Goal: Task Accomplishment & Management: Manage account settings

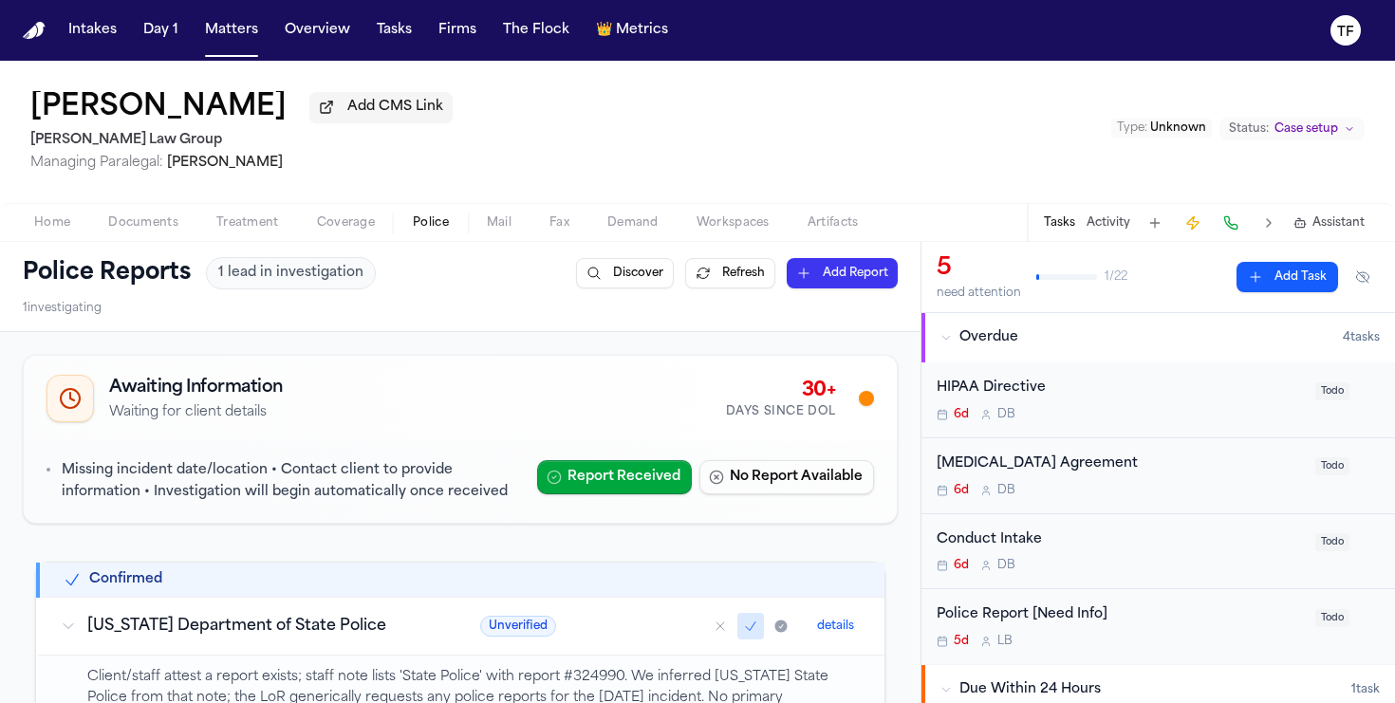
click at [259, 231] on span "Treatment" at bounding box center [247, 222] width 63 height 15
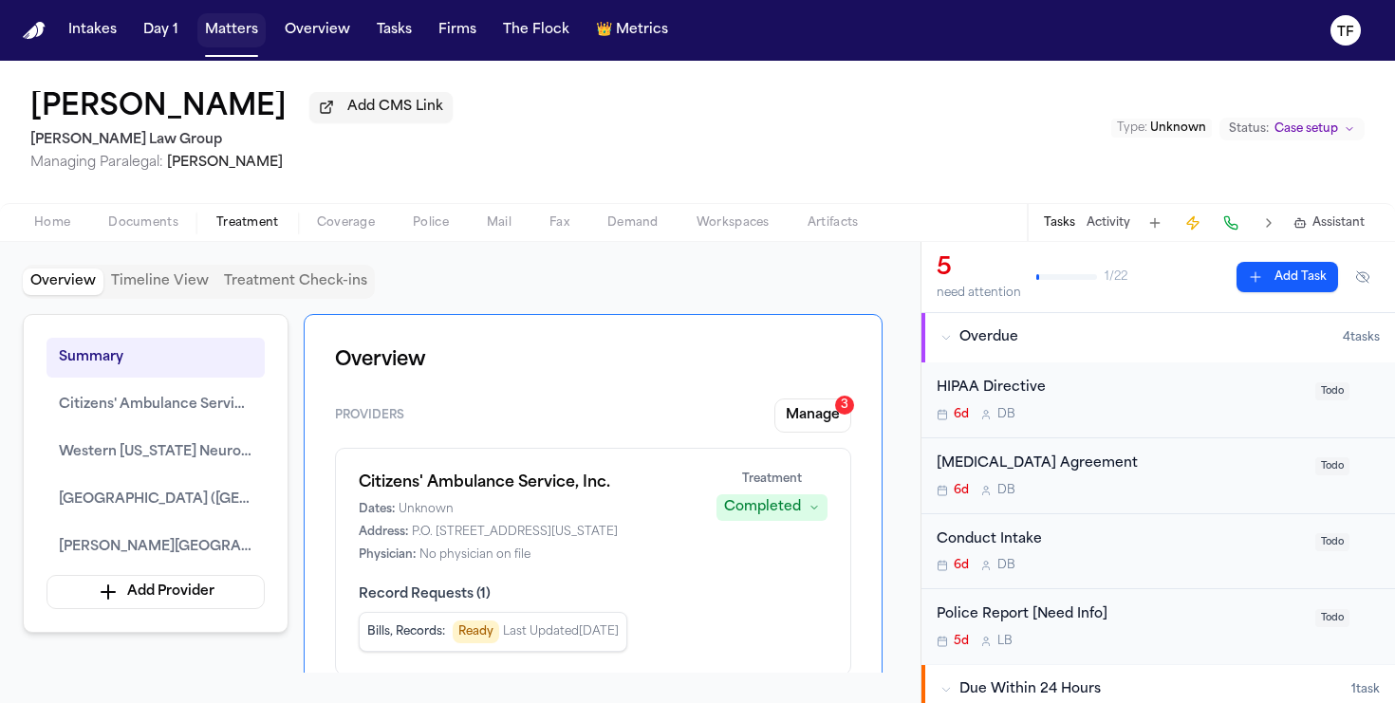
click at [211, 39] on button "Matters" at bounding box center [231, 30] width 68 height 34
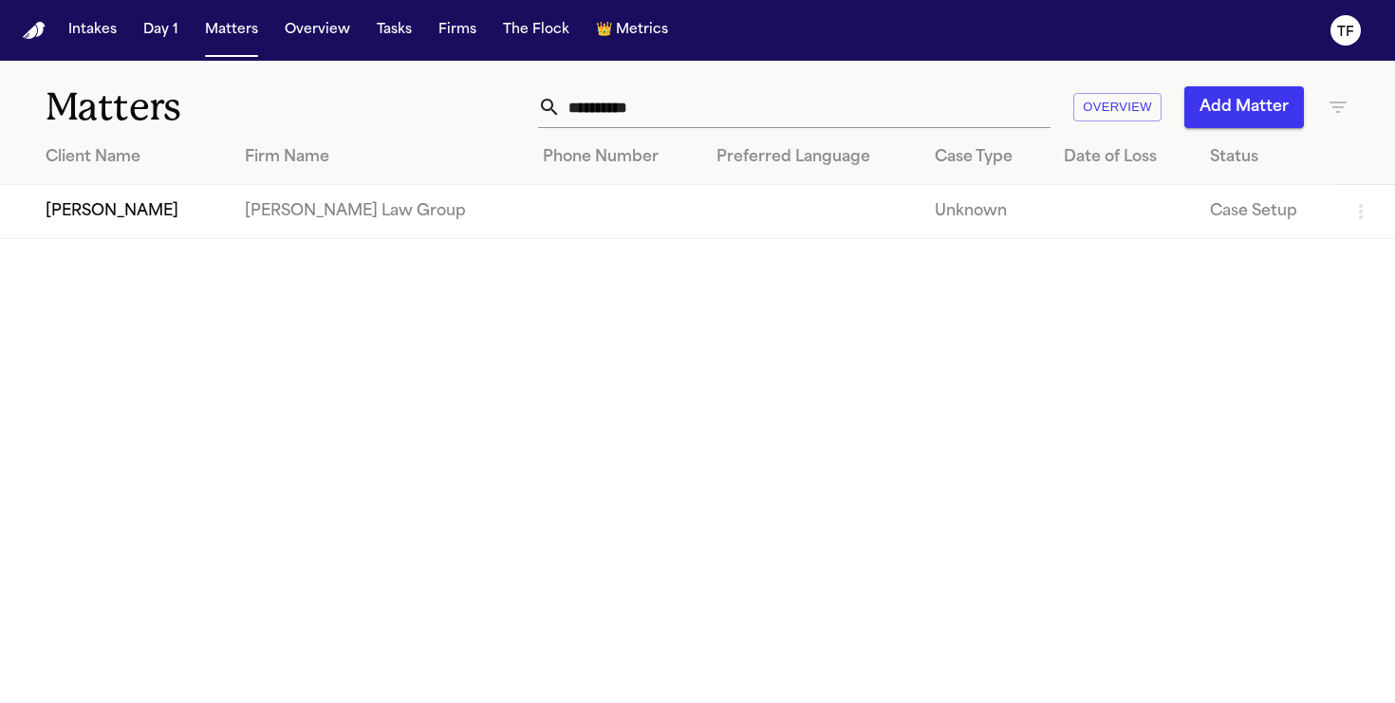
click at [589, 103] on input "**********" at bounding box center [806, 107] width 490 height 42
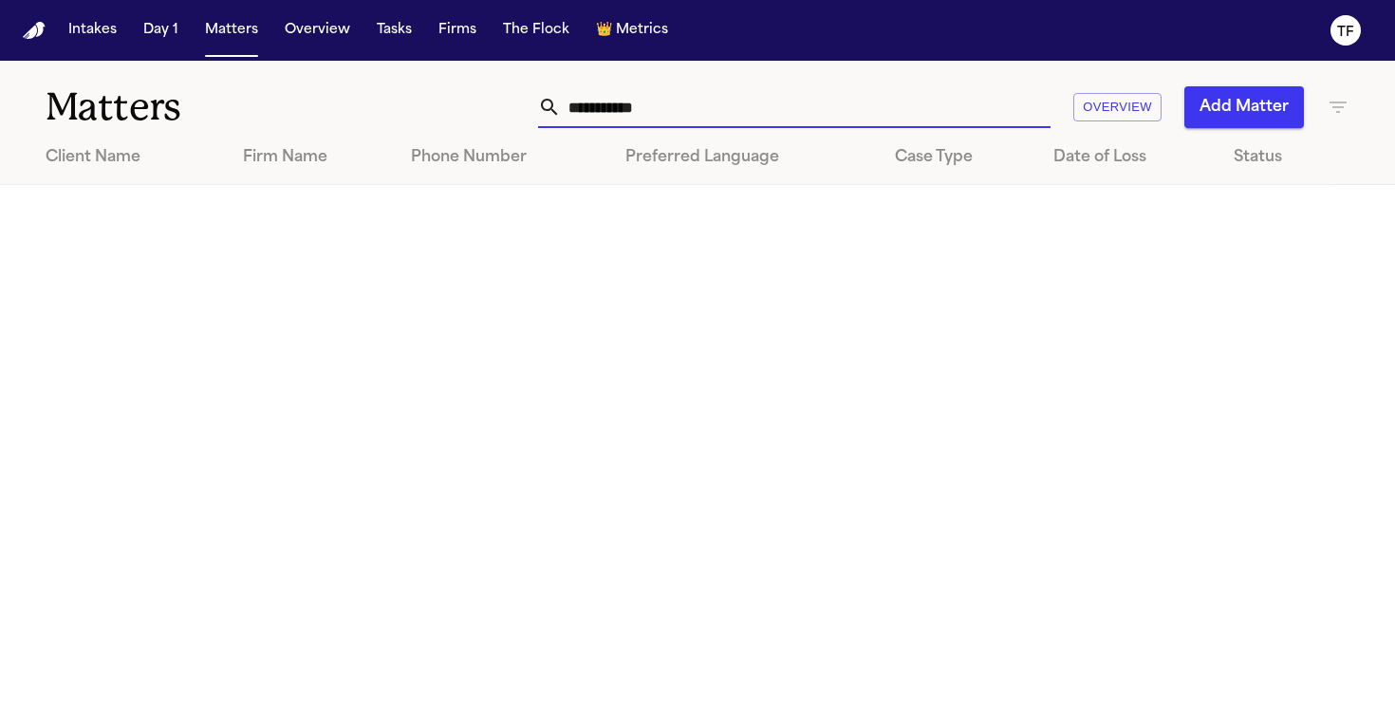
click at [621, 117] on input "**********" at bounding box center [806, 107] width 490 height 42
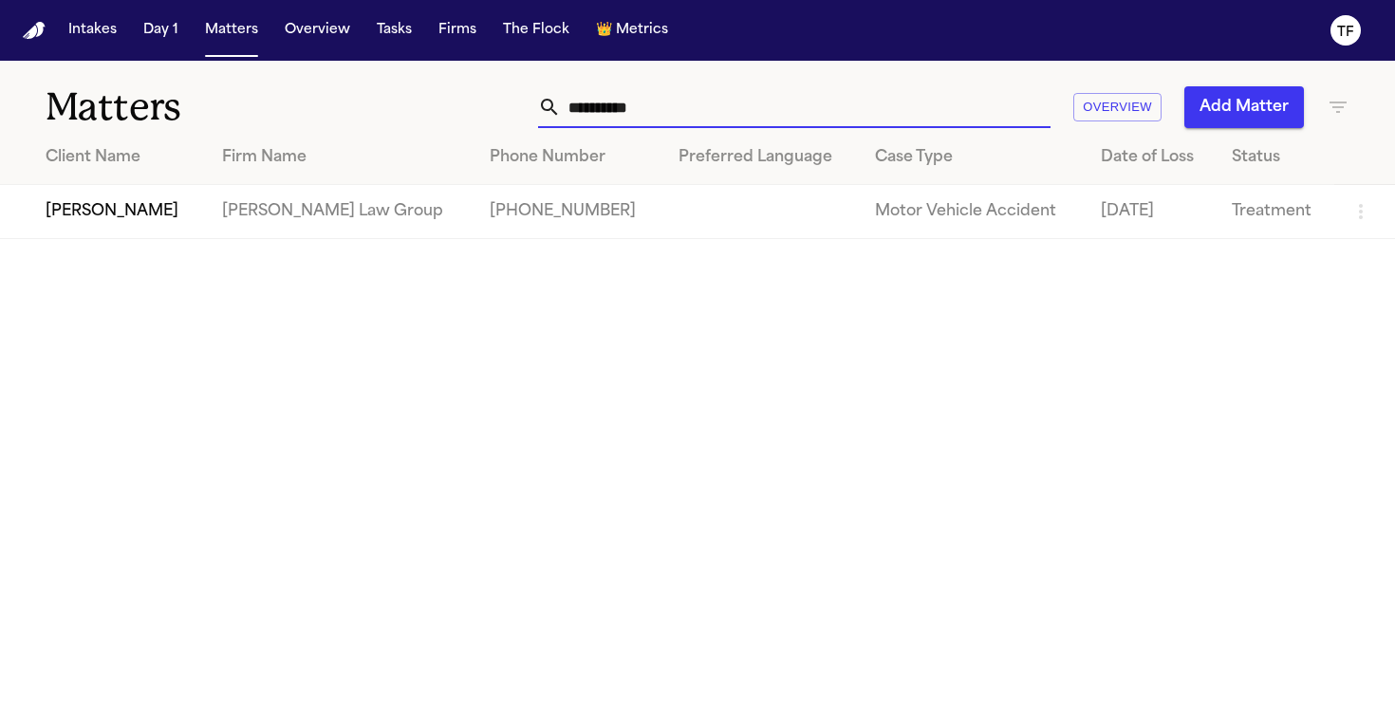
type input "**********"
click at [86, 210] on td "[PERSON_NAME]" at bounding box center [103, 212] width 207 height 54
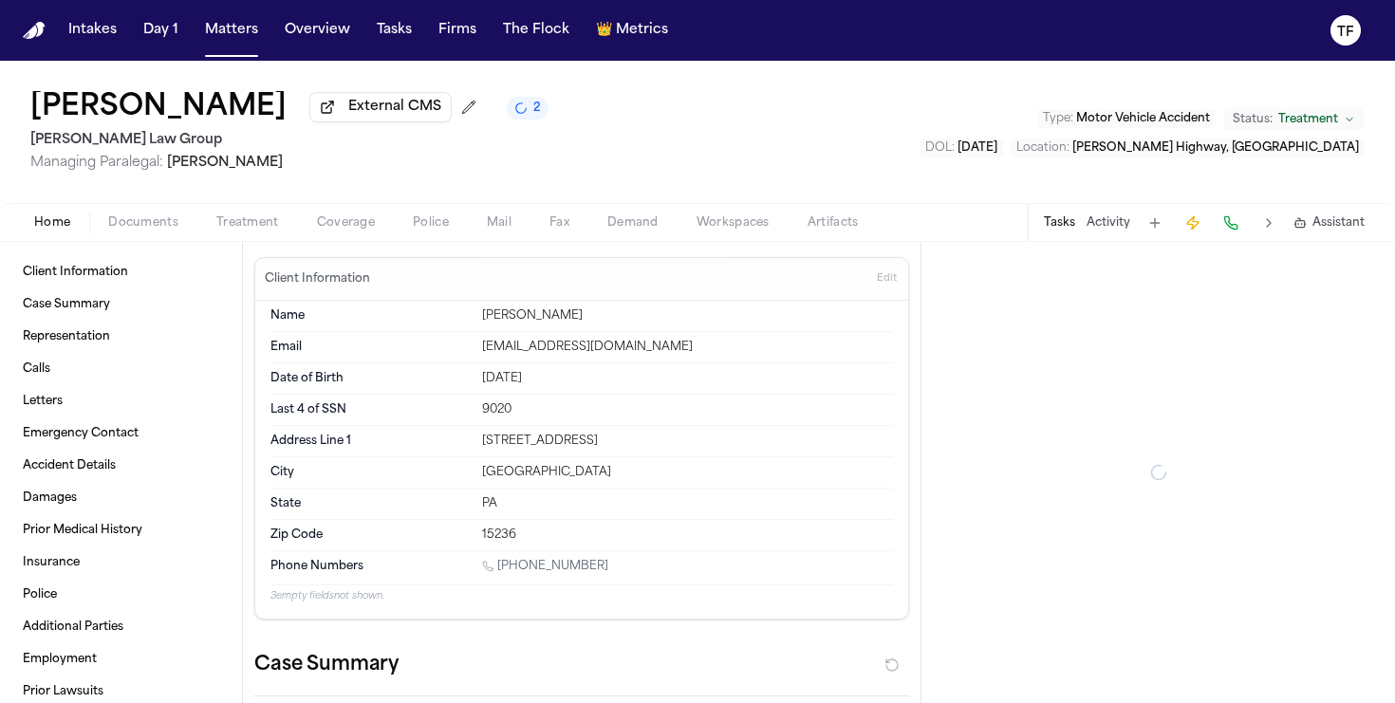
click at [263, 228] on span "Treatment" at bounding box center [247, 222] width 63 height 15
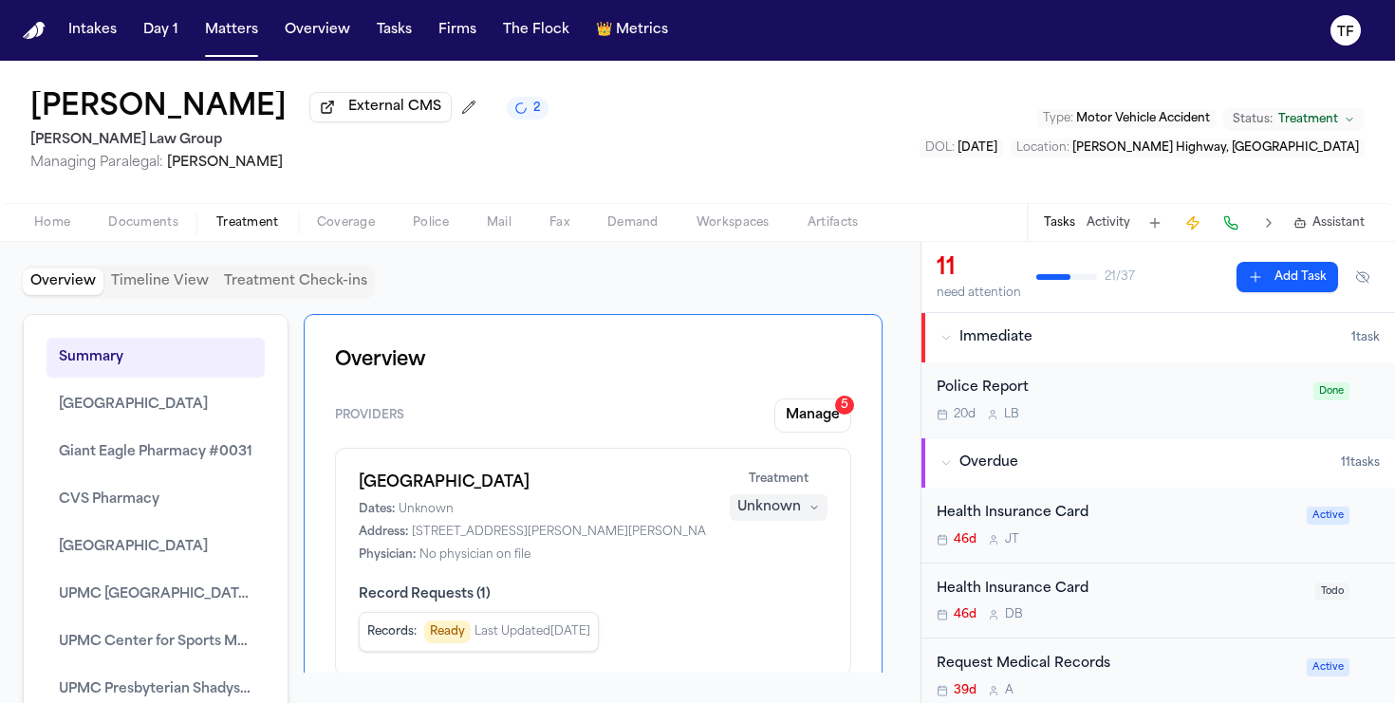
click at [1113, 231] on button "Activity" at bounding box center [1108, 222] width 44 height 15
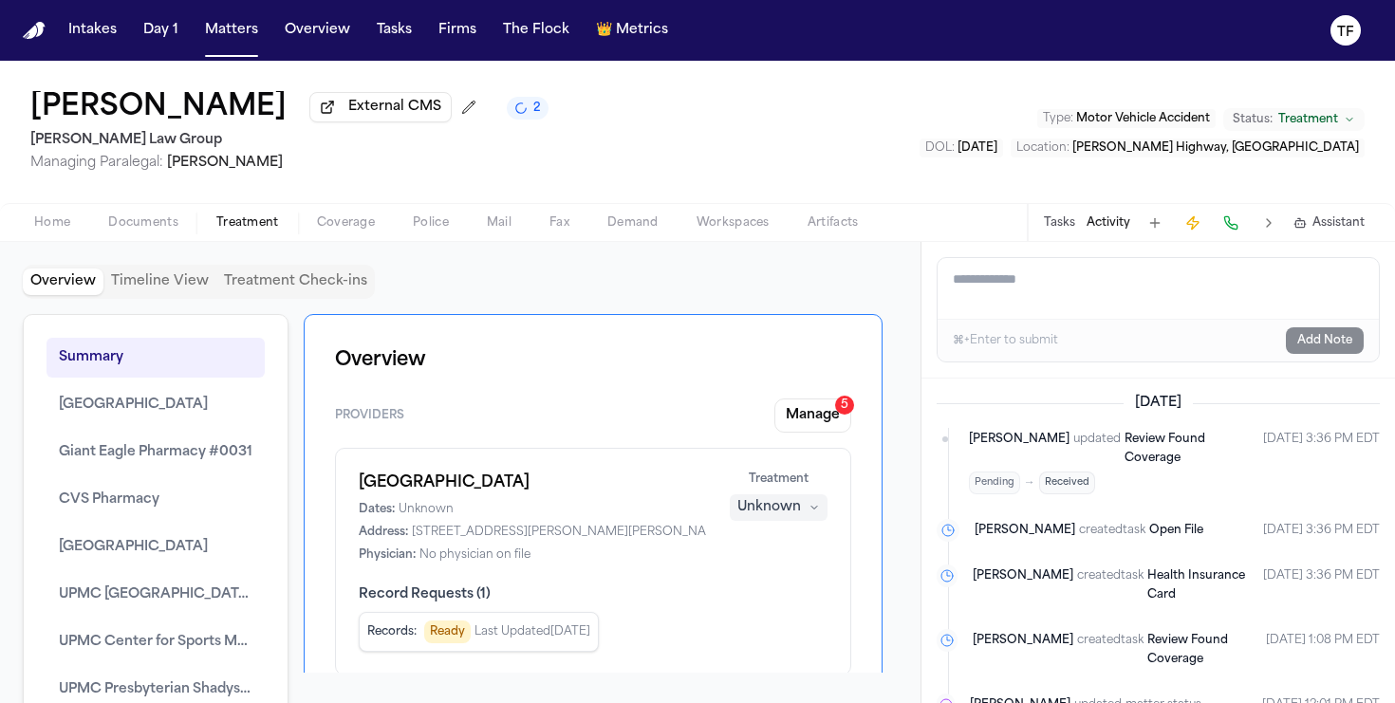
click at [1042, 301] on textarea "Add a note to this matter" at bounding box center [1157, 288] width 441 height 61
paste textarea "**********"
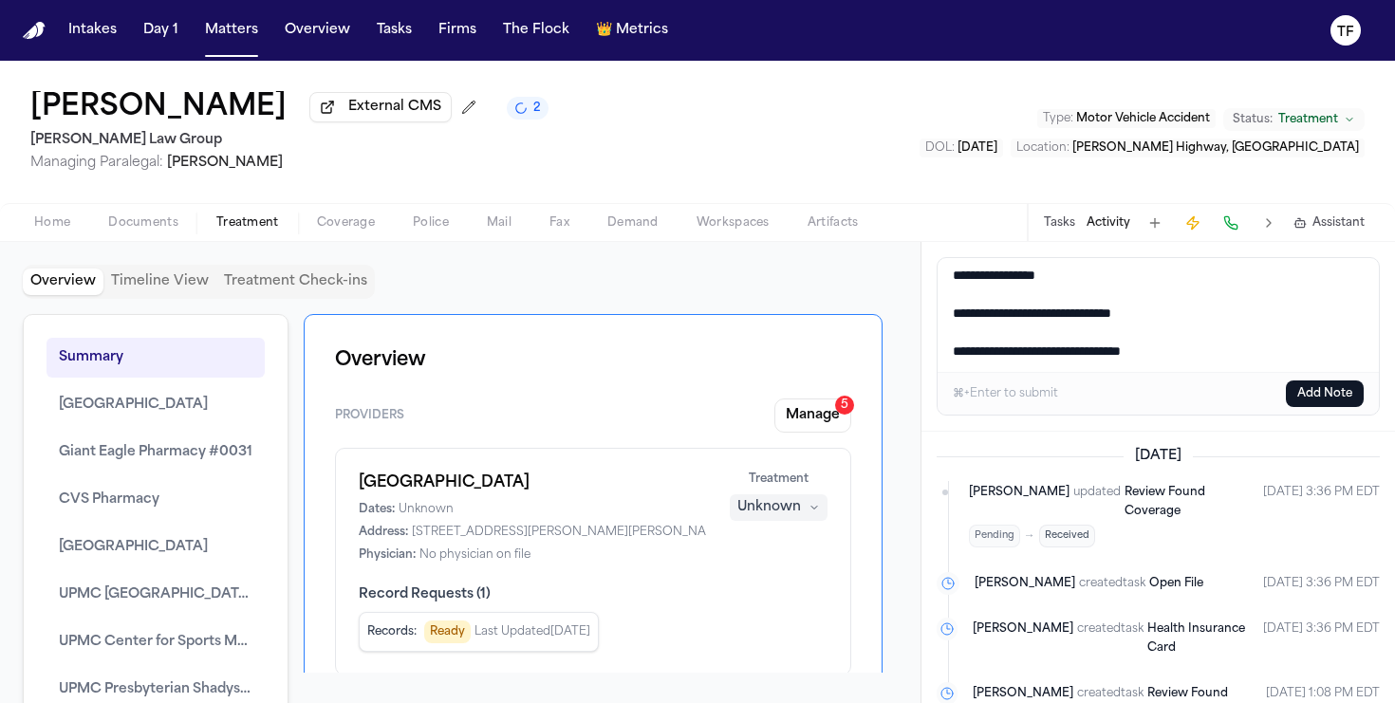
type textarea "**********"
click at [1317, 398] on button "Add Note" at bounding box center [1325, 393] width 78 height 27
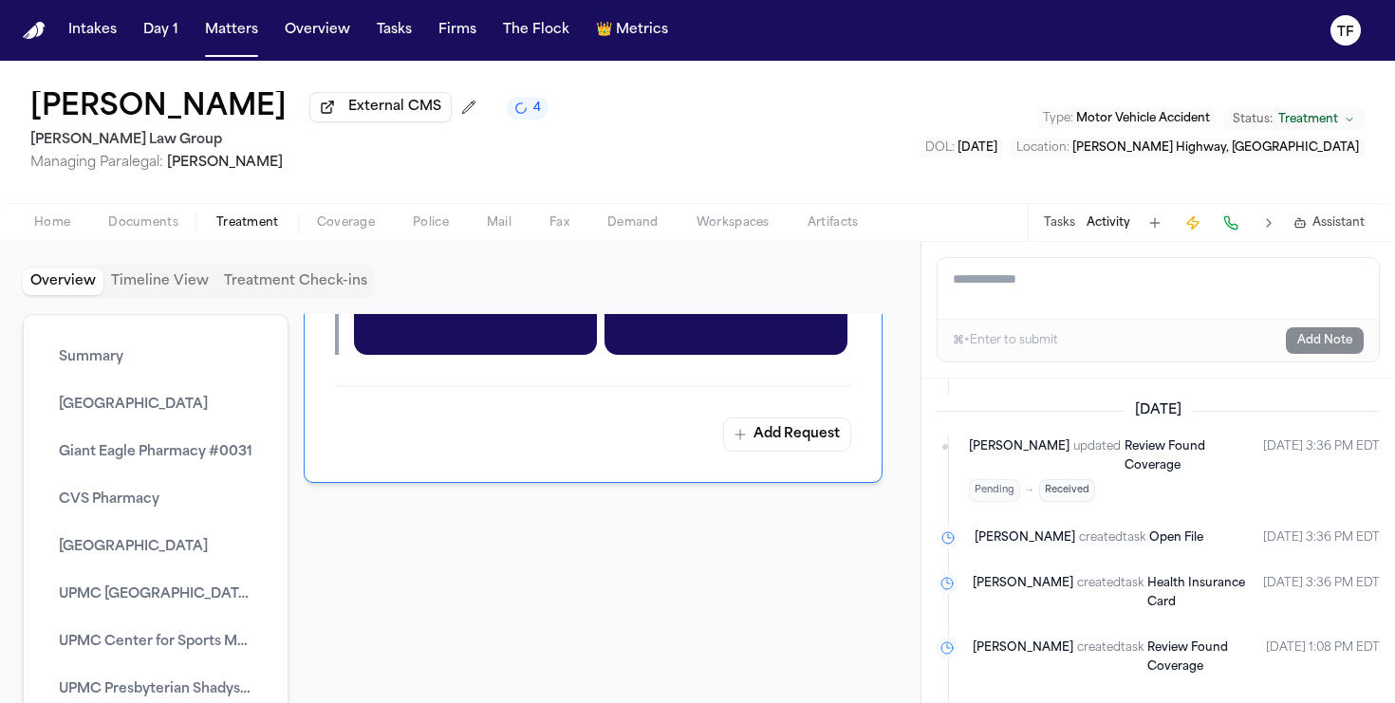
scroll to position [7888, 0]
click at [428, 108] on span "UNKNOWN" at bounding box center [421, 96] width 80 height 23
click at [426, 108] on span "UNKNOWN" at bounding box center [421, 96] width 80 height 23
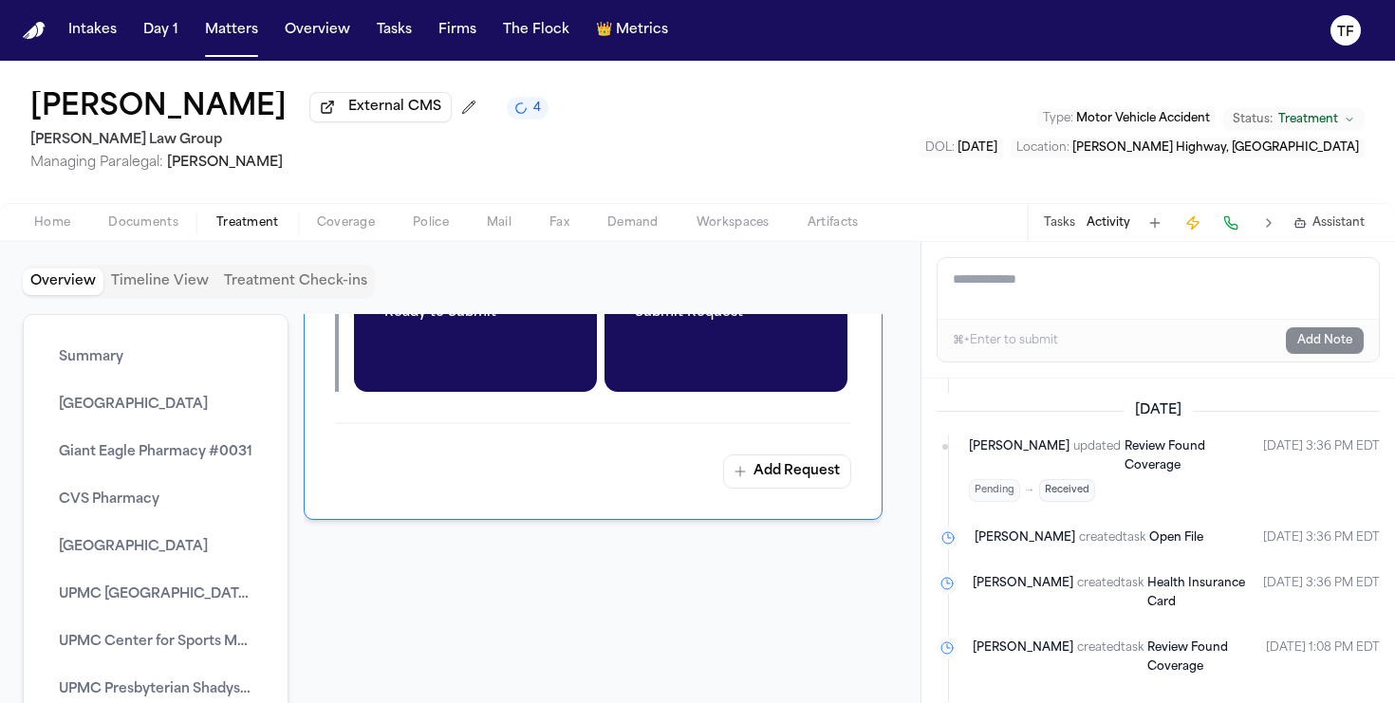
scroll to position [7850, 0]
click at [744, 315] on div "Overview Timeline View Treatment Check-ins Summary St. Clair Hospital Giant Eag…" at bounding box center [460, 473] width 875 height 416
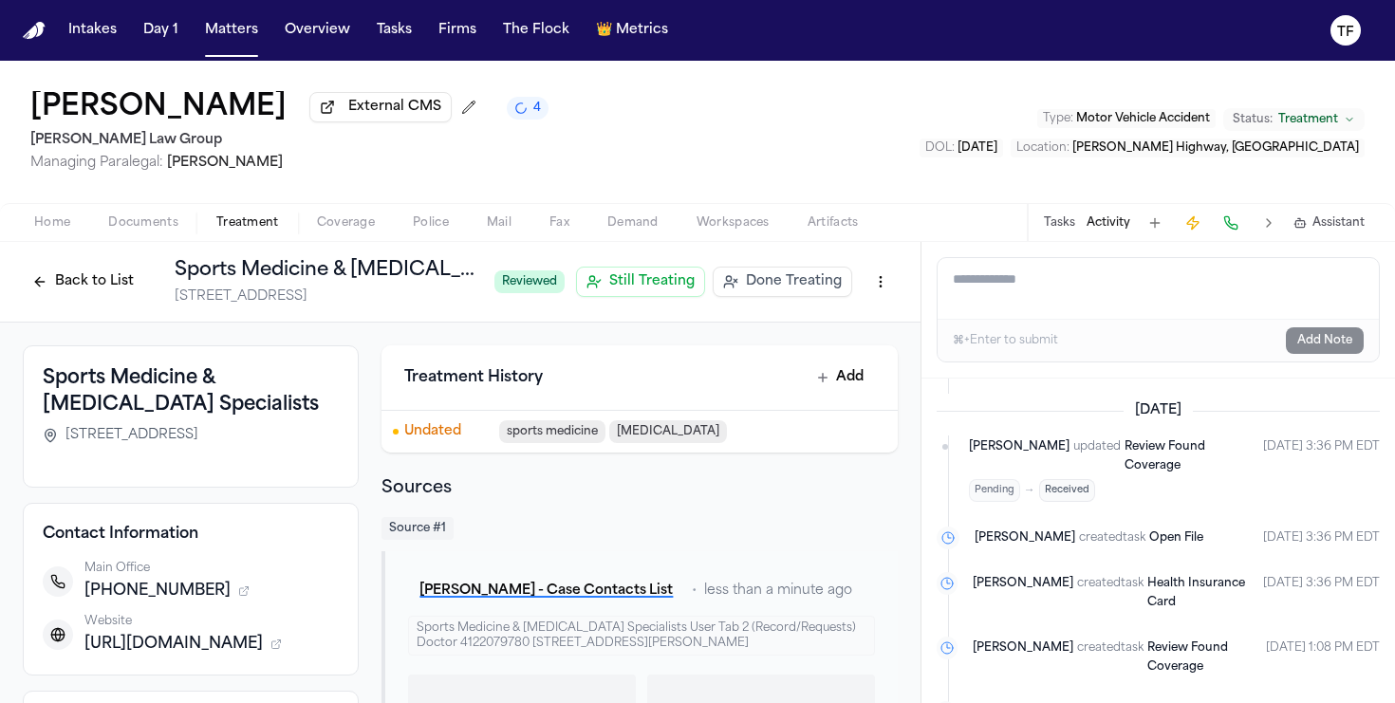
click at [756, 291] on span "Done Treating" at bounding box center [794, 281] width 96 height 19
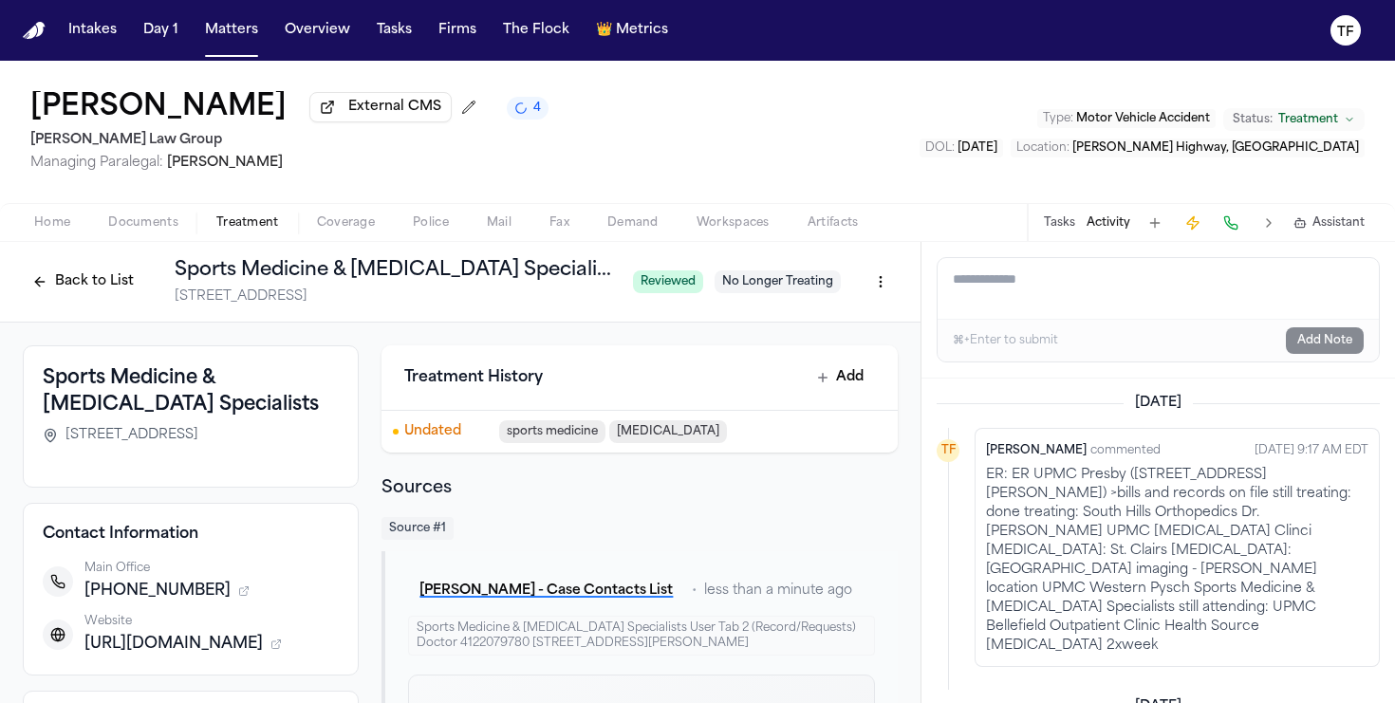
click at [37, 278] on button "Back to List" at bounding box center [83, 282] width 120 height 30
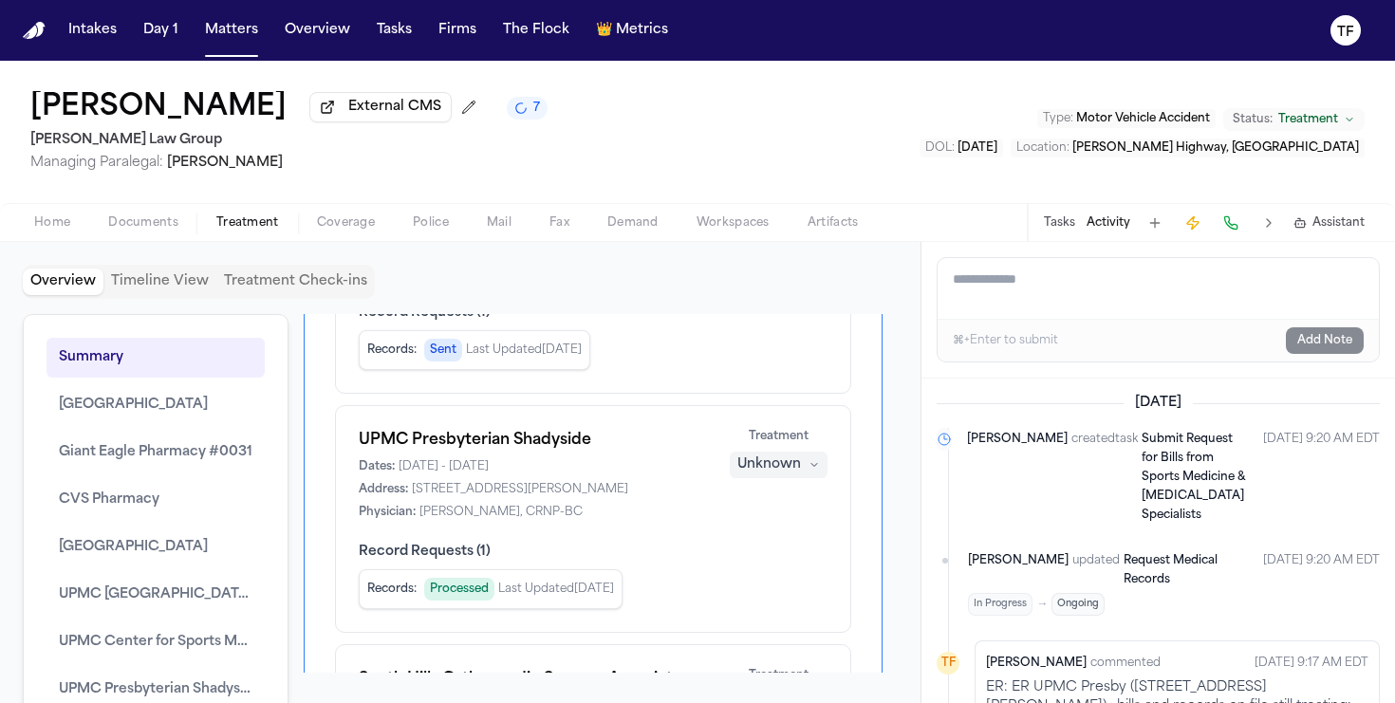
scroll to position [1236, 0]
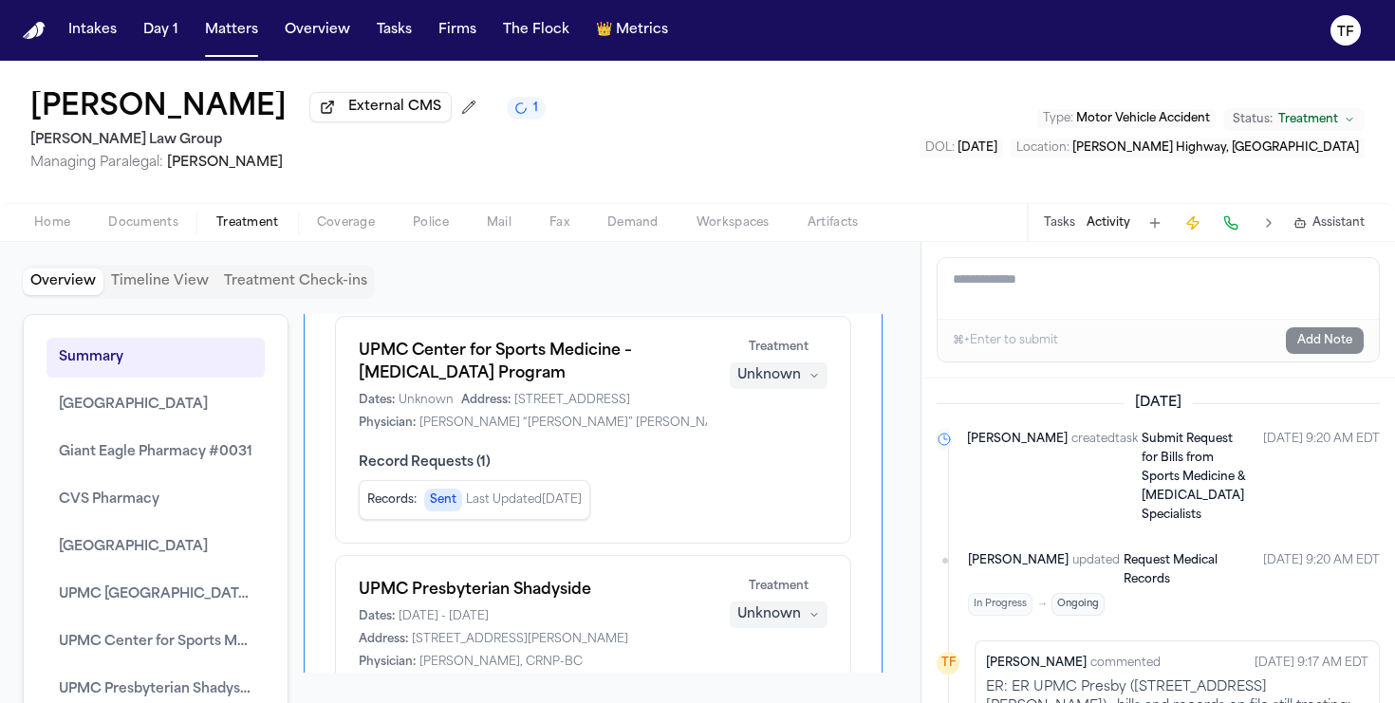
click at [1065, 231] on button "Tasks" at bounding box center [1059, 222] width 31 height 15
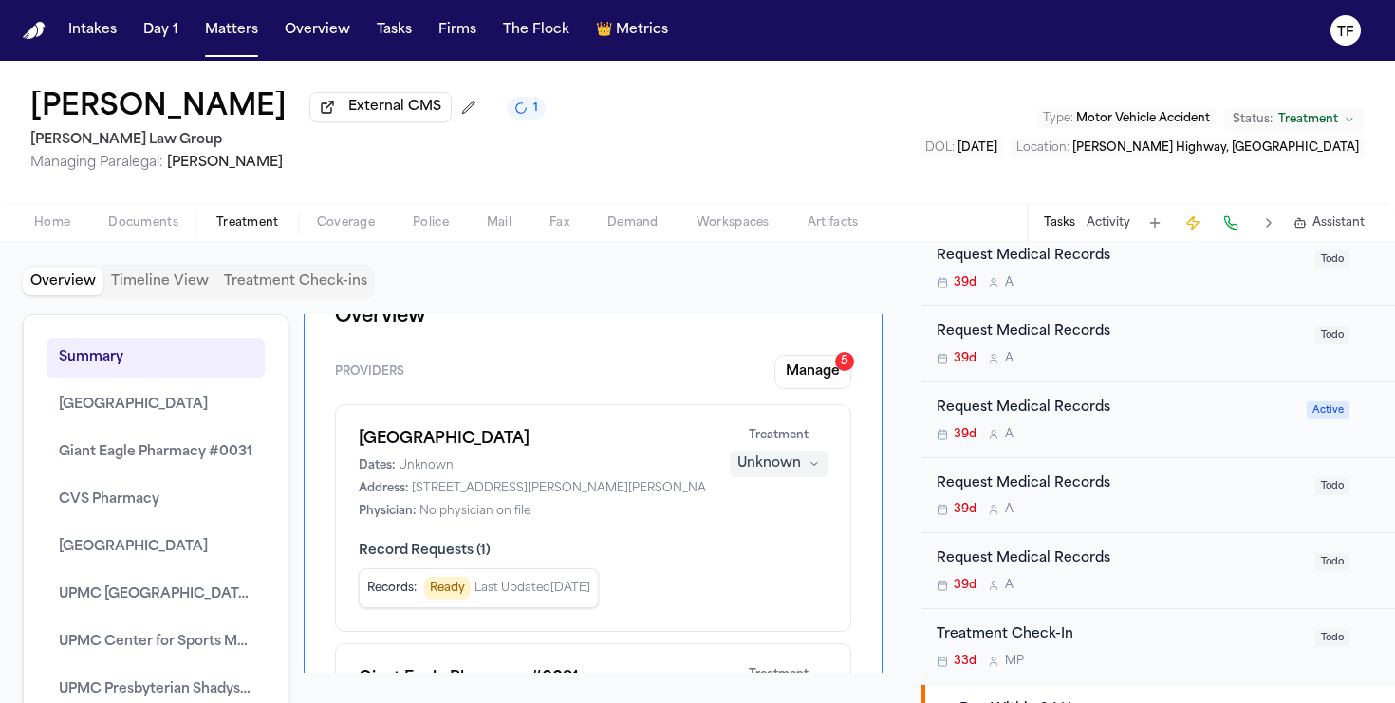
scroll to position [0, 0]
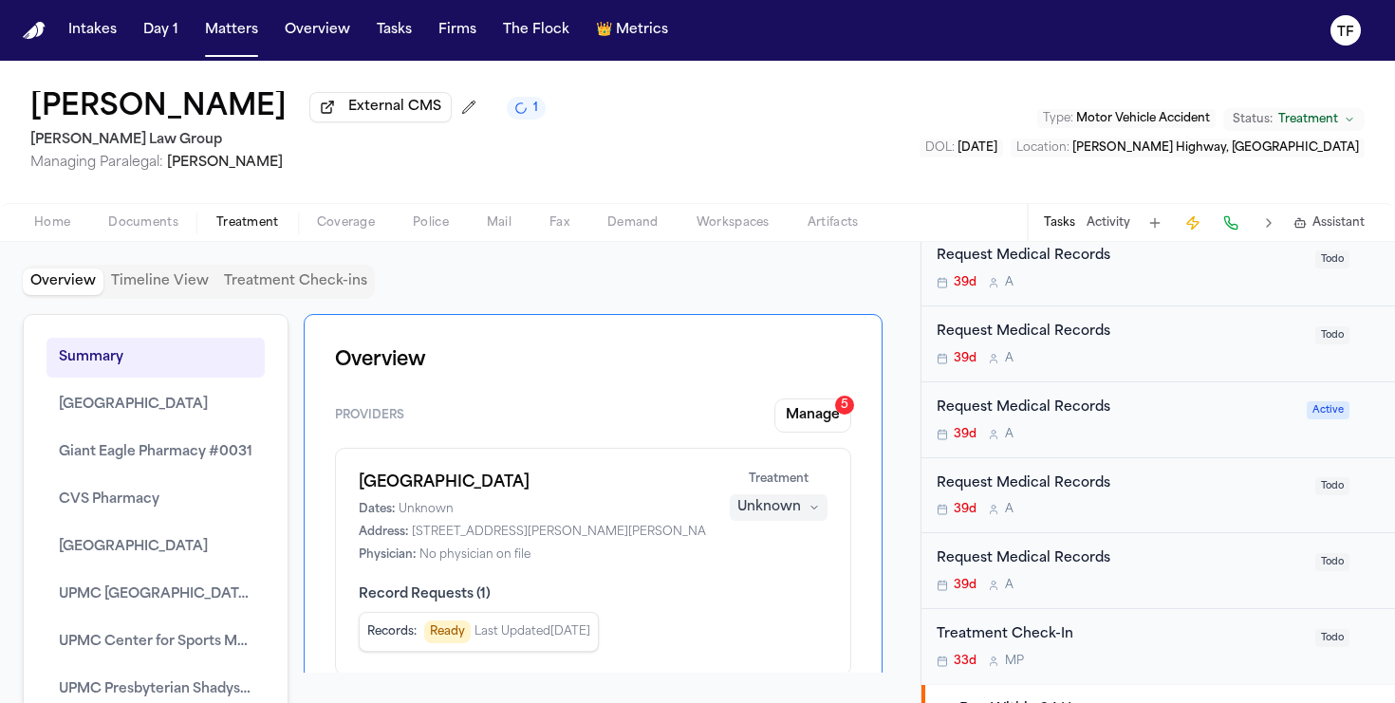
click at [748, 517] on div "Unknown" at bounding box center [769, 507] width 64 height 19
click at [746, 553] on span "Treating" at bounding box center [730, 550] width 53 height 19
click at [759, 528] on div "St. Clair Hospital Dates: Unknown Address: 1000 Bower Hill Road, Pittsburgh, PA…" at bounding box center [593, 517] width 469 height 91
click at [762, 517] on div "Unknown" at bounding box center [769, 507] width 64 height 19
click at [747, 594] on span "Completed" at bounding box center [746, 584] width 75 height 19
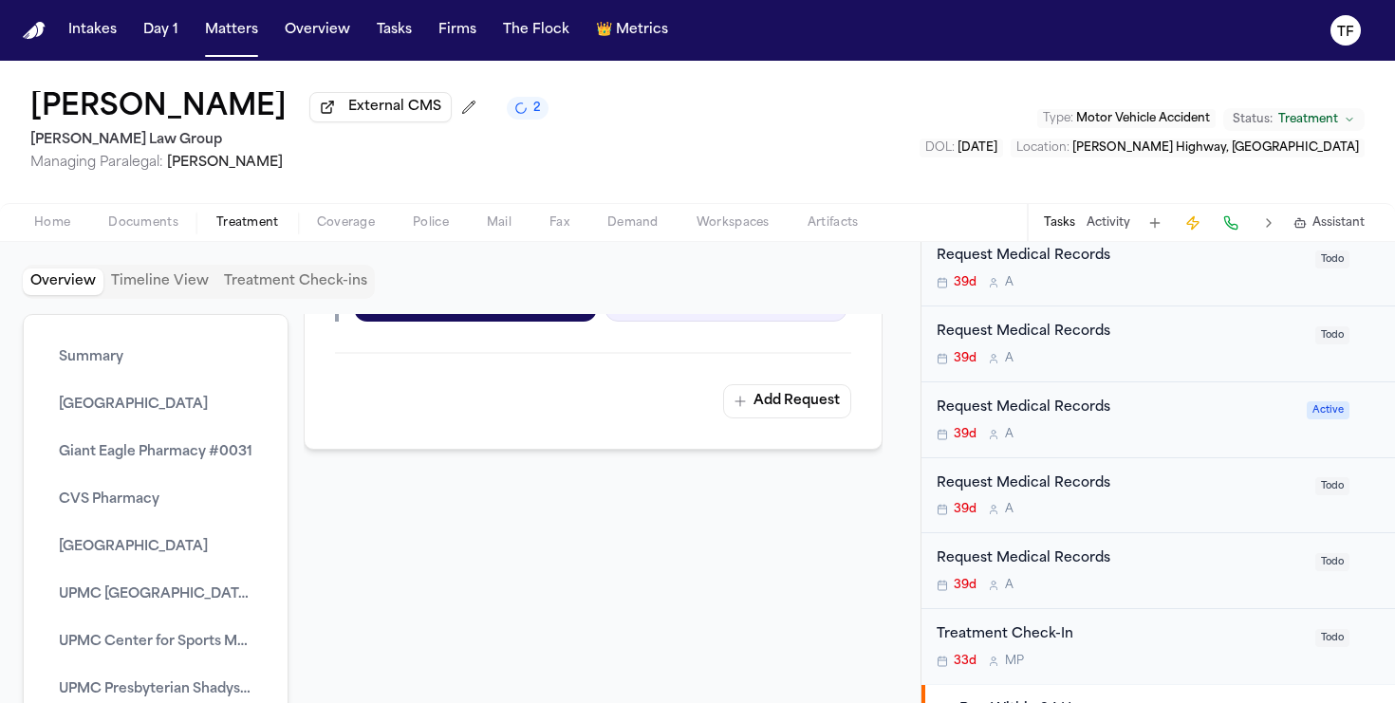
click at [234, 218] on span "Treatment" at bounding box center [247, 222] width 63 height 15
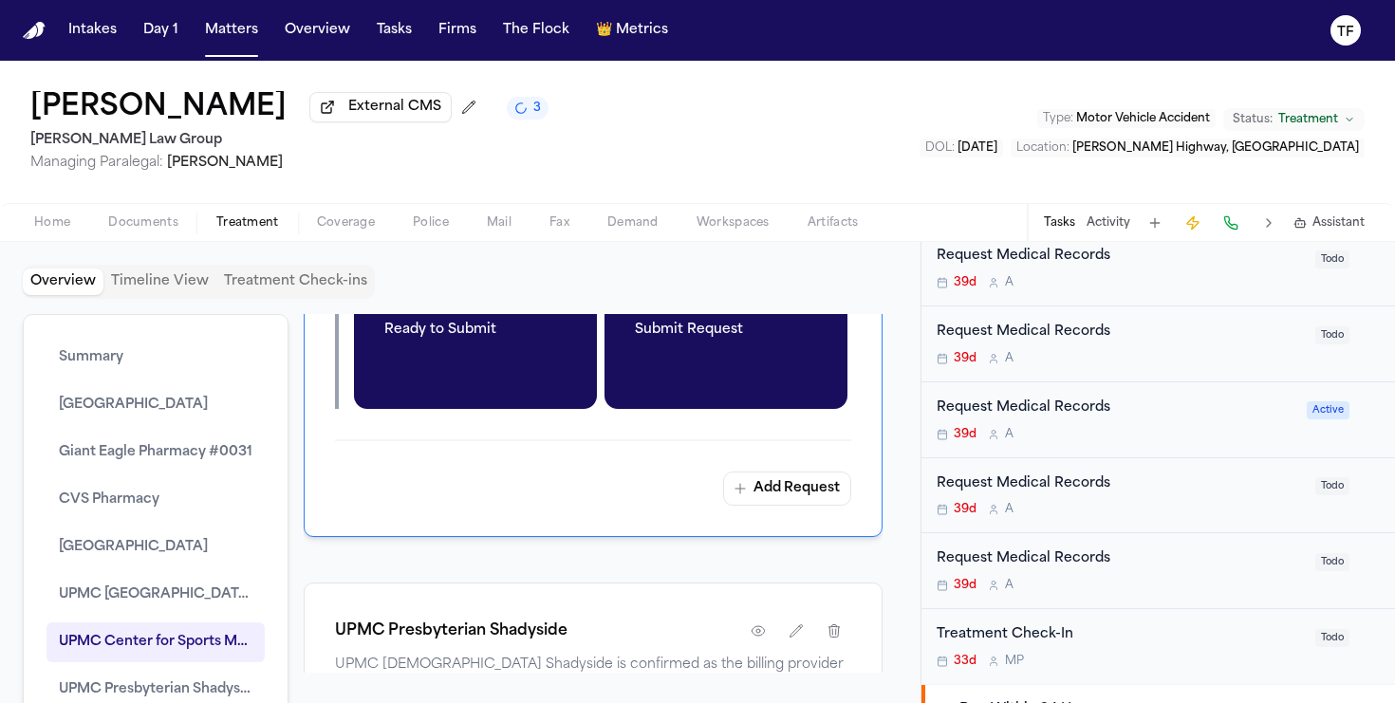
scroll to position [5723, 0]
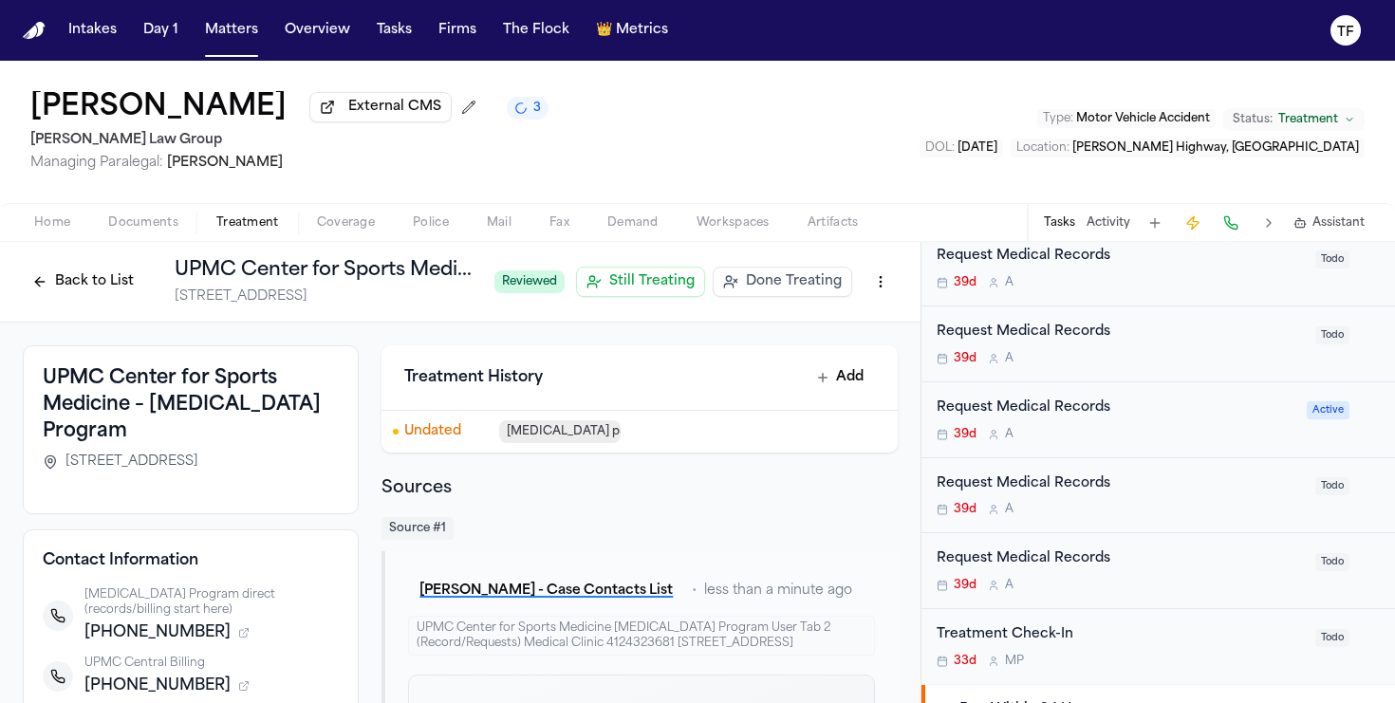
click at [751, 280] on span "Done Treating" at bounding box center [794, 281] width 96 height 19
click at [343, 218] on span "Coverage" at bounding box center [346, 222] width 58 height 15
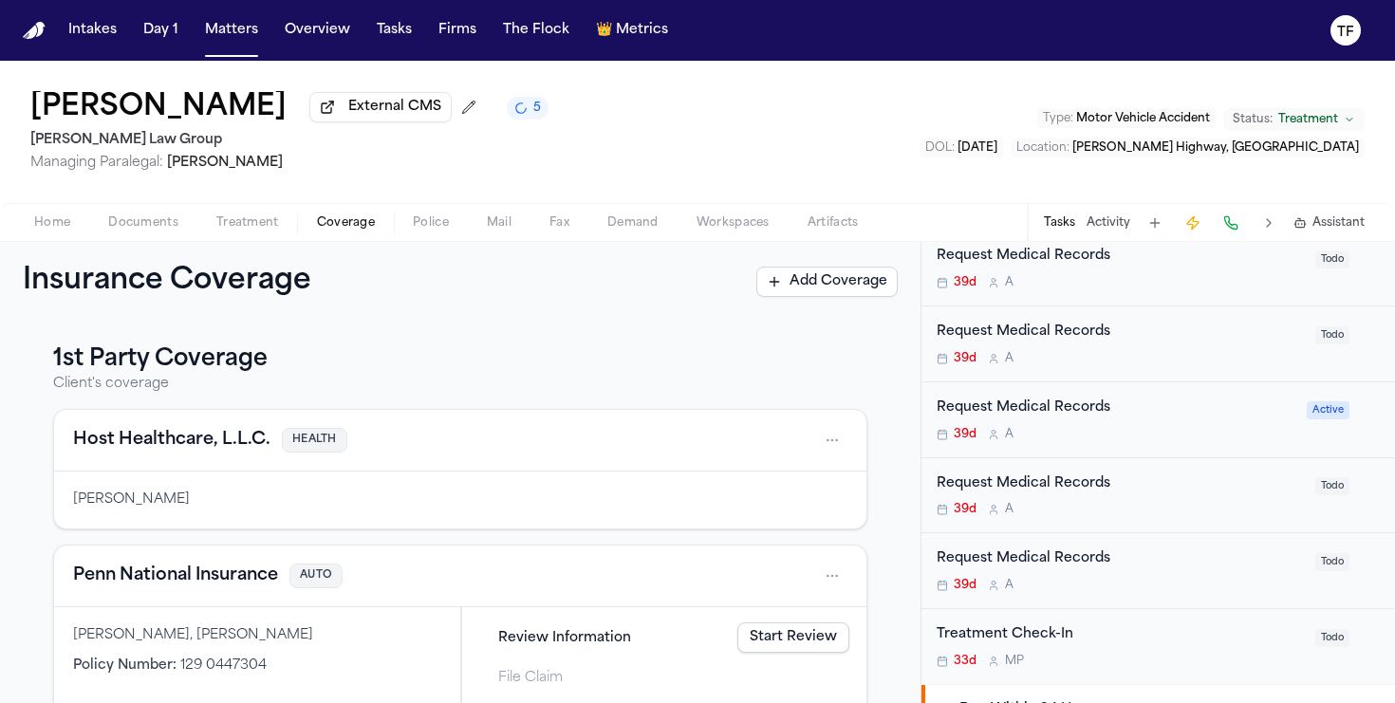
click at [252, 250] on div "Insurance Coverage Add Coverage" at bounding box center [460, 282] width 920 height 80
click at [249, 225] on span "Treatment" at bounding box center [247, 222] width 63 height 15
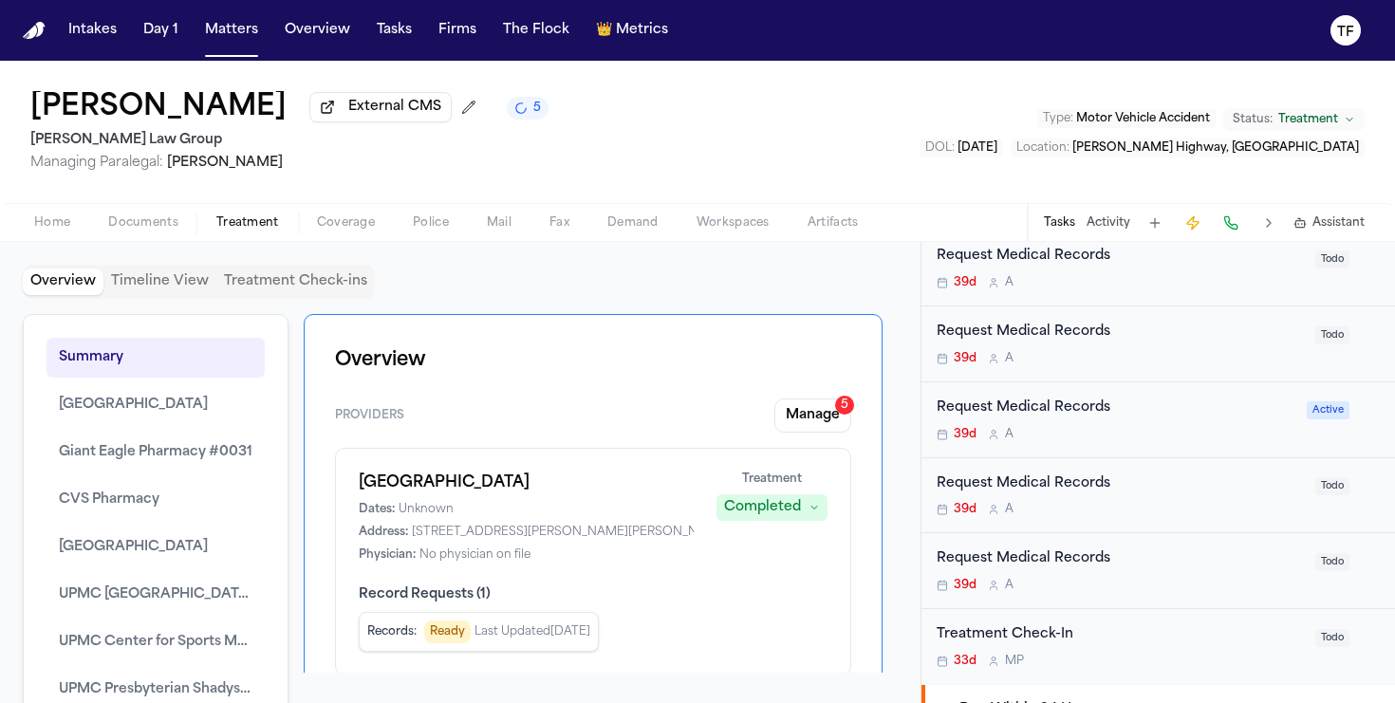
click at [785, 418] on button "Manage 5" at bounding box center [812, 415] width 77 height 34
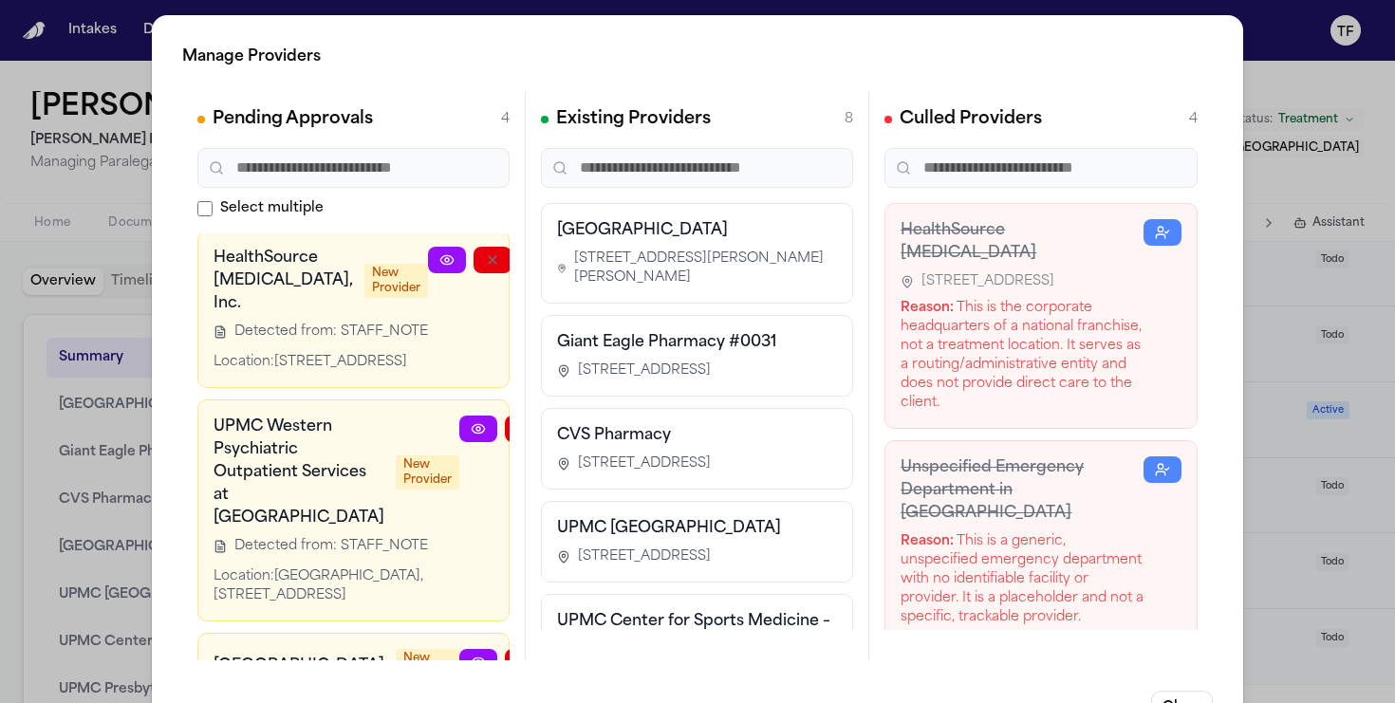
scroll to position [4, 0]
click at [428, 248] on link at bounding box center [447, 259] width 38 height 27
click at [459, 604] on div at bounding box center [546, 510] width 175 height 190
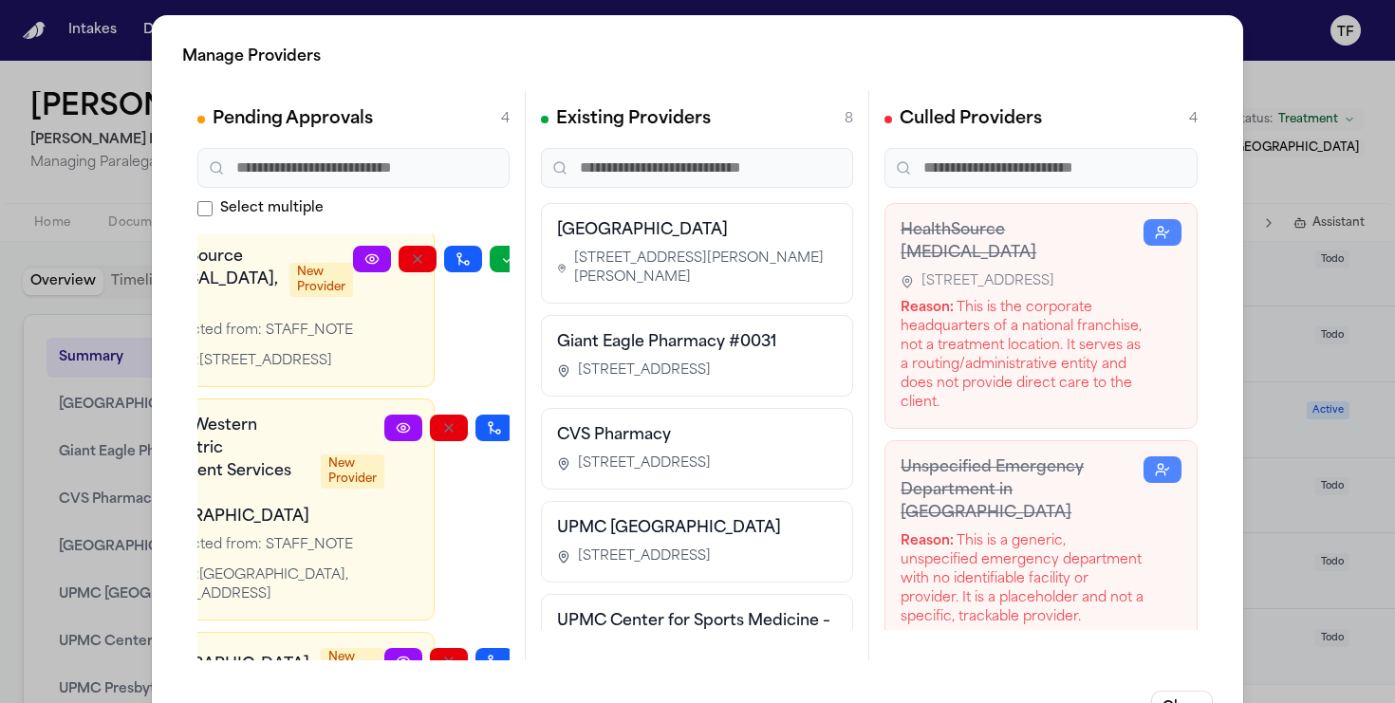
click at [490, 265] on button "button" at bounding box center [509, 259] width 38 height 27
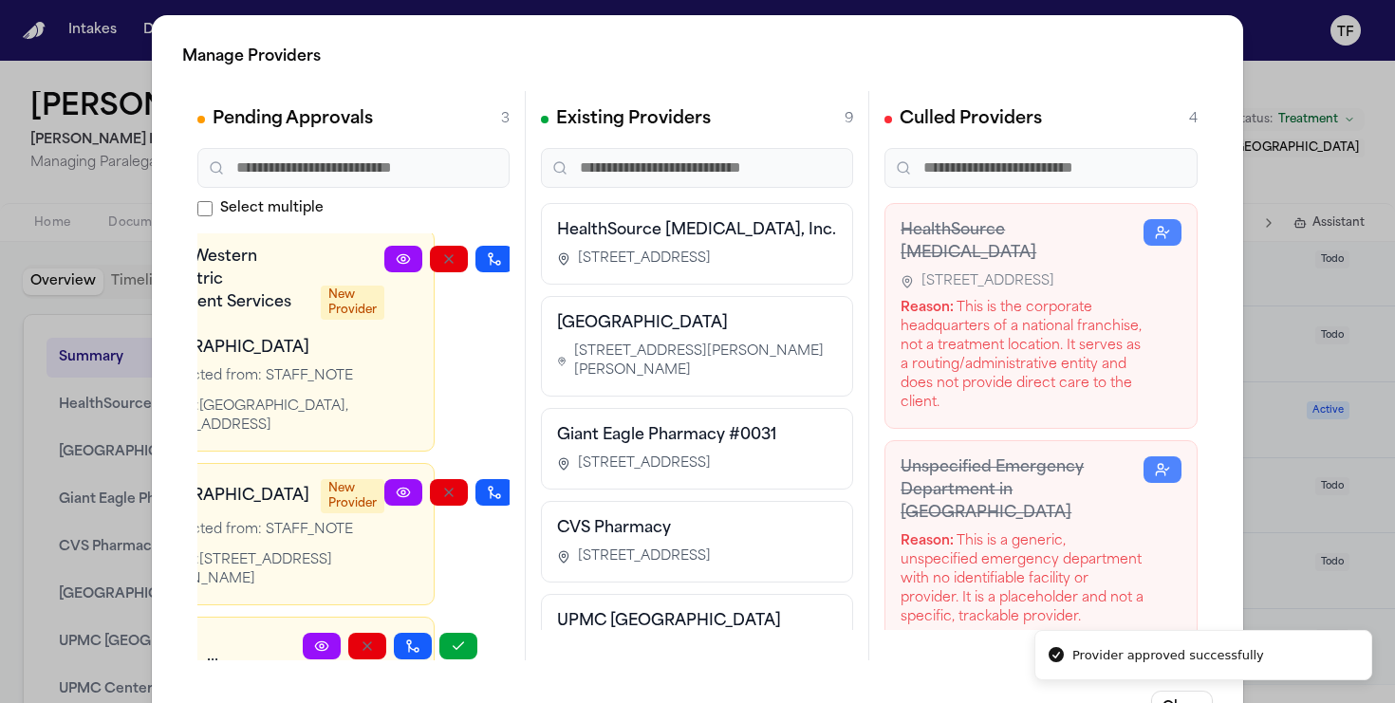
scroll to position [0, 61]
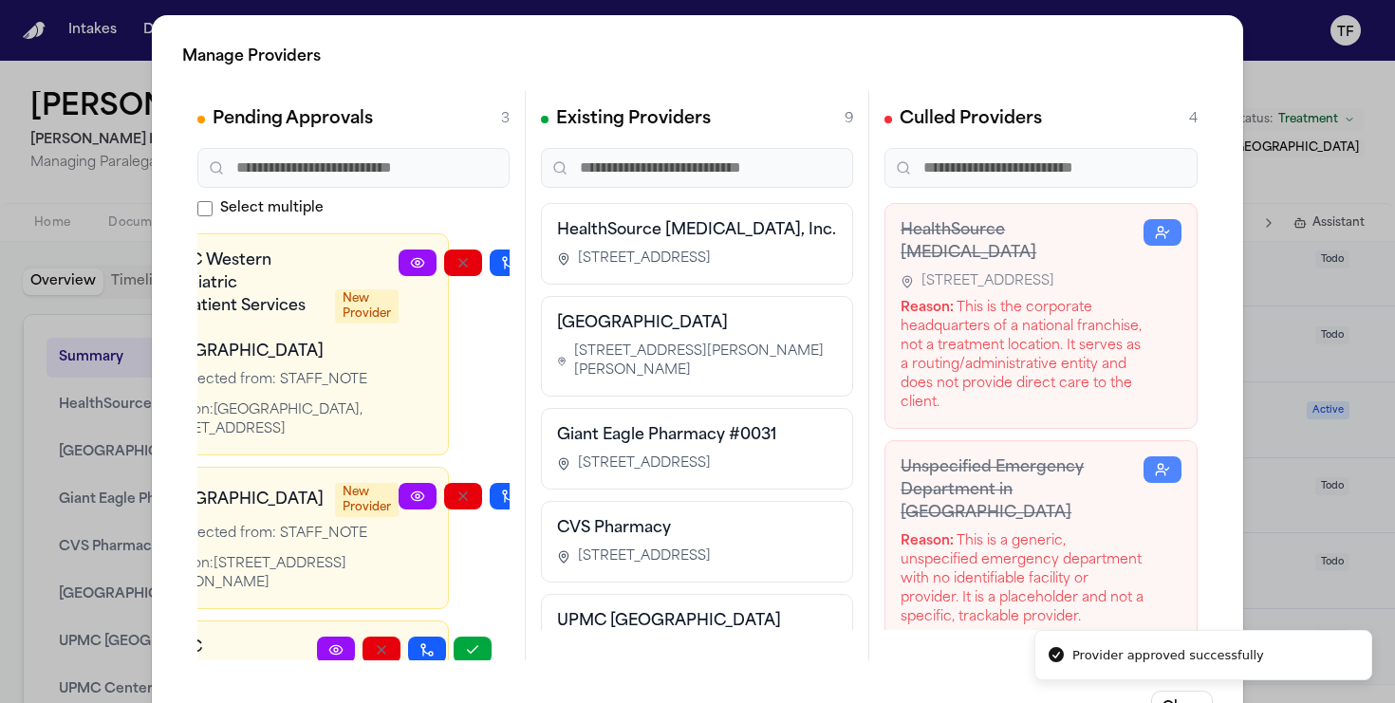
click at [455, 439] on div at bounding box center [485, 345] width 175 height 190
click at [547, 269] on icon "button" at bounding box center [554, 262] width 15 height 15
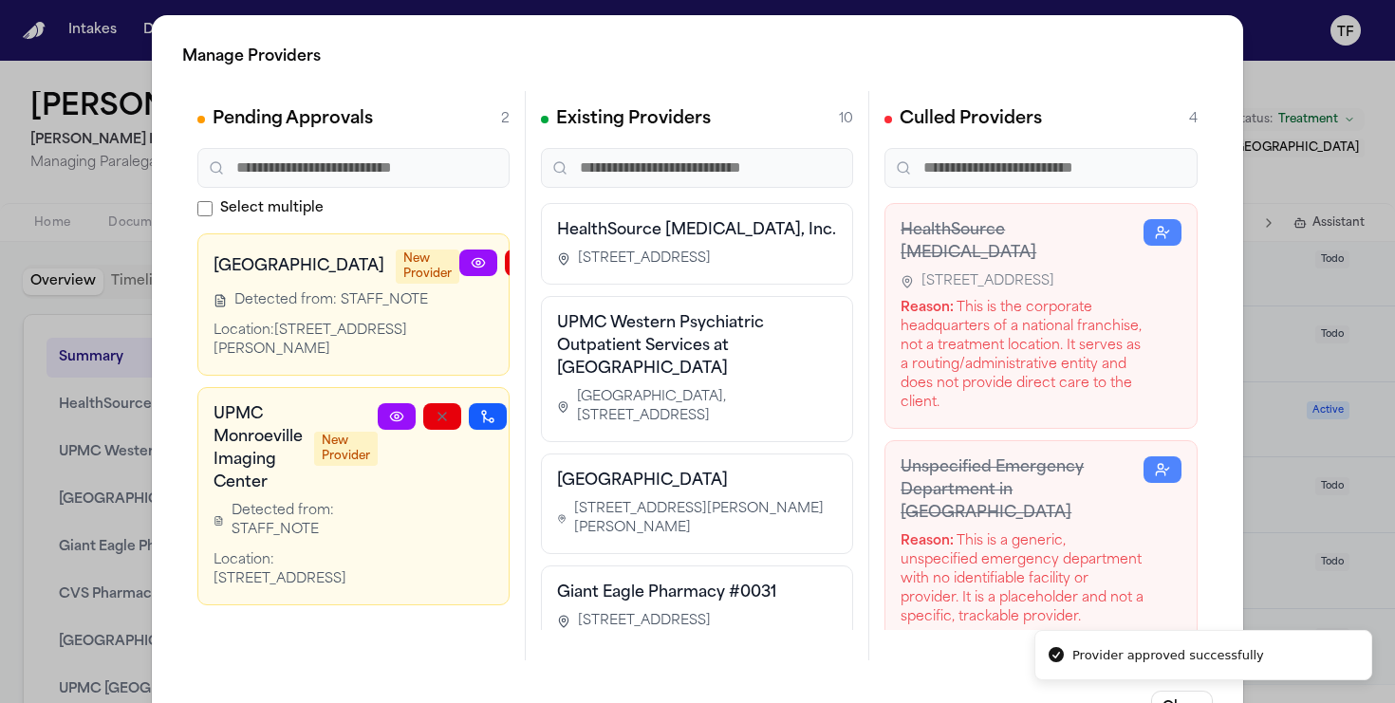
scroll to position [50, 0]
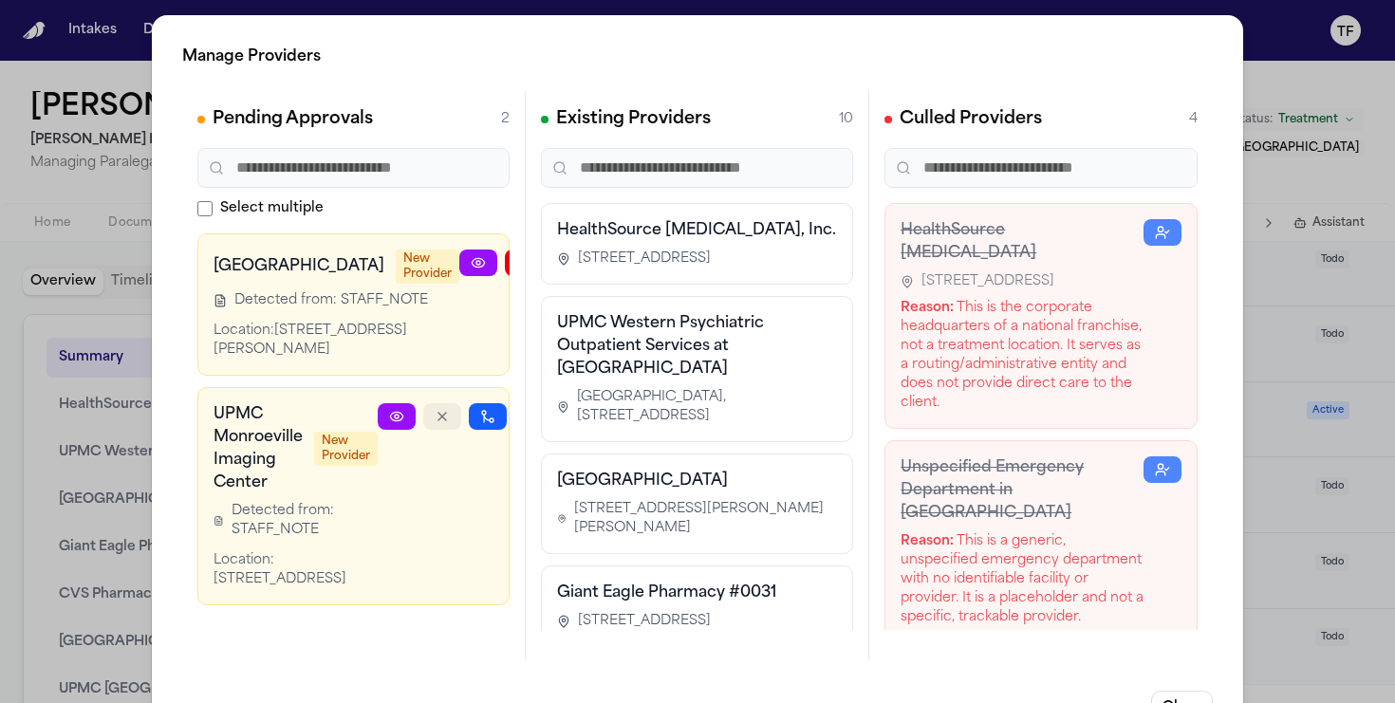
click at [435, 424] on icon "button" at bounding box center [442, 416] width 15 height 15
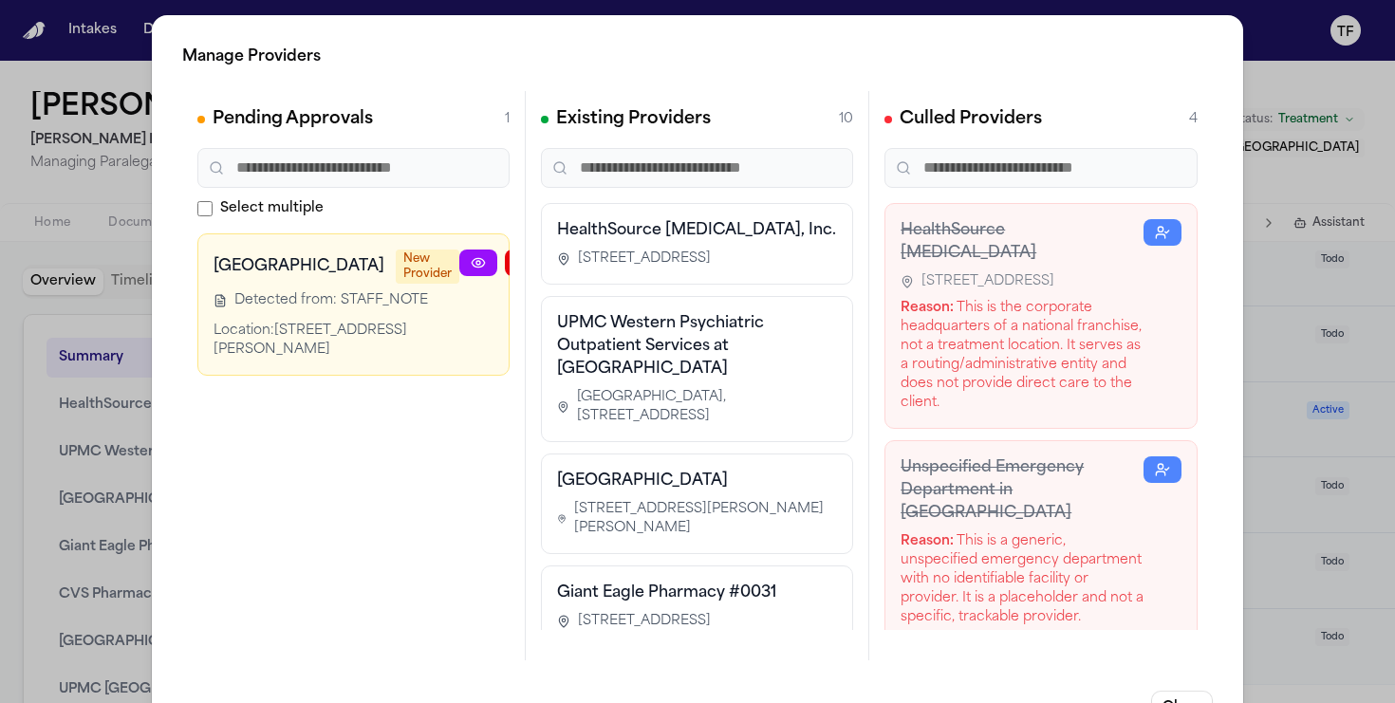
scroll to position [0, 46]
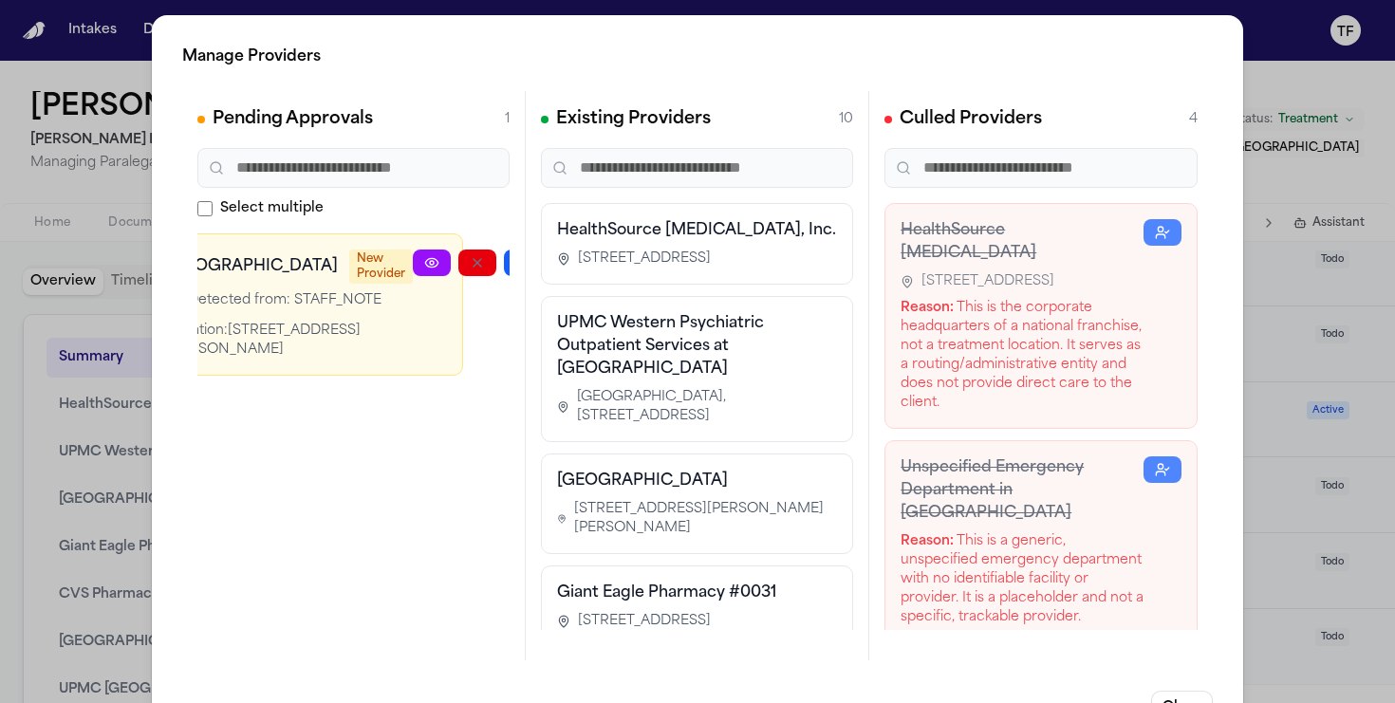
click at [549, 272] on button "button" at bounding box center [568, 263] width 38 height 27
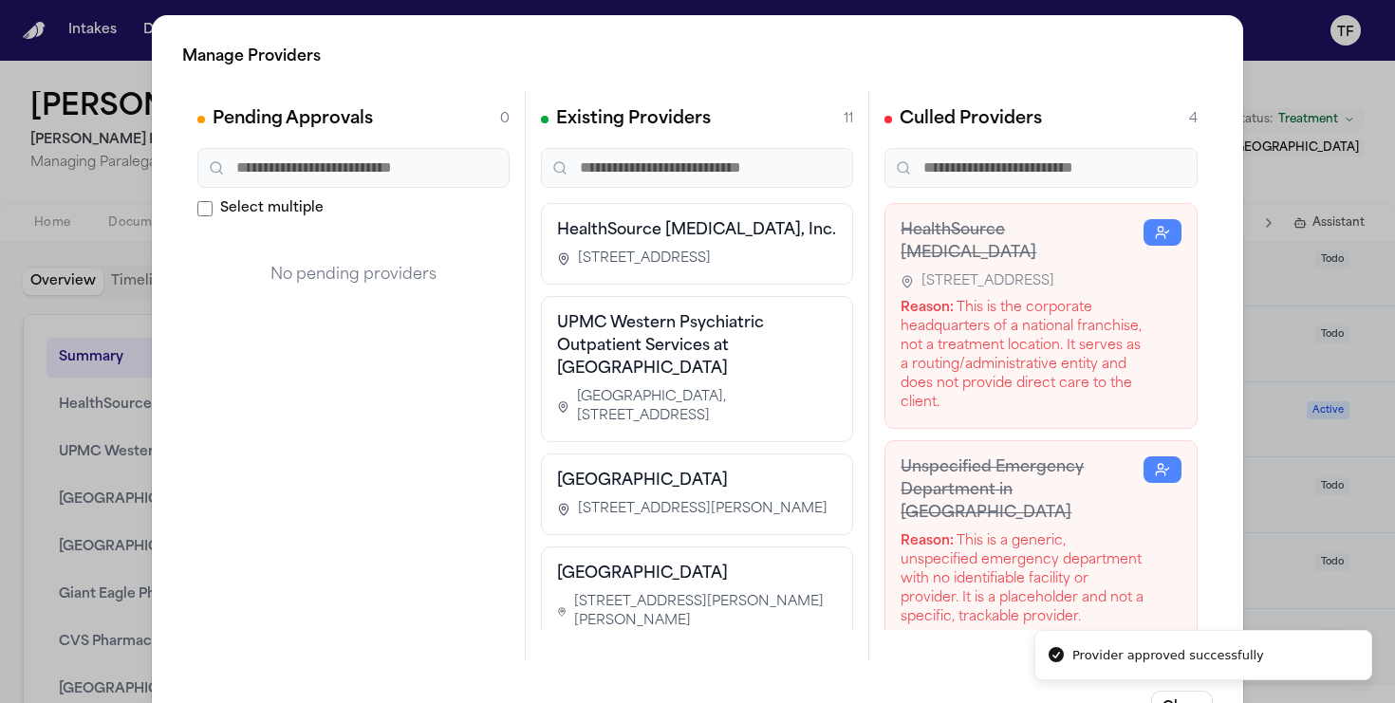
click at [1264, 478] on div "Manage Providers Pending Approvals 0 Select multiple No pending providers Exist…" at bounding box center [697, 385] width 1395 height 770
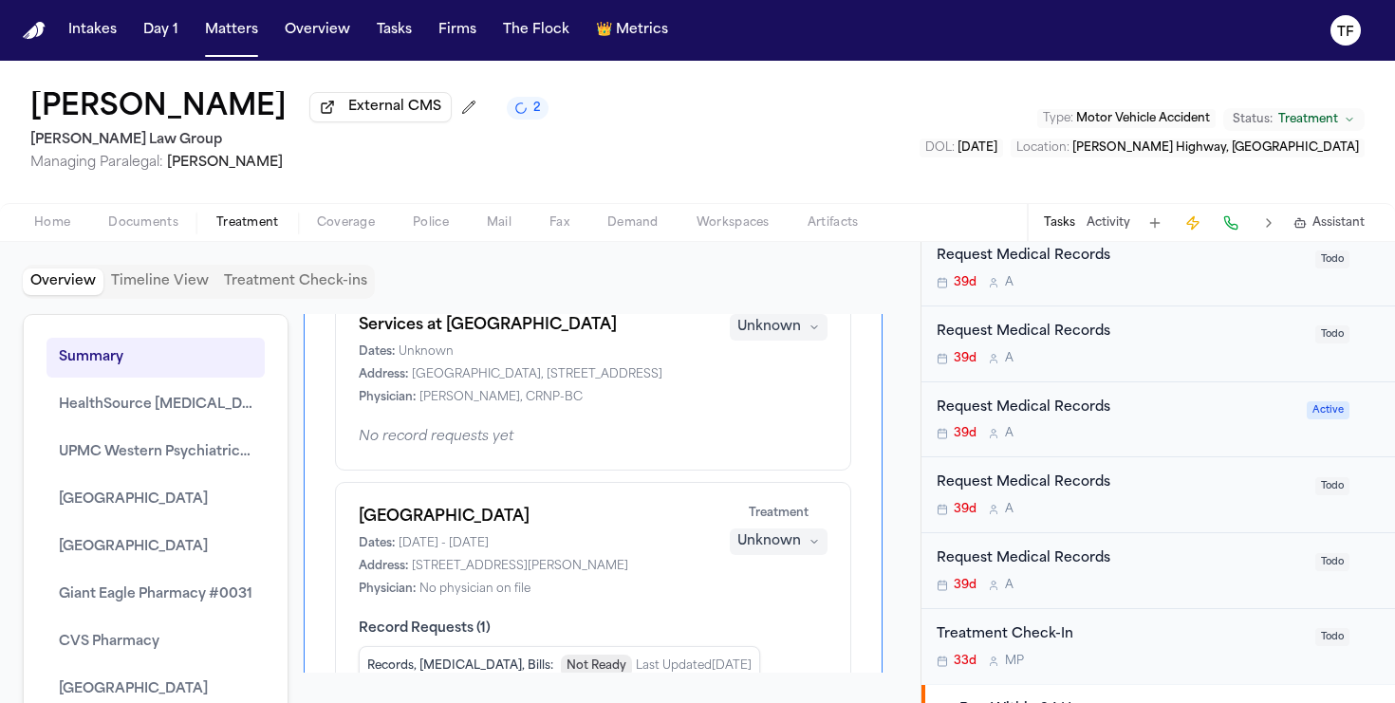
scroll to position [349, 0]
click at [791, 555] on button "Unknown" at bounding box center [779, 541] width 98 height 27
click at [777, 469] on span "Completed" at bounding box center [741, 478] width 75 height 19
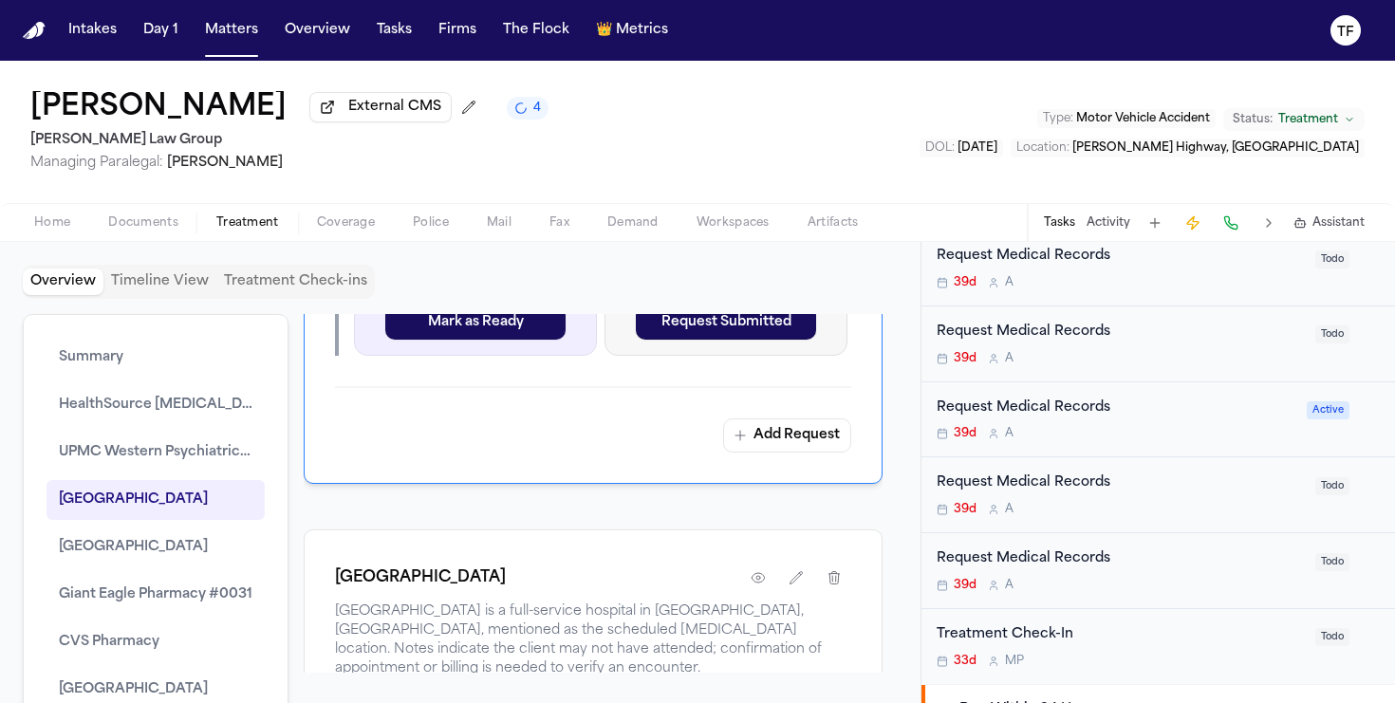
scroll to position [4198, 0]
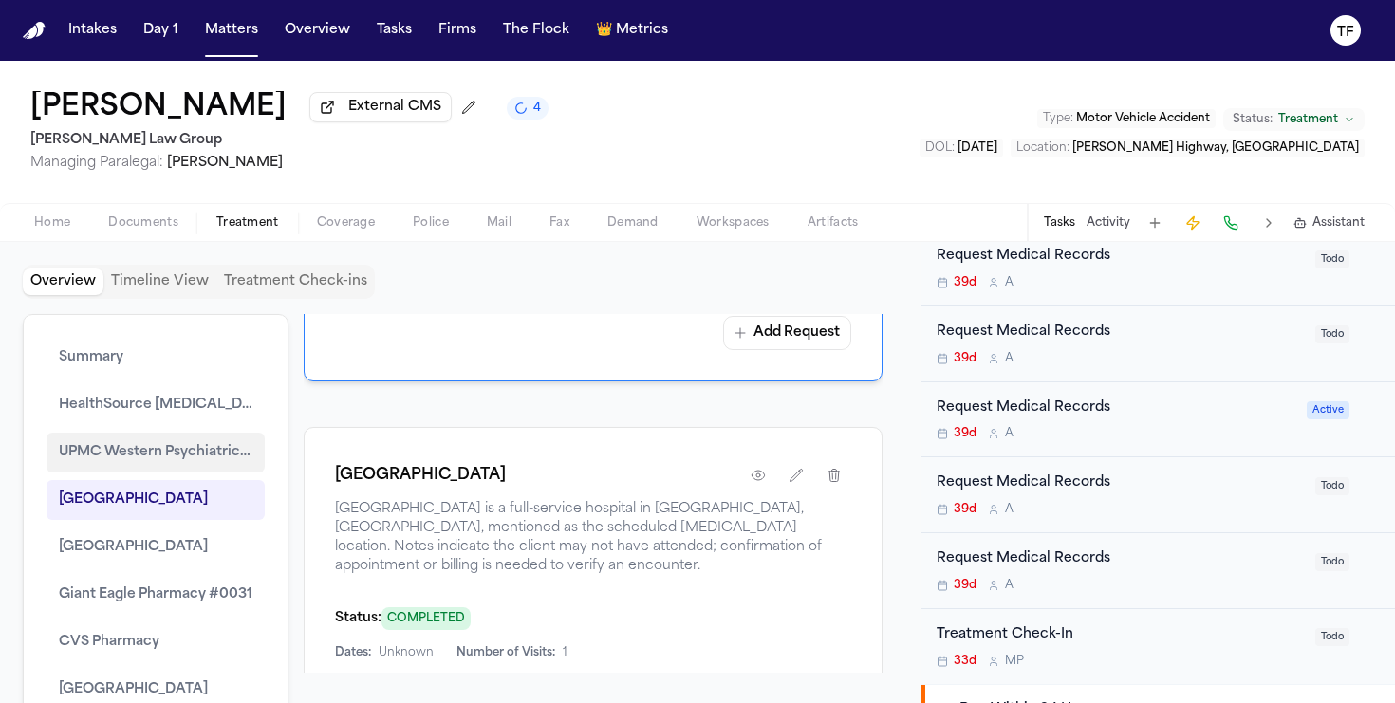
click at [107, 464] on span "UPMC Western Psychiatric Outpatient Services at Bellefield Towers" at bounding box center [156, 452] width 194 height 23
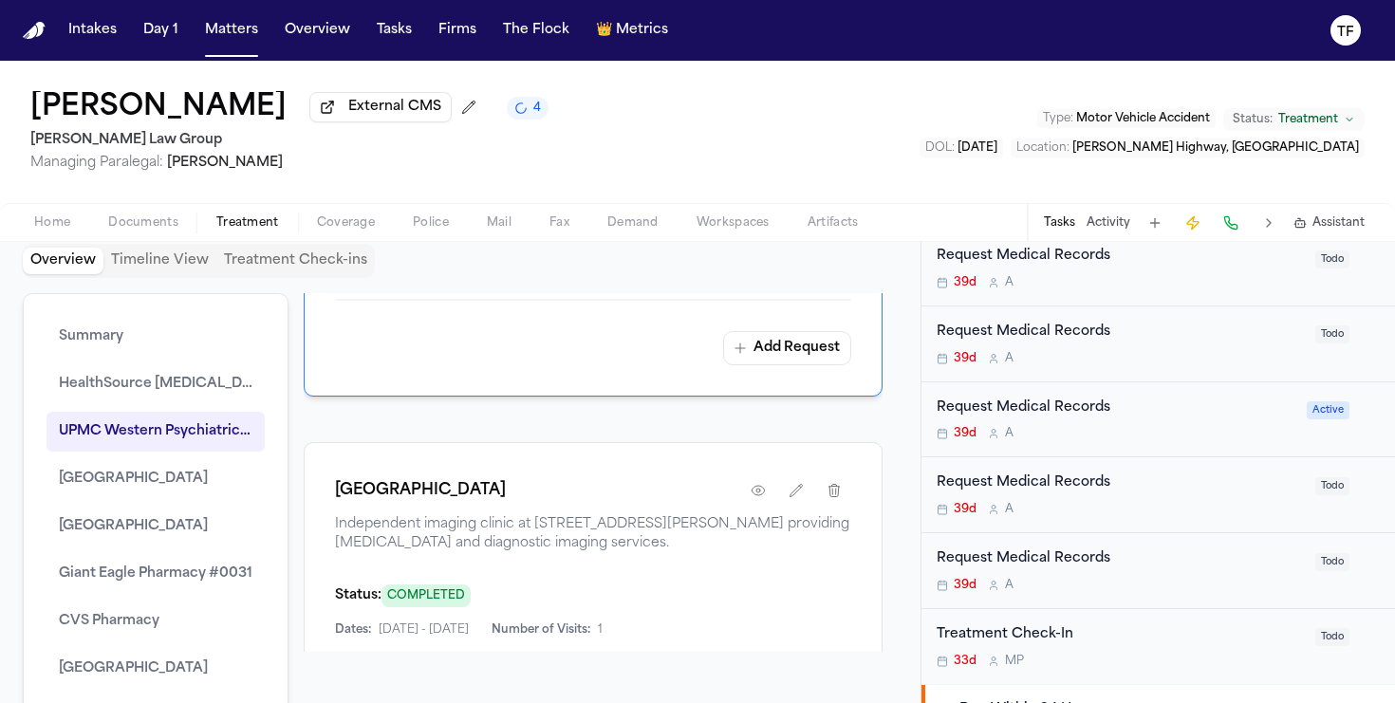
scroll to position [3598, 0]
click at [741, 18] on button "button" at bounding box center [758, 1] width 34 height 34
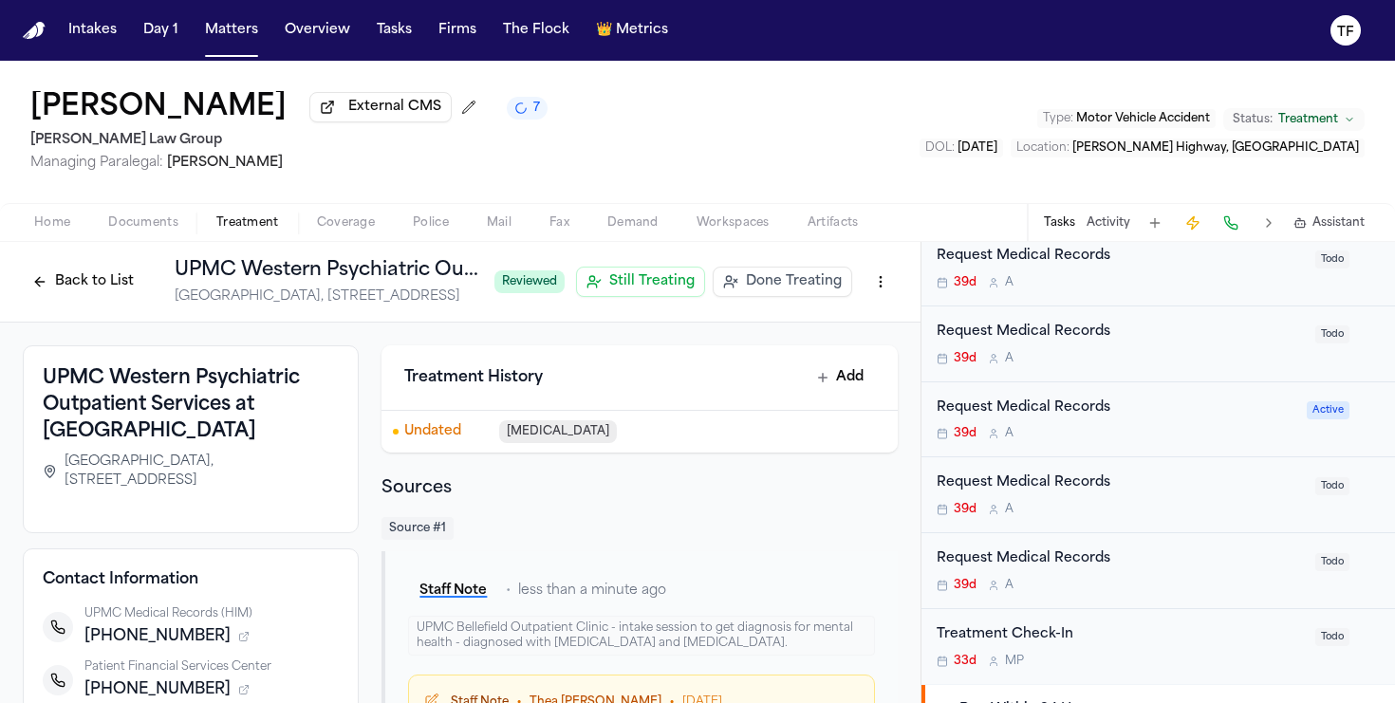
click at [750, 297] on button "Done Treating" at bounding box center [782, 282] width 139 height 30
click at [219, 30] on button "Matters" at bounding box center [231, 30] width 68 height 34
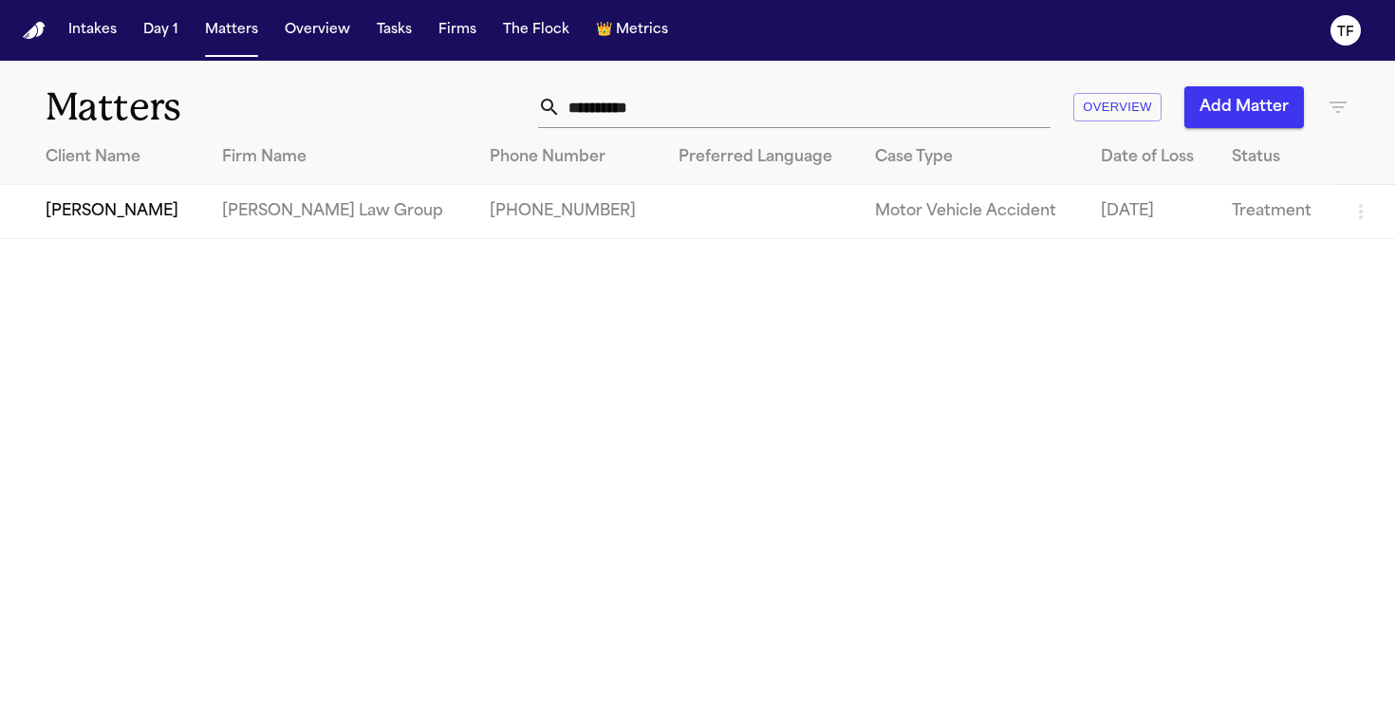
click at [648, 117] on input "**********" at bounding box center [806, 107] width 490 height 42
type input "**********"
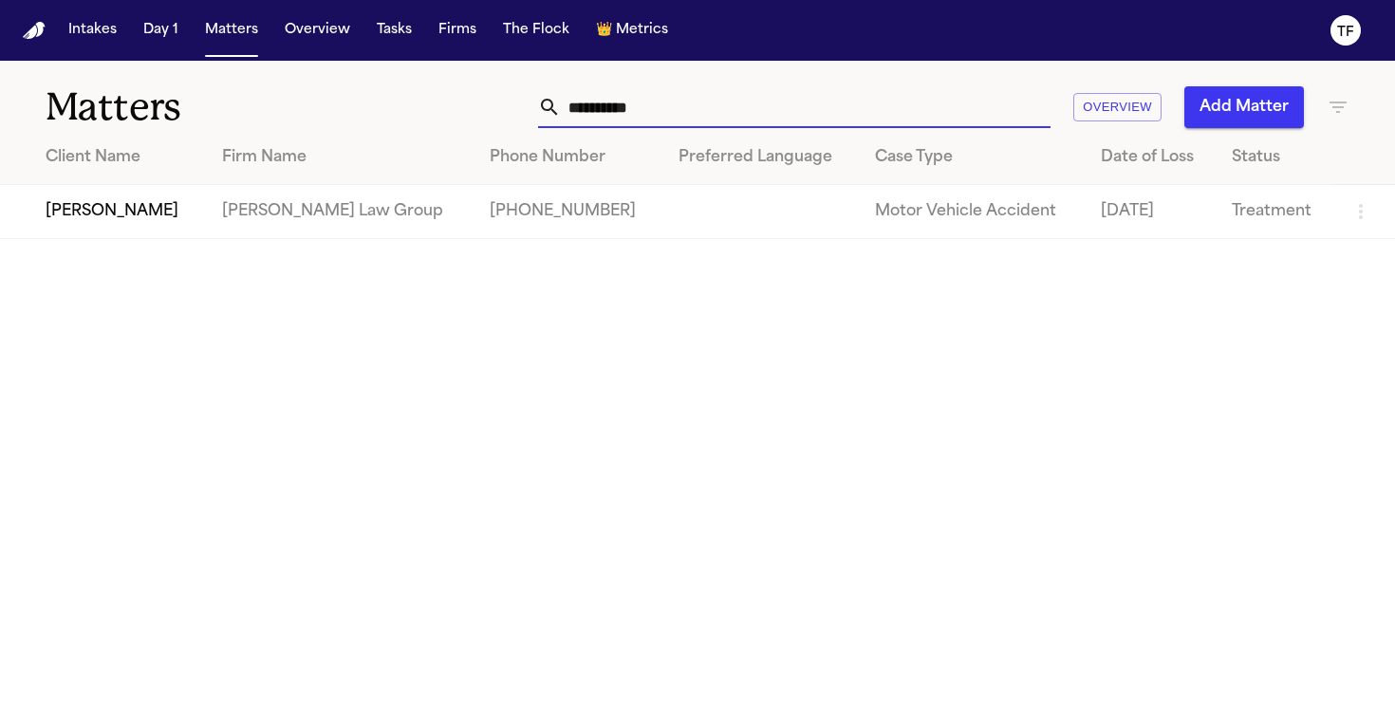
click at [147, 214] on td "[PERSON_NAME]" at bounding box center [103, 212] width 207 height 54
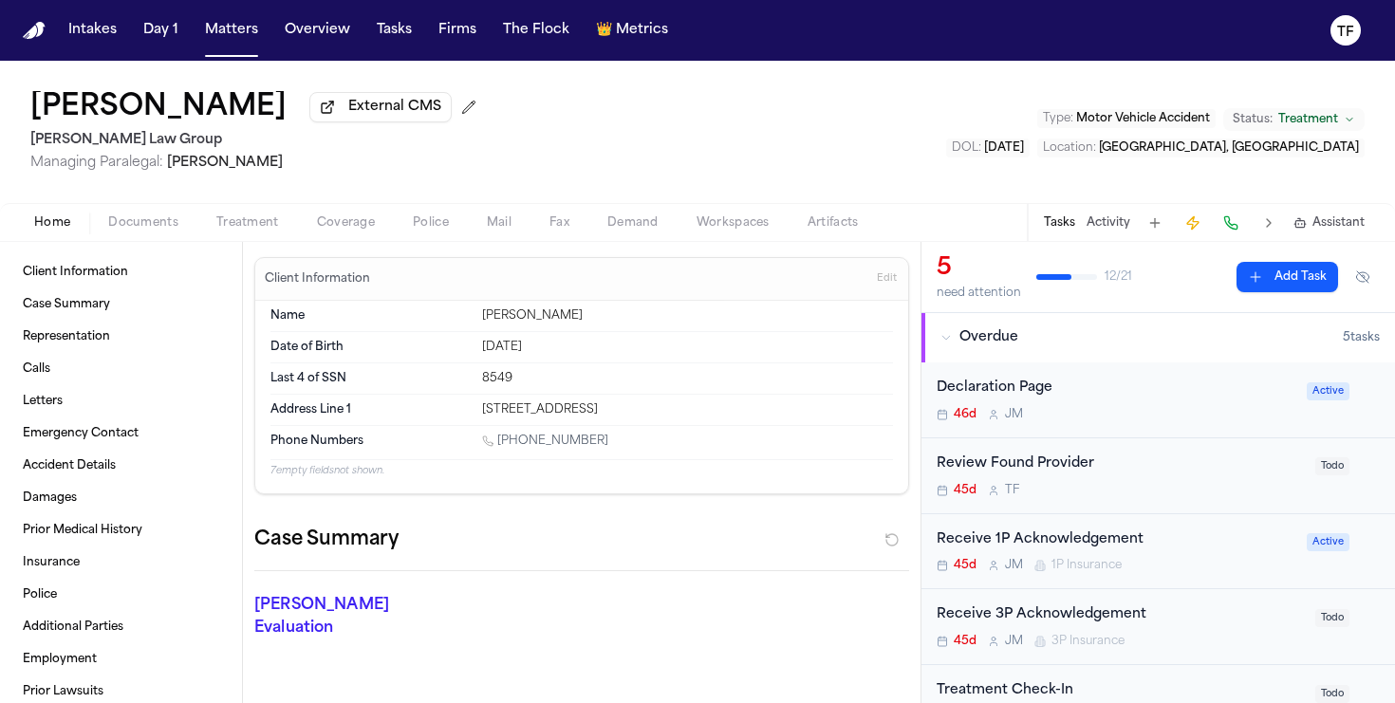
click at [234, 231] on span "Treatment" at bounding box center [247, 222] width 63 height 15
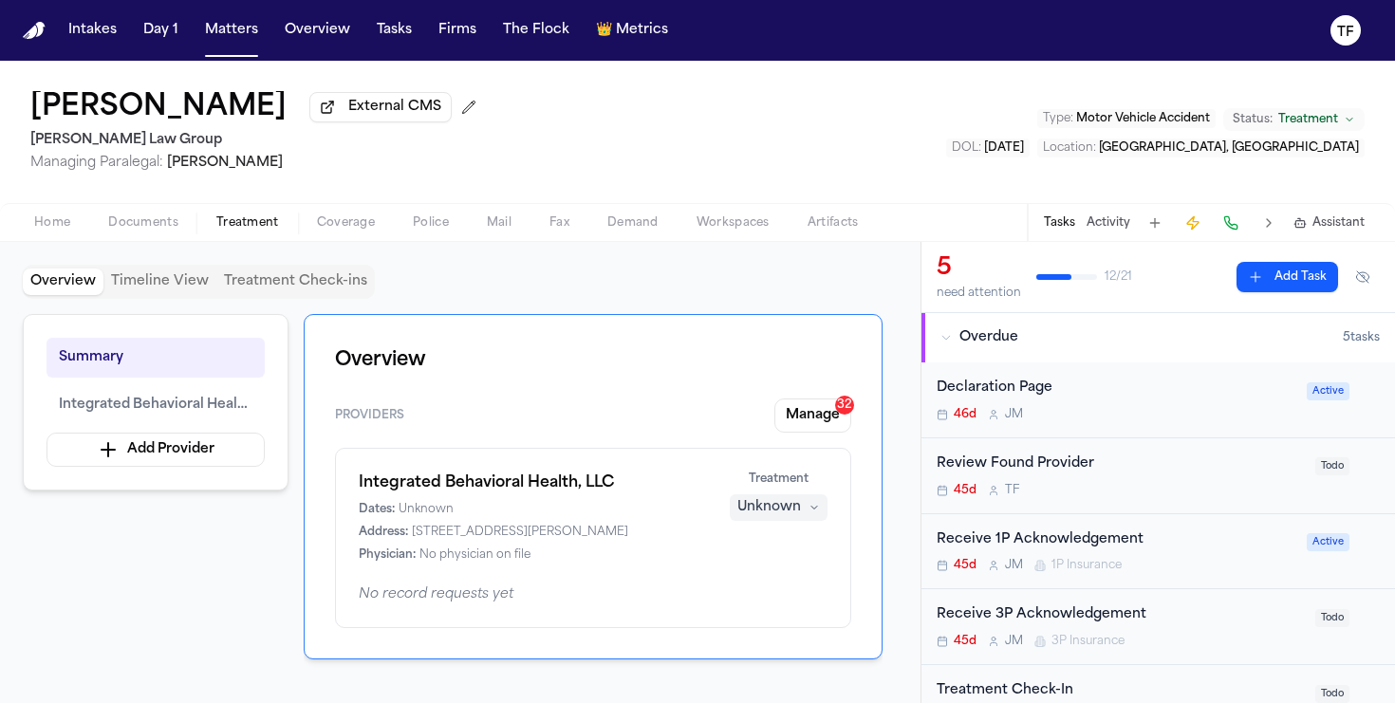
click at [1068, 231] on button "Tasks" at bounding box center [1059, 222] width 31 height 15
click at [1113, 224] on button "Activity" at bounding box center [1108, 222] width 44 height 15
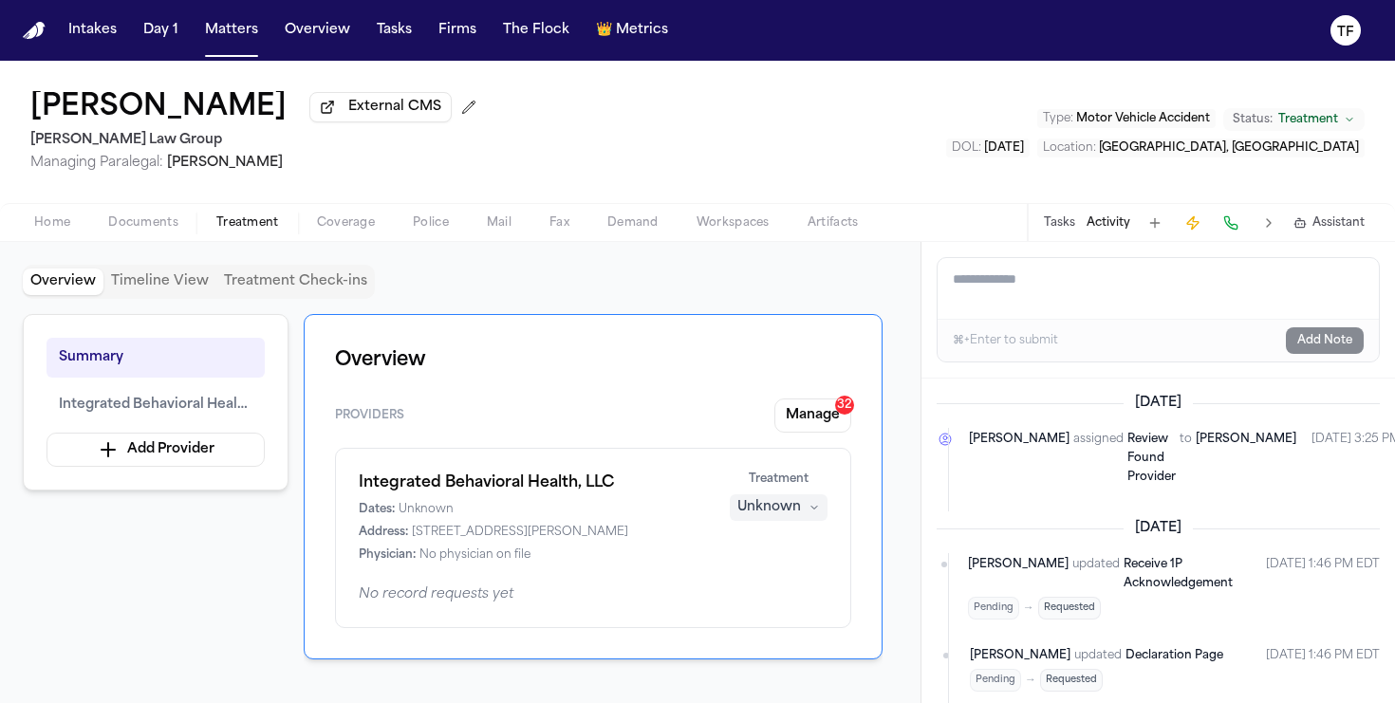
click at [1084, 296] on textarea "Add a note to this matter" at bounding box center [1157, 288] width 441 height 61
paste textarea "**********"
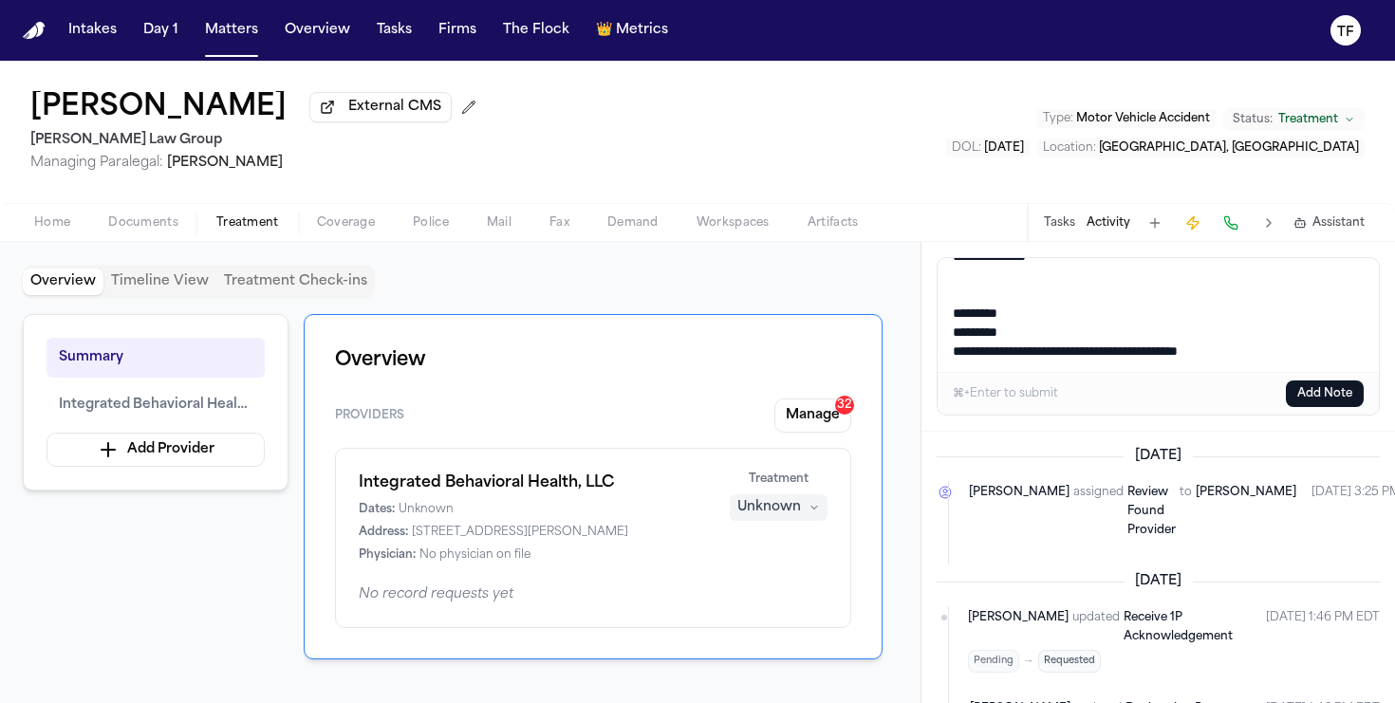
type textarea "**********"
click at [1321, 393] on button "Add Note" at bounding box center [1325, 393] width 78 height 27
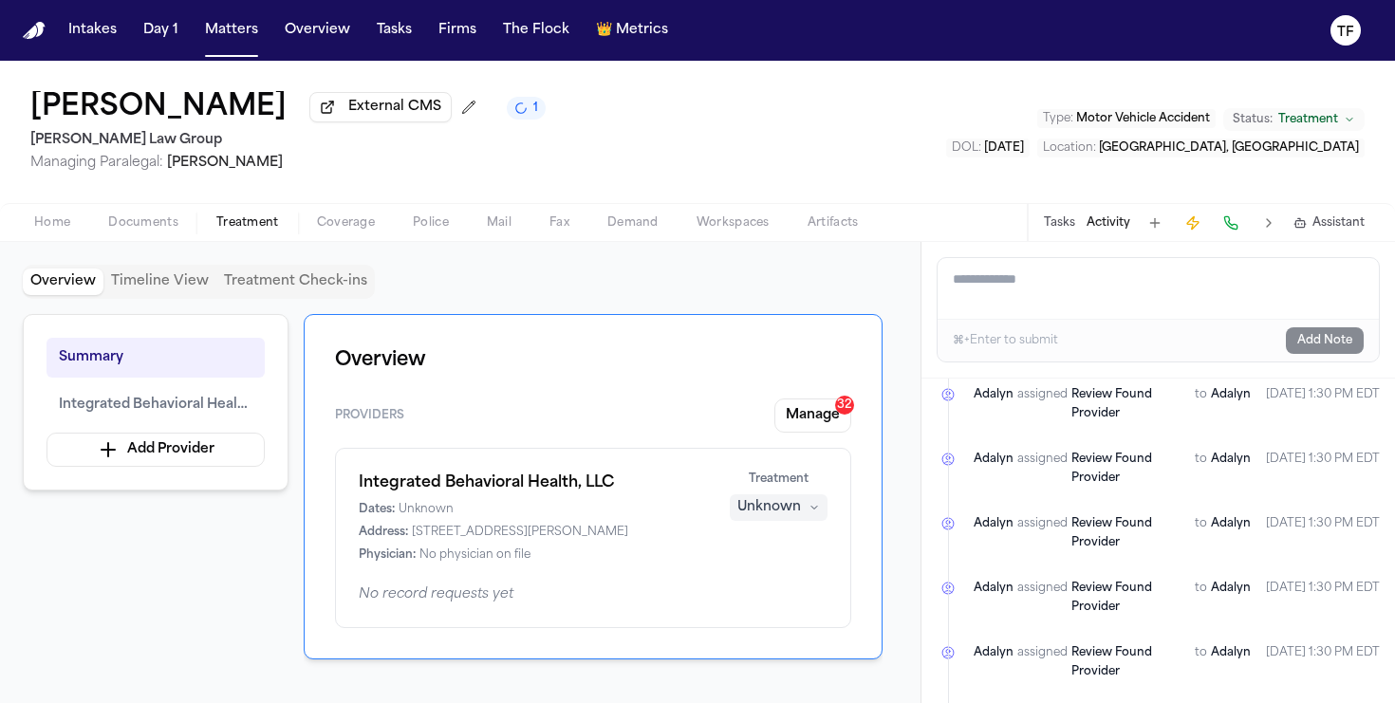
scroll to position [2727, 0]
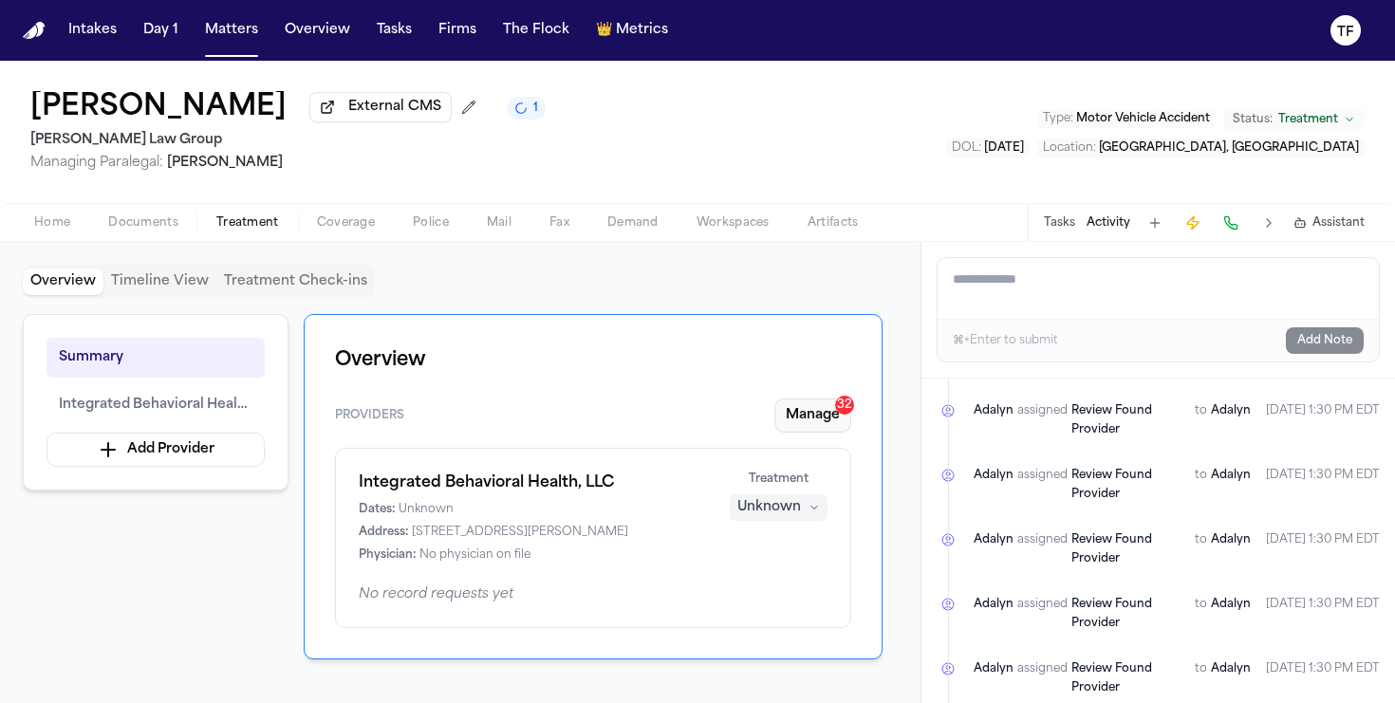
click at [801, 395] on div "Overview Providers Manage 32 Integrated Behavioral Health, LLC Dates: Unknown A…" at bounding box center [593, 486] width 579 height 345
click at [808, 408] on button "Manage 32" at bounding box center [812, 415] width 77 height 34
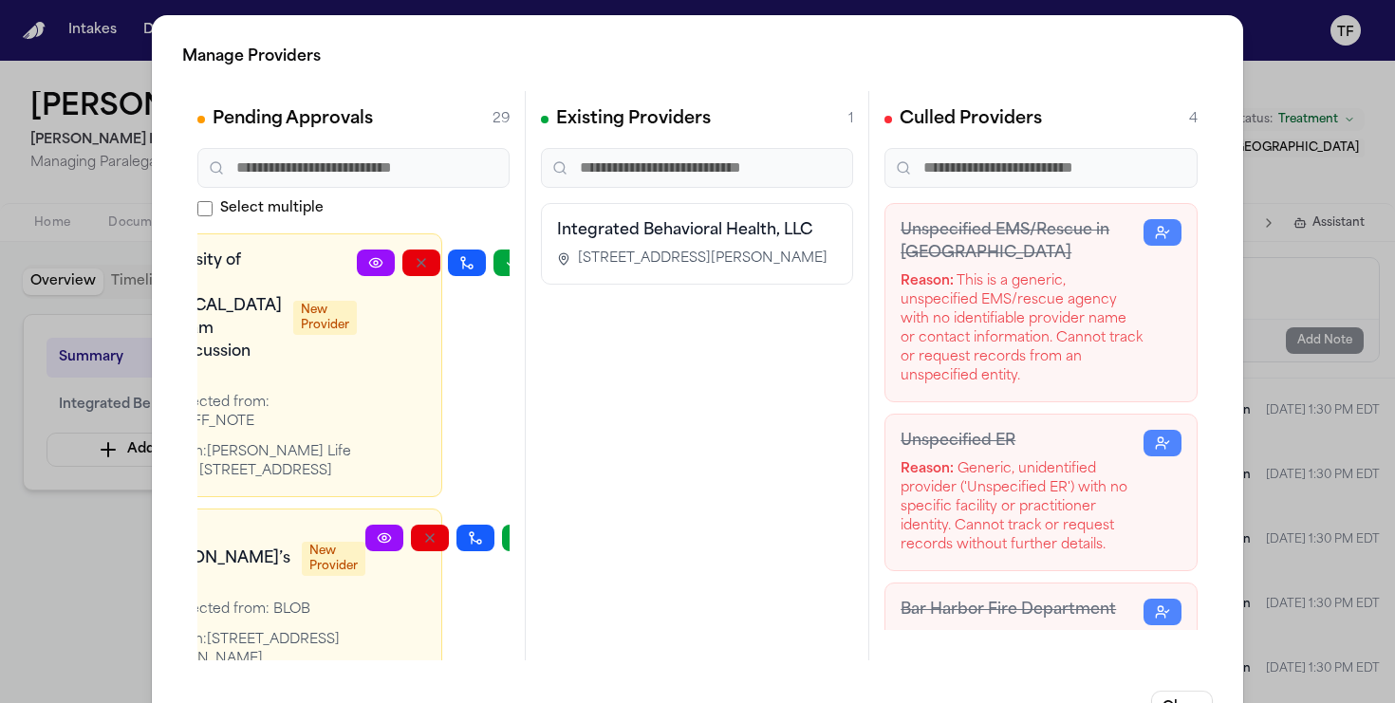
scroll to position [0, 0]
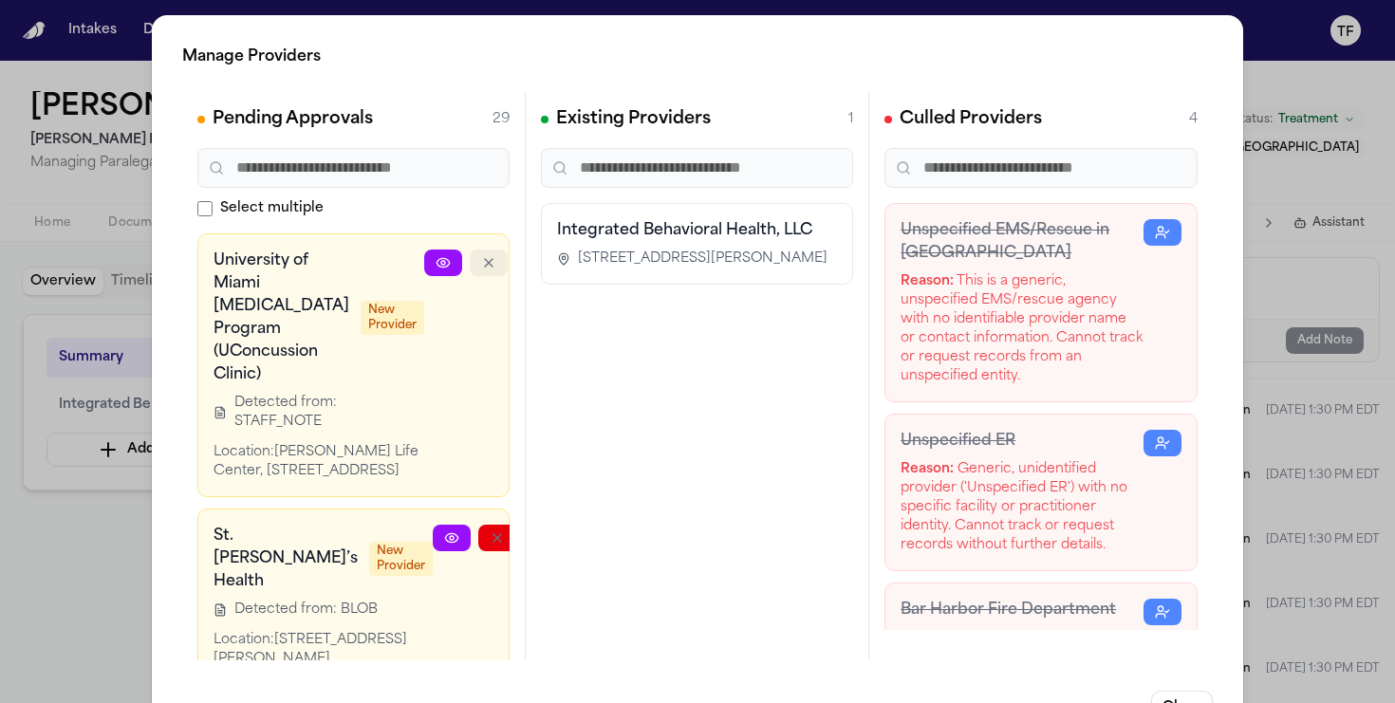
click at [481, 268] on icon "button" at bounding box center [488, 262] width 15 height 15
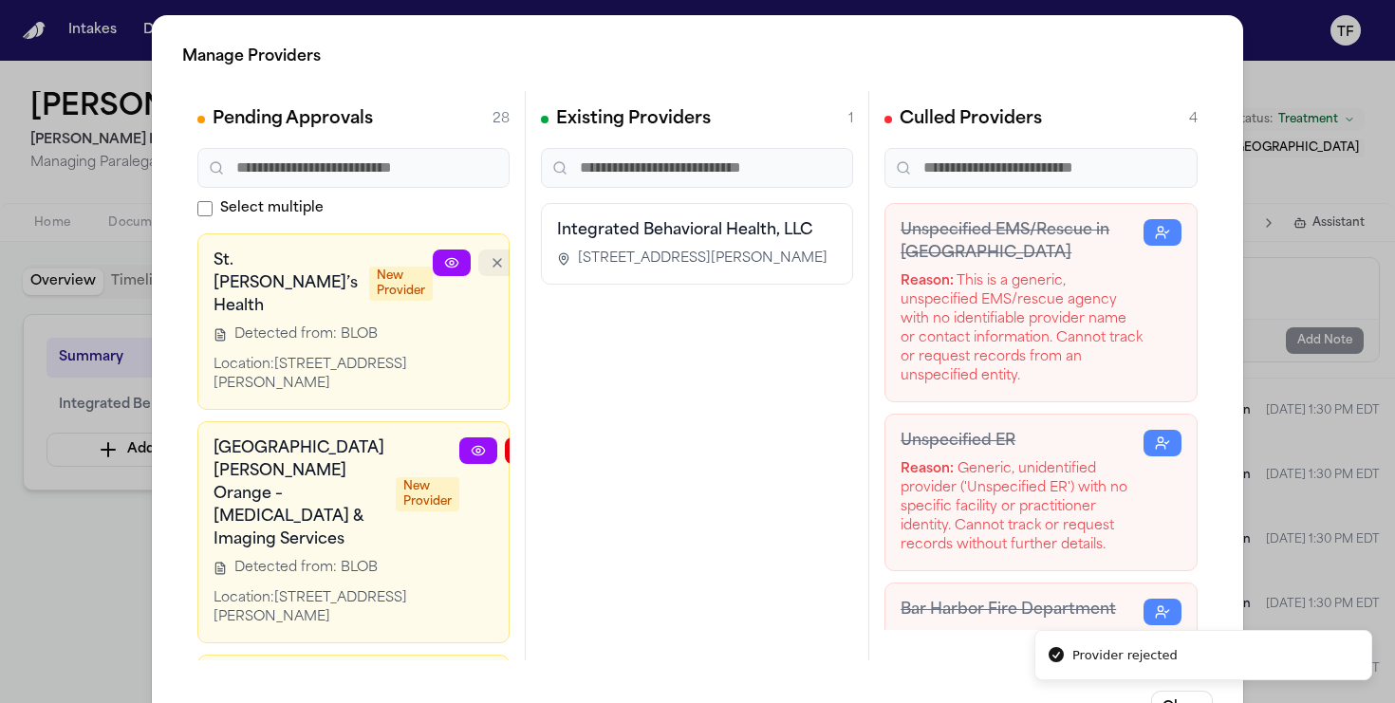
click at [478, 264] on button "button" at bounding box center [497, 263] width 38 height 27
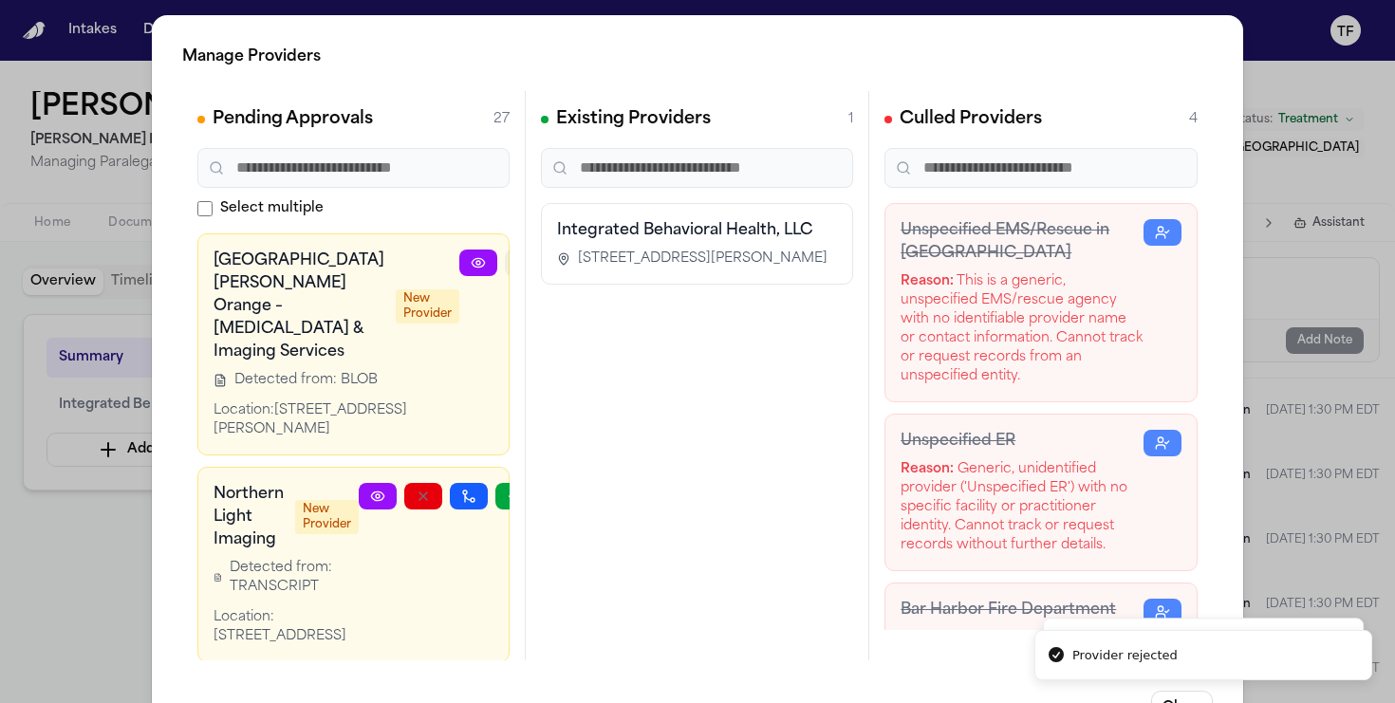
click at [516, 265] on icon "button" at bounding box center [523, 262] width 15 height 15
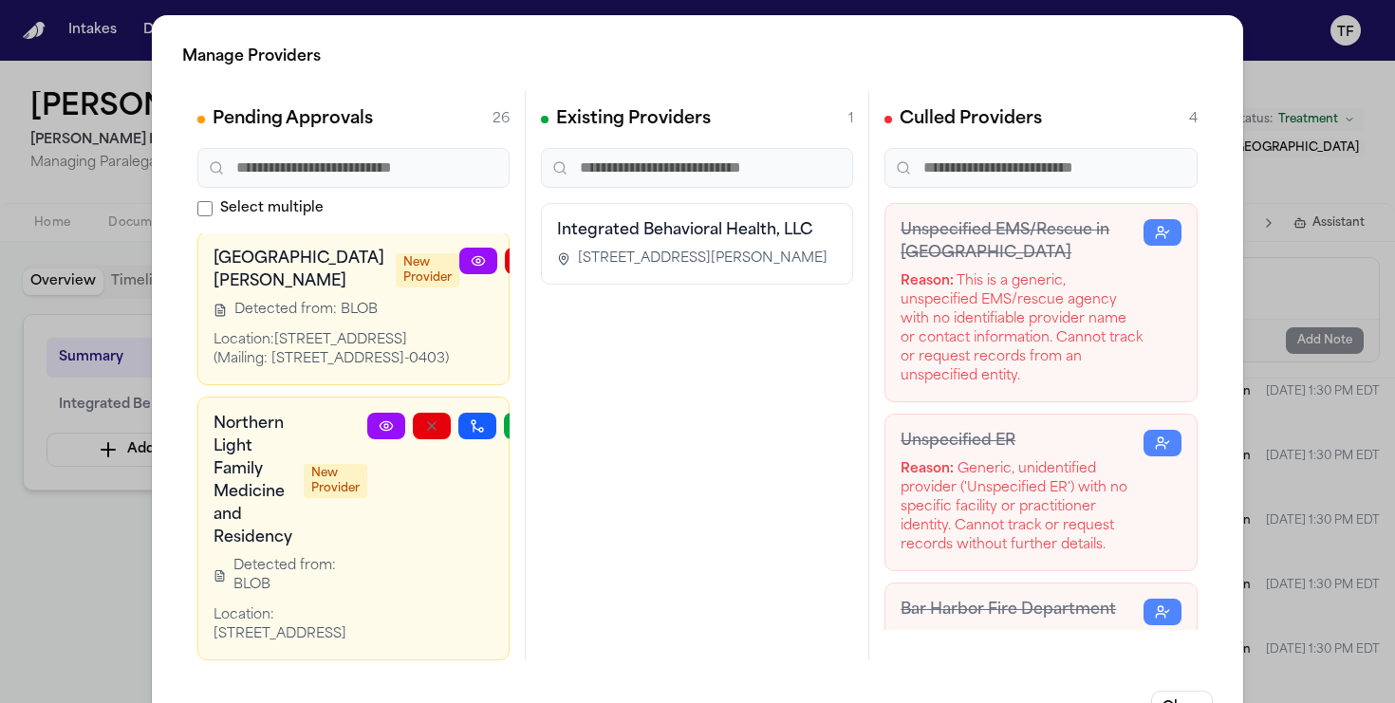
scroll to position [6419, 79]
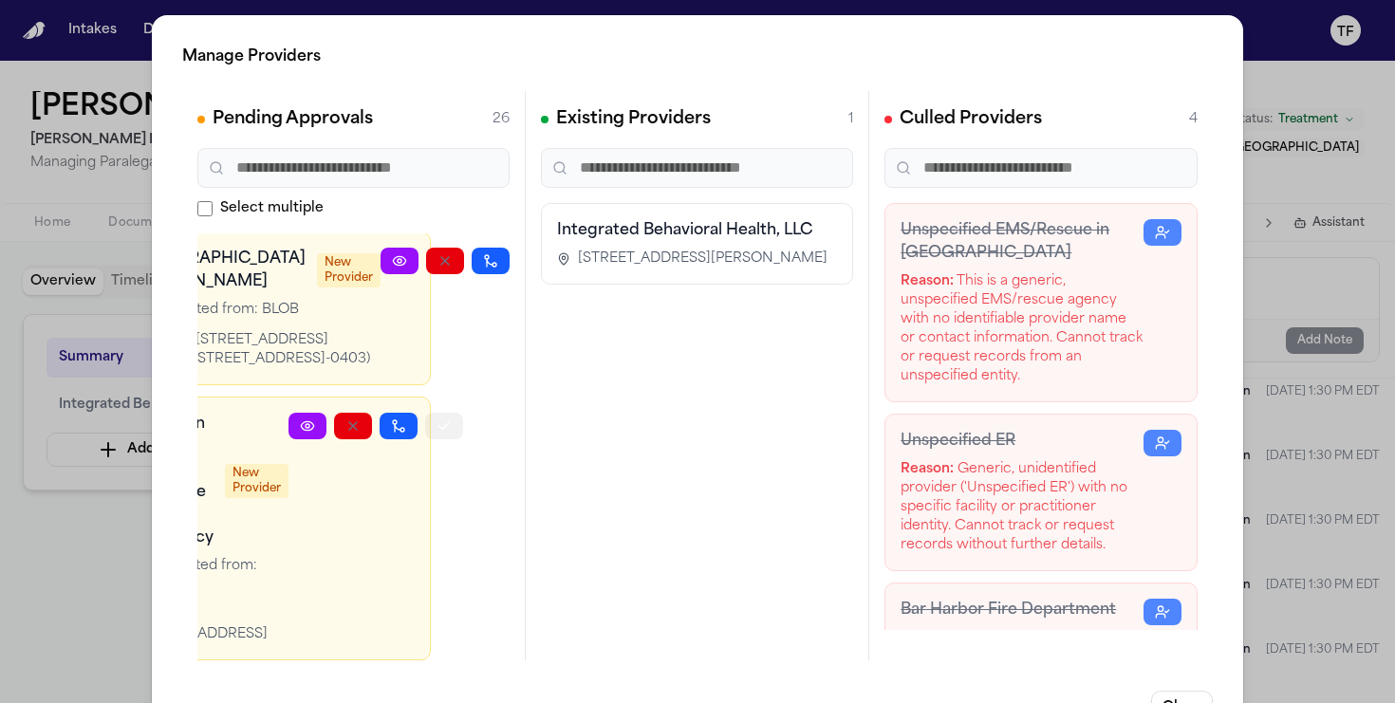
click at [449, 413] on button "button" at bounding box center [444, 426] width 38 height 27
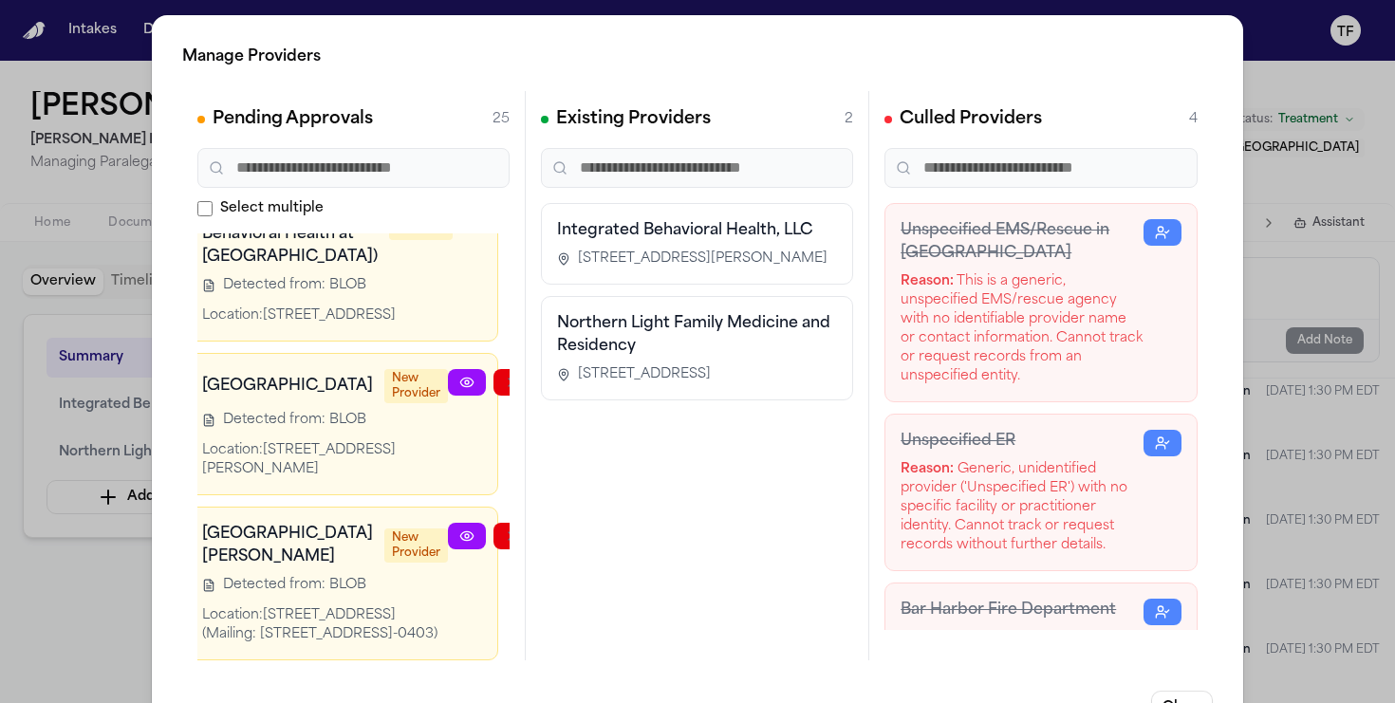
scroll to position [6125, 79]
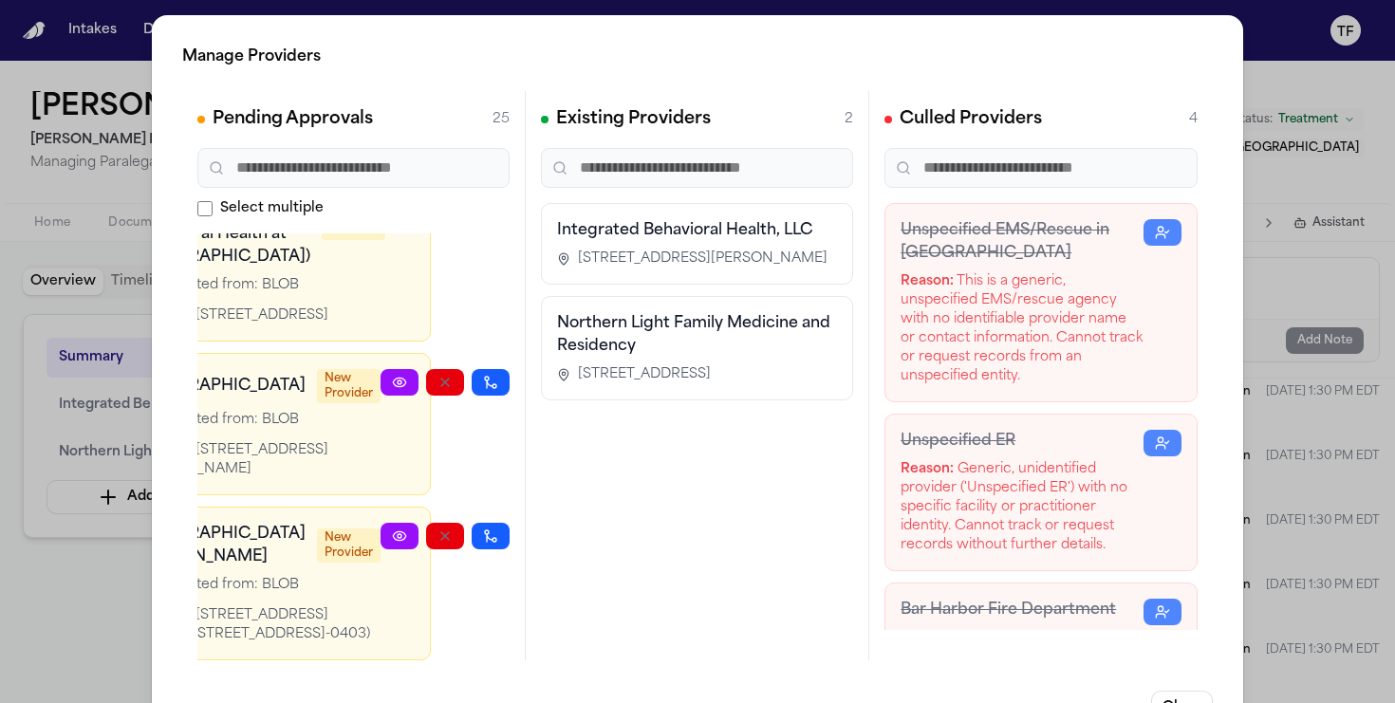
click at [517, 523] on button "button" at bounding box center [536, 536] width 38 height 27
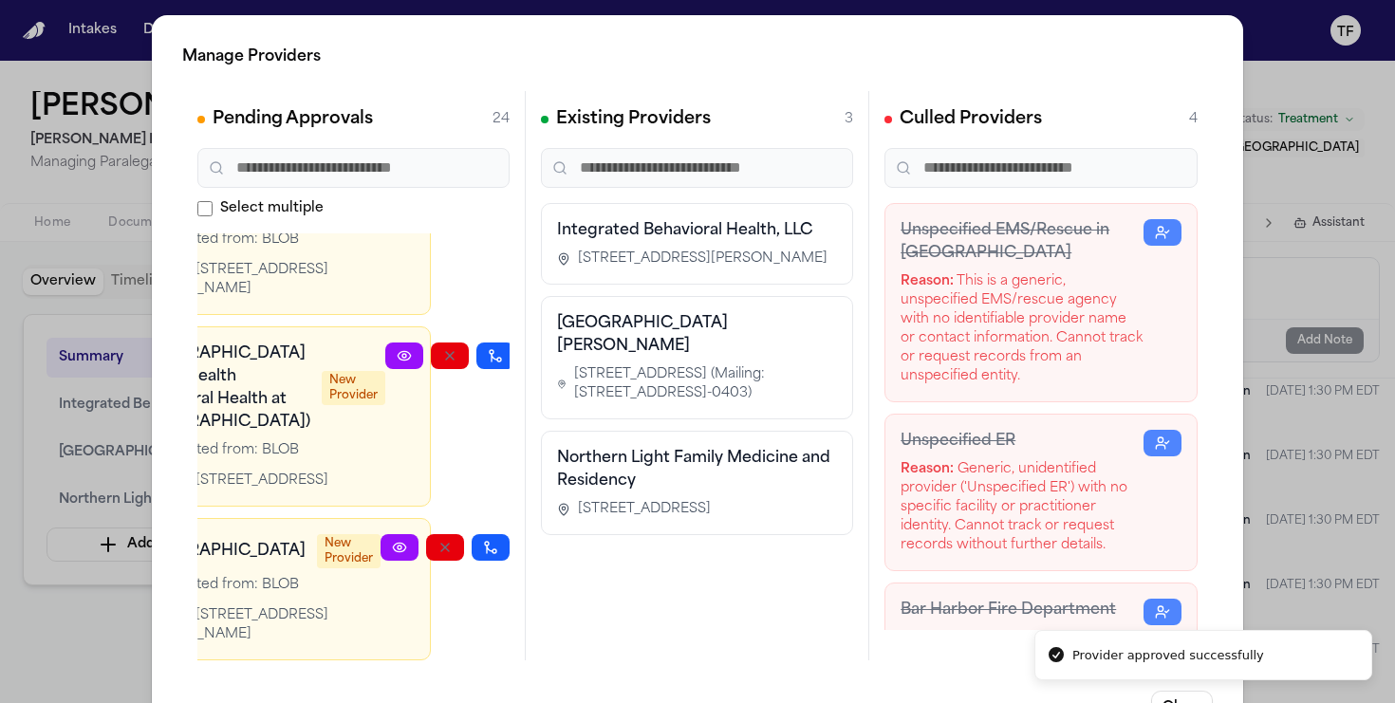
scroll to position [5861, 0]
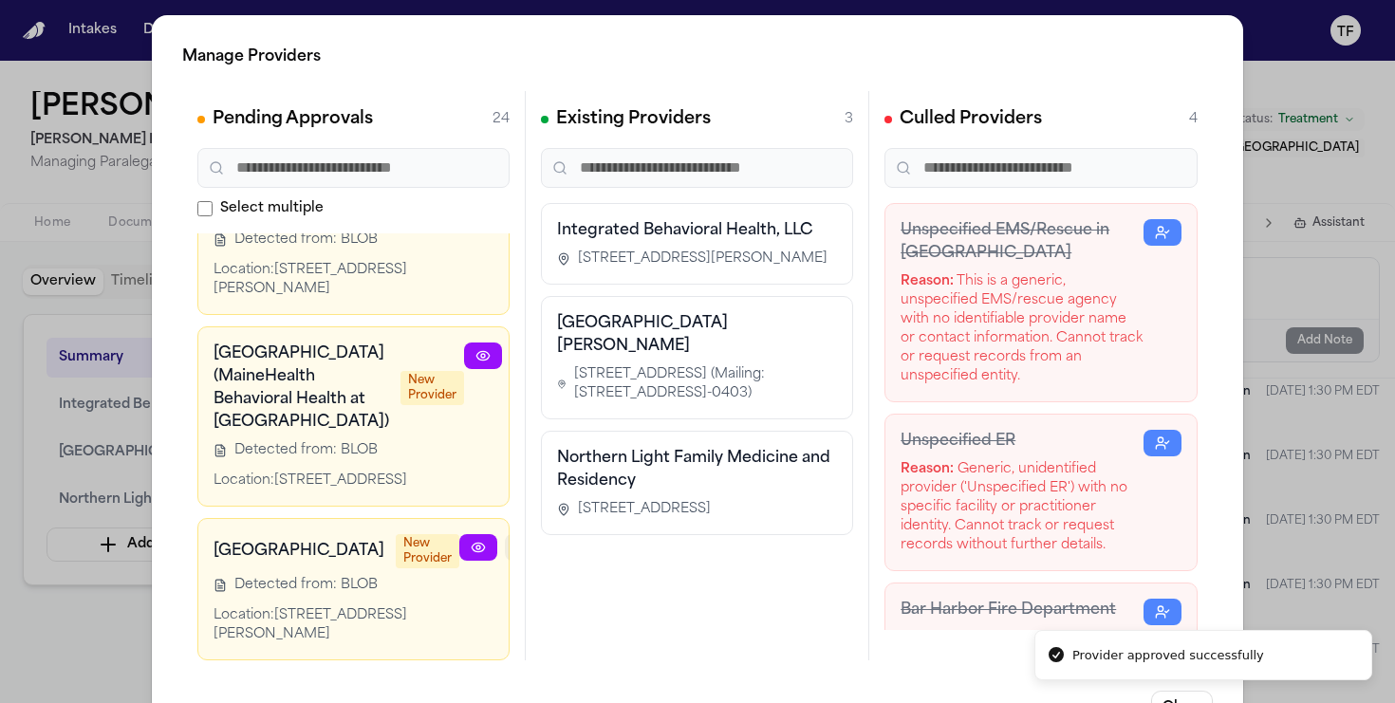
click at [505, 534] on button "button" at bounding box center [524, 547] width 38 height 27
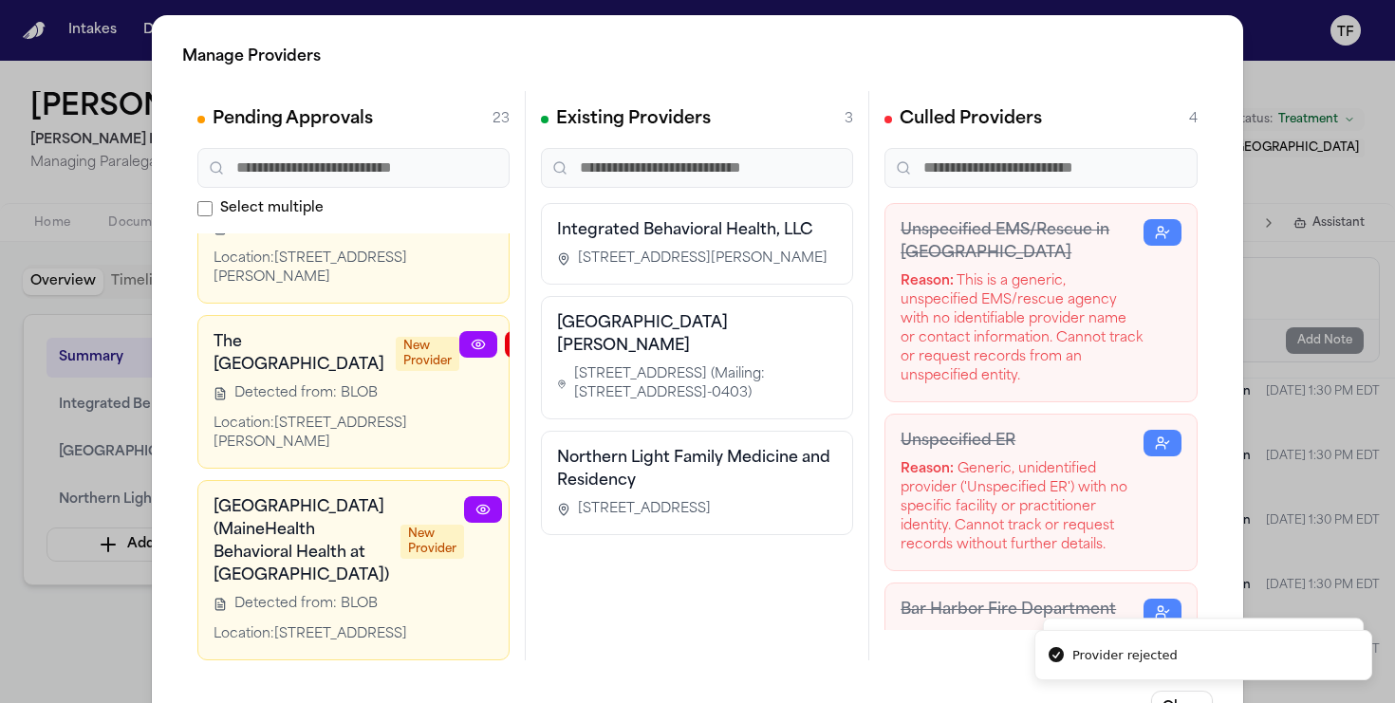
scroll to position [5616, 0]
click at [525, 506] on icon "button" at bounding box center [529, 510] width 8 height 8
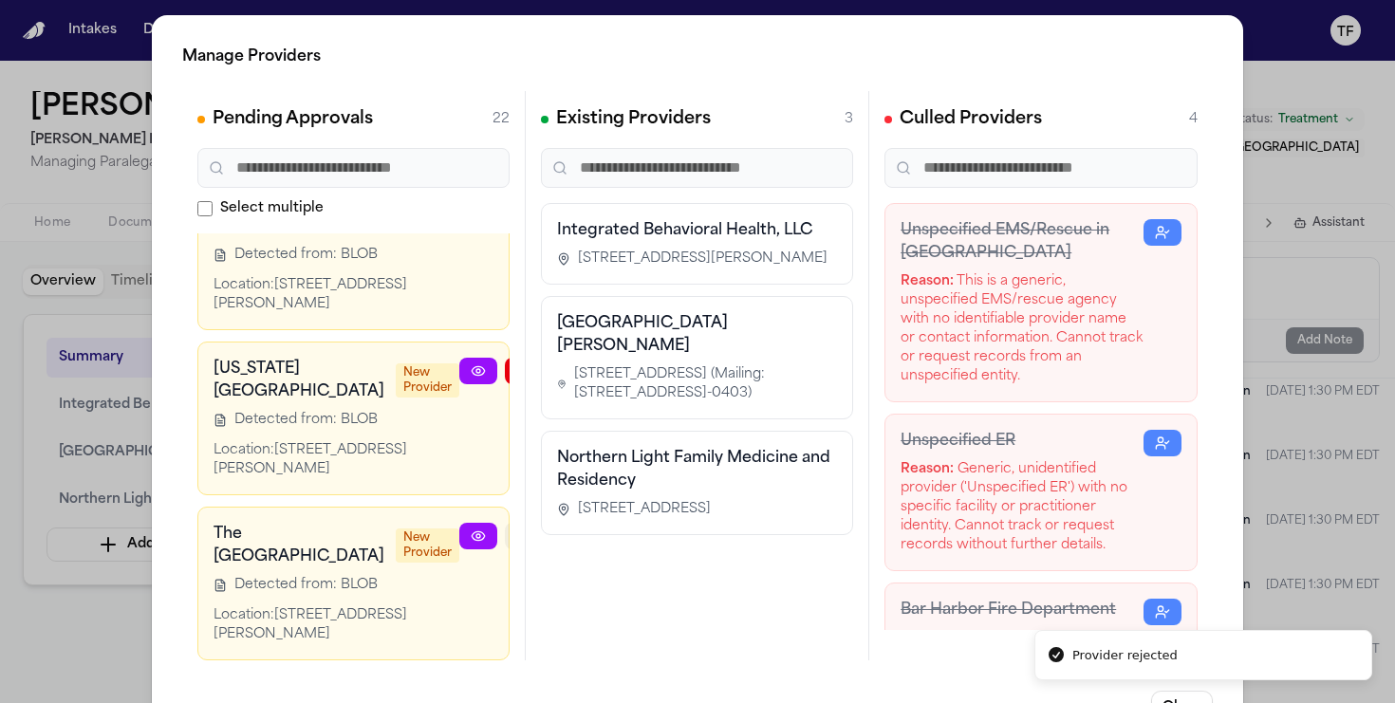
click at [505, 523] on button "button" at bounding box center [524, 536] width 38 height 27
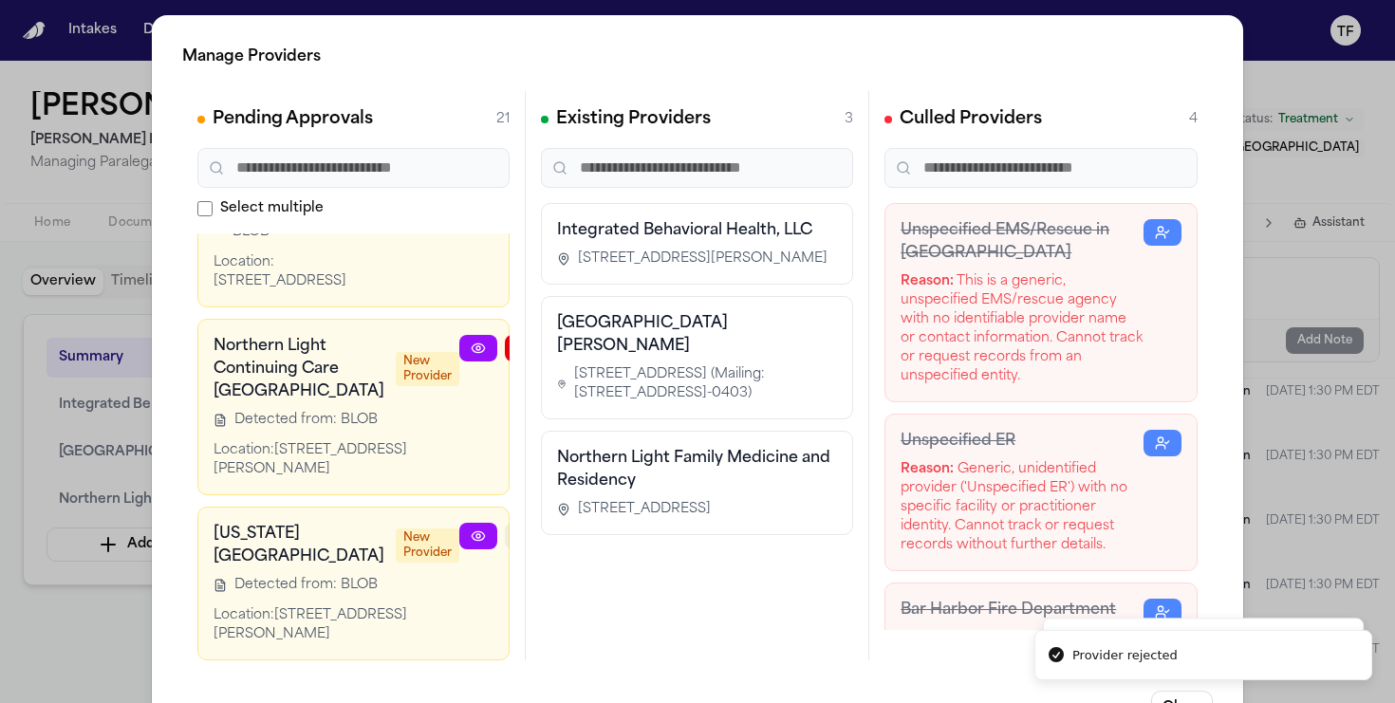
click at [505, 523] on button "button" at bounding box center [524, 536] width 38 height 27
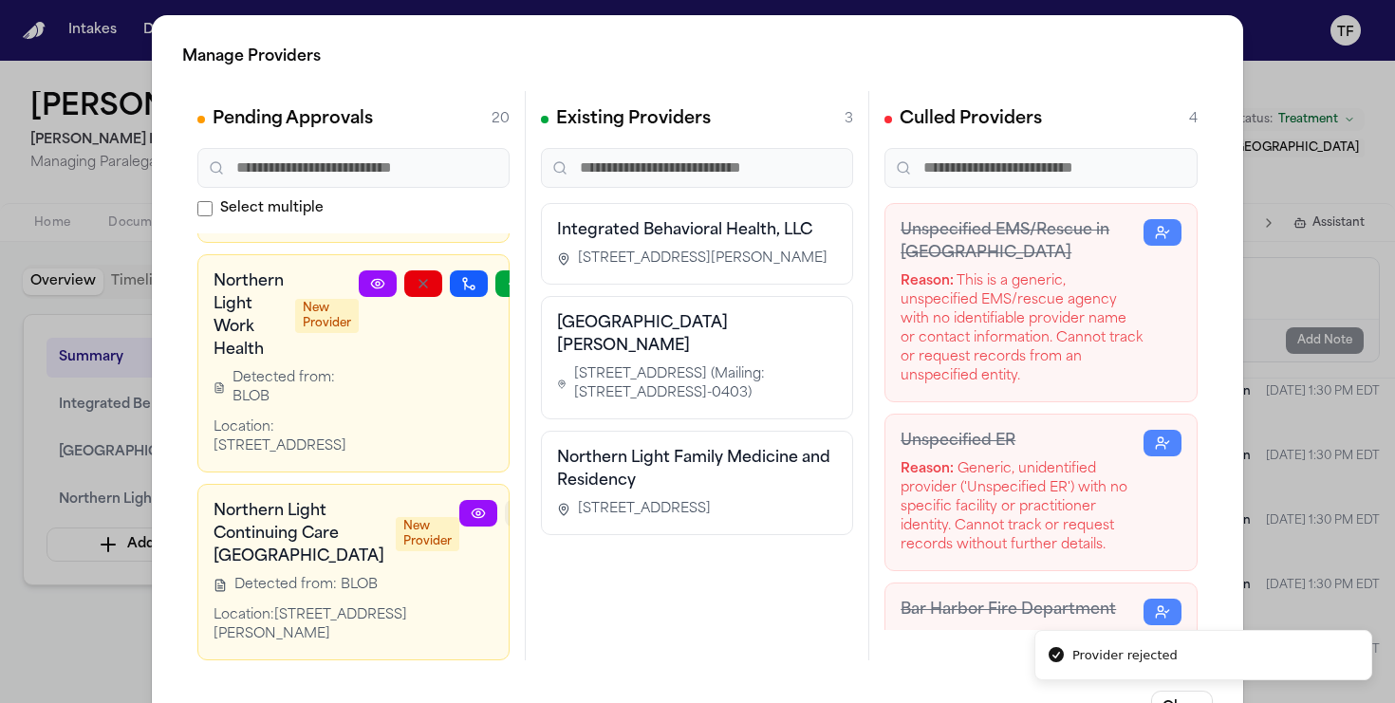
click at [505, 500] on button "button" at bounding box center [524, 513] width 38 height 27
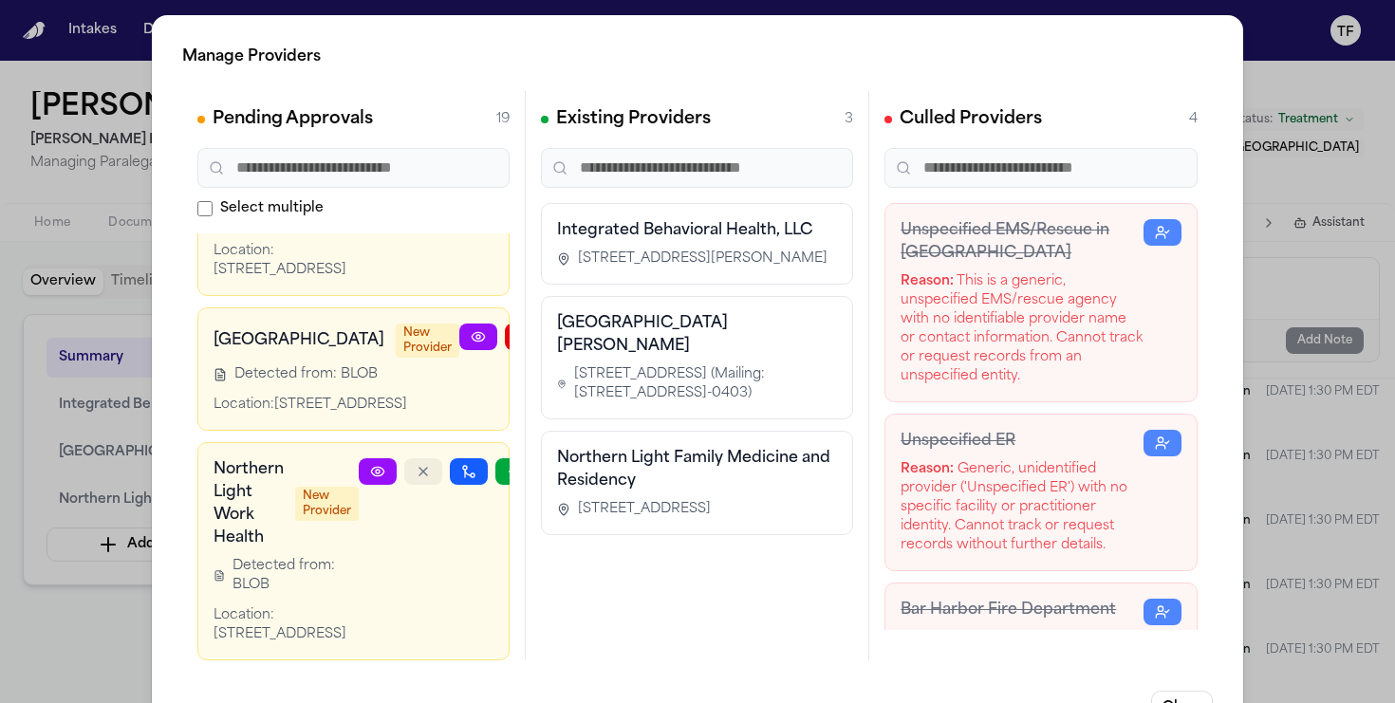
click at [422, 468] on icon "button" at bounding box center [423, 472] width 8 height 8
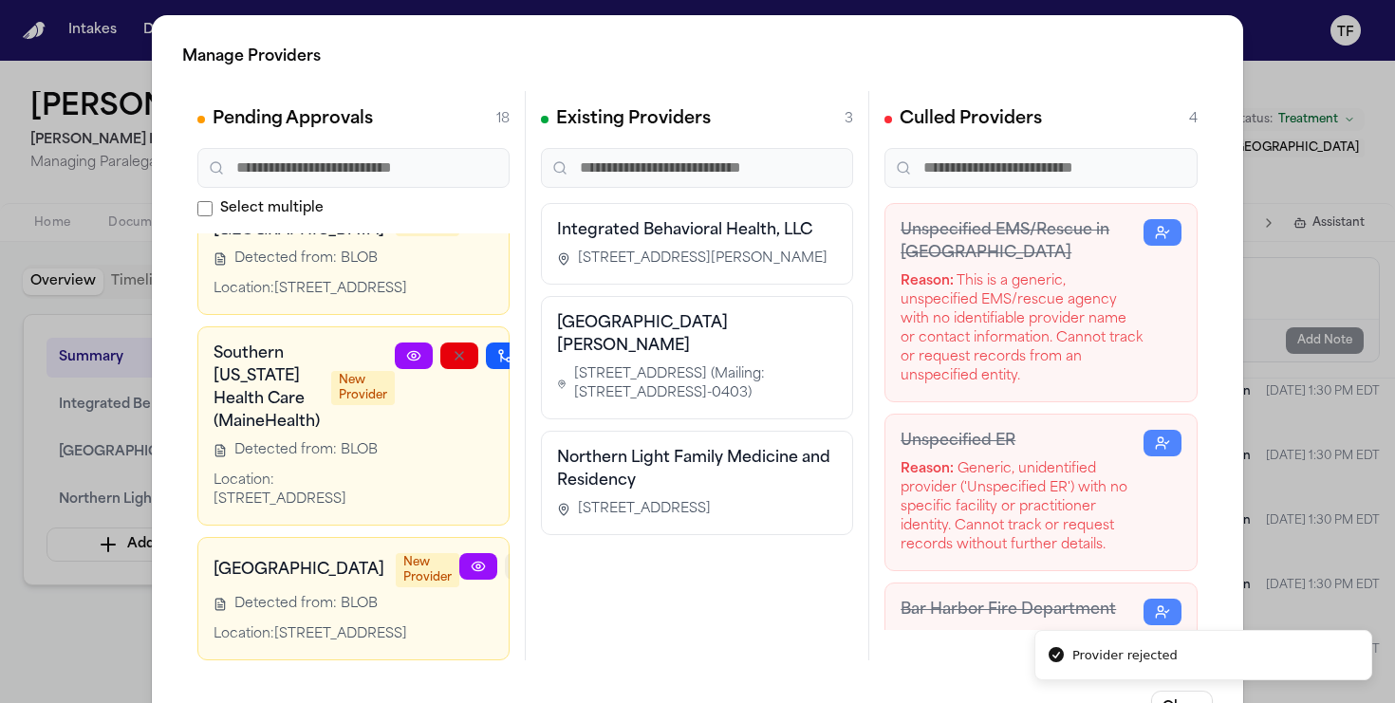
click at [520, 563] on icon "button" at bounding box center [524, 567] width 8 height 8
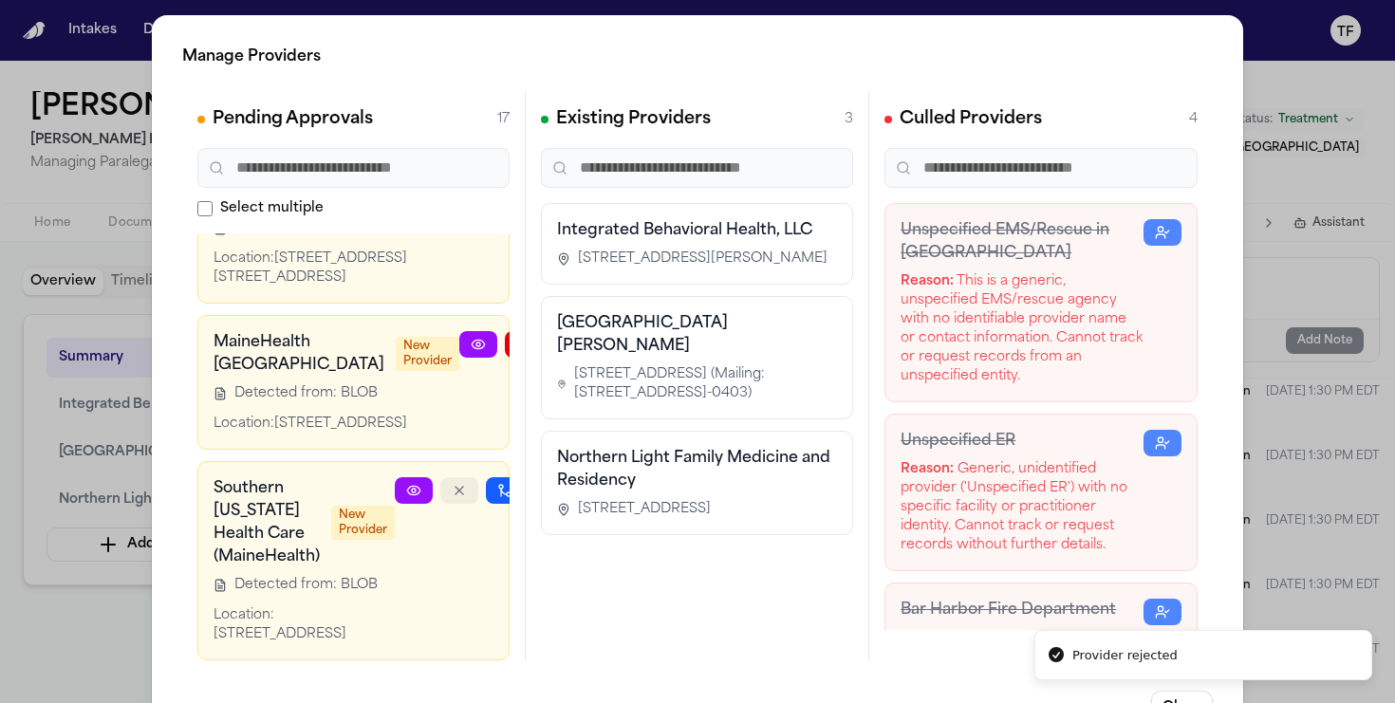
click at [454, 483] on icon "button" at bounding box center [459, 490] width 15 height 15
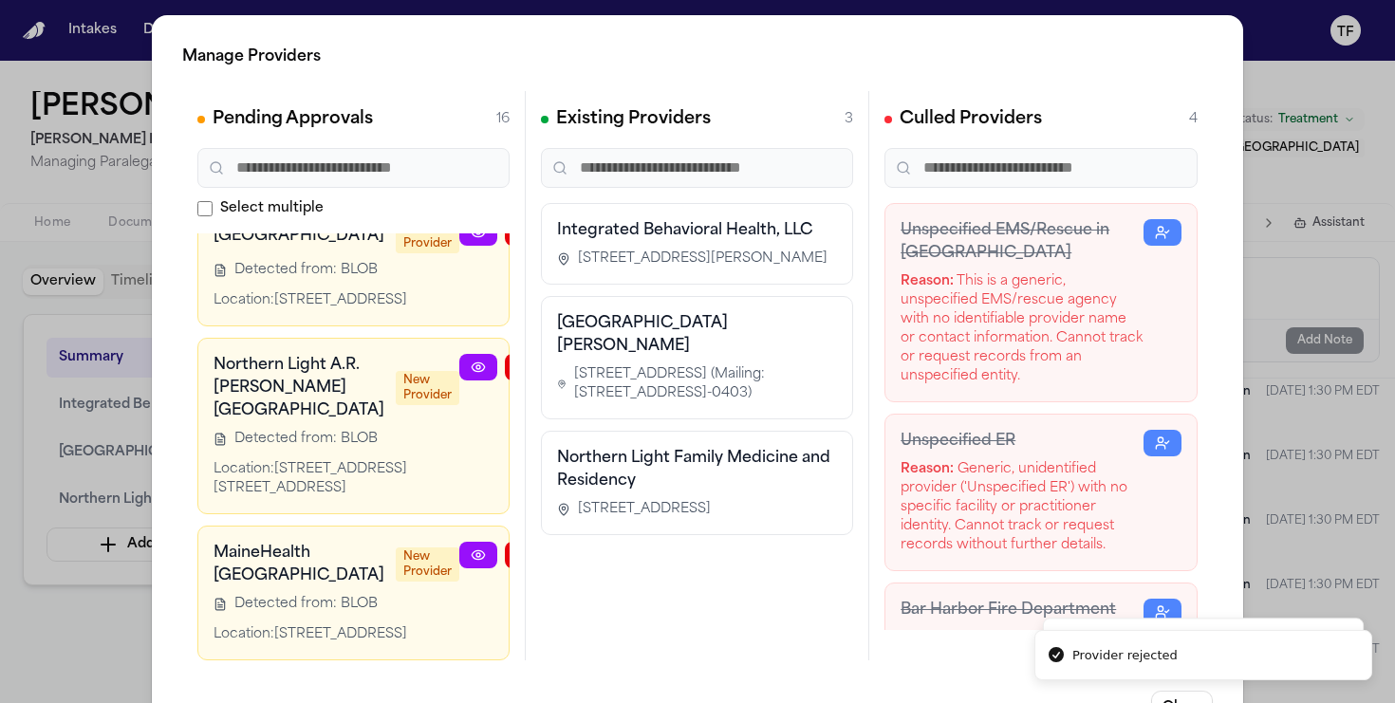
scroll to position [3827, 0]
click at [516, 547] on icon "button" at bounding box center [523, 554] width 15 height 15
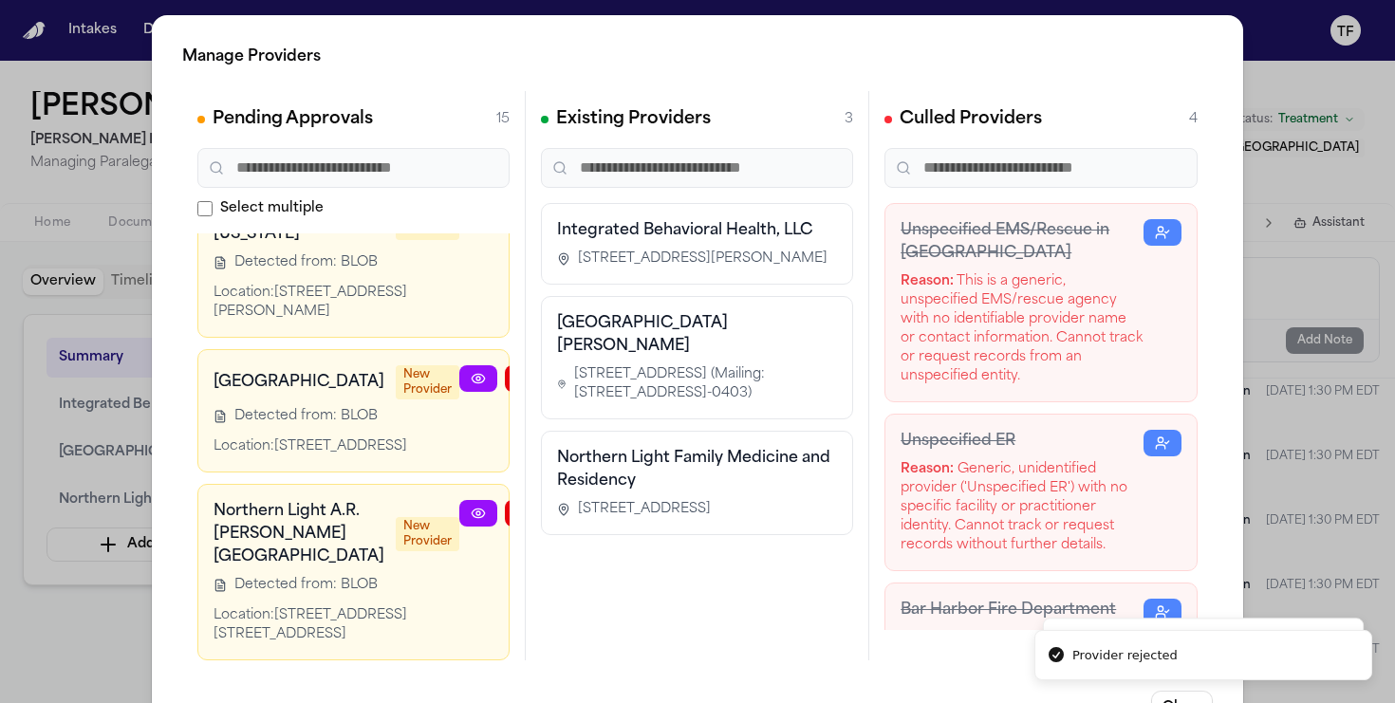
scroll to position [3620, 0]
click at [505, 500] on button "button" at bounding box center [524, 513] width 38 height 27
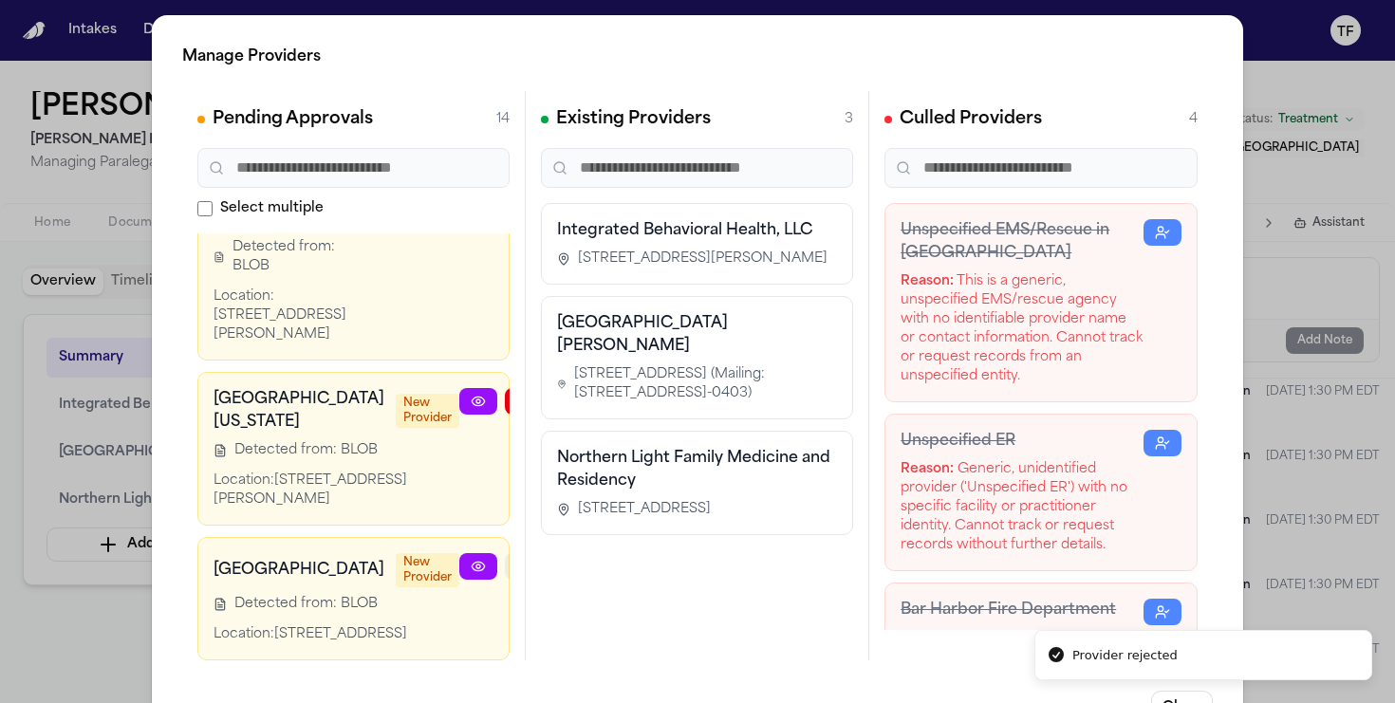
click at [516, 559] on icon "button" at bounding box center [523, 566] width 15 height 15
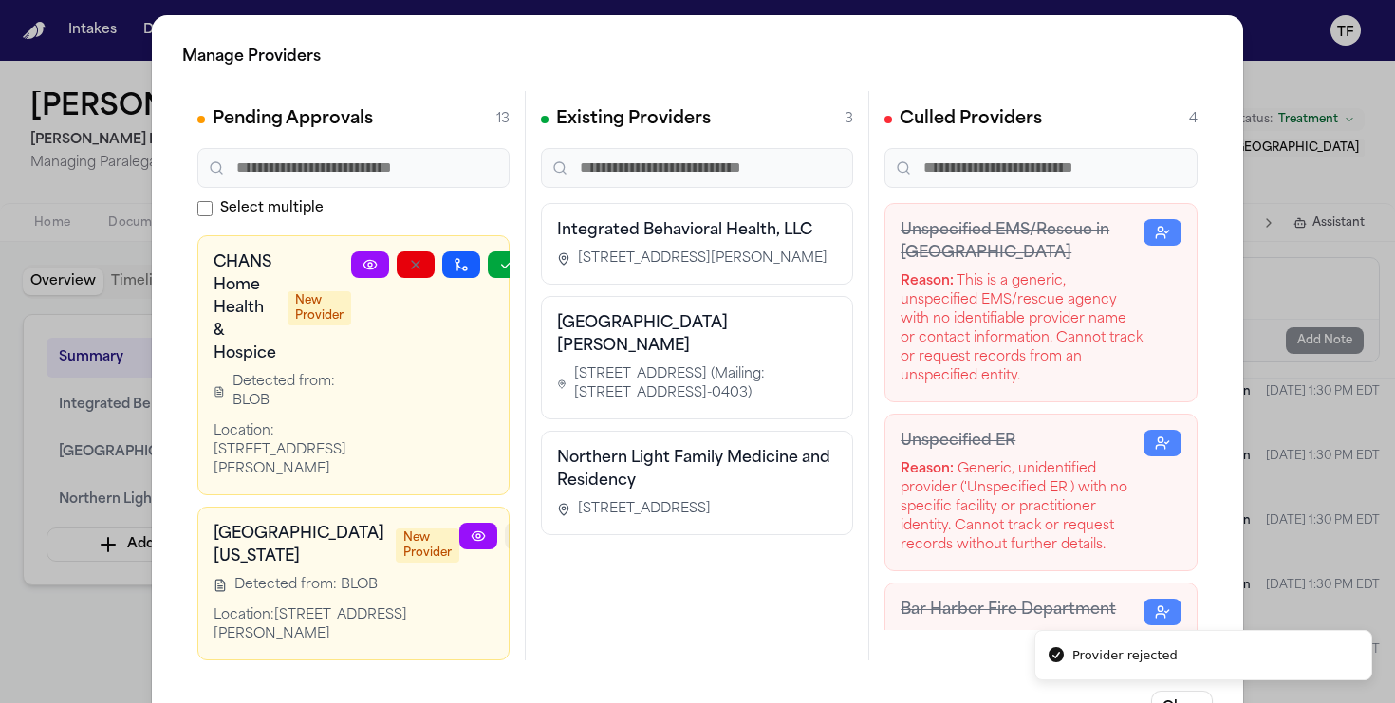
click at [516, 528] on icon "button" at bounding box center [523, 535] width 15 height 15
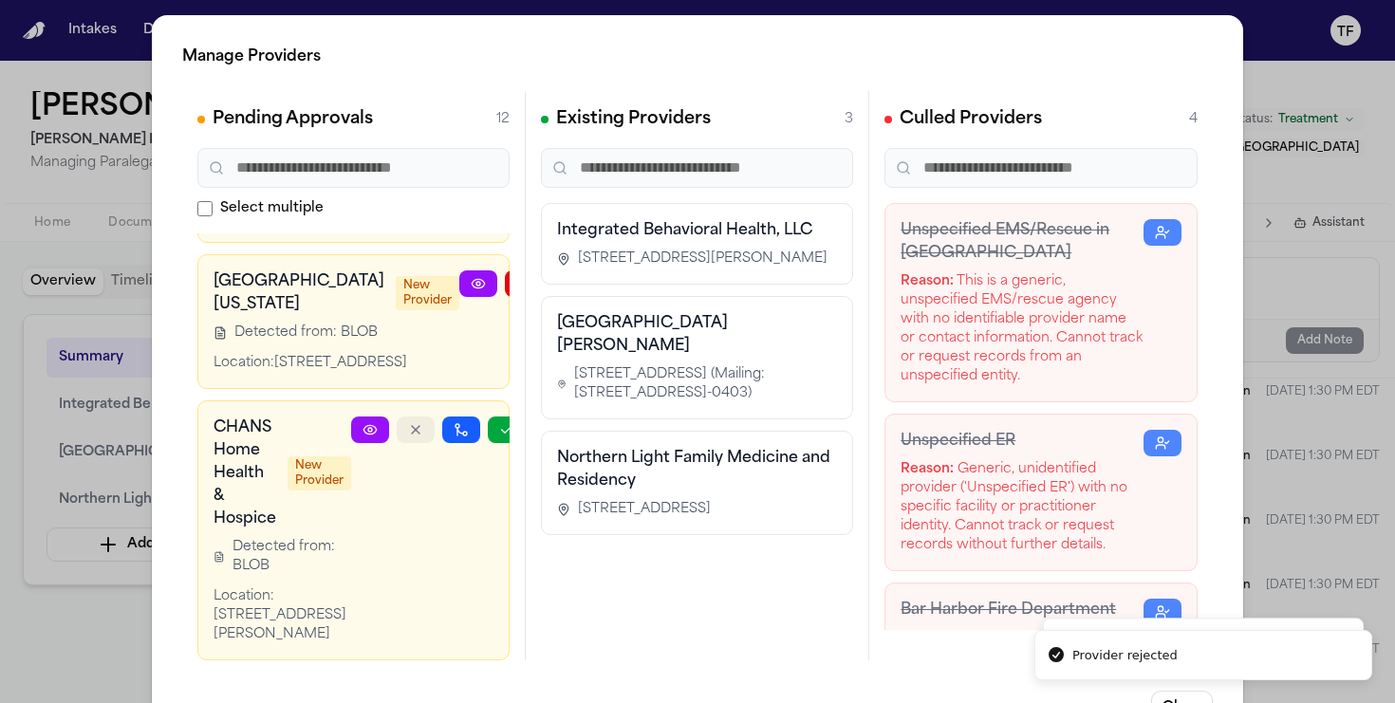
scroll to position [2813, 0]
click at [424, 417] on button "button" at bounding box center [416, 430] width 38 height 27
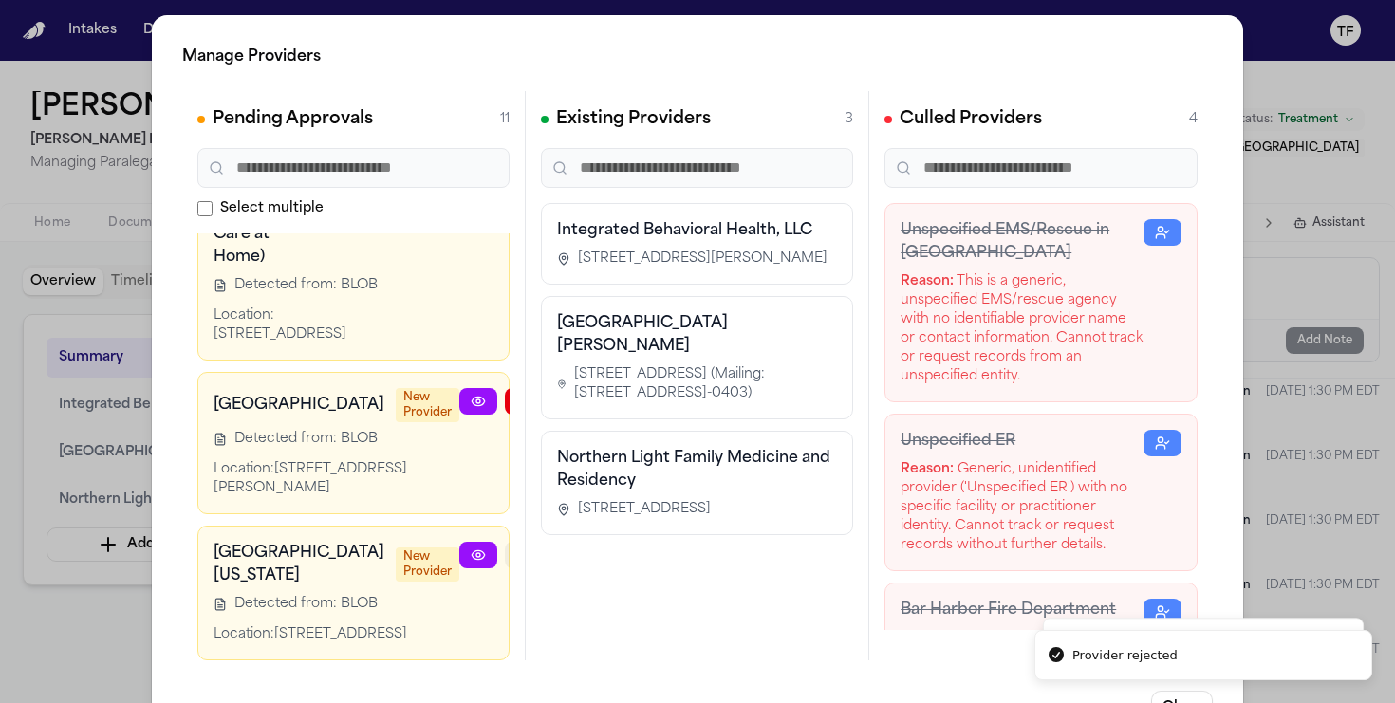
click at [516, 547] on icon "button" at bounding box center [523, 554] width 15 height 15
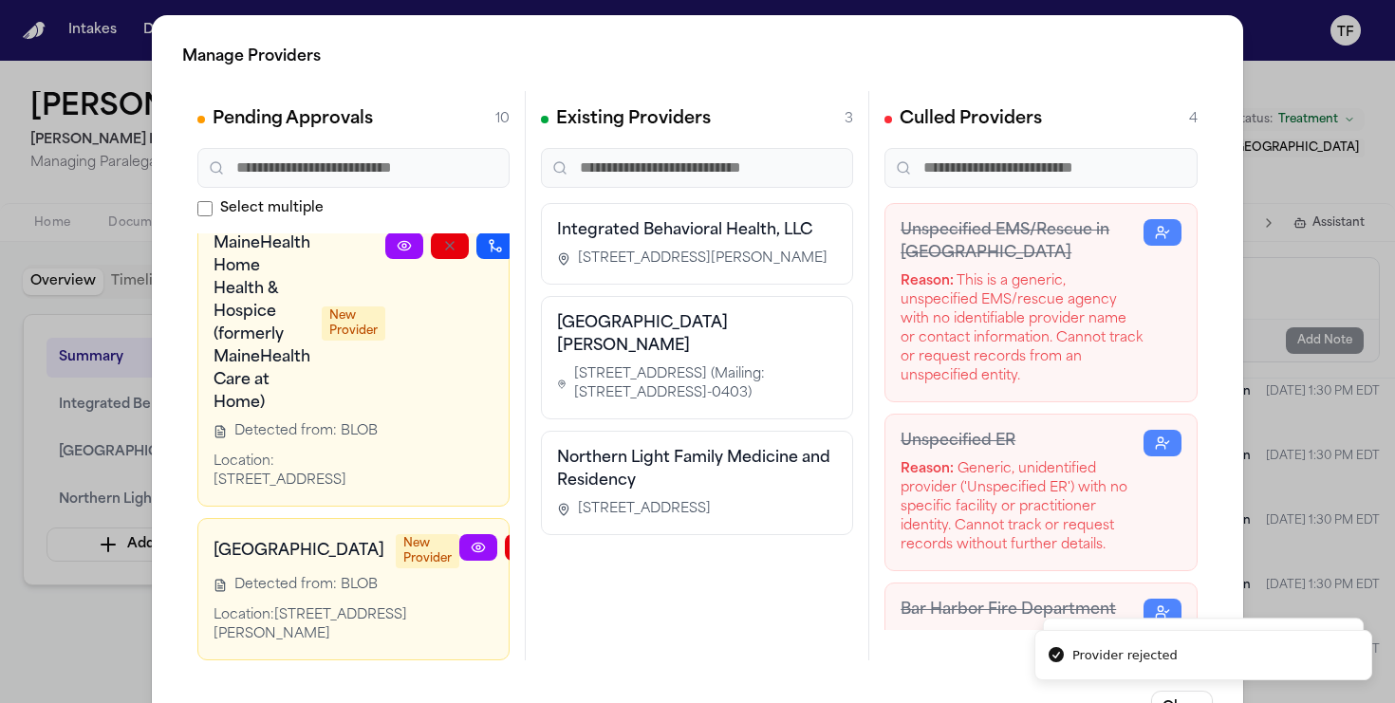
scroll to position [2229, 0]
click at [516, 540] on icon "button" at bounding box center [523, 547] width 15 height 15
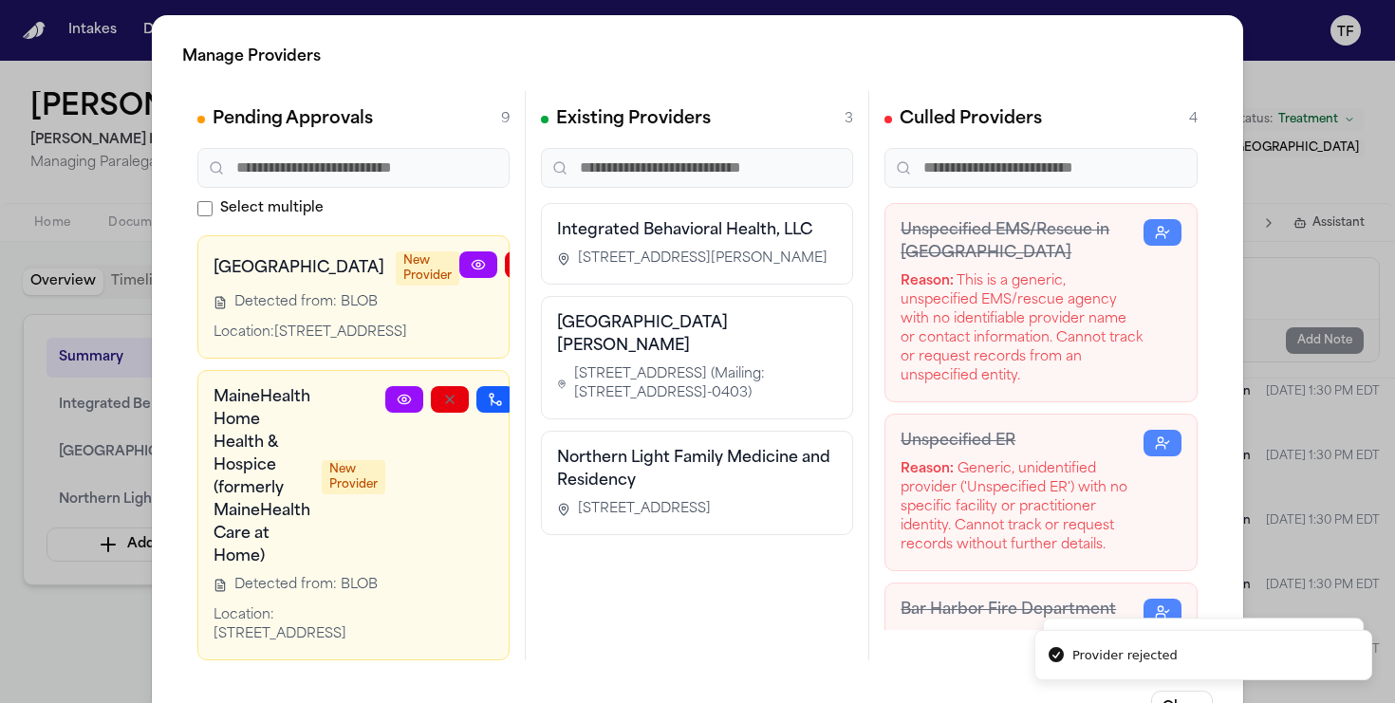
scroll to position [1961, 0]
click at [435, 386] on button "button" at bounding box center [450, 399] width 38 height 27
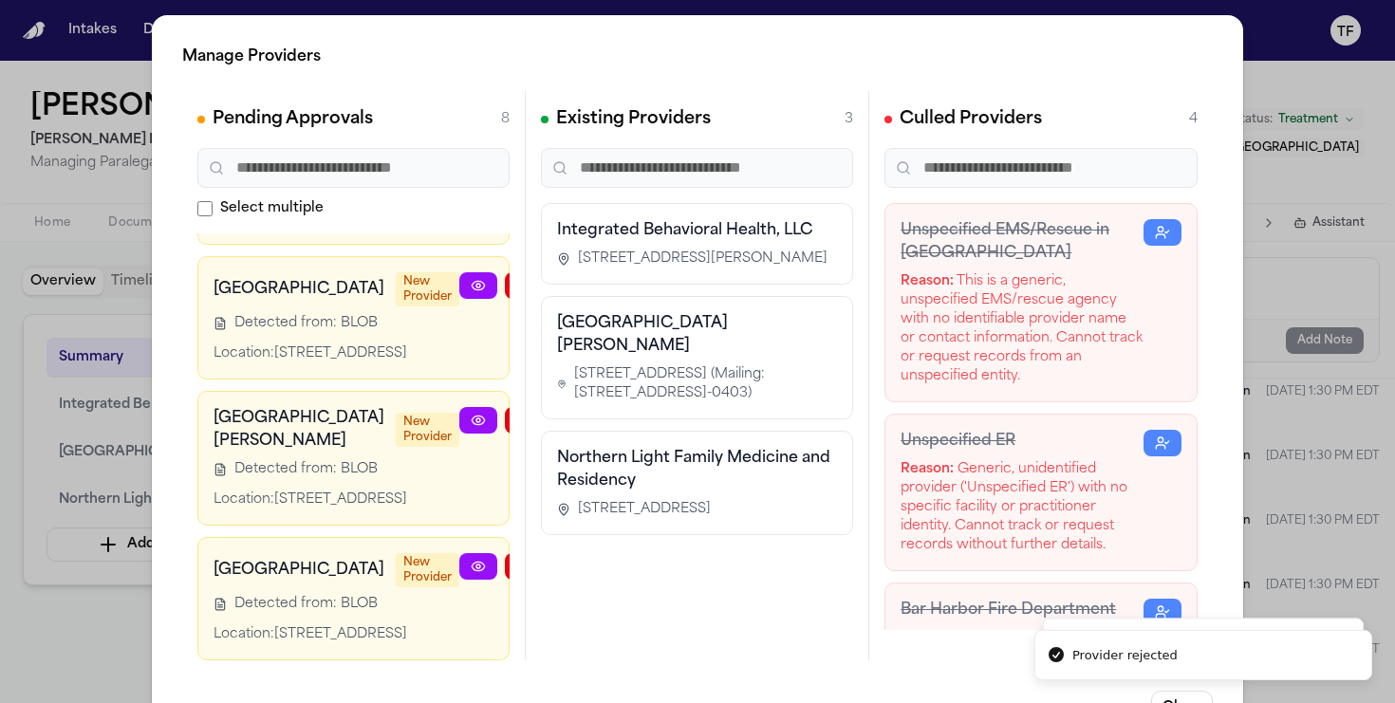
scroll to position [1659, 0]
click at [516, 559] on icon "button" at bounding box center [523, 566] width 15 height 15
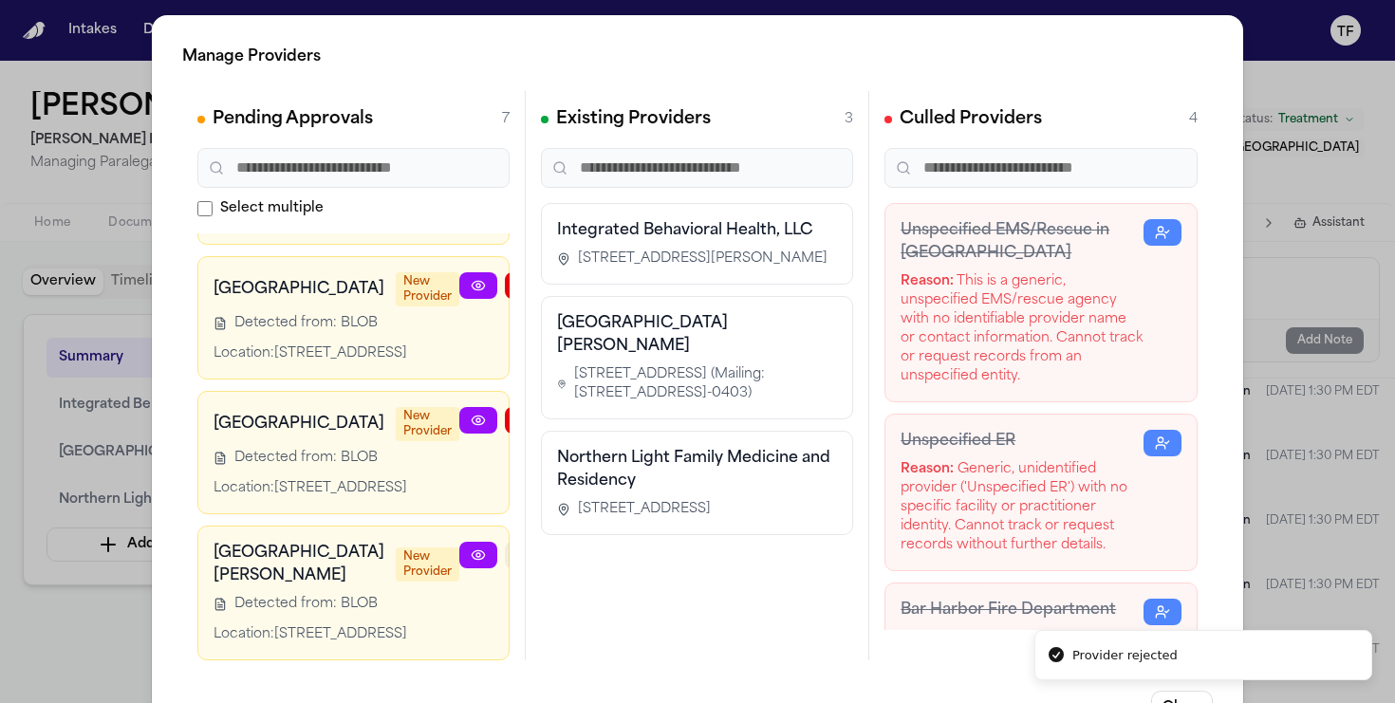
click at [516, 547] on icon "button" at bounding box center [523, 554] width 15 height 15
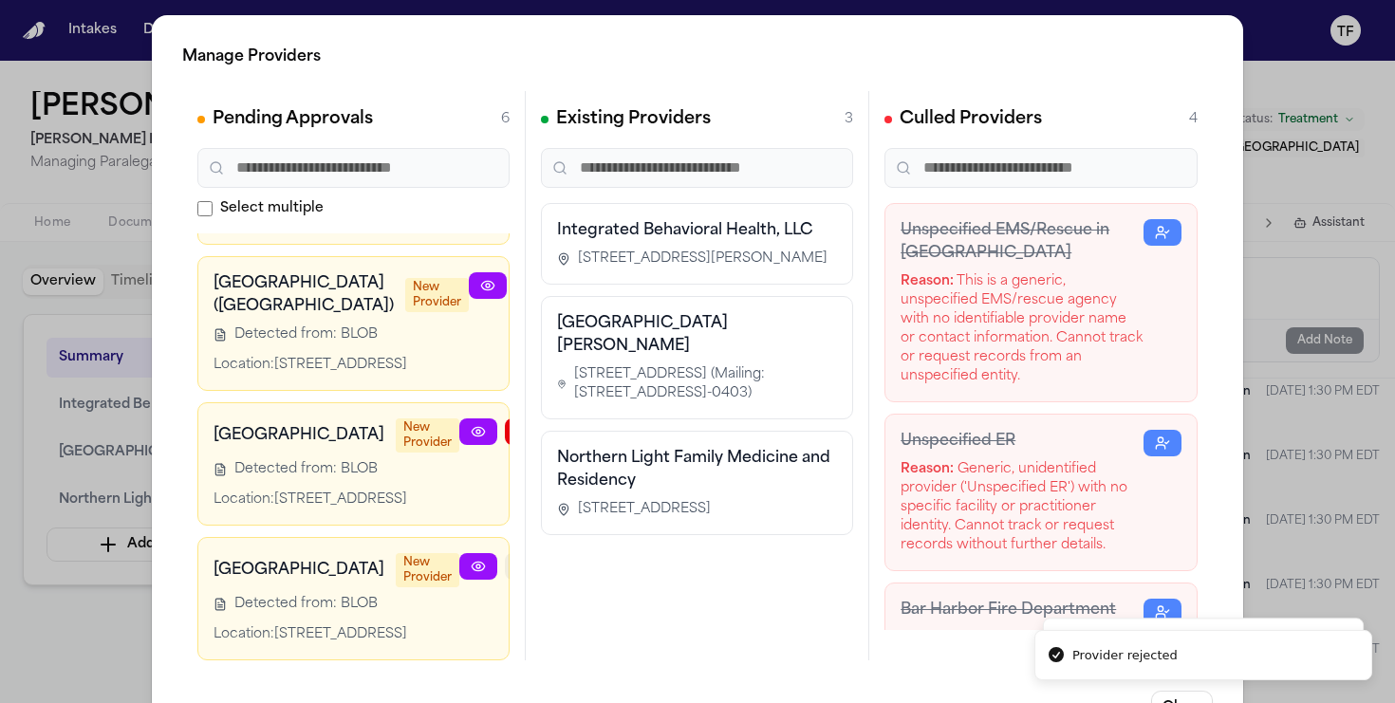
scroll to position [1143, 0]
click at [516, 559] on icon "button" at bounding box center [523, 566] width 15 height 15
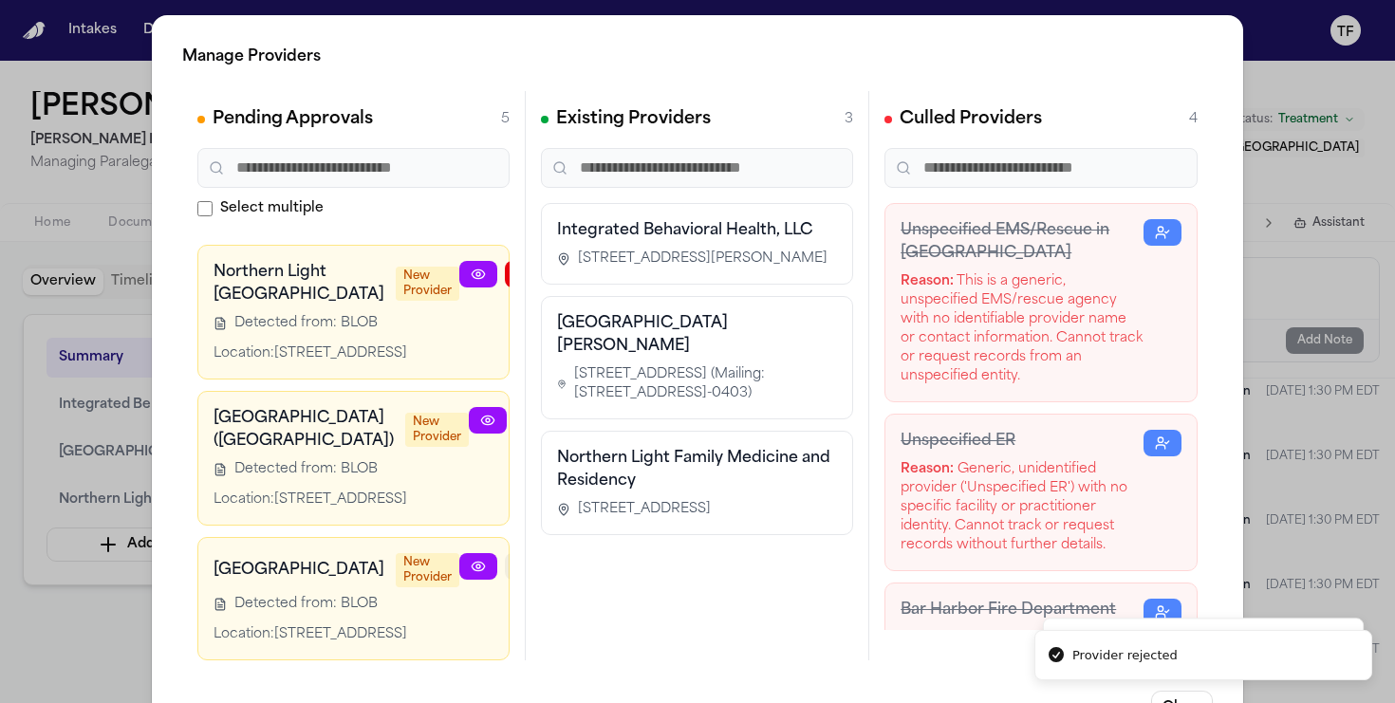
scroll to position [895, 0]
click at [516, 559] on icon "button" at bounding box center [523, 566] width 15 height 15
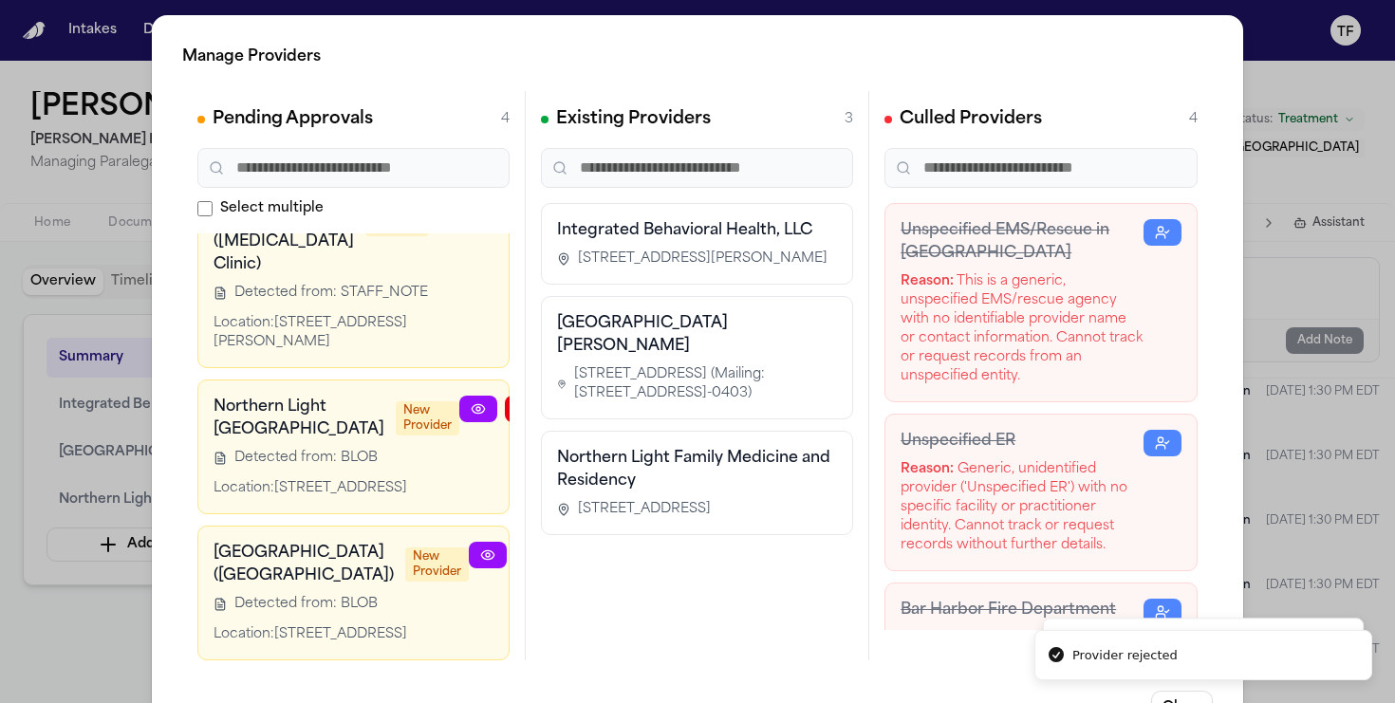
scroll to position [646, 0]
click at [514, 542] on button "button" at bounding box center [533, 555] width 38 height 27
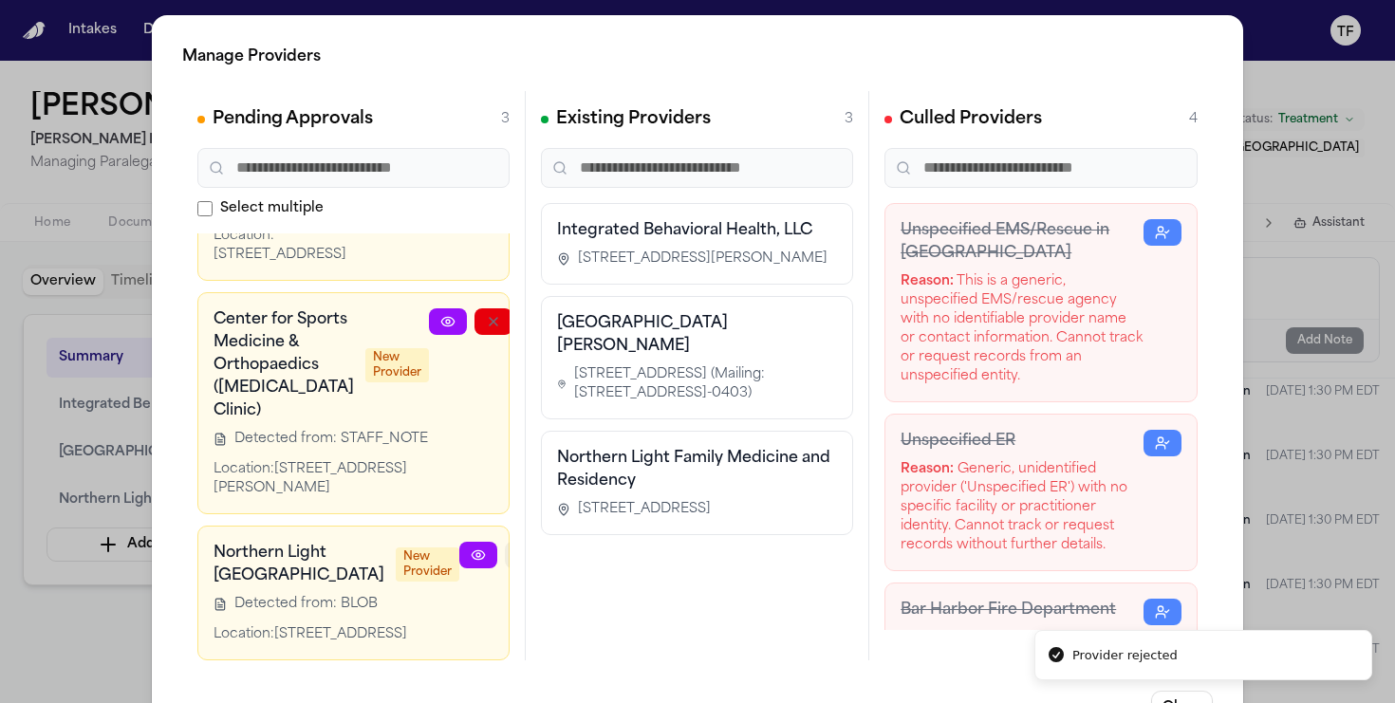
click at [505, 542] on button "button" at bounding box center [524, 555] width 38 height 27
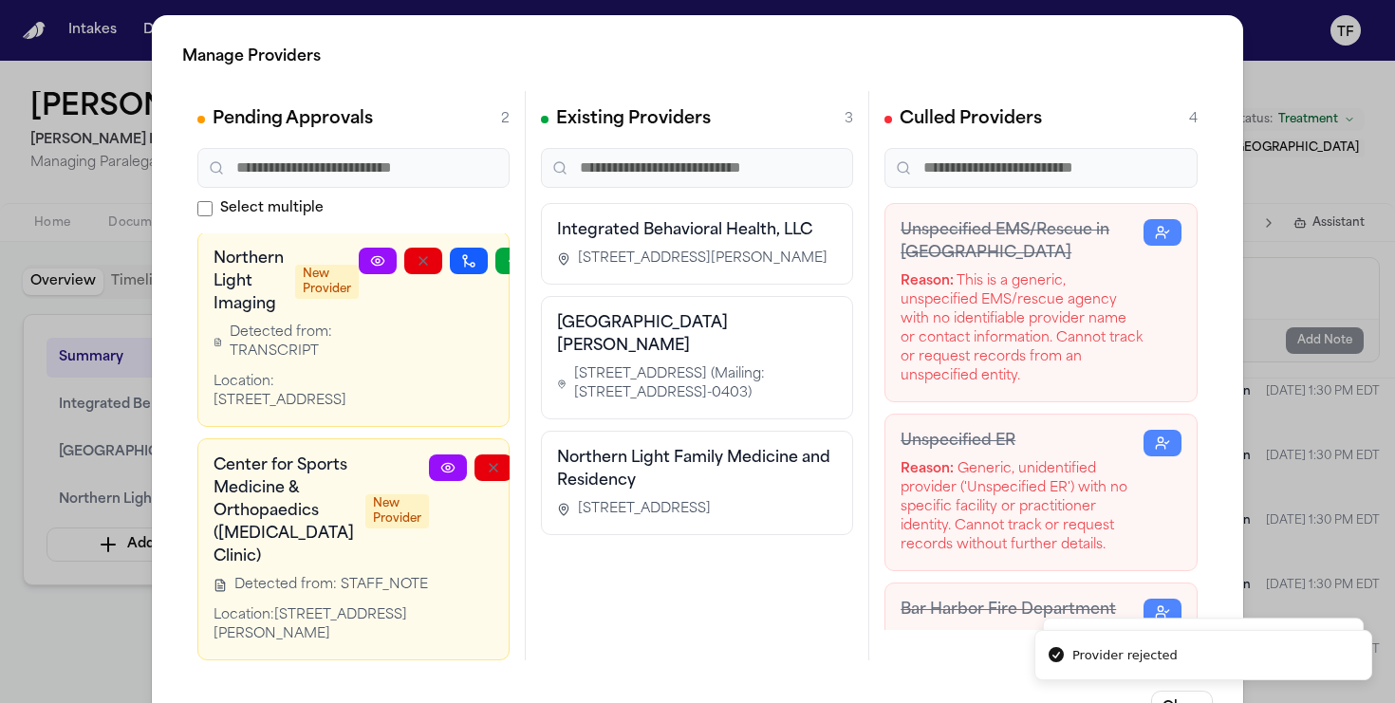
scroll to position [96, 0]
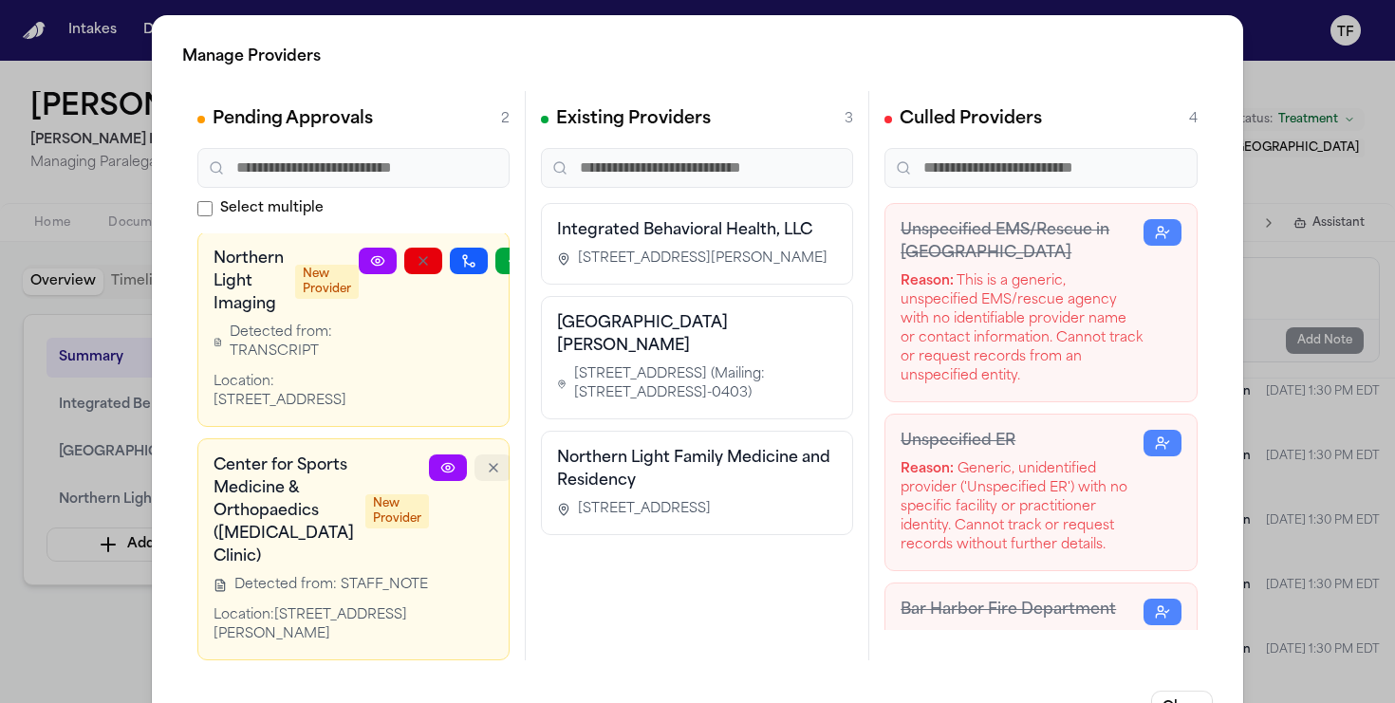
click at [474, 454] on button "button" at bounding box center [493, 467] width 38 height 27
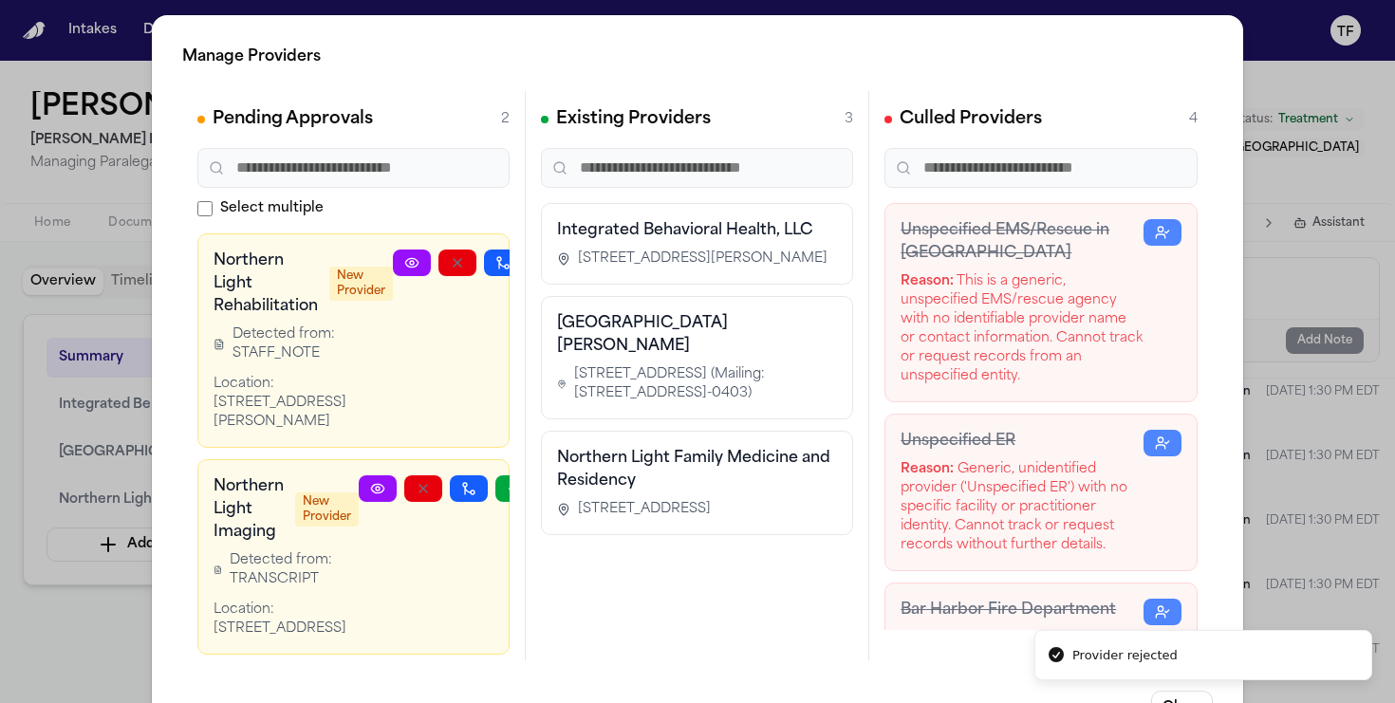
scroll to position [28, 0]
click at [436, 475] on button "button" at bounding box center [423, 488] width 38 height 27
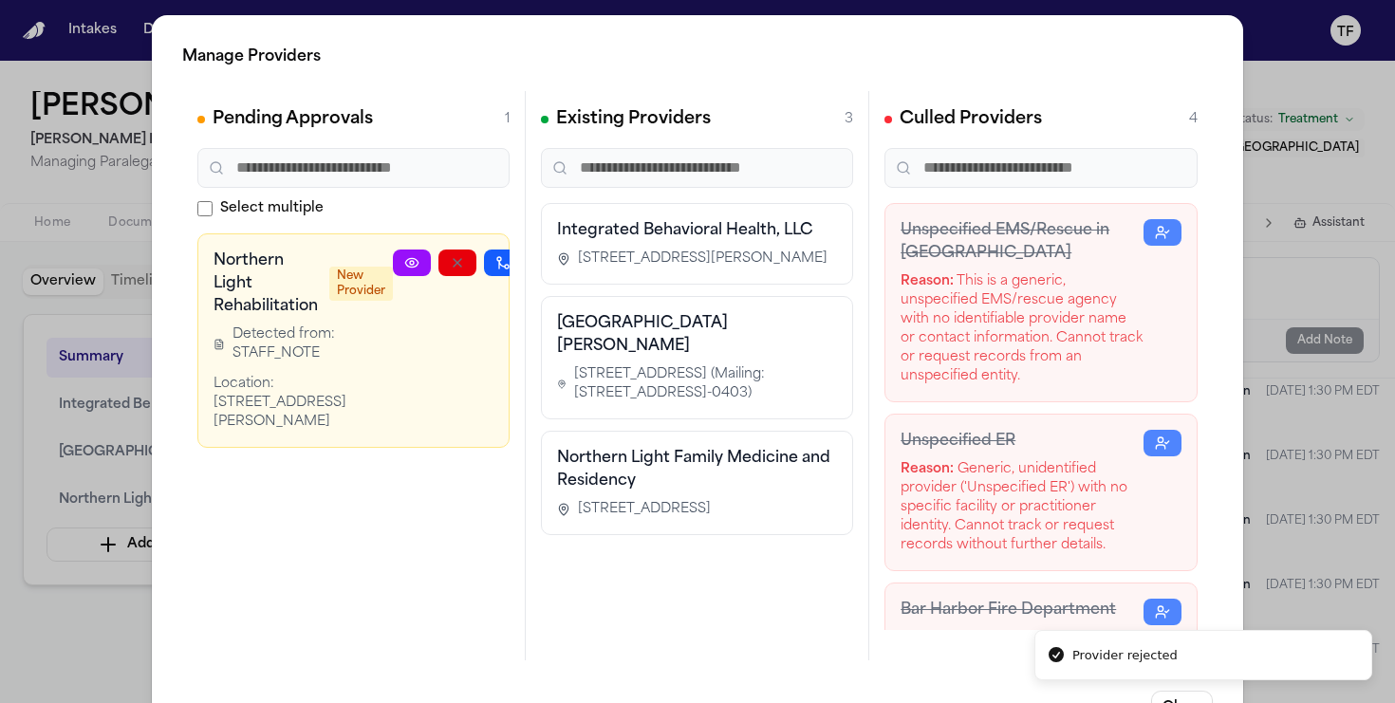
scroll to position [0, 62]
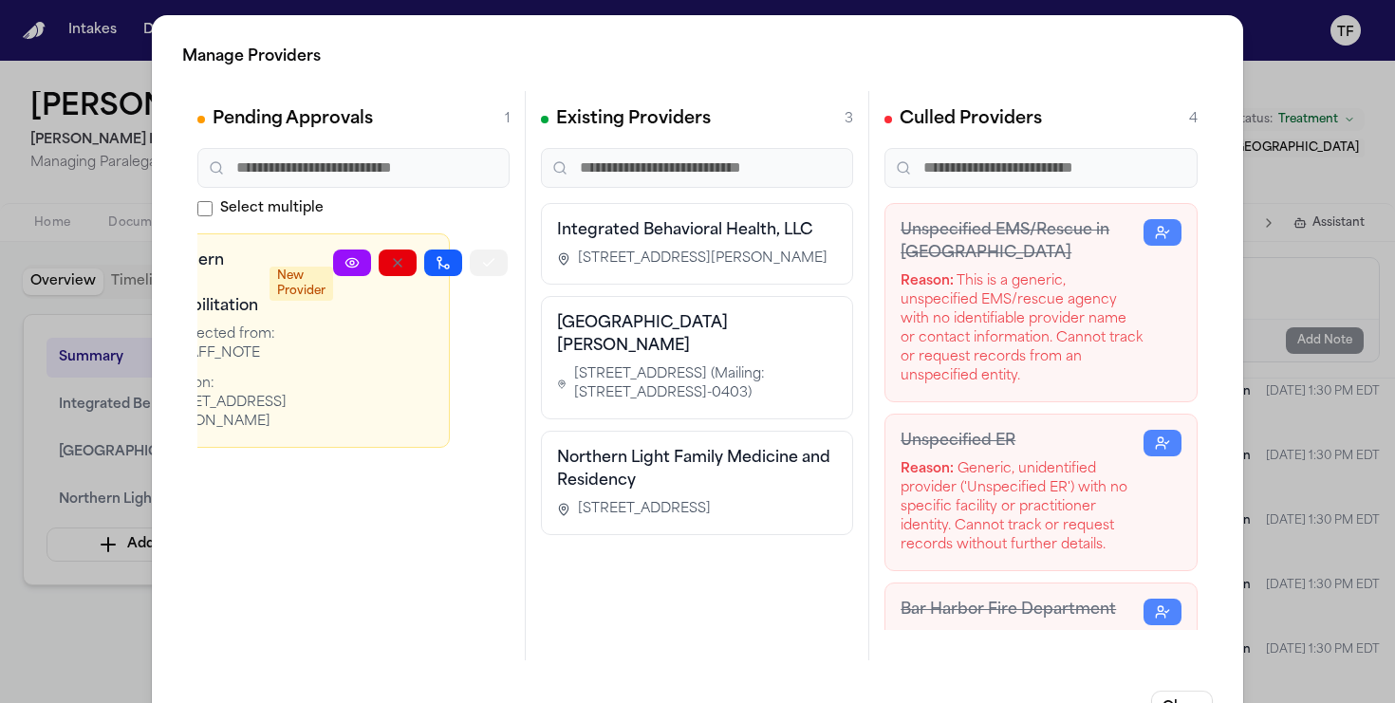
click at [494, 270] on button "button" at bounding box center [489, 263] width 38 height 27
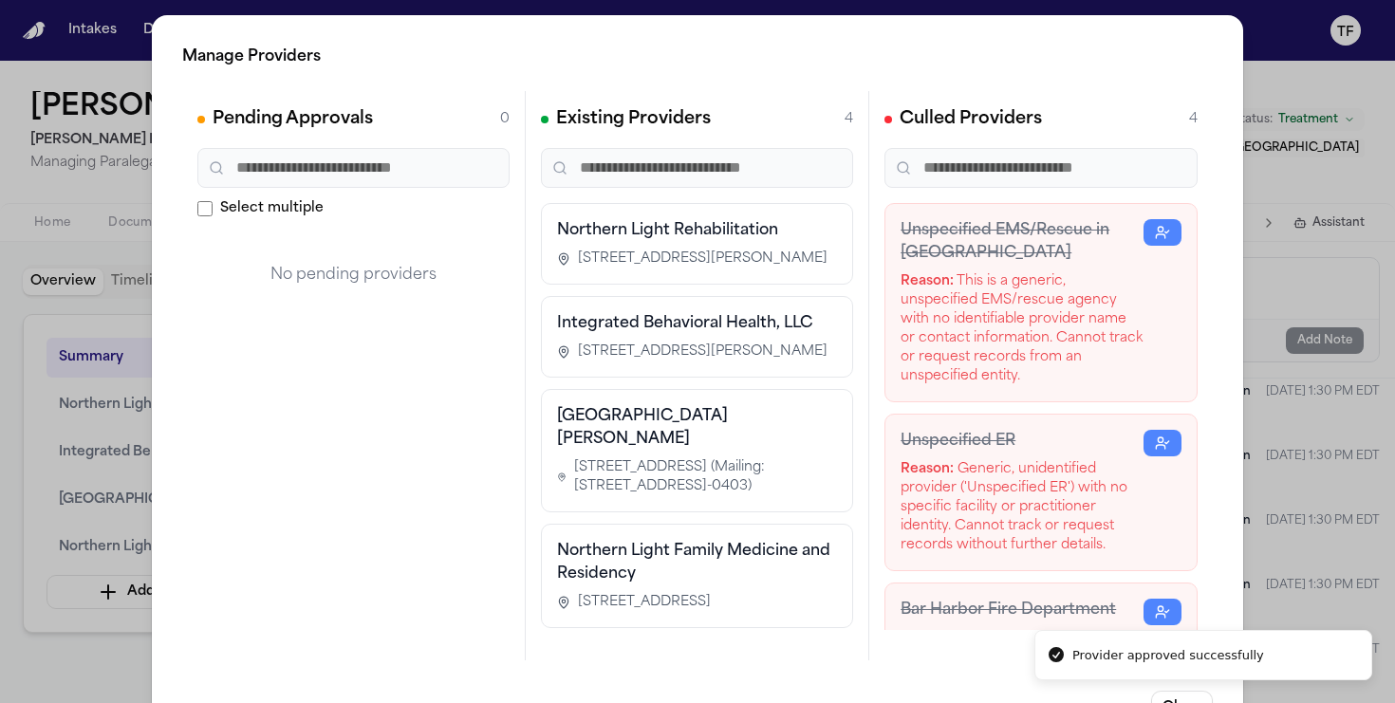
scroll to position [0, 0]
click at [1255, 504] on div "Manage Providers Pending Approvals 0 Select multiple No pending providers Exist…" at bounding box center [697, 385] width 1395 height 770
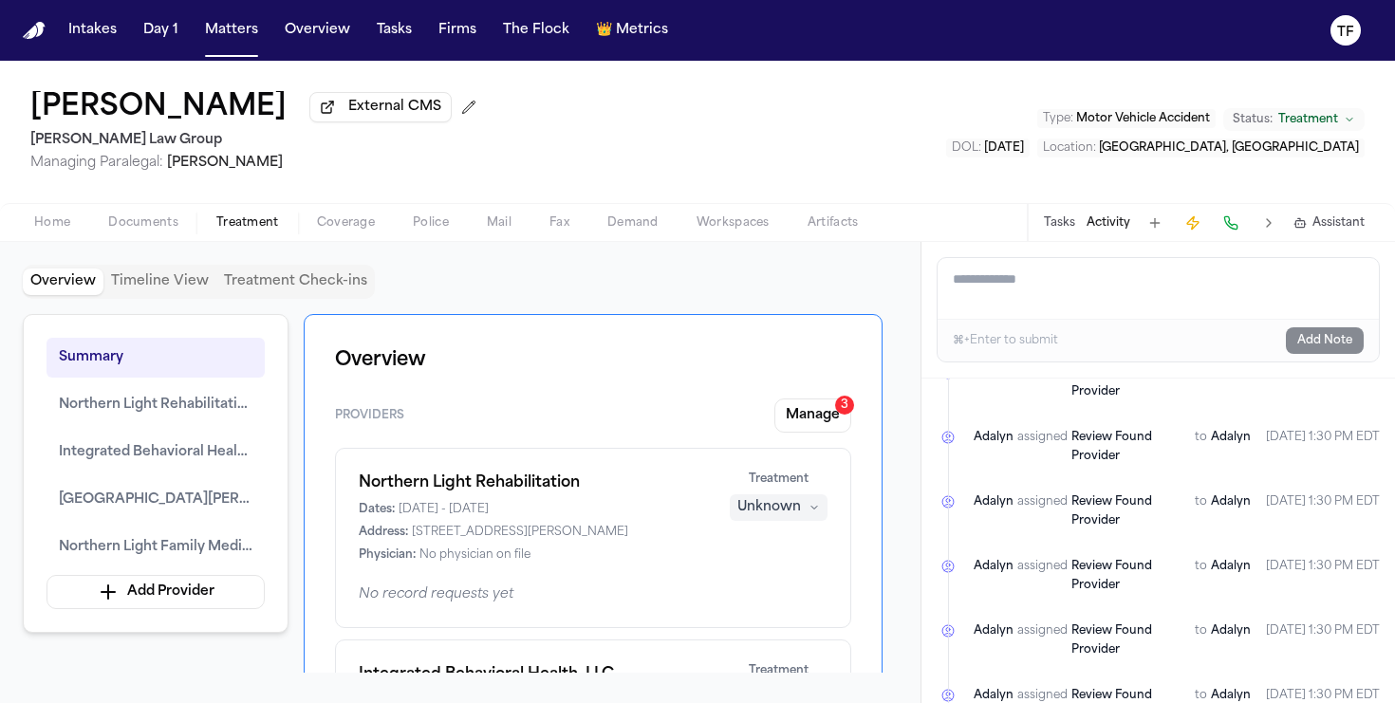
scroll to position [3122, 0]
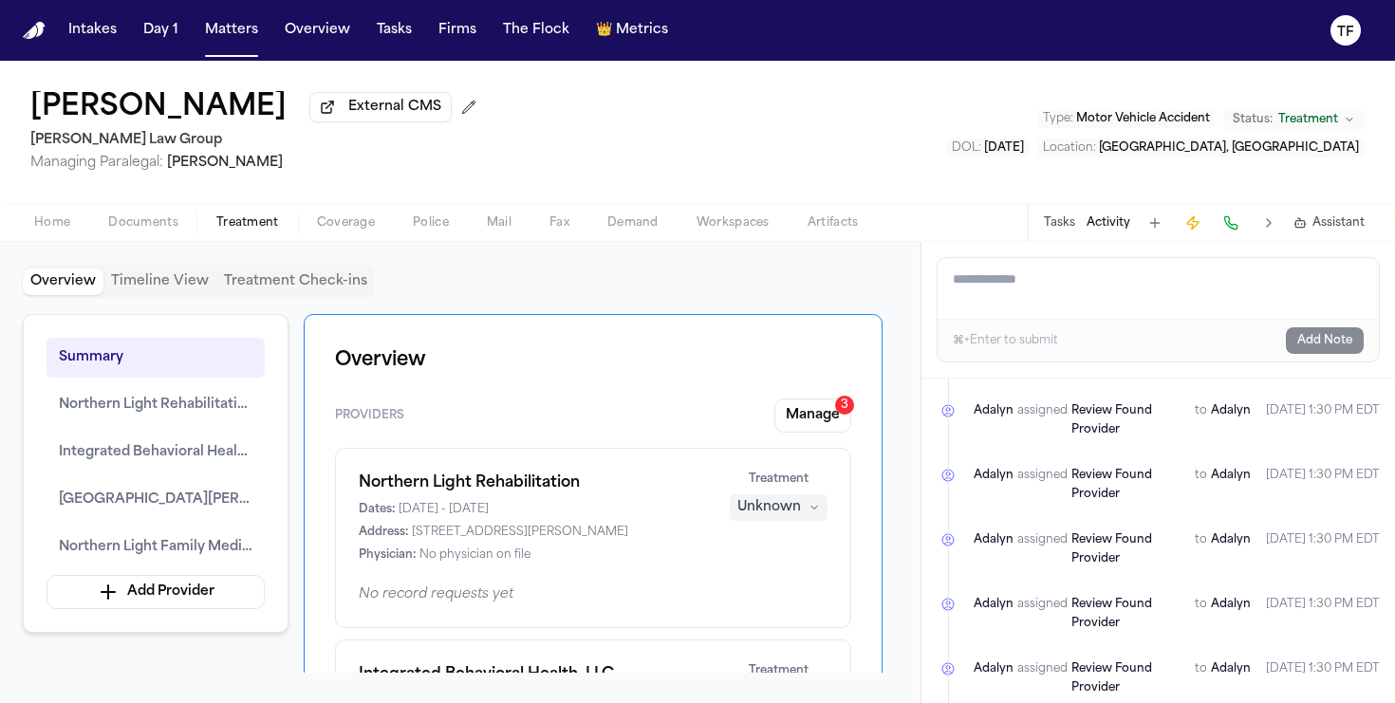
click at [183, 224] on button "Documents" at bounding box center [143, 223] width 108 height 23
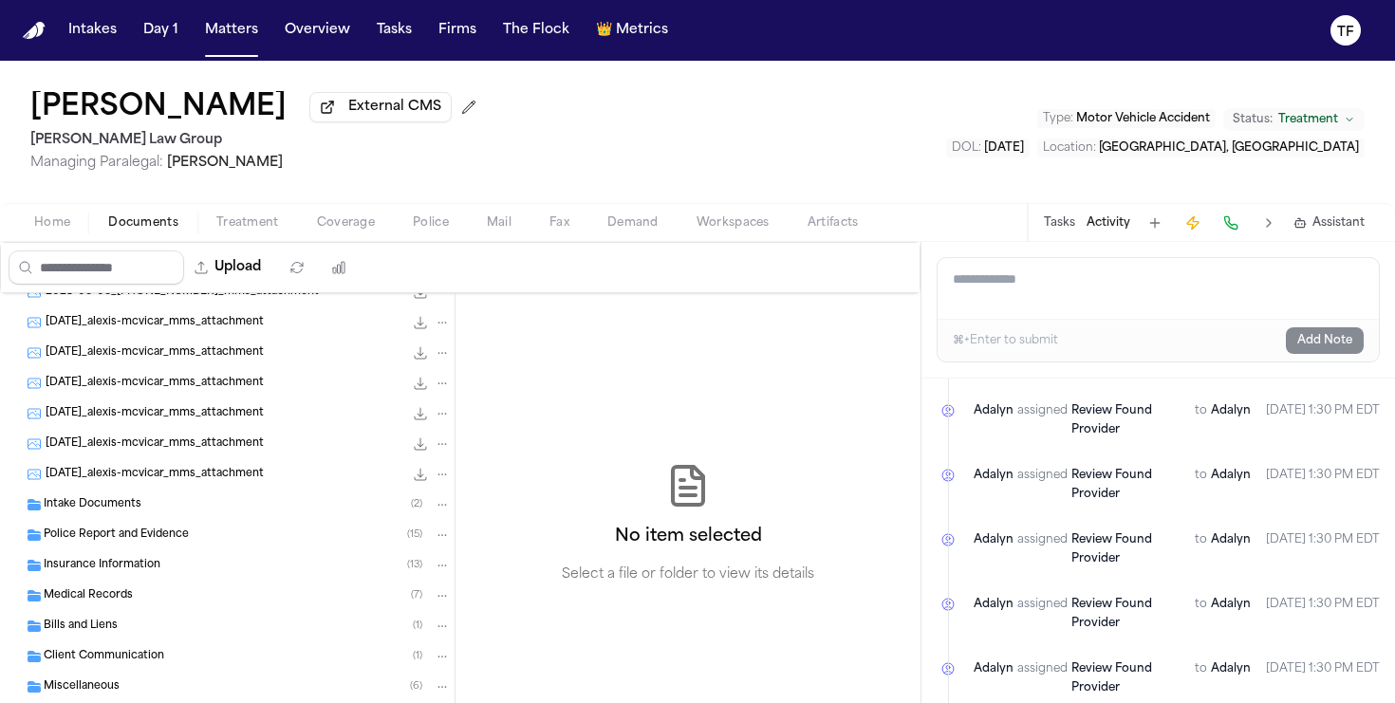
scroll to position [123, 0]
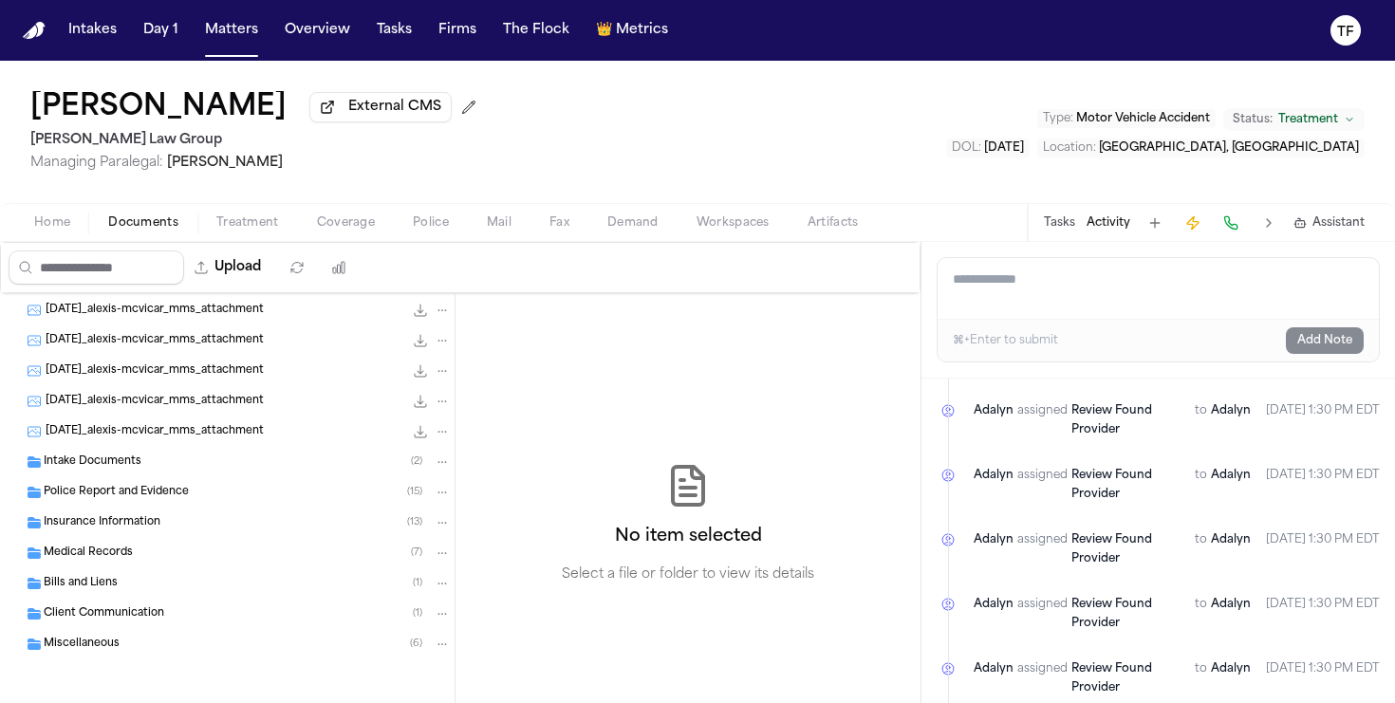
click at [115, 515] on span "Insurance Information" at bounding box center [102, 523] width 117 height 16
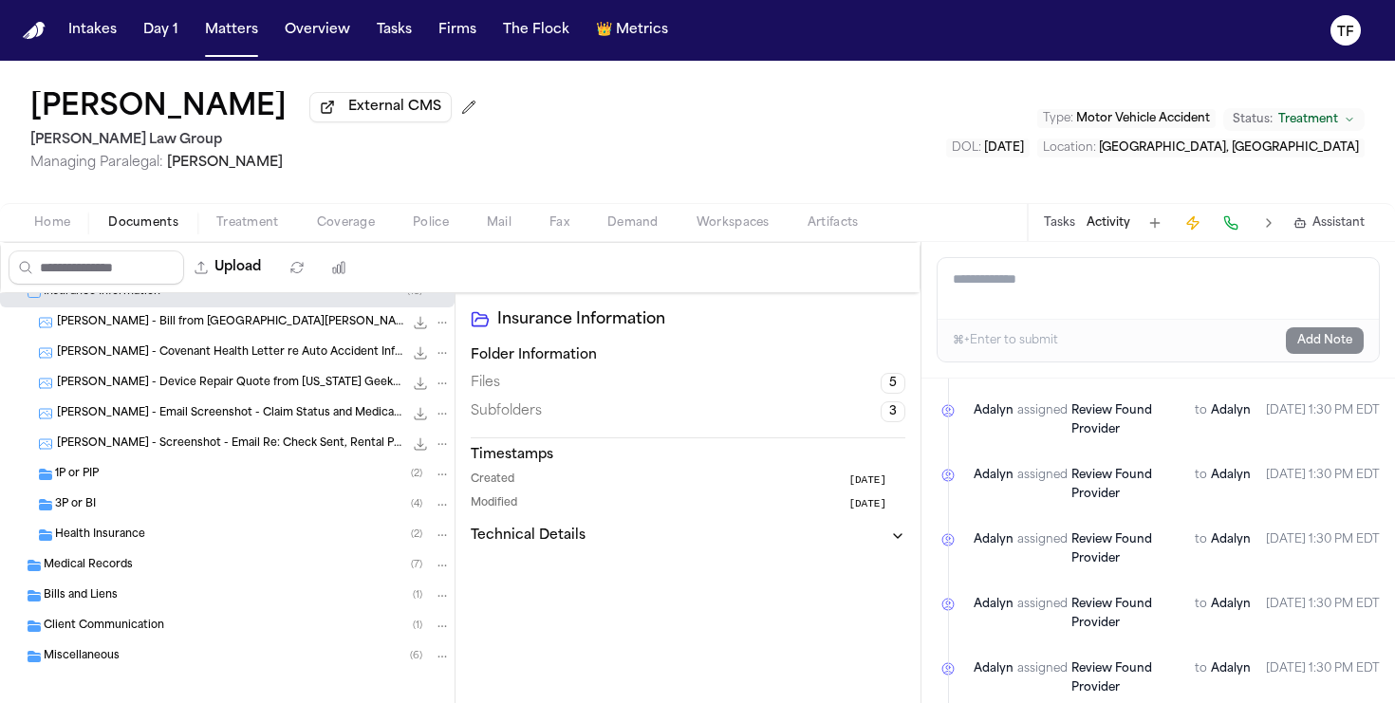
scroll to position [366, 0]
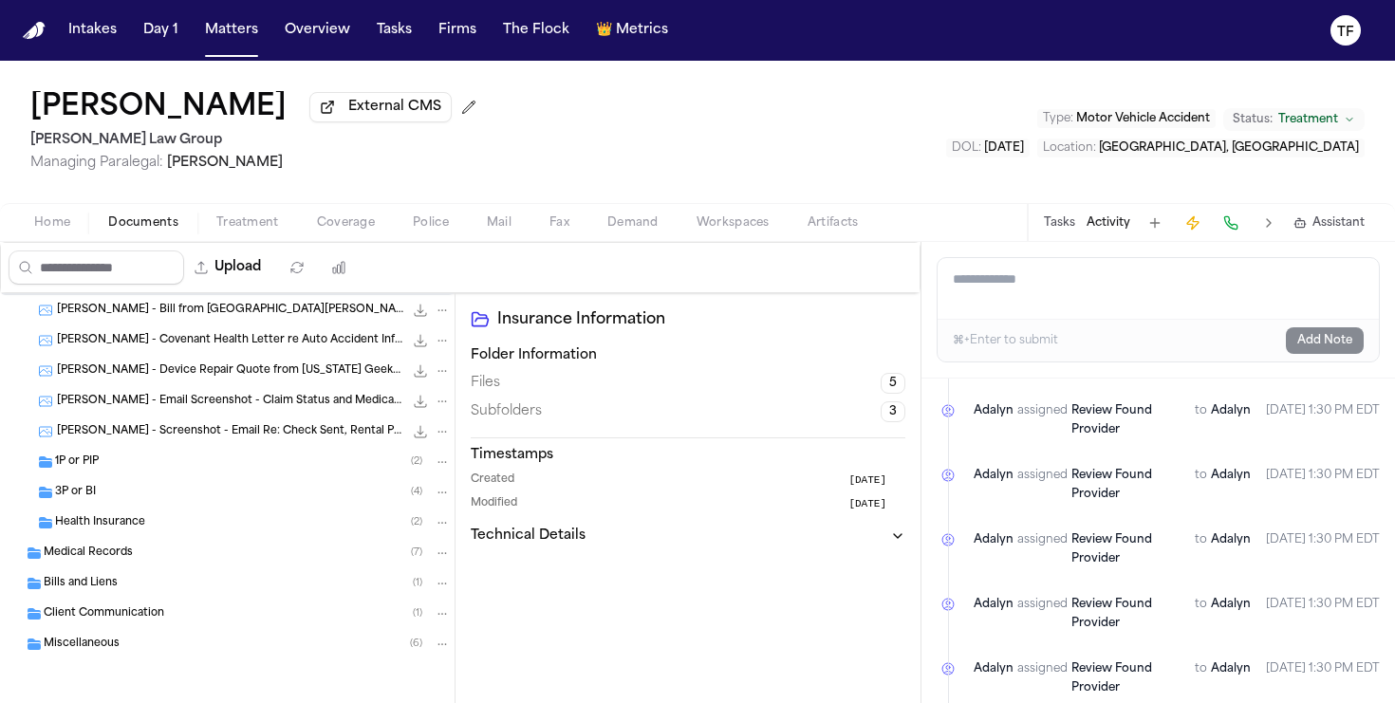
click at [93, 502] on div "3P or BI ( 4 )" at bounding box center [227, 492] width 454 height 30
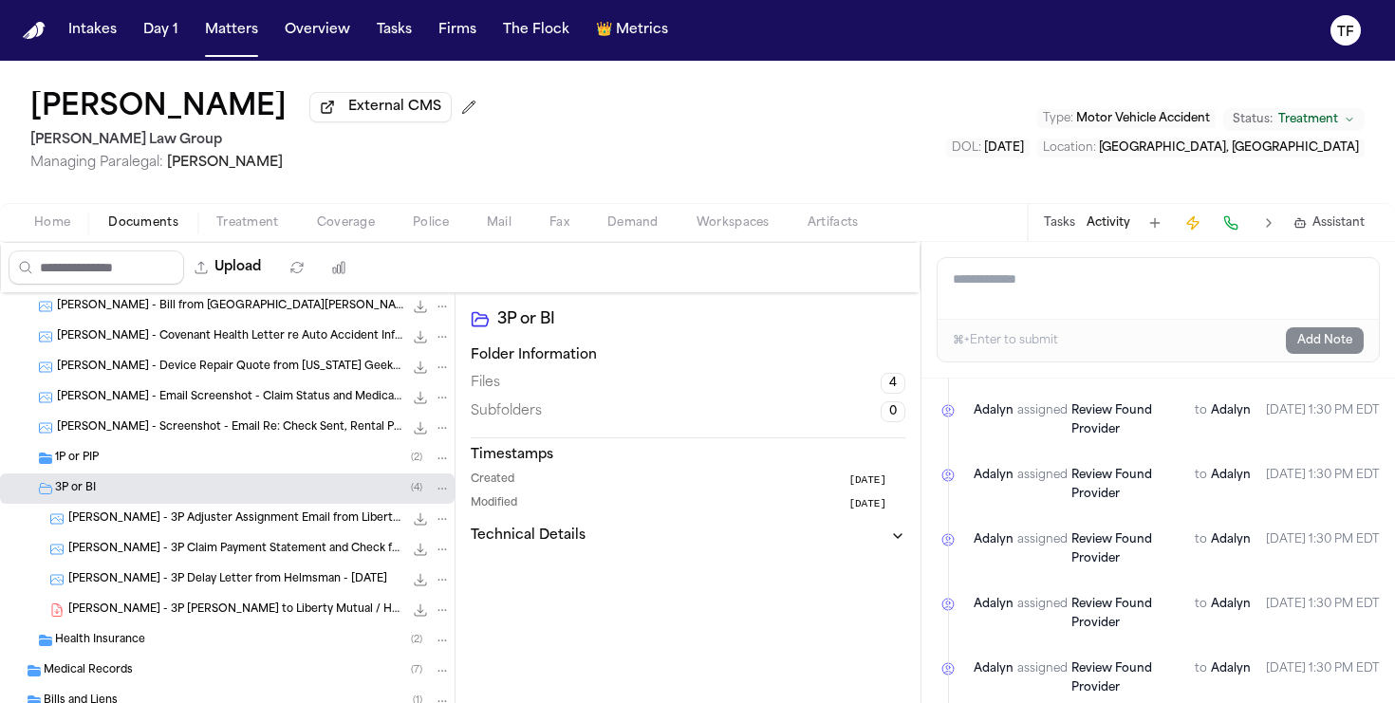
click at [192, 528] on div "A. McVicar - 3P Adjuster Assignment Email from Liberty Mutual & Helmsman - 8.8.…" at bounding box center [259, 519] width 382 height 19
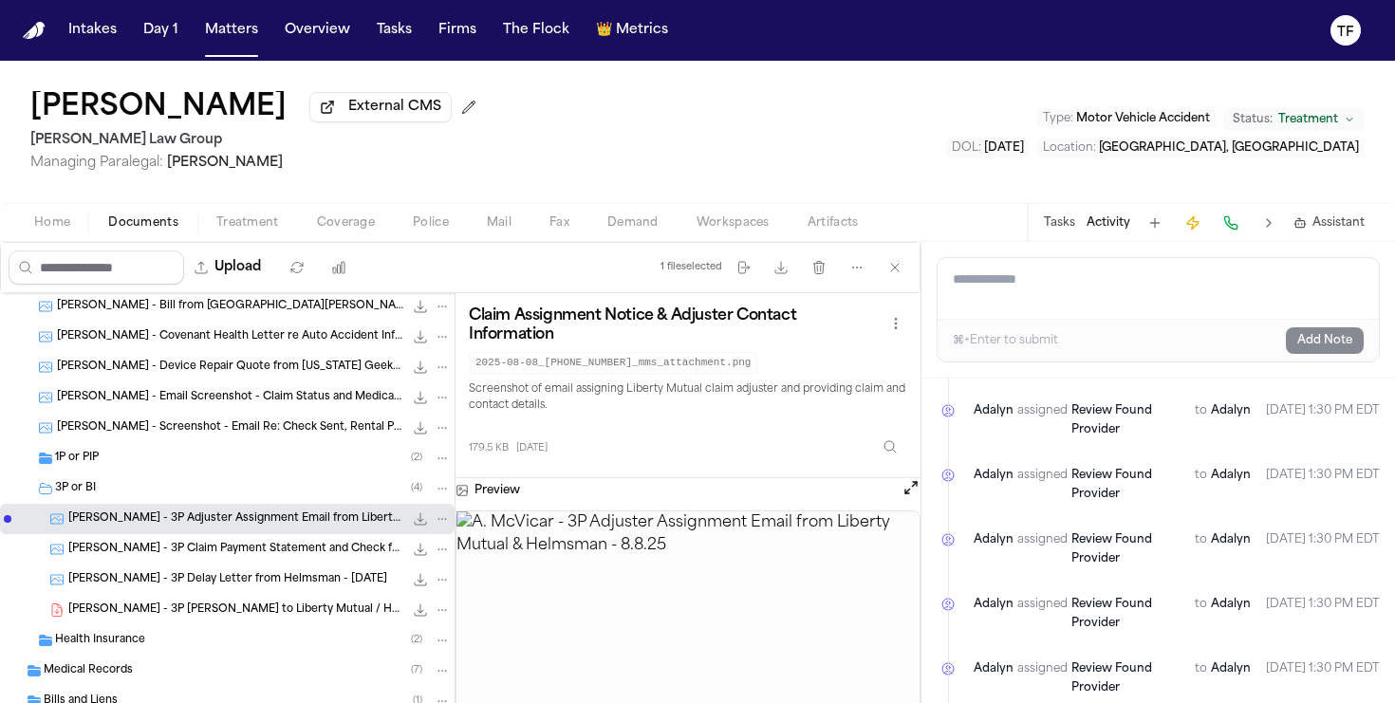
click at [666, 583] on img at bounding box center [687, 632] width 463 height 242
click at [902, 497] on button "Open preview" at bounding box center [910, 487] width 19 height 19
click at [616, 602] on img at bounding box center [687, 632] width 463 height 242
click at [905, 491] on button "Open preview" at bounding box center [910, 487] width 19 height 19
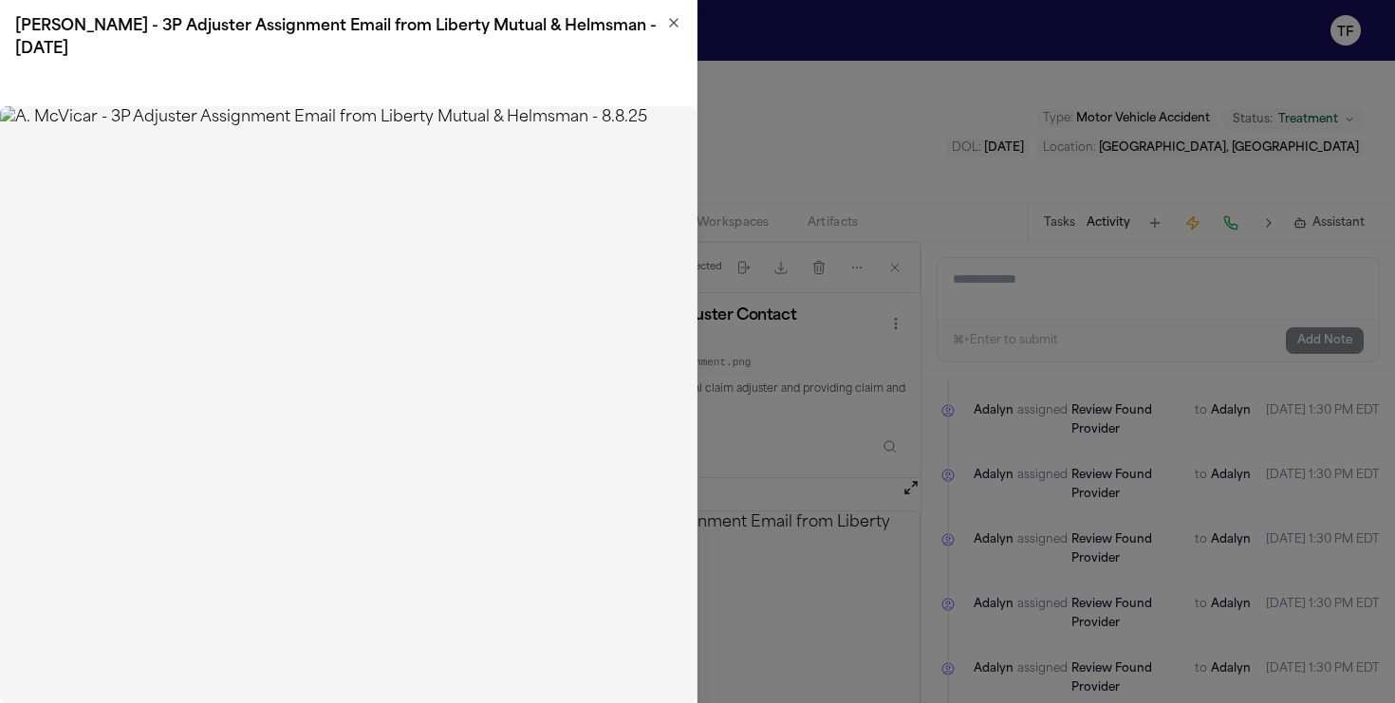
drag, startPoint x: 1188, startPoint y: 404, endPoint x: 1180, endPoint y: 397, distance: 10.7
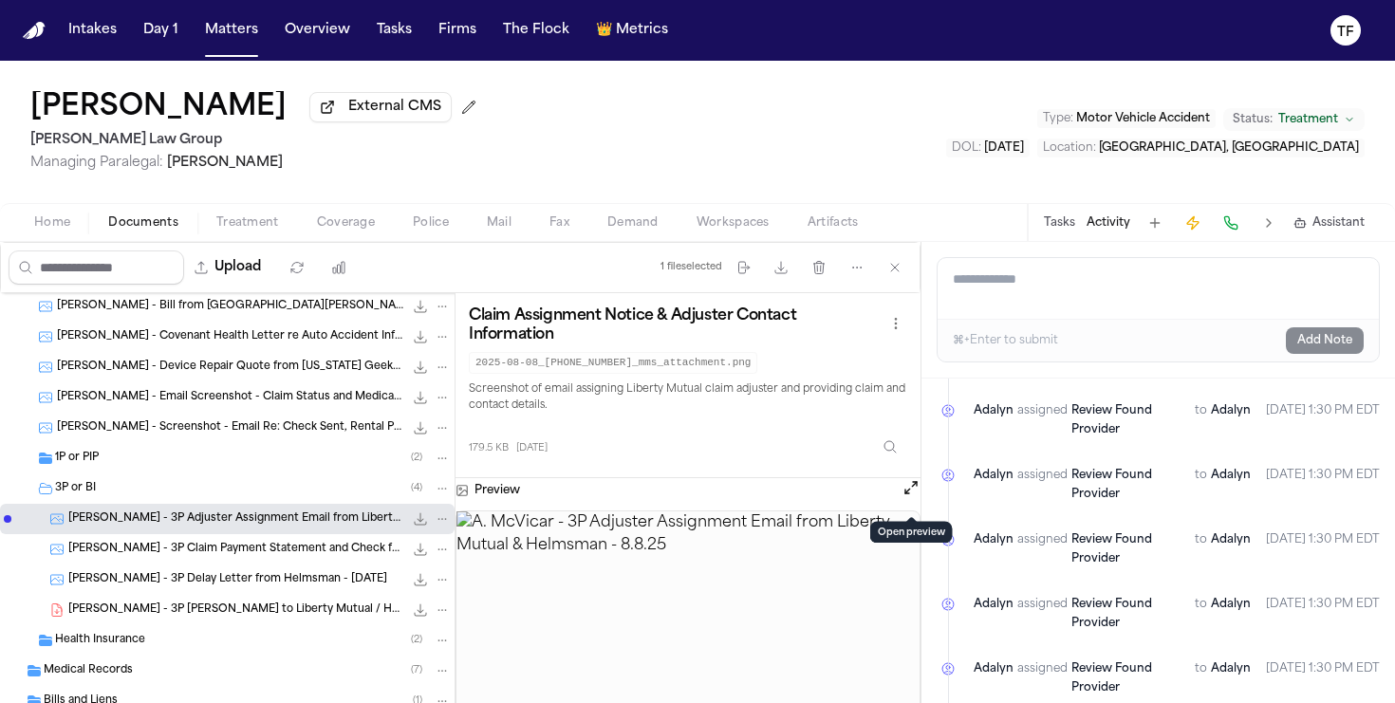
click at [1075, 226] on div "Tasks Activity Assistant" at bounding box center [1203, 222] width 353 height 37
click at [1028, 232] on div "Tasks Activity Assistant" at bounding box center [1203, 222] width 353 height 37
click at [1061, 231] on button "Tasks" at bounding box center [1059, 222] width 31 height 15
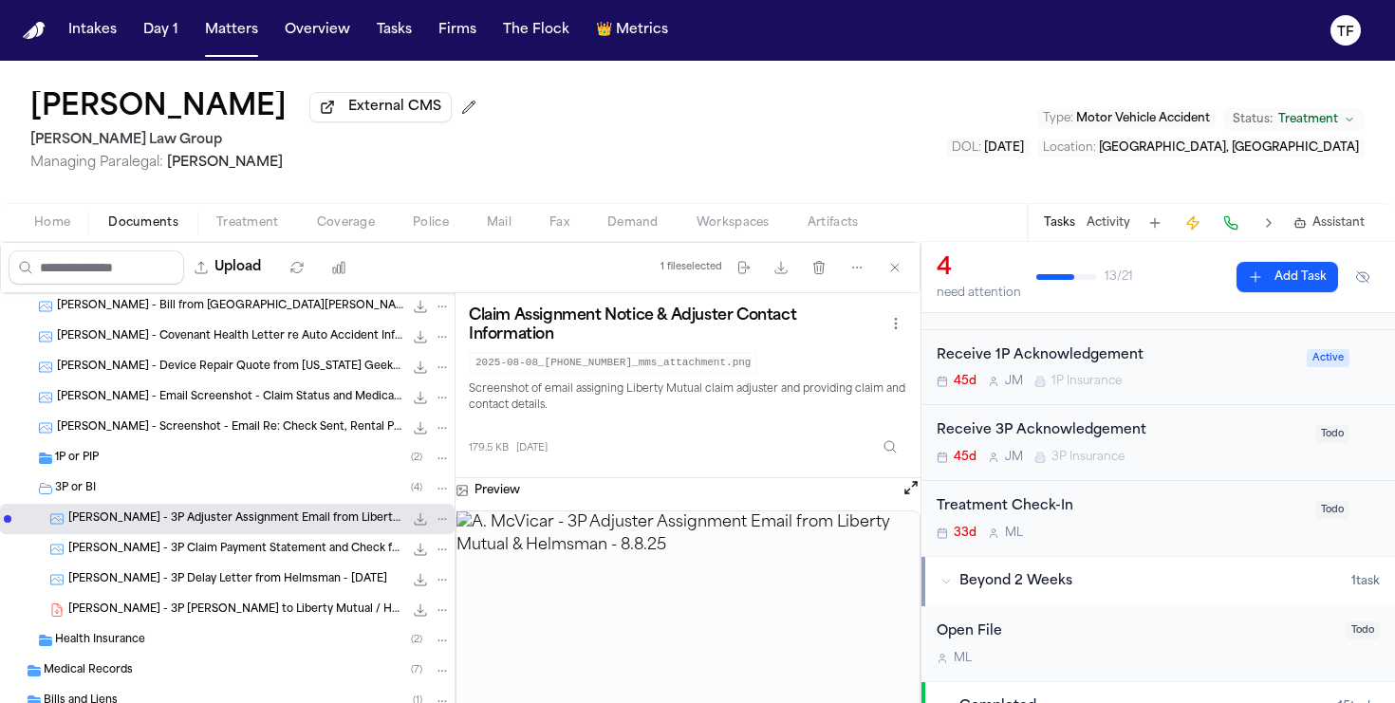
scroll to position [234, 0]
click at [1056, 453] on span "3P Insurance" at bounding box center [1087, 456] width 73 height 15
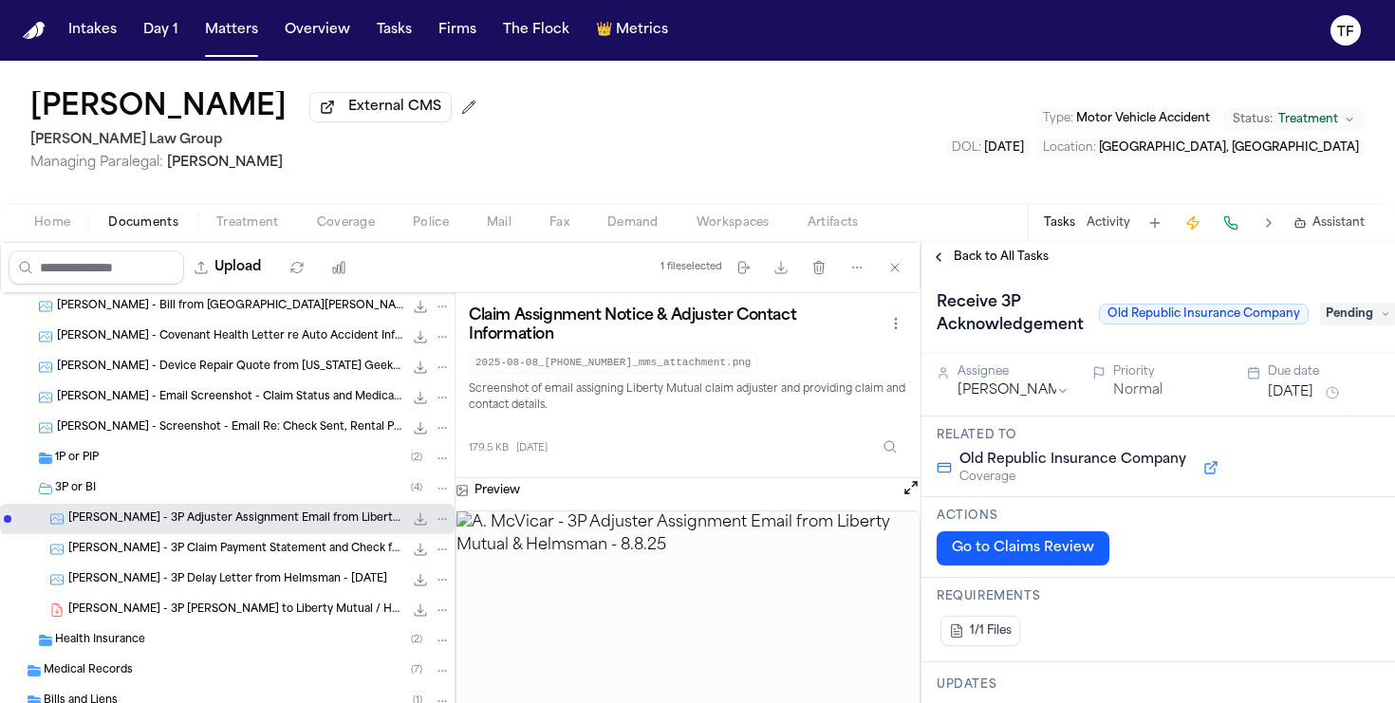
click at [1035, 404] on div "Assignee Jacqueline Maldonado" at bounding box center [1002, 384] width 133 height 40
click at [1054, 403] on html "Intakes Day 1 Matters Overview Tasks Firms The Flock 👑 Metrics TF Alexis McVica…" at bounding box center [697, 351] width 1395 height 703
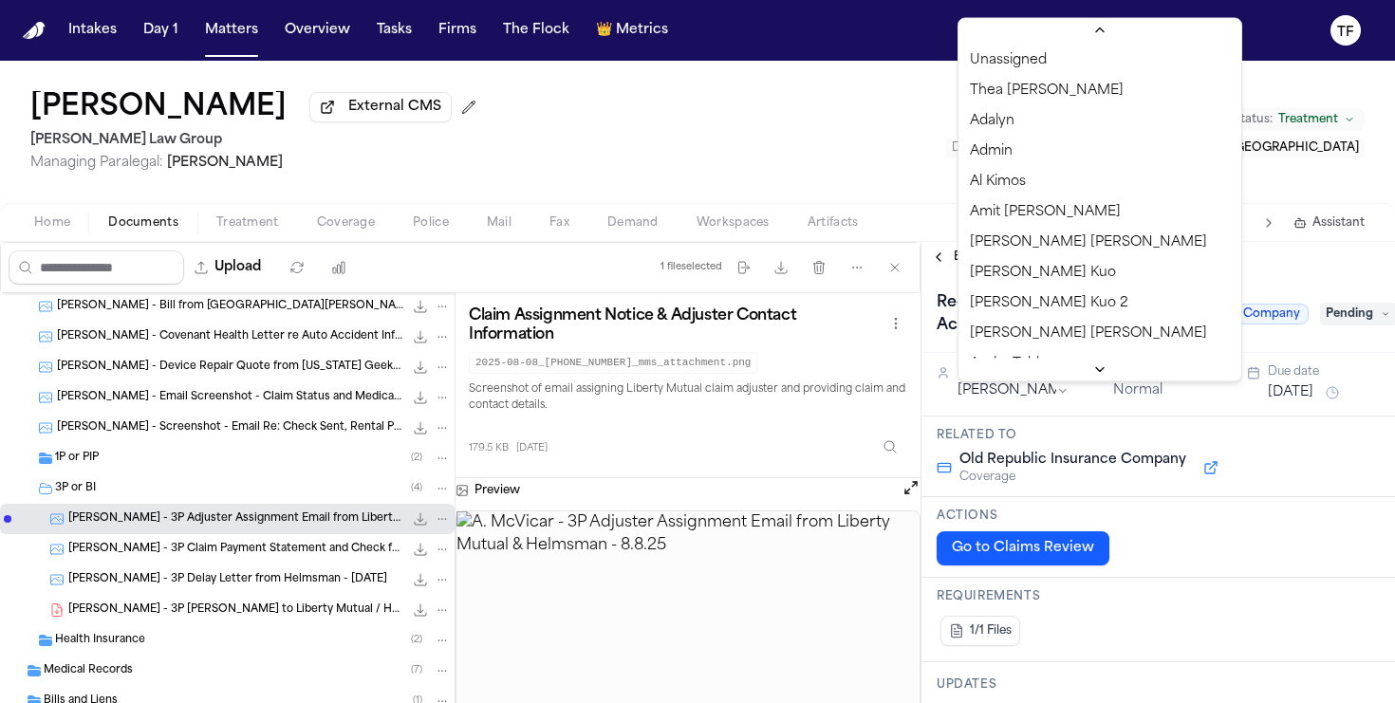
scroll to position [507, 0]
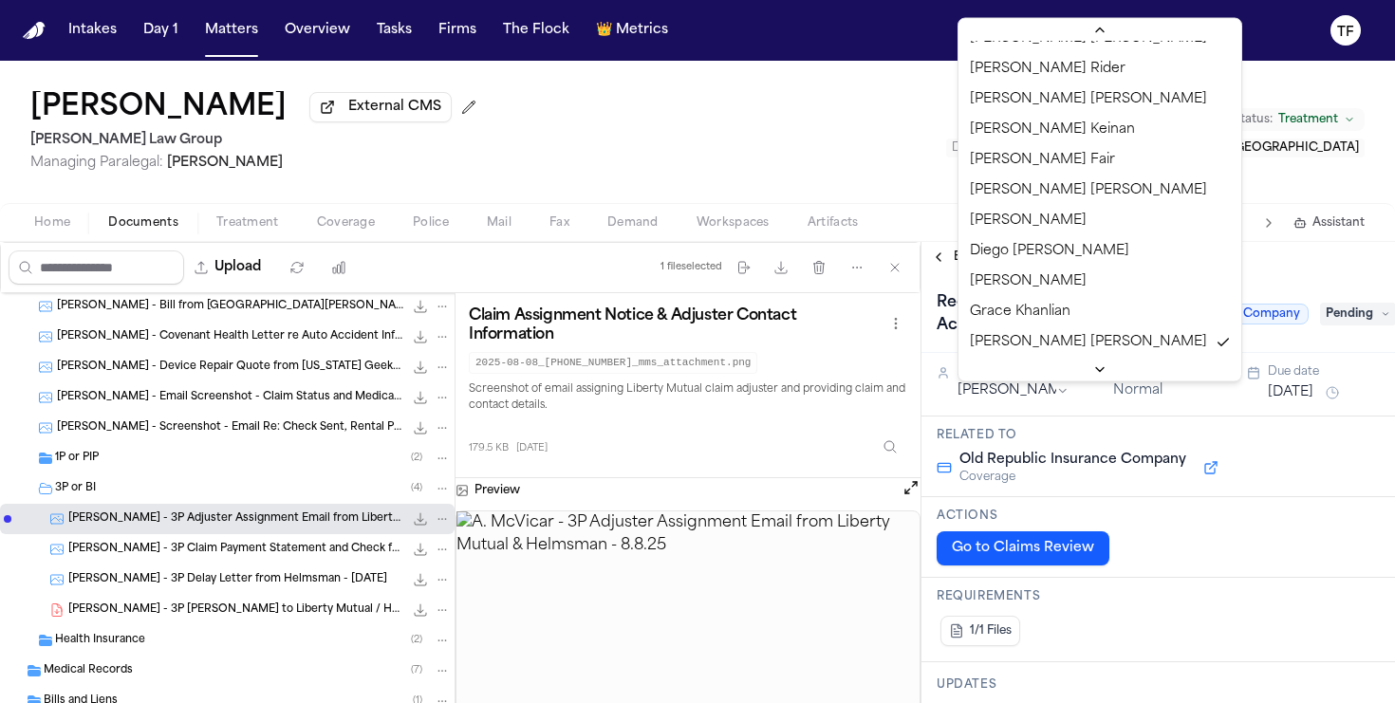
click at [1065, 423] on html "Intakes Day 1 Matters Overview Tasks Firms The Flock 👑 Metrics TF Alexis McVica…" at bounding box center [697, 351] width 1395 height 703
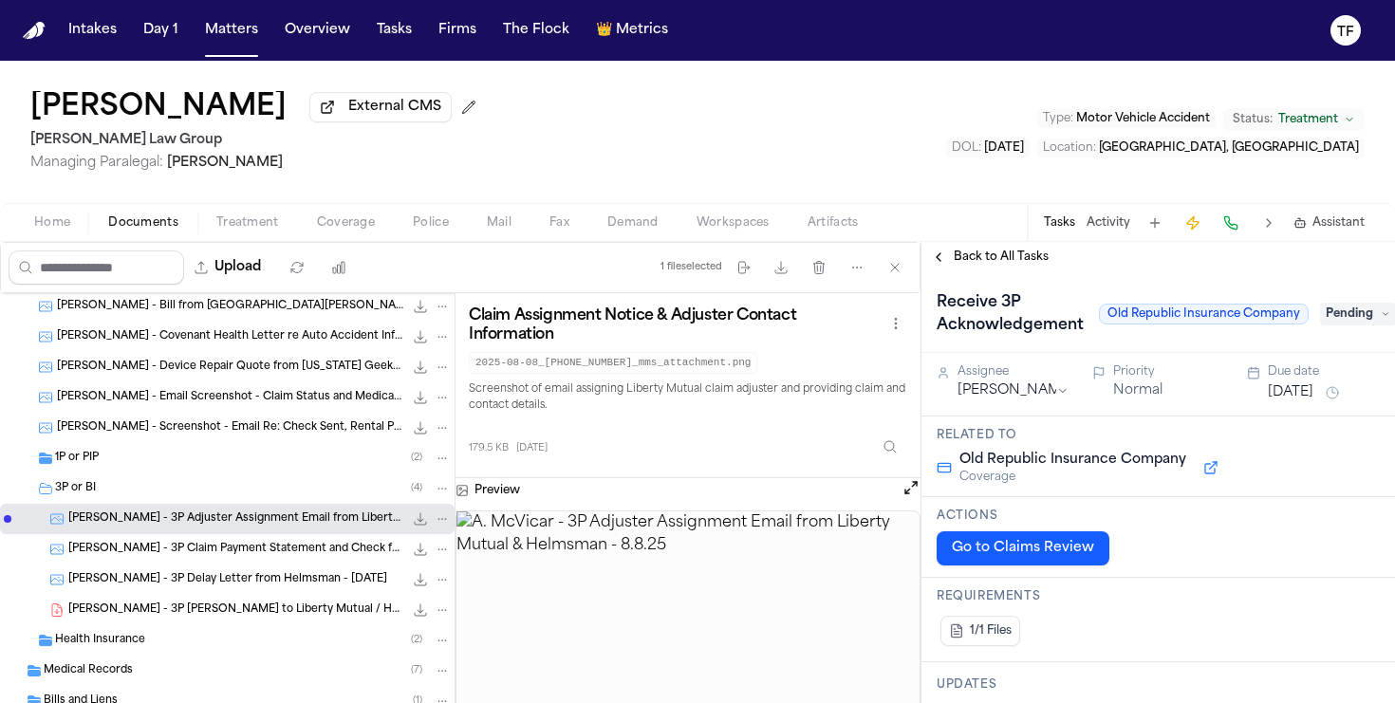
click at [959, 276] on div "Receive 3P Acknowledgement Old Republic Insurance Company Pending" at bounding box center [1157, 312] width 473 height 81
click at [950, 265] on button "Back to All Tasks" at bounding box center [989, 257] width 137 height 15
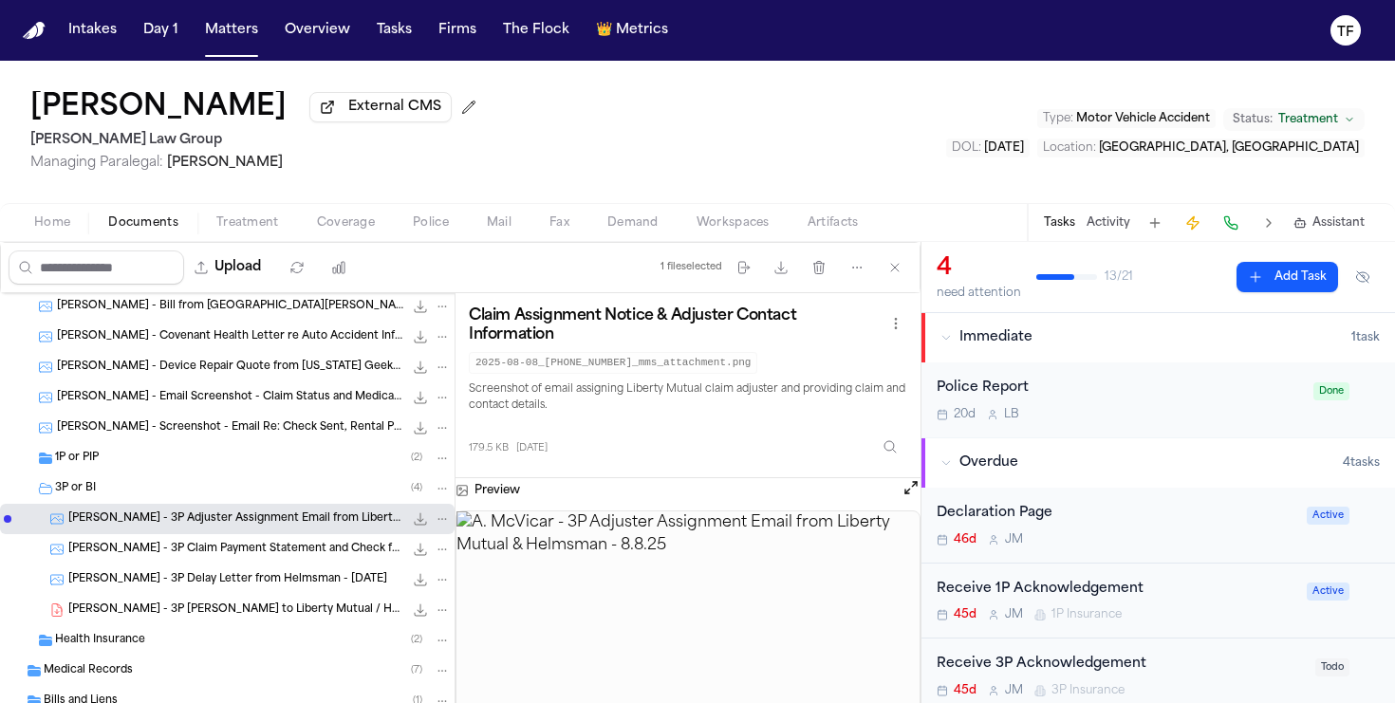
click at [193, 40] on div "Intakes Day 1 Matters Overview Tasks Firms The Flock 👑 Metrics" at bounding box center [368, 30] width 615 height 34
click at [213, 34] on button "Matters" at bounding box center [231, 30] width 68 height 34
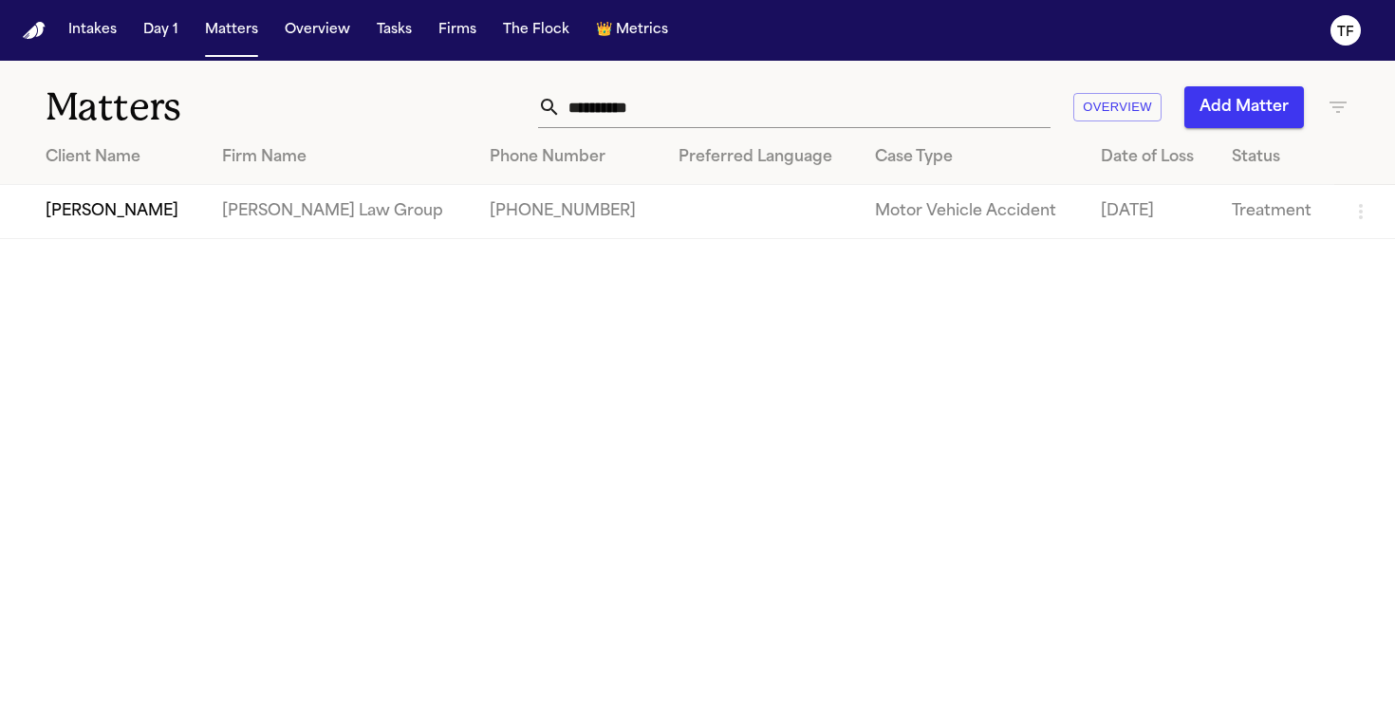
click at [663, 131] on th "Preferred Language" at bounding box center [761, 158] width 196 height 54
click at [622, 119] on input "**********" at bounding box center [806, 107] width 490 height 42
type input "**********"
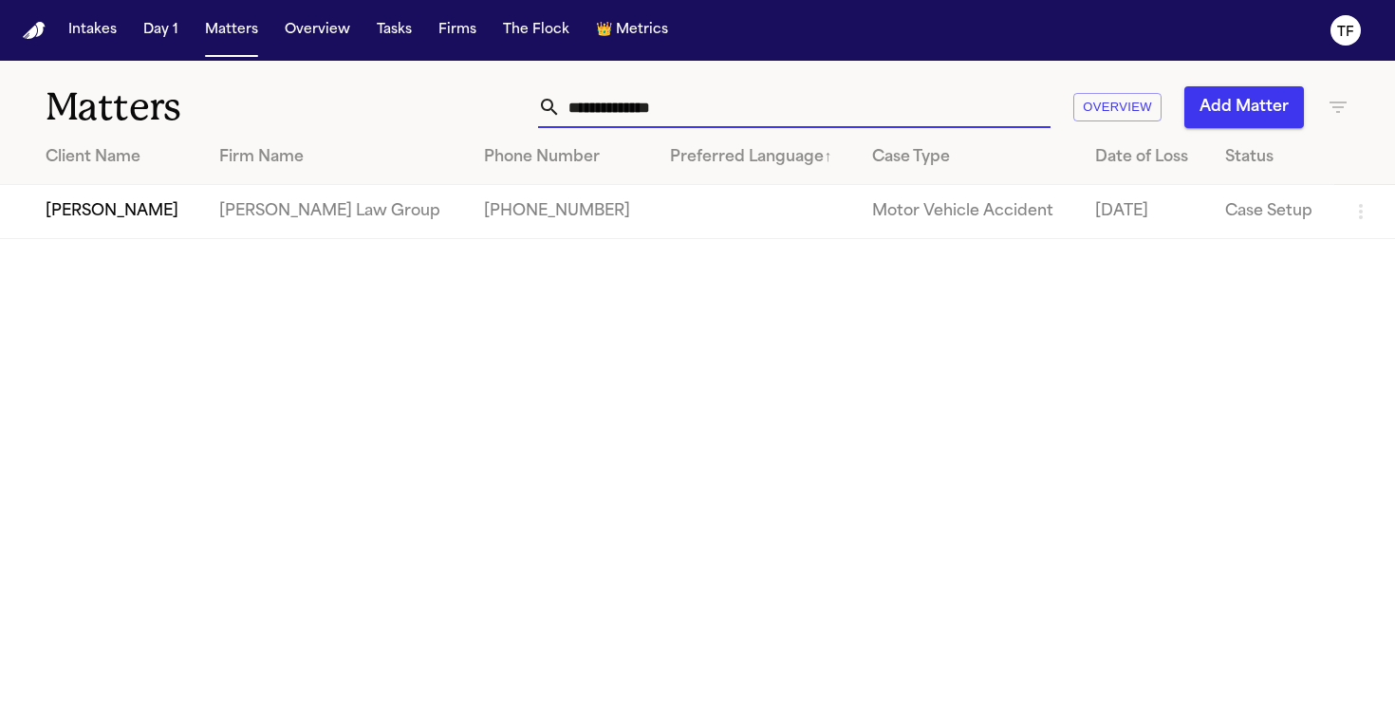
click at [157, 218] on td "[PERSON_NAME]" at bounding box center [102, 212] width 204 height 54
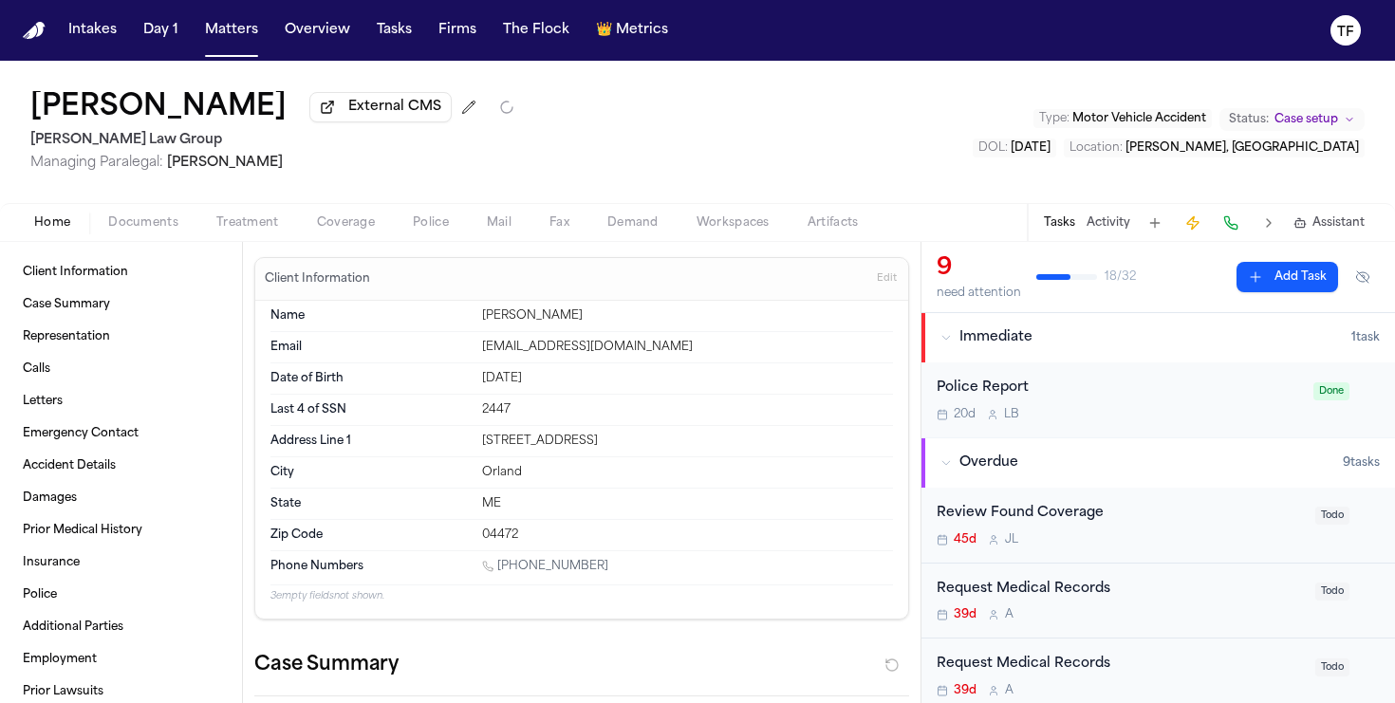
click at [270, 229] on span "Treatment" at bounding box center [247, 222] width 63 height 15
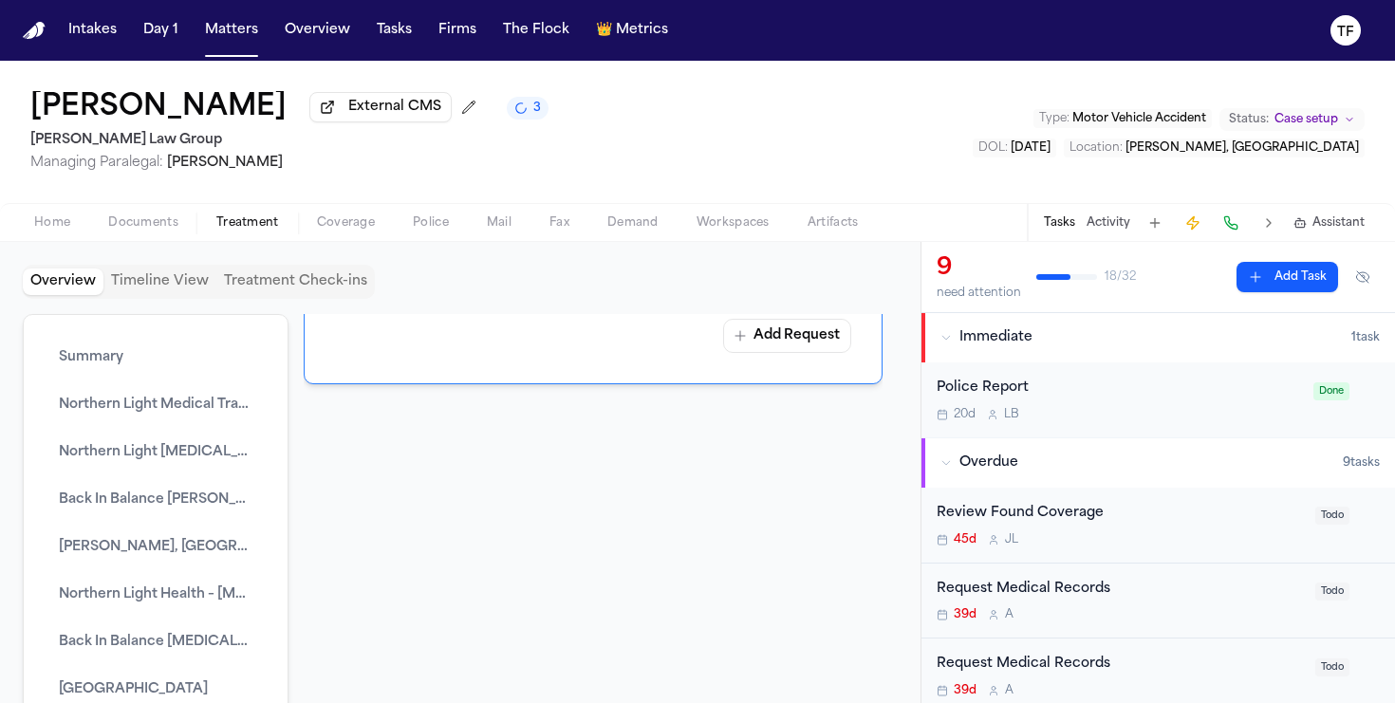
click at [144, 226] on span "Documents" at bounding box center [143, 222] width 70 height 15
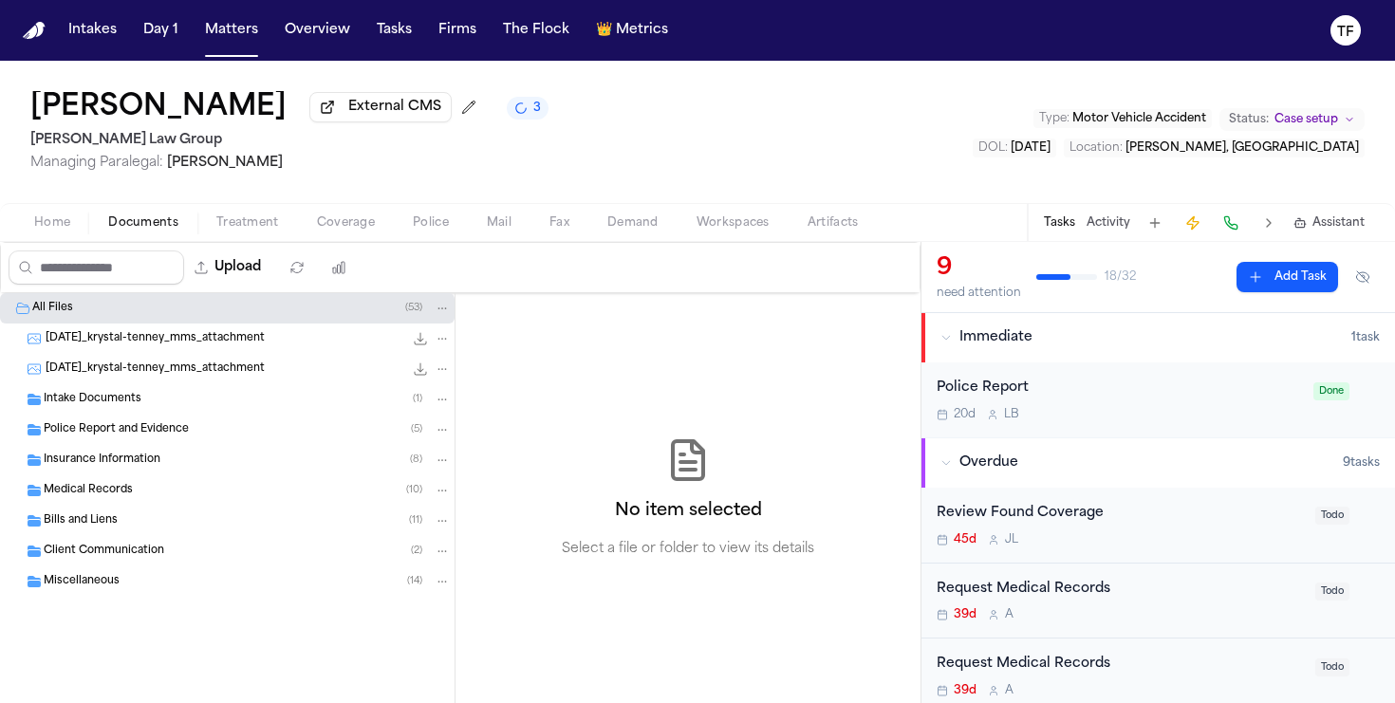
click at [251, 223] on span "Treatment" at bounding box center [247, 222] width 63 height 15
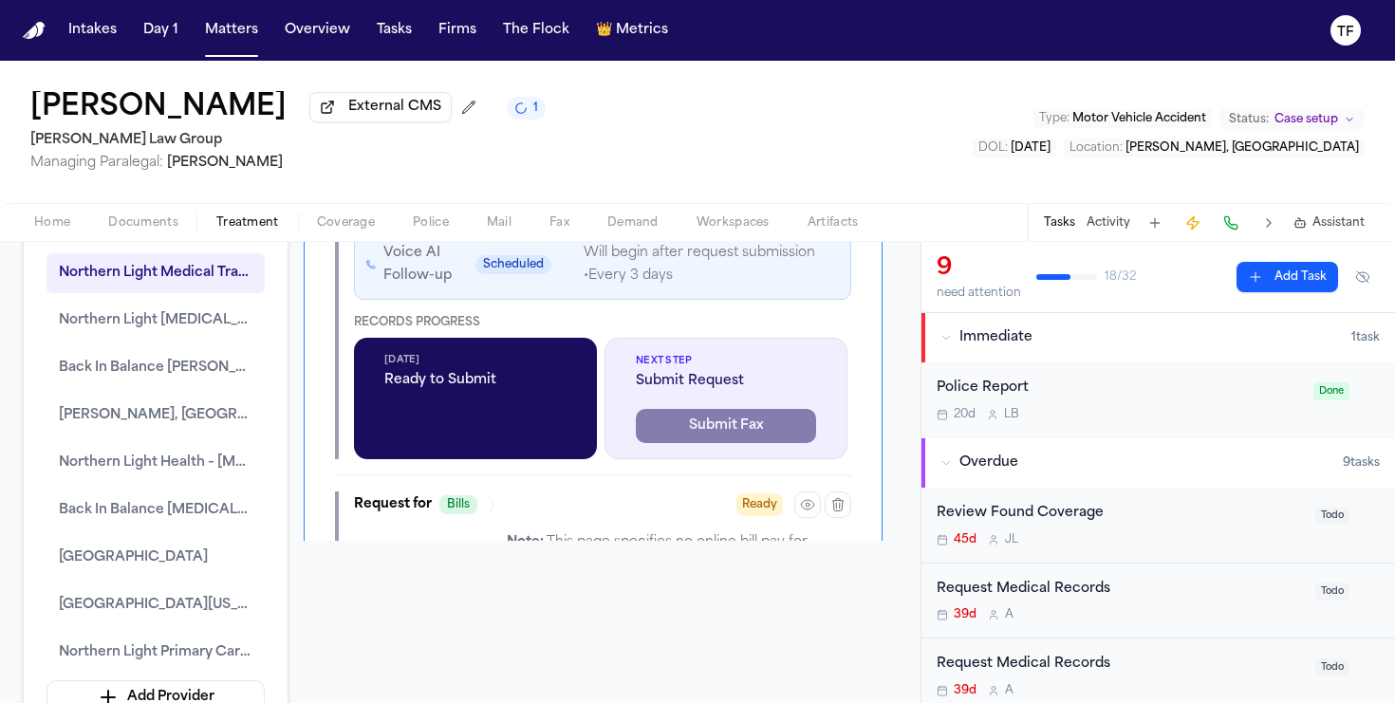
scroll to position [171, 0]
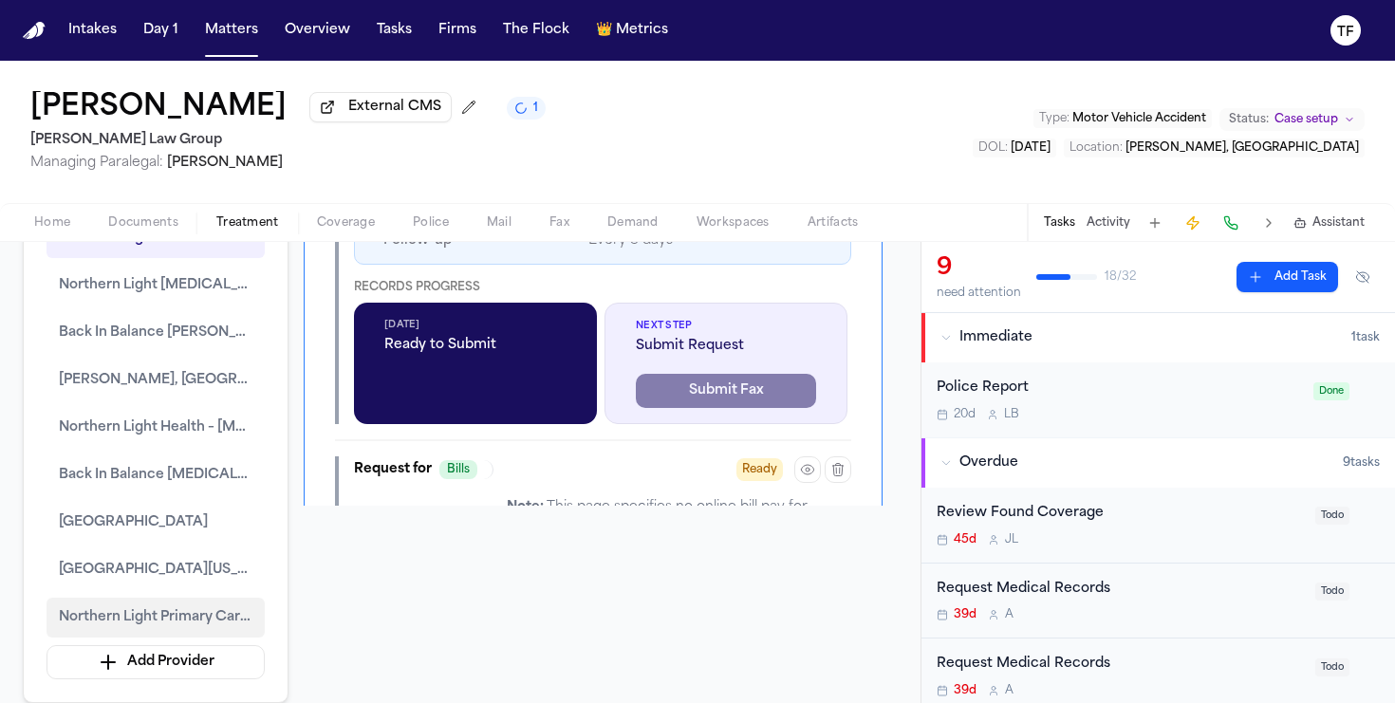
click at [213, 627] on span "Northern Light Primary Care – Ellsworth" at bounding box center [156, 617] width 194 height 23
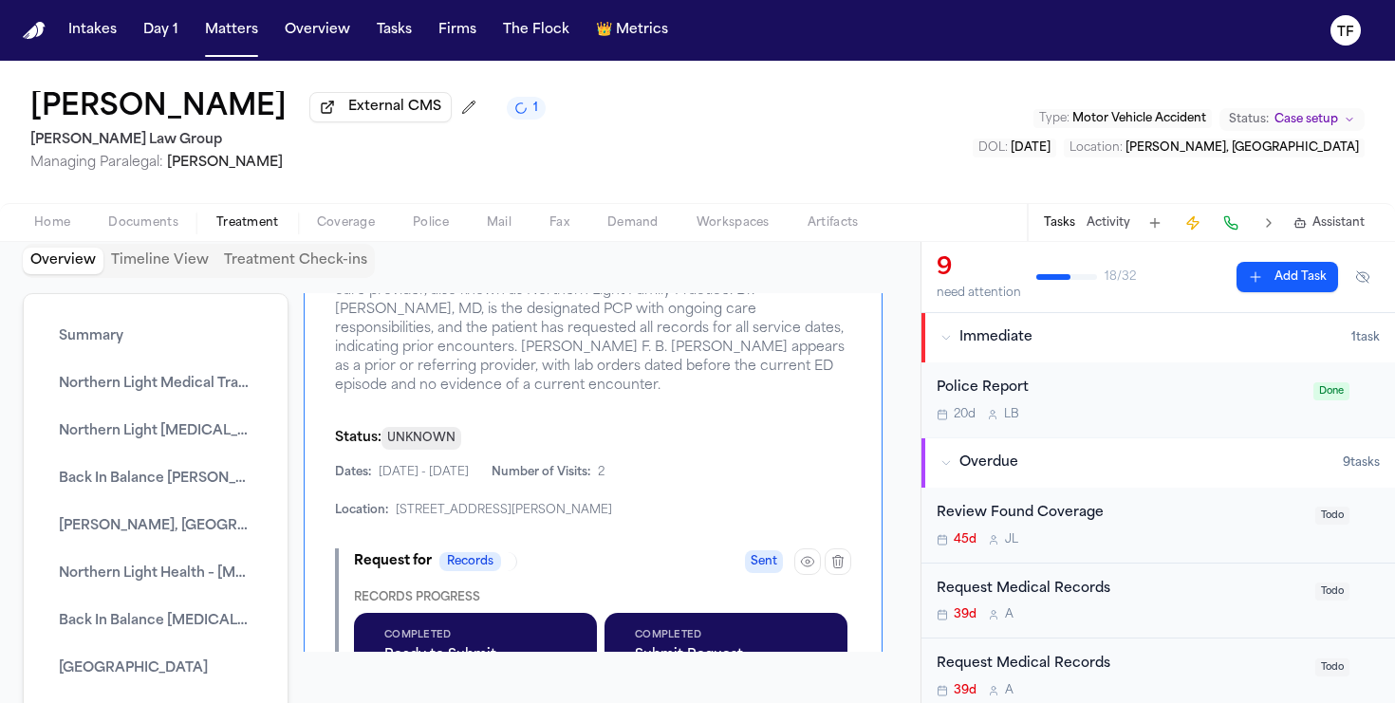
scroll to position [8516, 0]
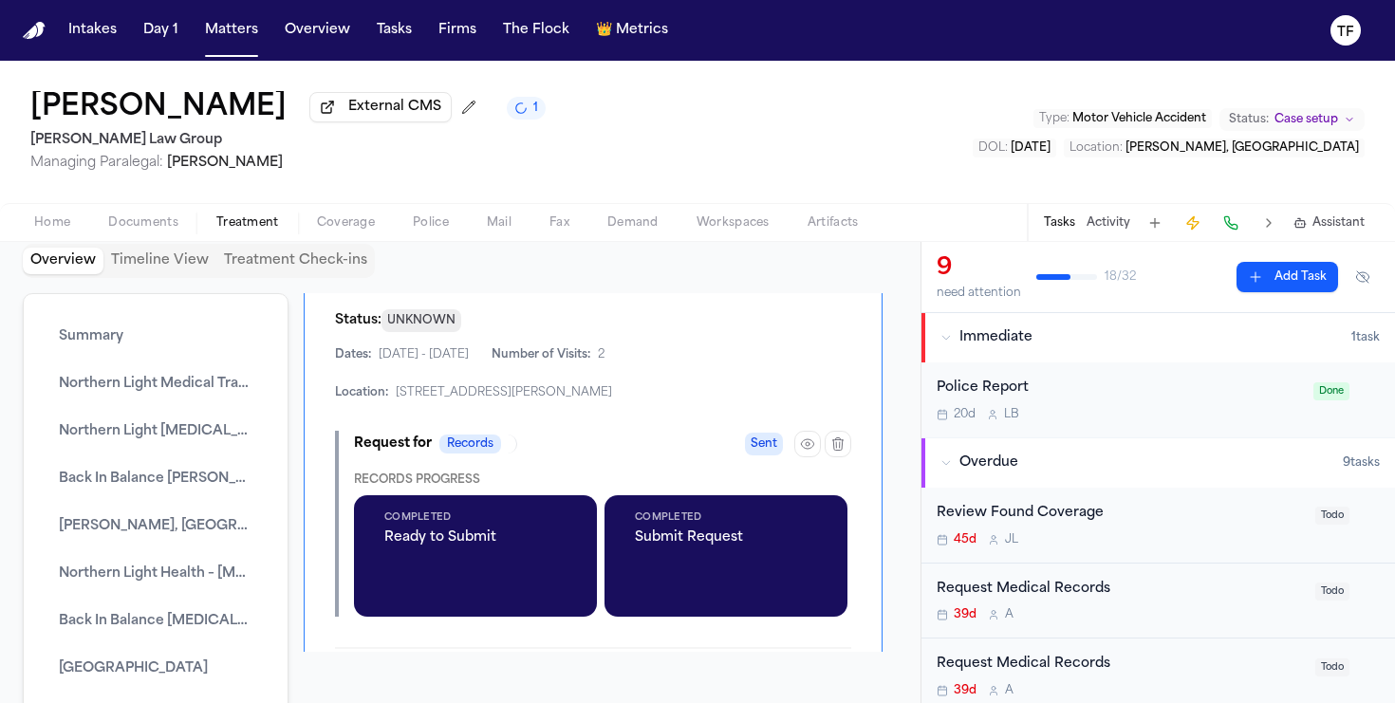
click at [754, 132] on button "button" at bounding box center [758, 115] width 34 height 34
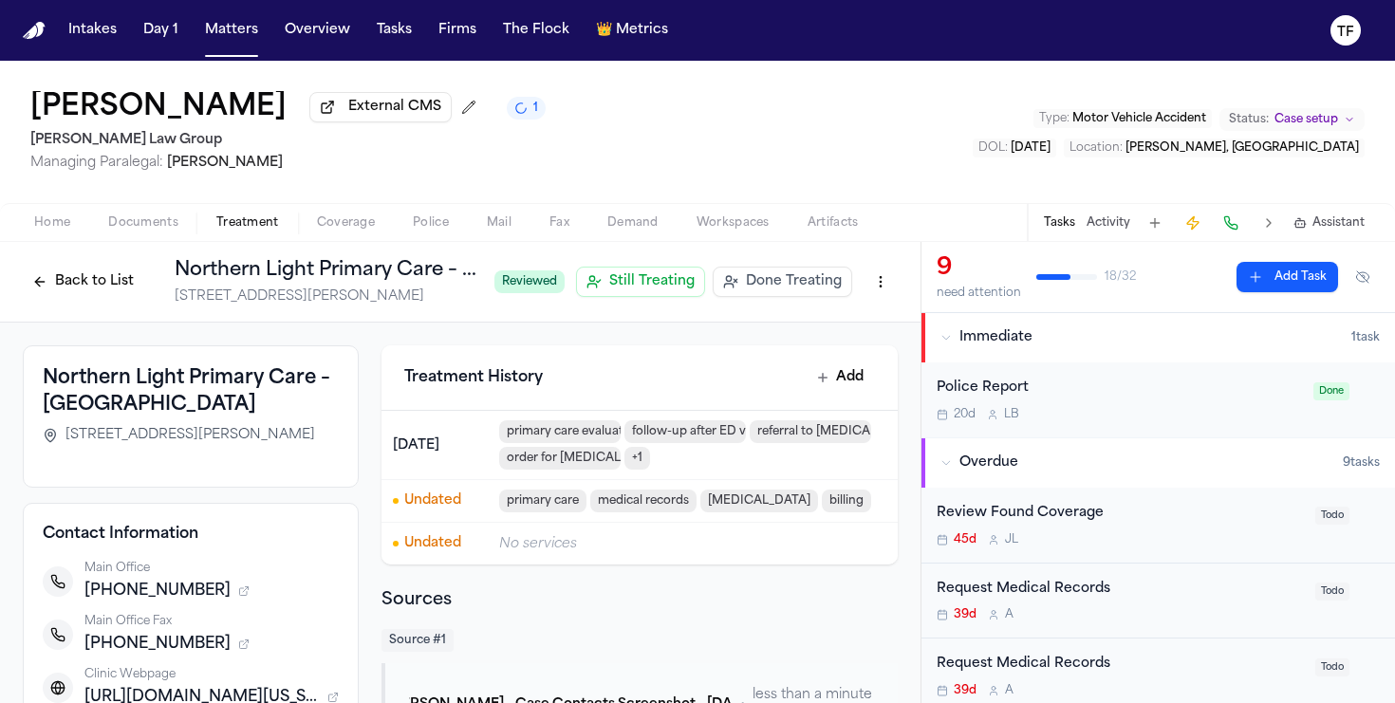
click at [790, 282] on span "Done Treating" at bounding box center [794, 281] width 96 height 19
click at [107, 282] on button "Back to List" at bounding box center [83, 282] width 120 height 30
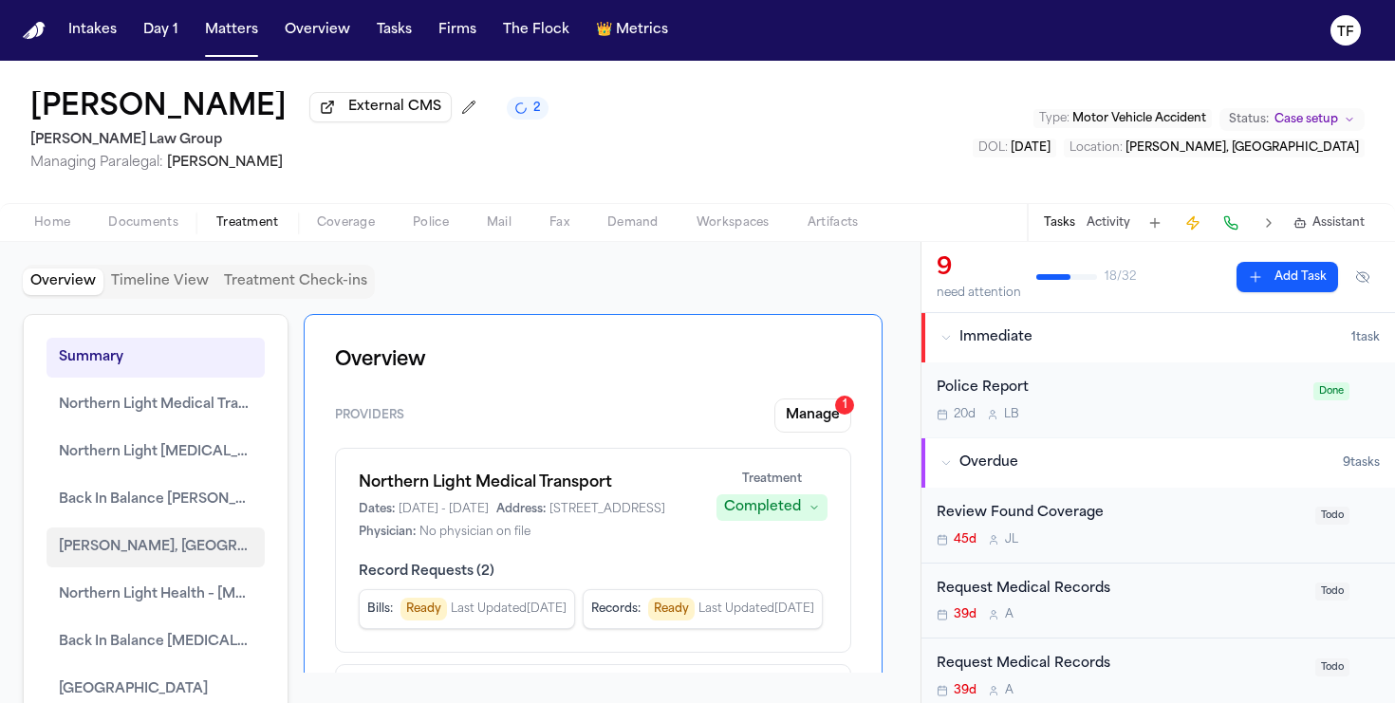
scroll to position [152, 0]
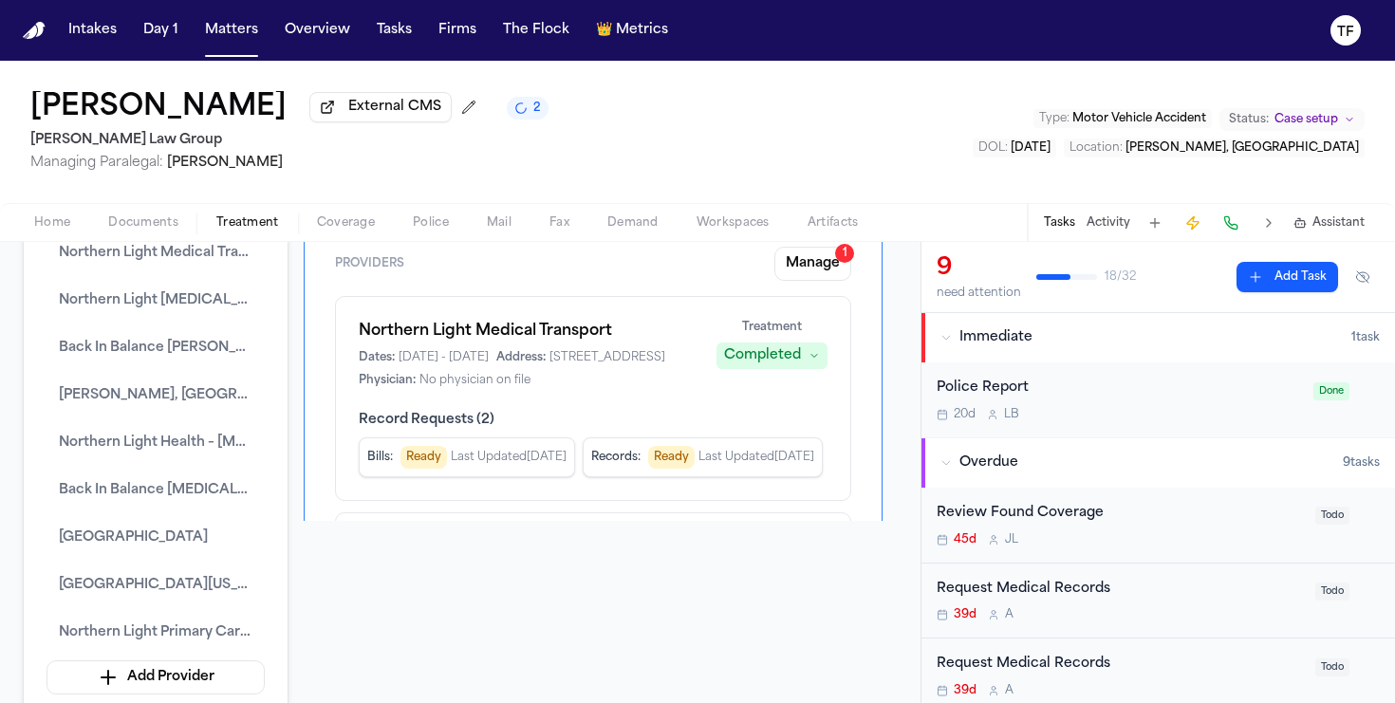
click at [194, 565] on div "Summary Northern Light Medical Transport Northern Light Neurosurgery & Spine Ba…" at bounding box center [156, 440] width 266 height 556
click at [181, 586] on span "Northern Light Maine Coast Hospital" at bounding box center [156, 585] width 194 height 23
click at [173, 582] on span "Northern Light Maine Coast Hospital" at bounding box center [156, 585] width 194 height 23
click at [189, 605] on button "Northern Light Maine Coast Hospital" at bounding box center [155, 585] width 218 height 40
click at [189, 602] on button "Northern Light Maine Coast Hospital" at bounding box center [155, 585] width 218 height 40
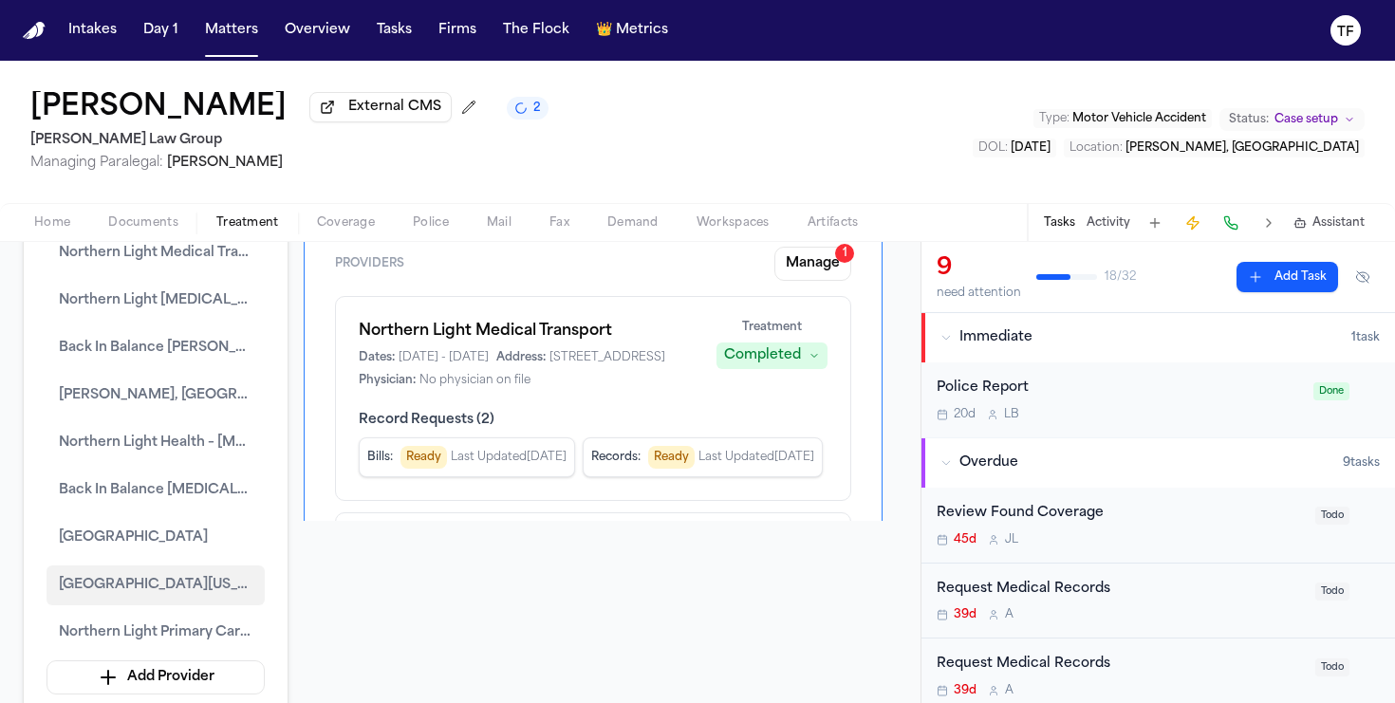
click at [189, 602] on button "Northern Light Maine Coast Hospital" at bounding box center [155, 585] width 218 height 40
click at [185, 602] on button "Northern Light Maine Coast Hospital" at bounding box center [155, 585] width 218 height 40
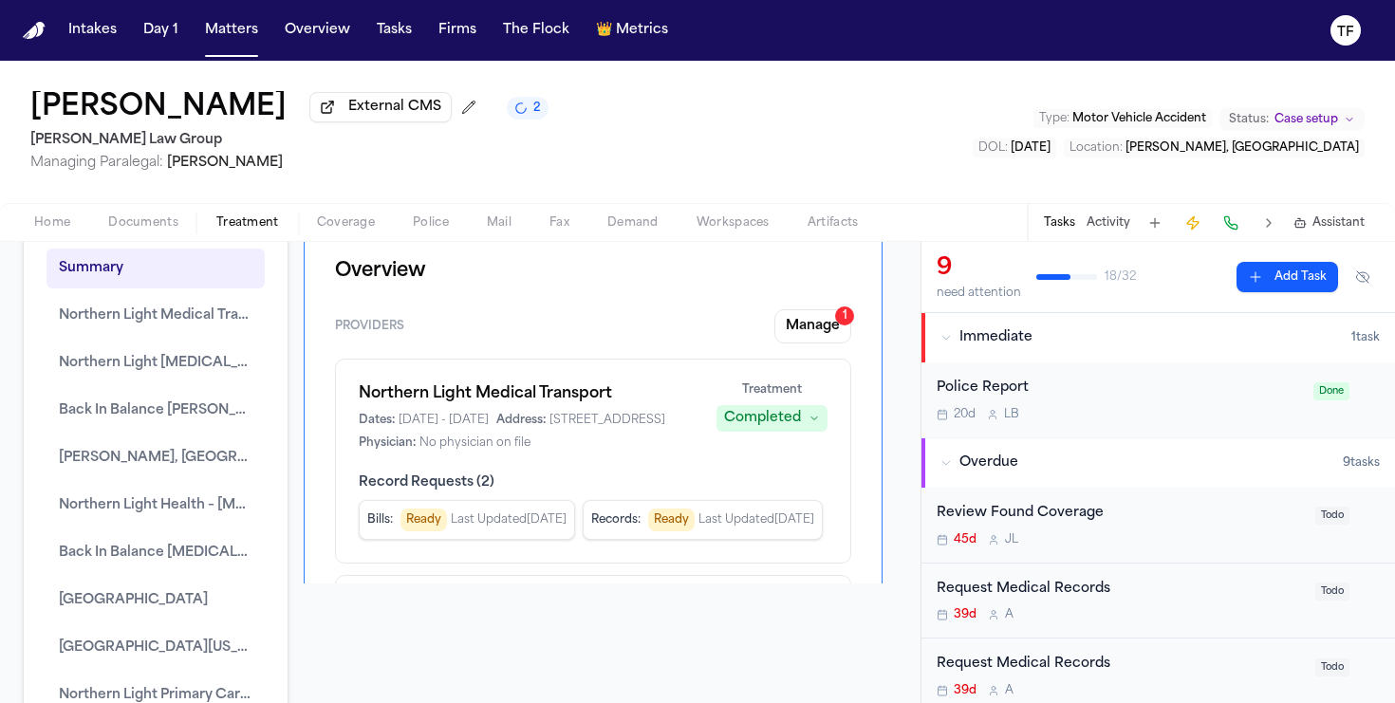
scroll to position [171, 0]
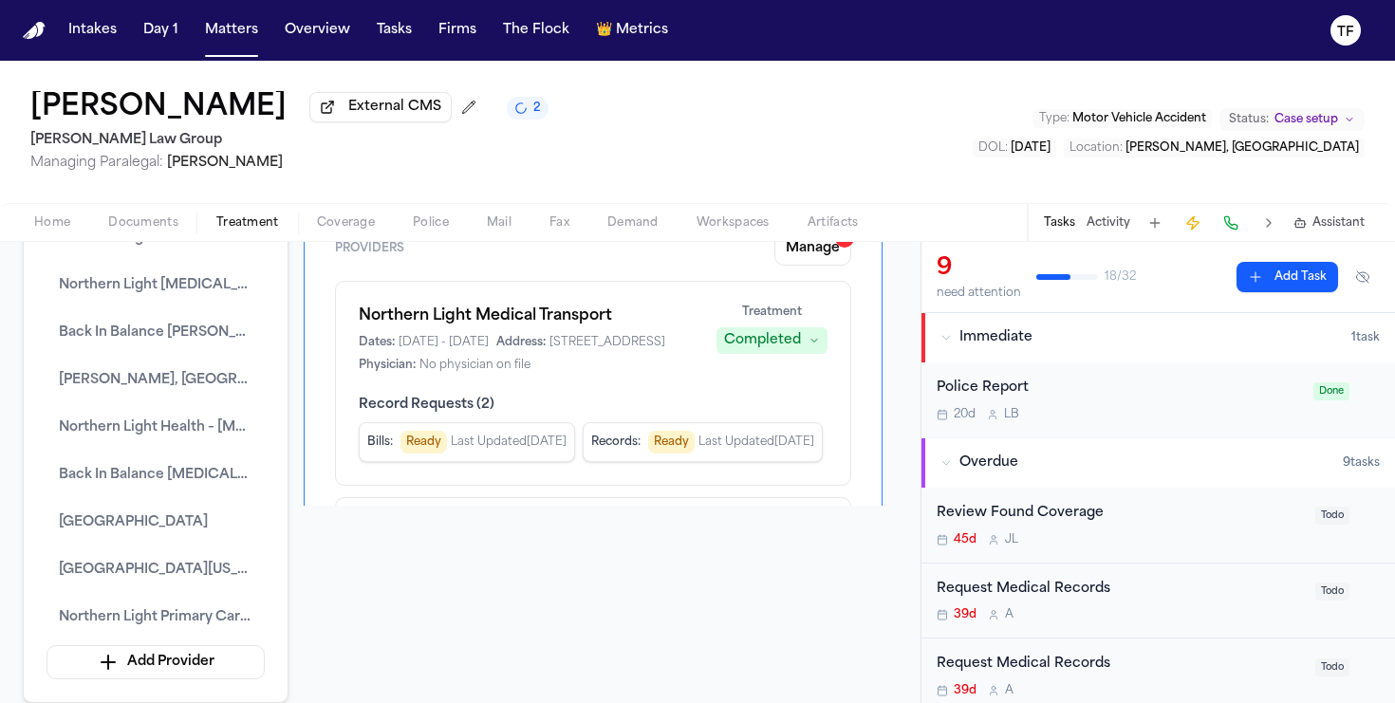
click at [361, 241] on div "Home Documents Treatment Coverage Police Mail Fax Demand Workspaces Artifacts T…" at bounding box center [697, 222] width 1395 height 38
click at [318, 221] on span "Coverage" at bounding box center [346, 222] width 58 height 15
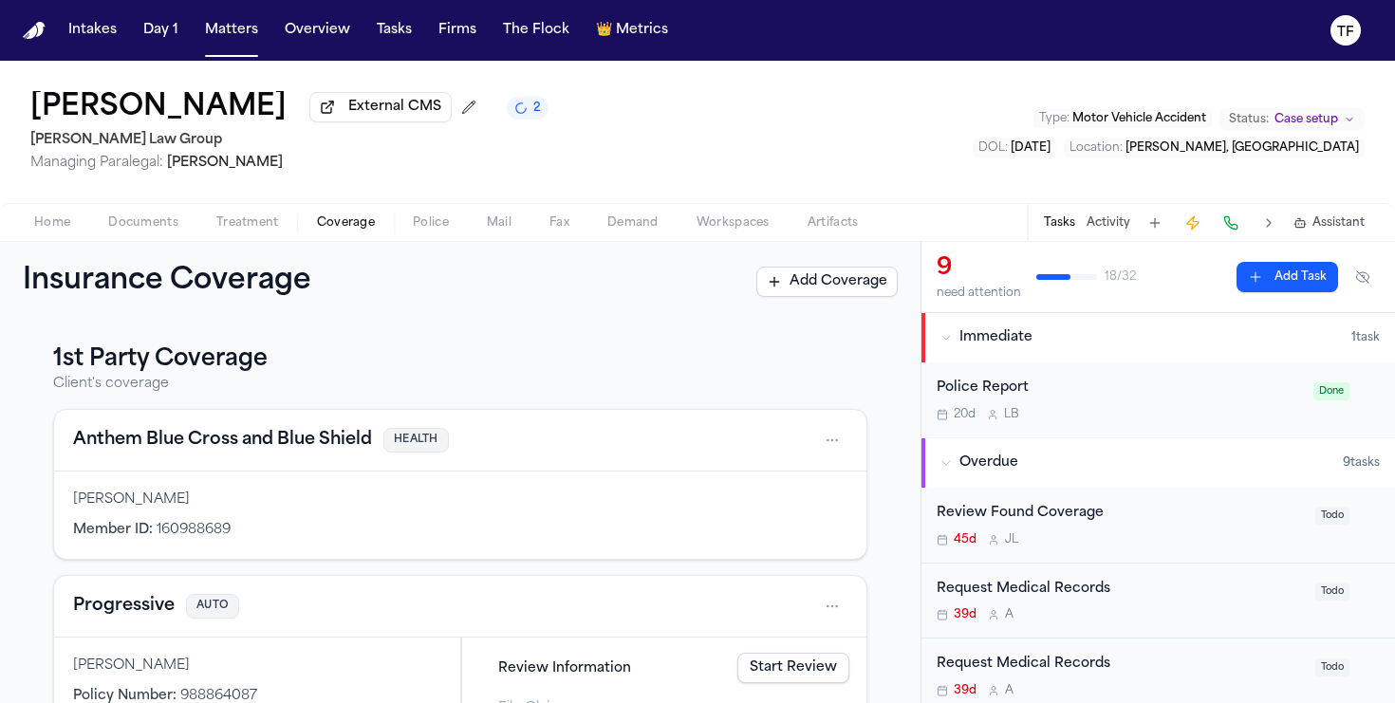
click at [238, 229] on span "Treatment" at bounding box center [247, 222] width 63 height 15
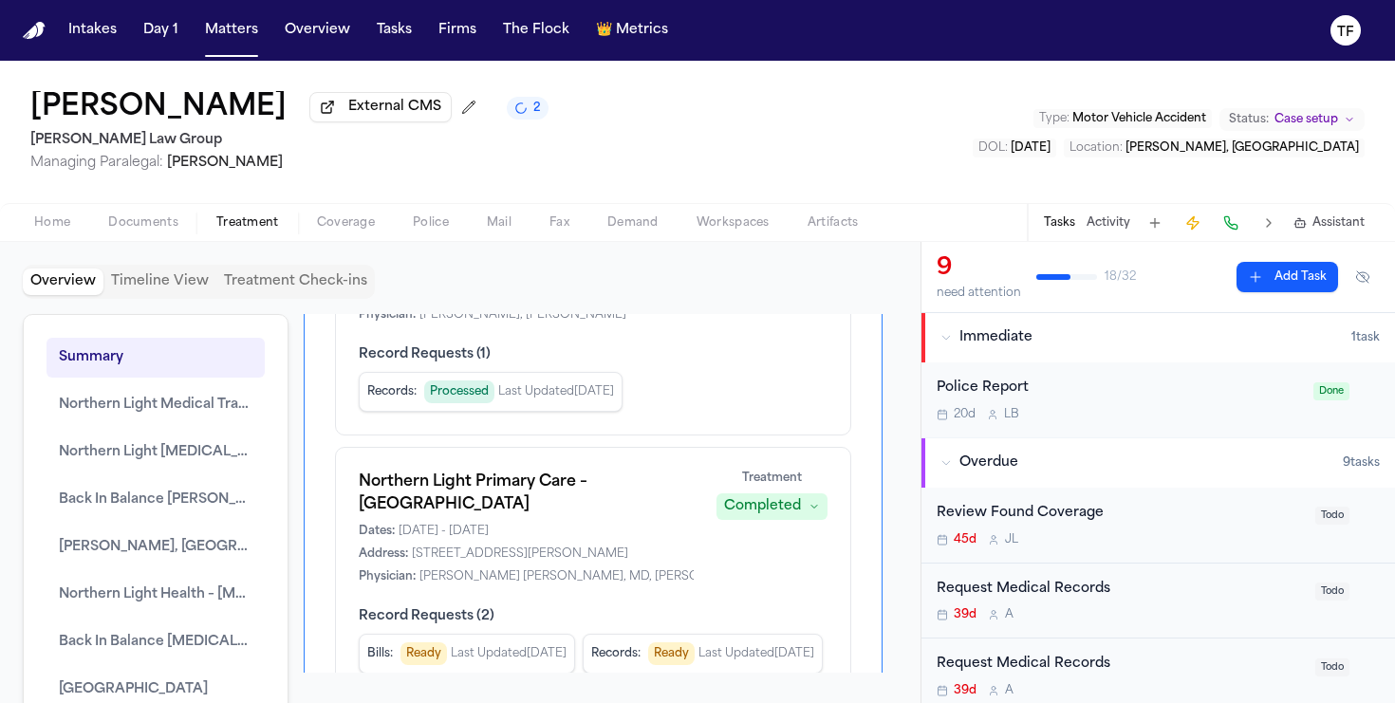
scroll to position [1912, 0]
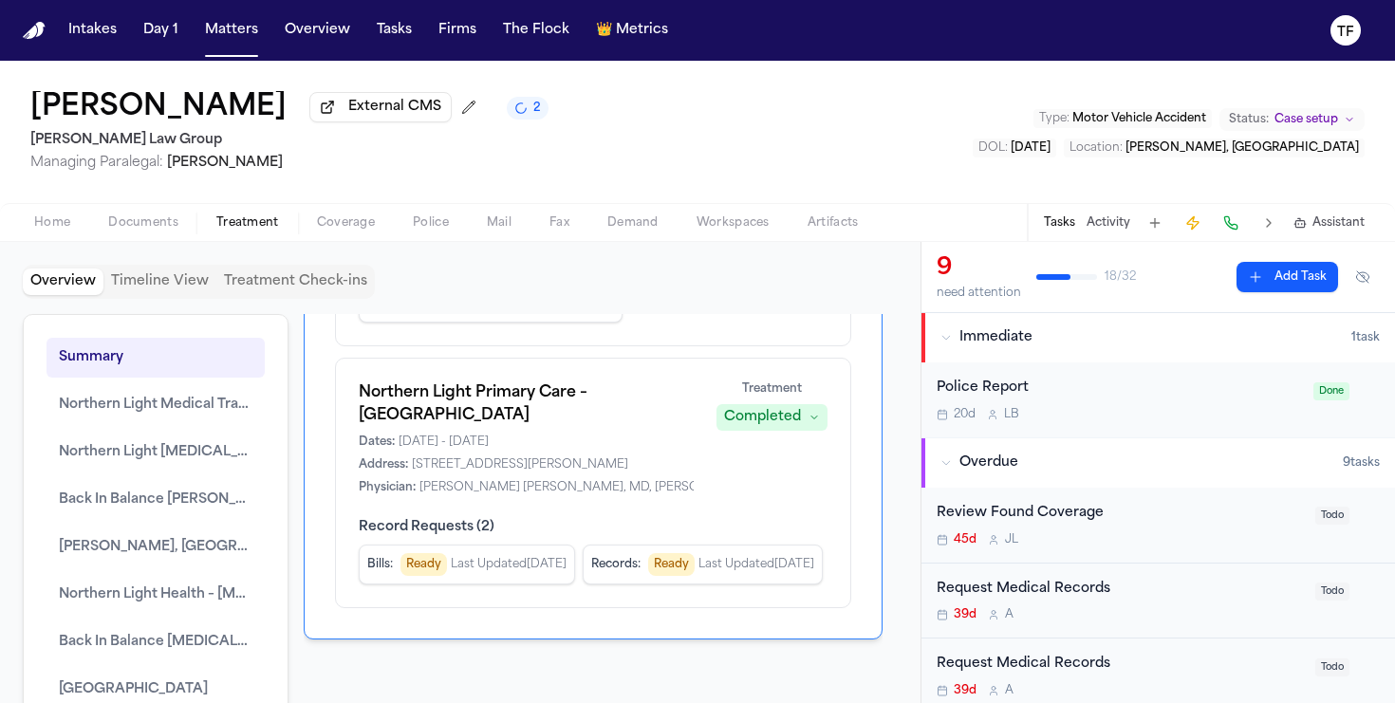
click at [493, 275] on span "Record Requests ( 1 )" at bounding box center [593, 265] width 469 height 19
click at [440, 314] on span "Processed" at bounding box center [459, 302] width 70 height 23
click at [614, 310] on span "Last Updated Sep 18, 2025" at bounding box center [556, 302] width 116 height 15
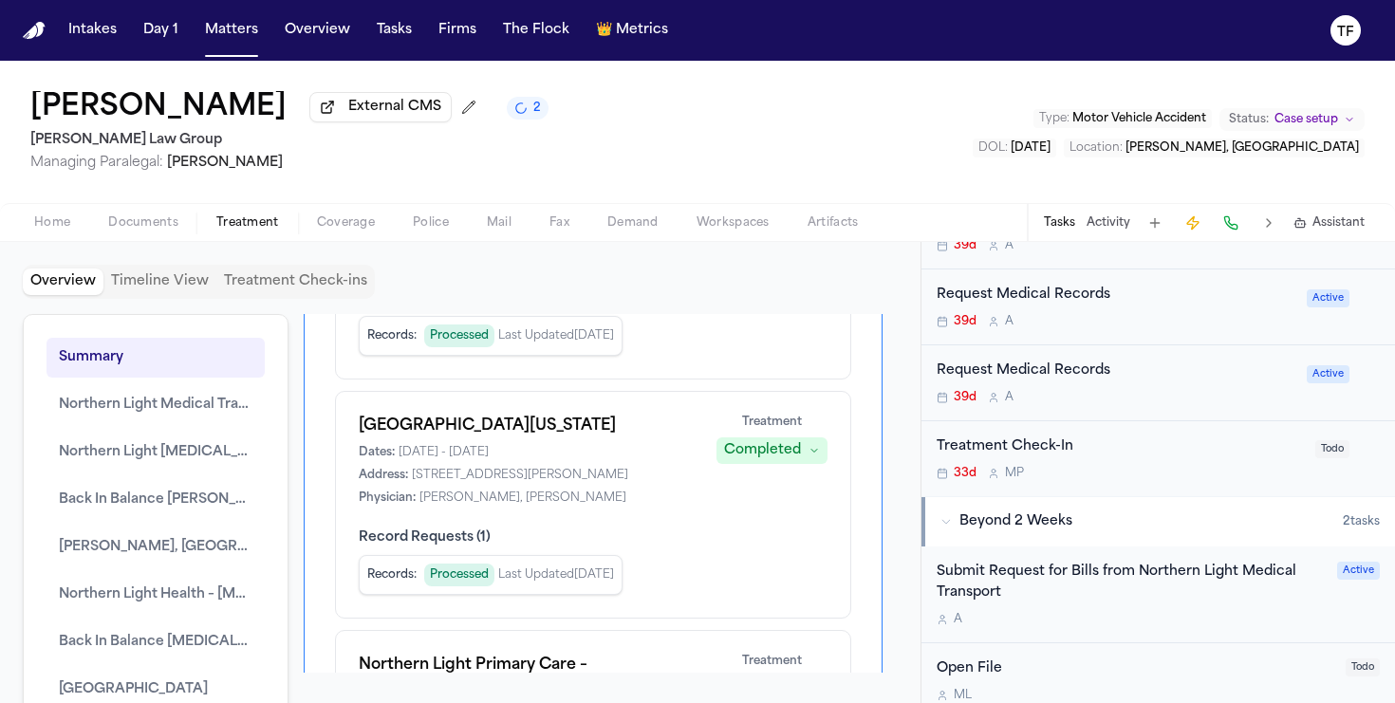
scroll to position [1639, 0]
click at [214, 642] on span "Back In Balance Chiropractic, P.C." at bounding box center [156, 642] width 194 height 23
click at [214, 642] on button "Back In Balance Chiropractic, P.C." at bounding box center [155, 642] width 218 height 40
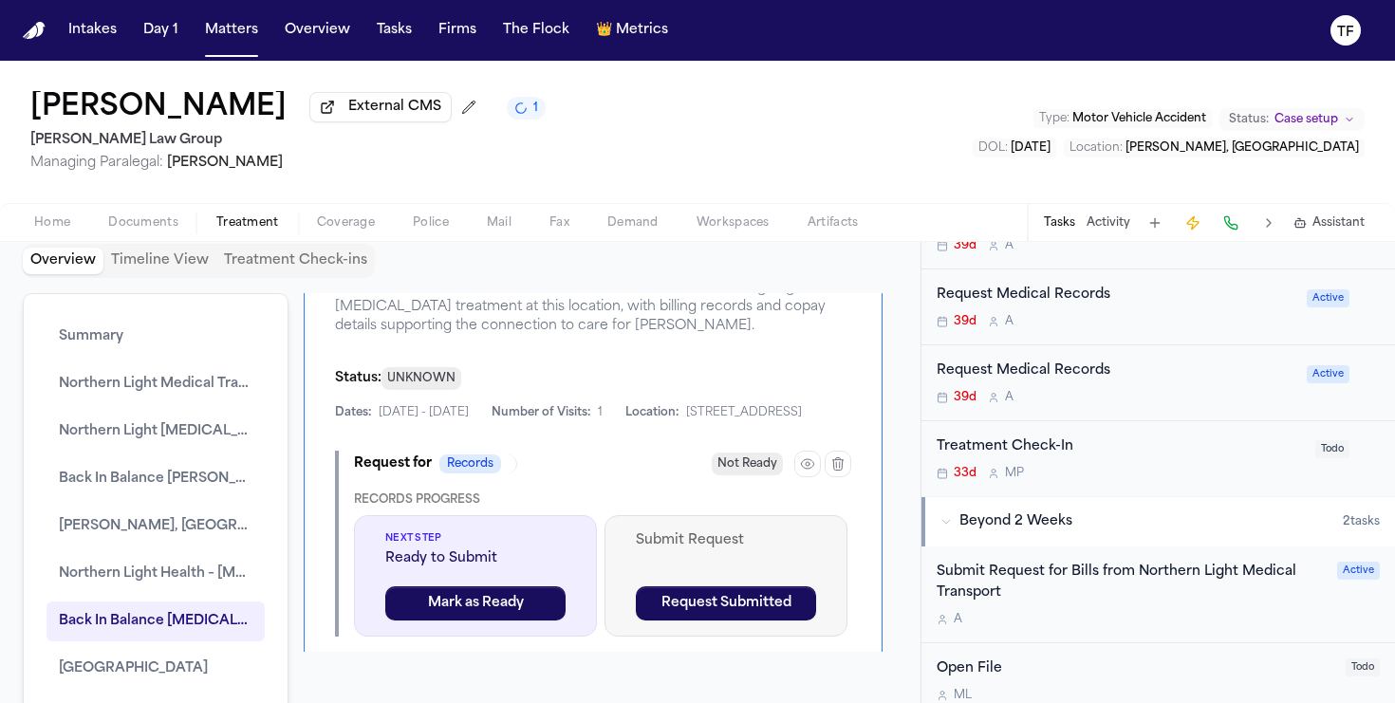
scroll to position [6453, 0]
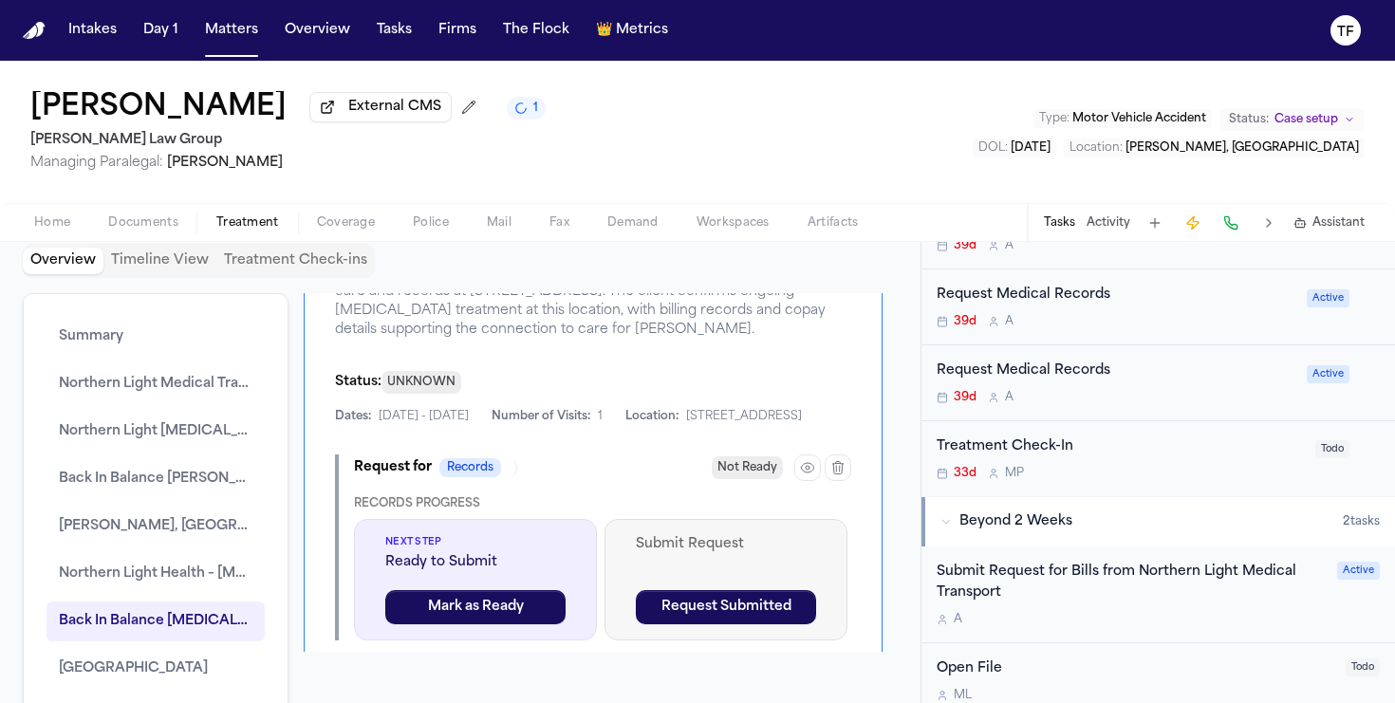
click at [812, 412] on div "Back In Balance Chiropractic, P.C. Back In Balance Chiropractic, P.C. is a chir…" at bounding box center [593, 470] width 579 height 597
click at [826, 228] on icon "button" at bounding box center [833, 220] width 15 height 15
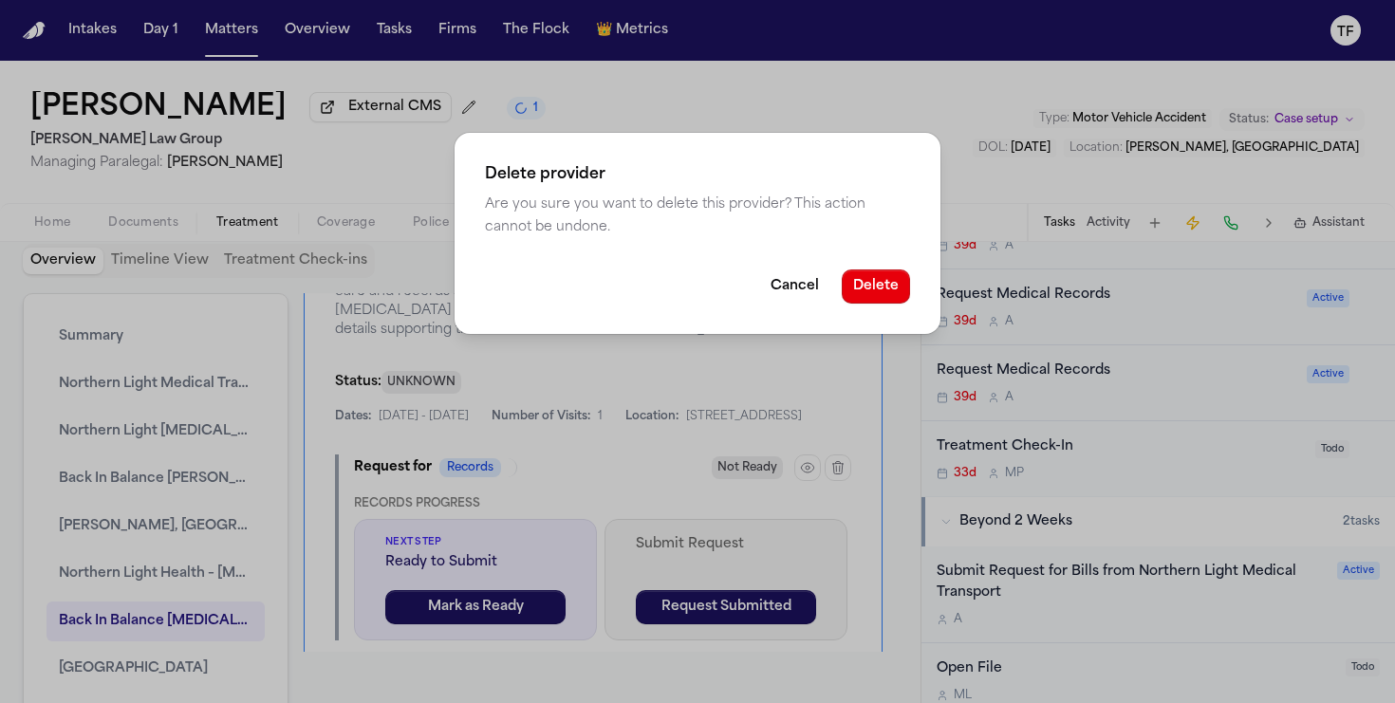
click at [866, 278] on button "Delete" at bounding box center [876, 286] width 68 height 34
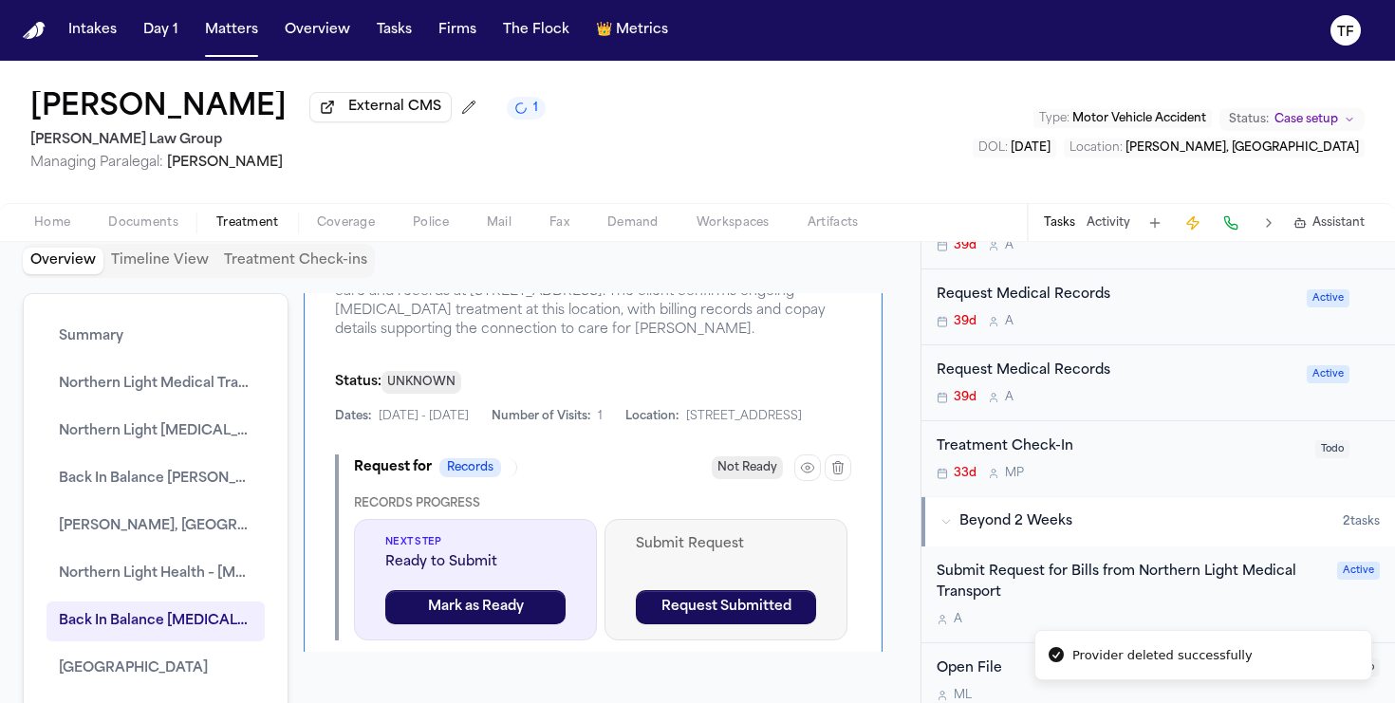
scroll to position [6214, 0]
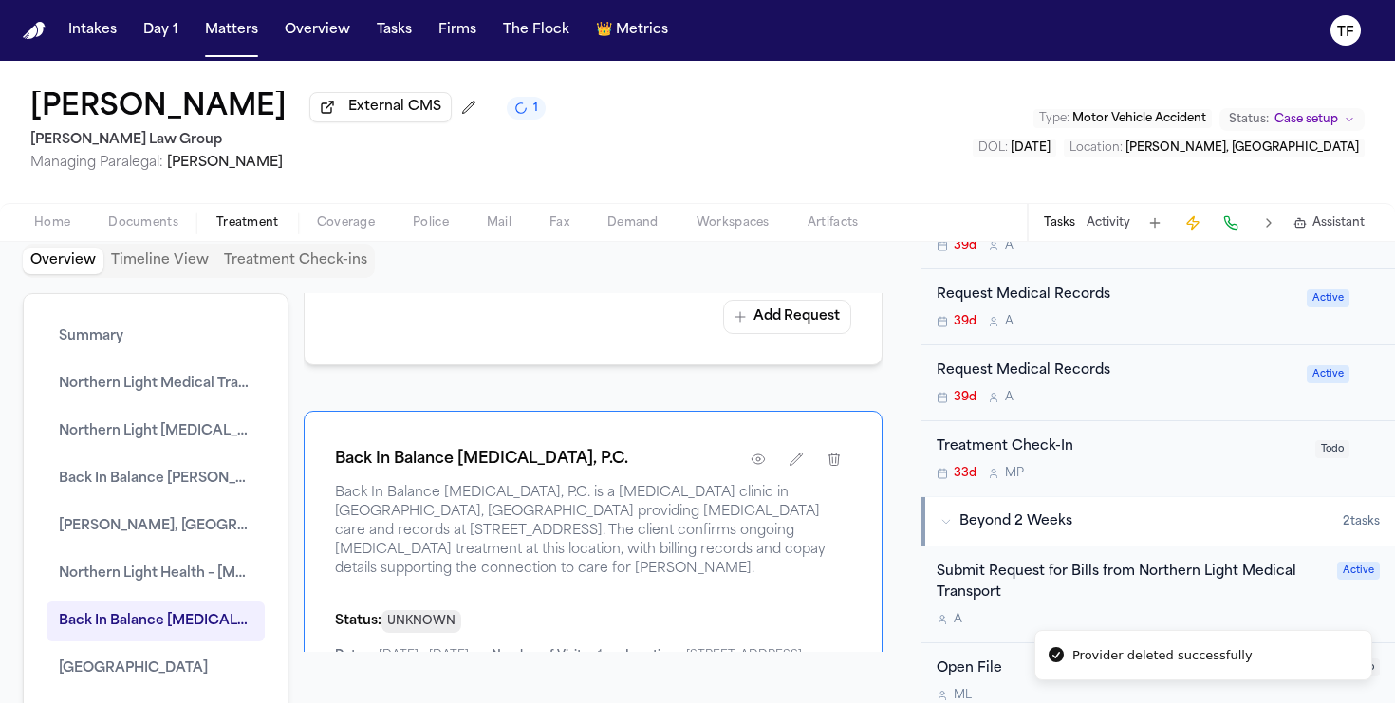
click at [1103, 231] on button "Activity" at bounding box center [1108, 222] width 44 height 15
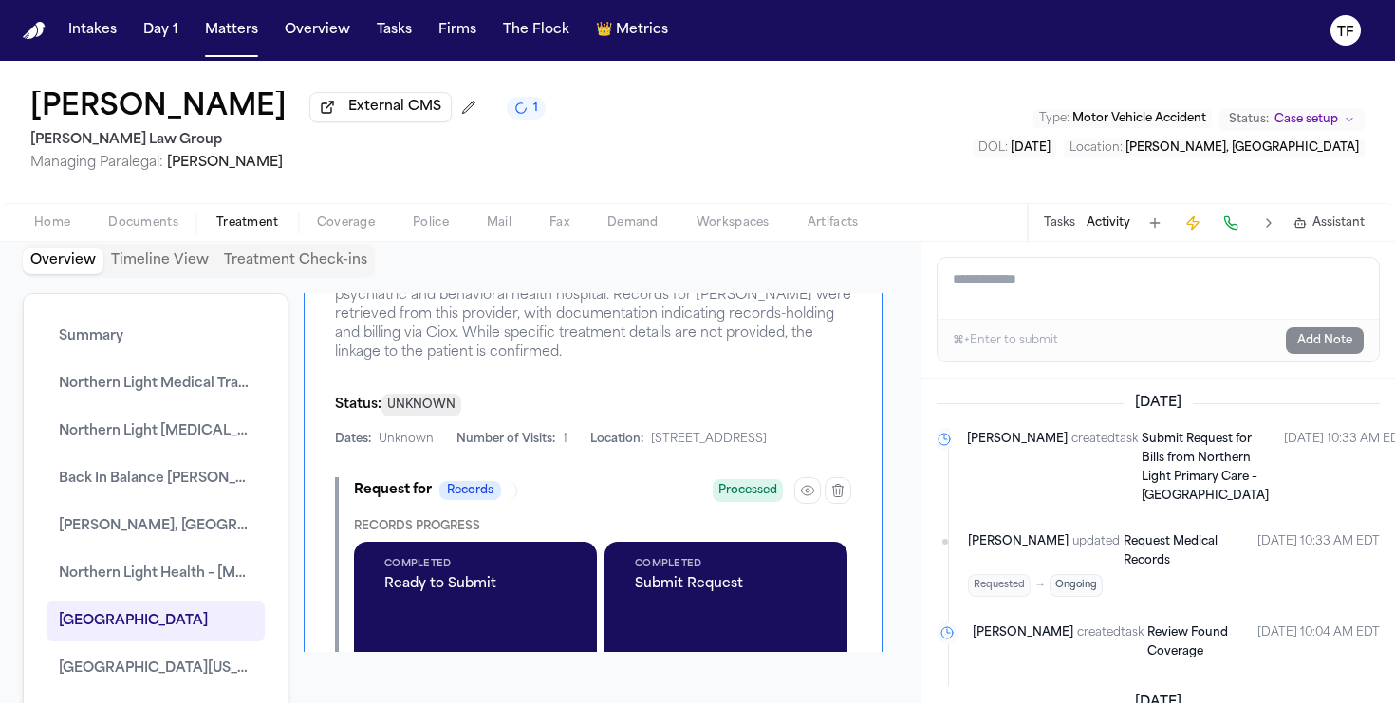
click at [1072, 287] on textarea "Add a note to this matter" at bounding box center [1157, 288] width 441 height 61
paste textarea "**********"
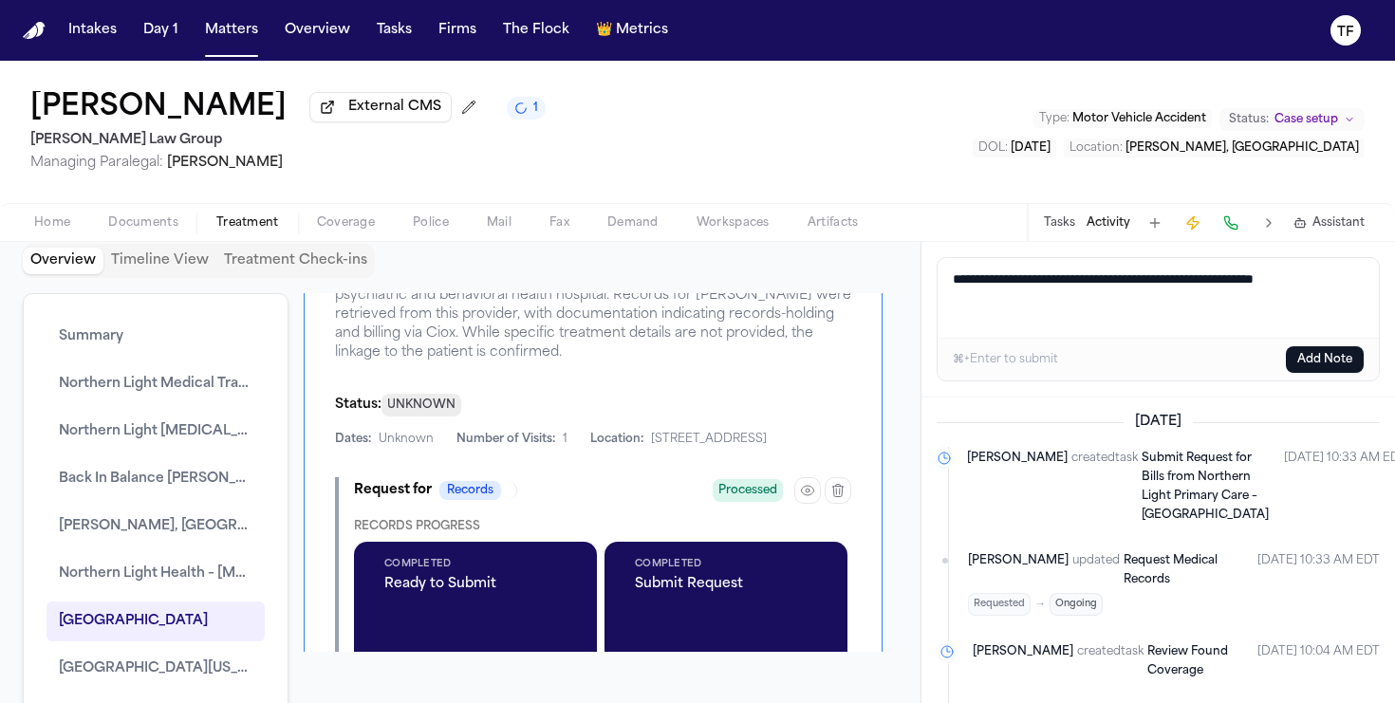
type textarea "**********"
click at [1309, 367] on button "Add Note" at bounding box center [1325, 359] width 78 height 27
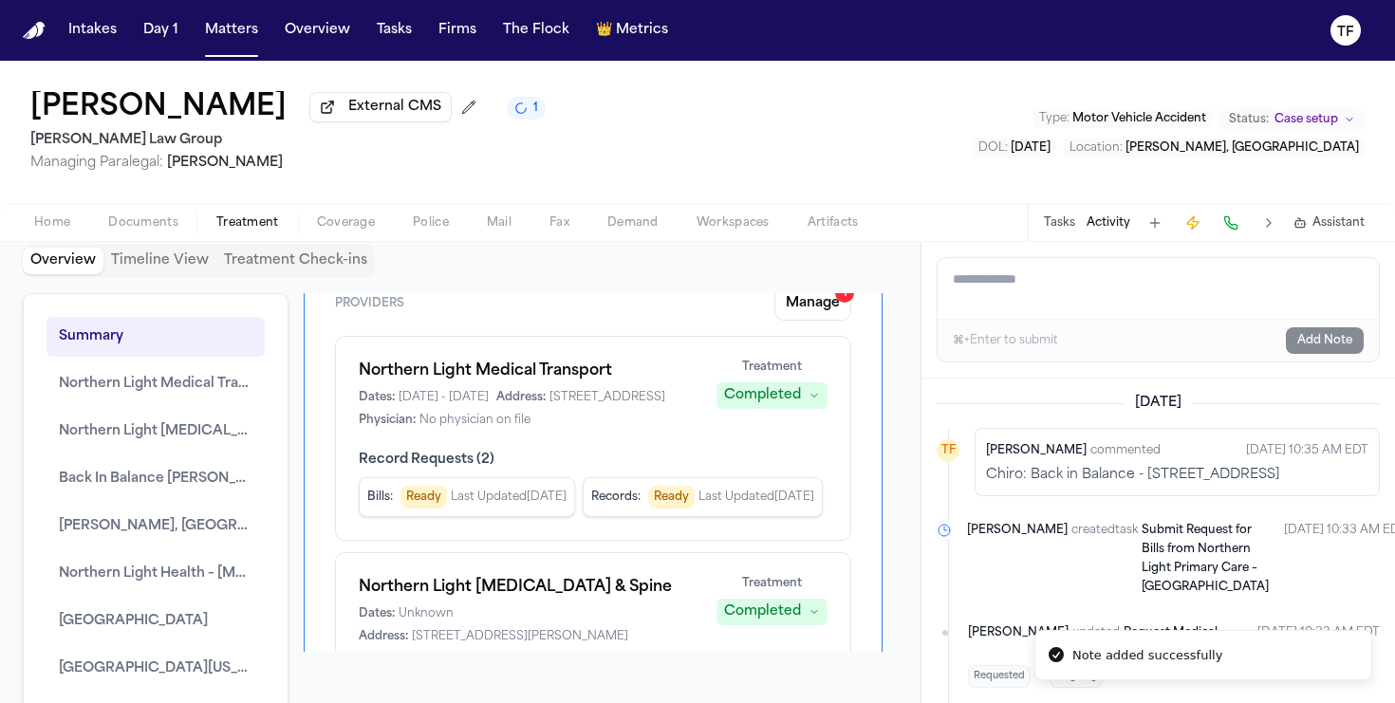
scroll to position [0, 0]
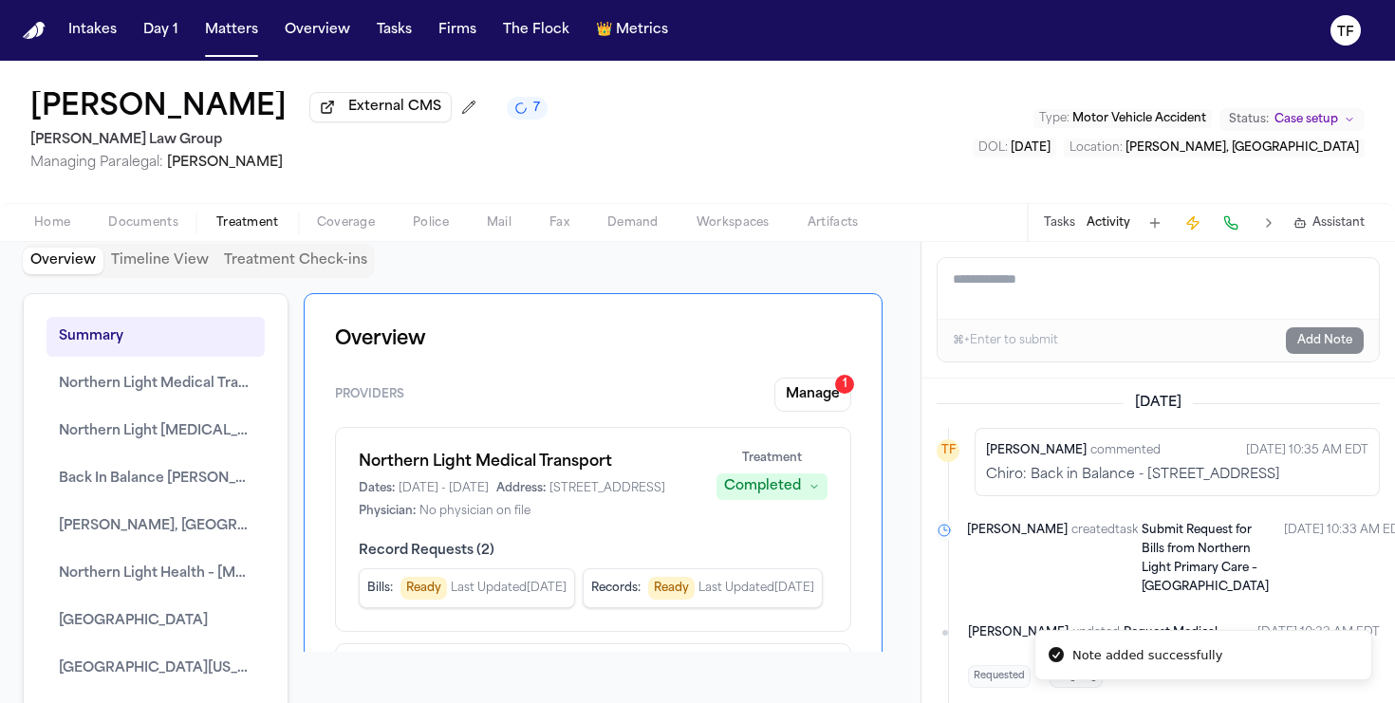
click at [821, 404] on button "Manage 1" at bounding box center [812, 395] width 77 height 34
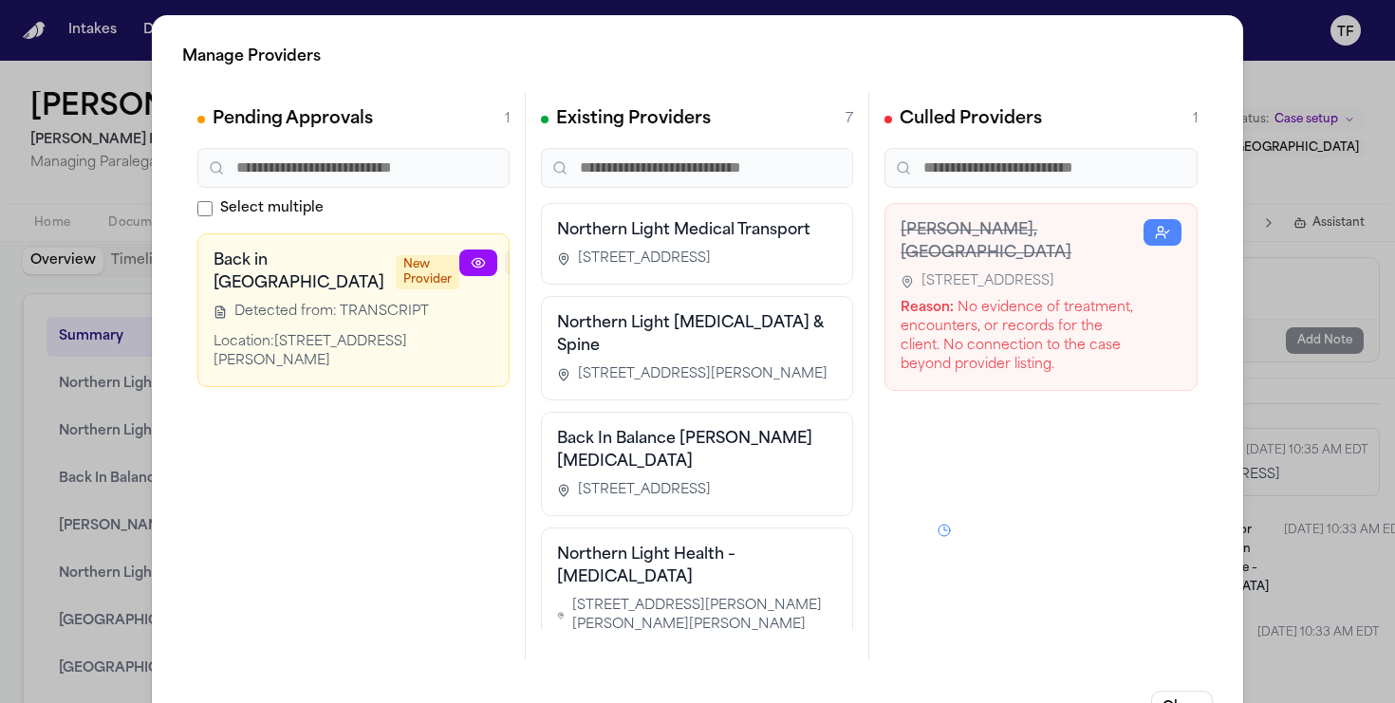
click at [516, 257] on icon "button" at bounding box center [523, 262] width 15 height 15
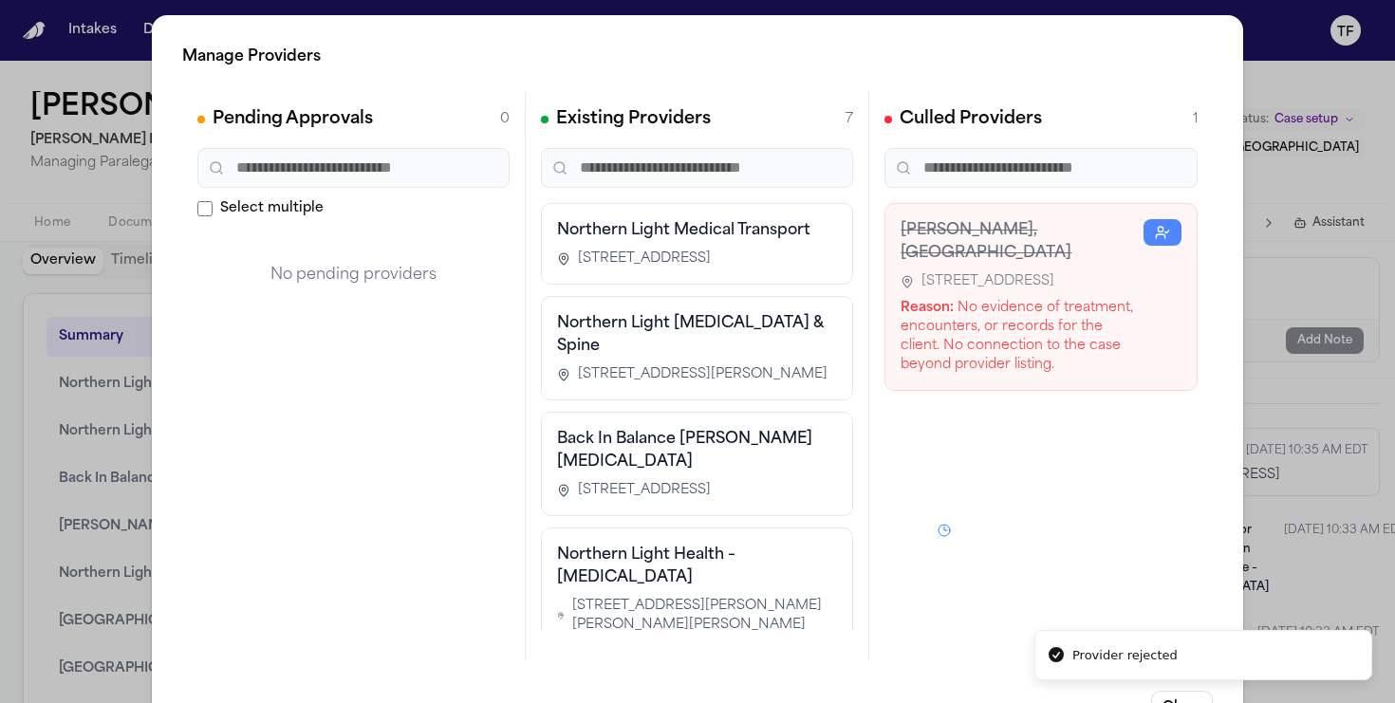
click at [1271, 419] on div "Manage Providers Pending Approvals 0 Select multiple No pending providers Exist…" at bounding box center [697, 385] width 1395 height 770
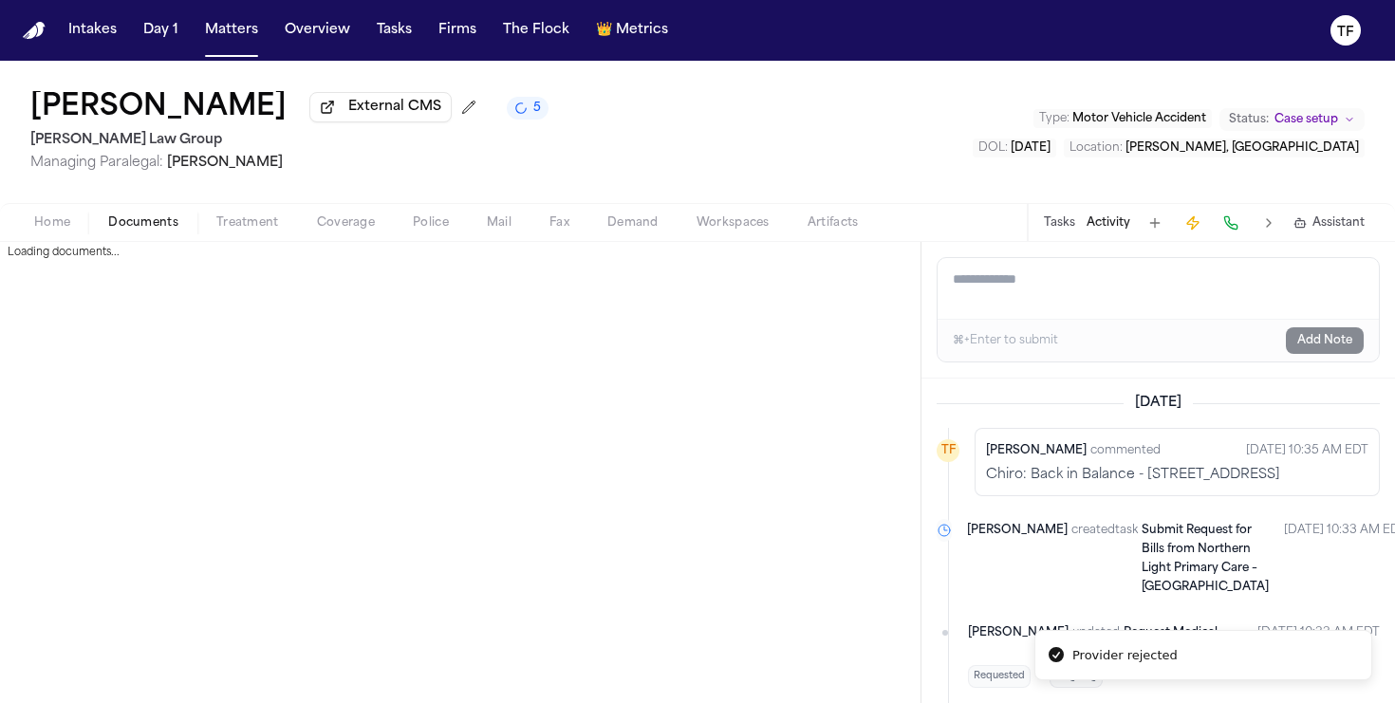
click at [134, 234] on span "button" at bounding box center [143, 233] width 93 height 2
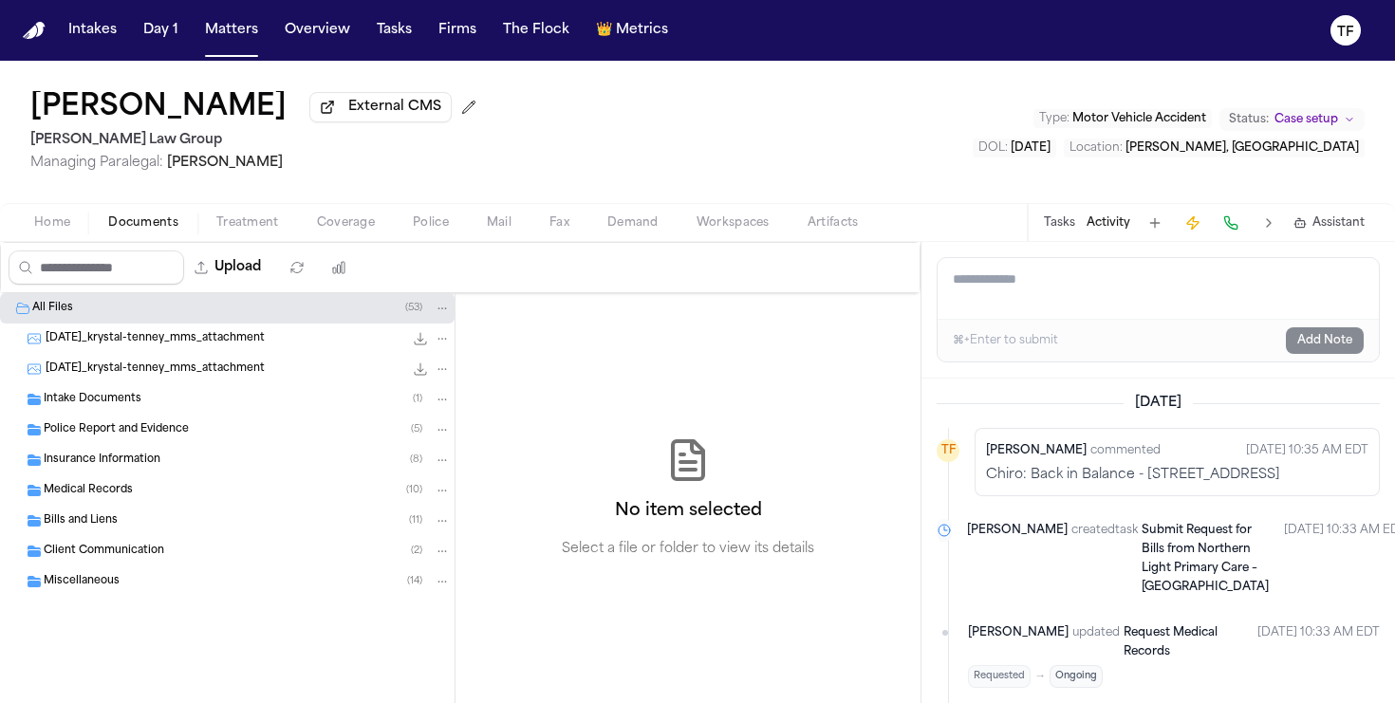
click at [290, 225] on button "Treatment" at bounding box center [247, 223] width 101 height 23
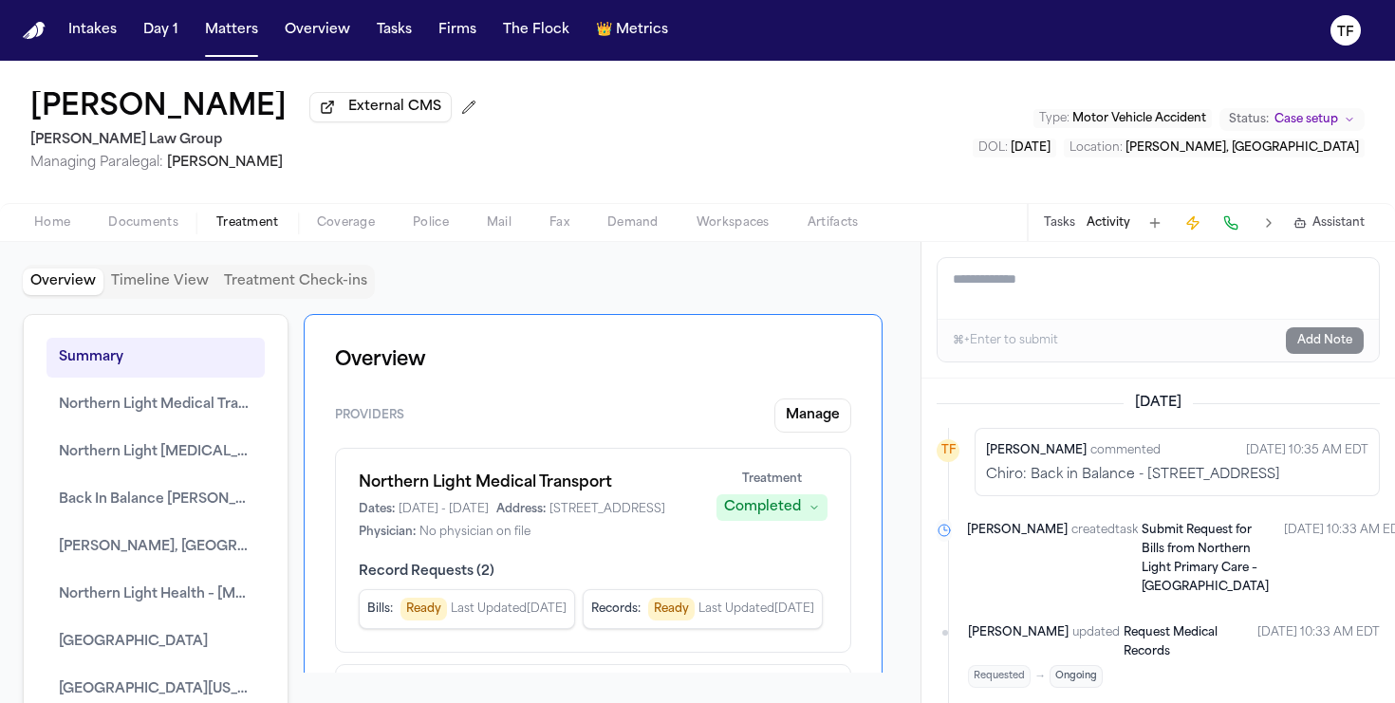
click at [55, 234] on span "button" at bounding box center [52, 233] width 59 height 2
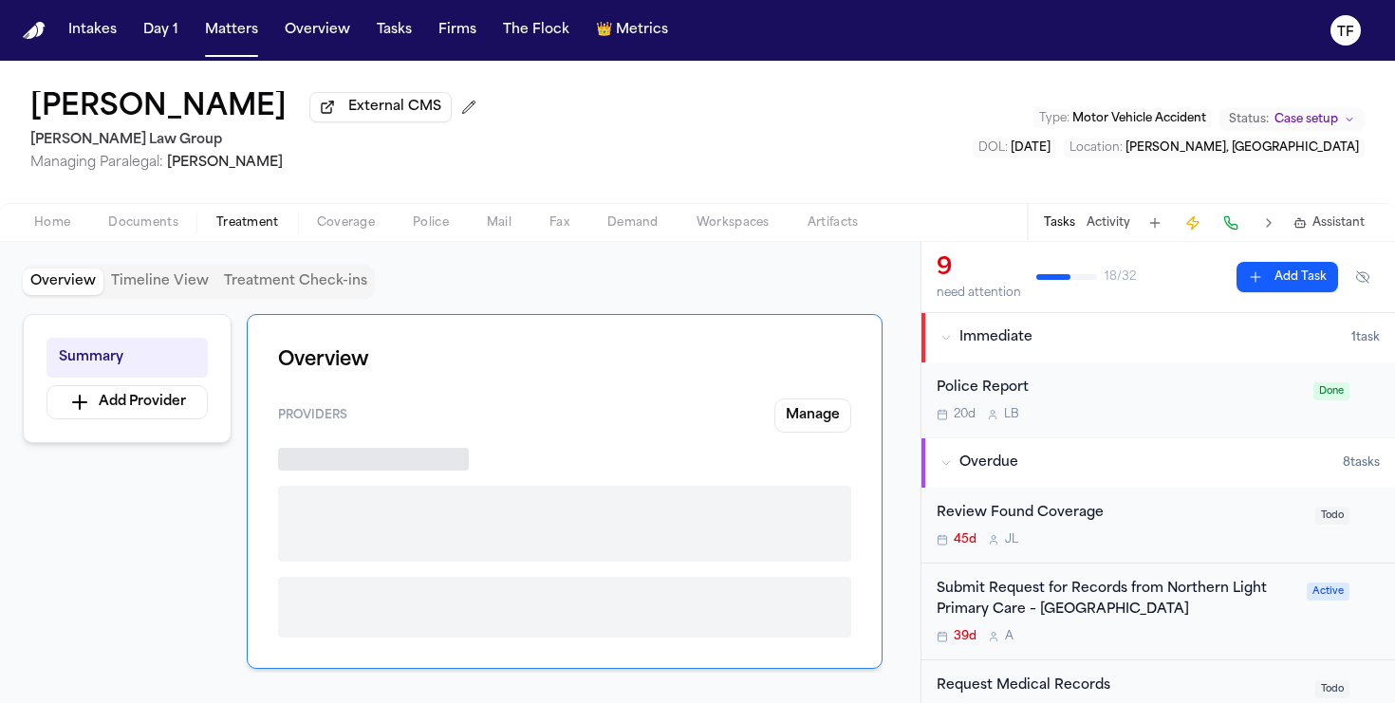
click at [257, 228] on span "Treatment" at bounding box center [247, 222] width 63 height 15
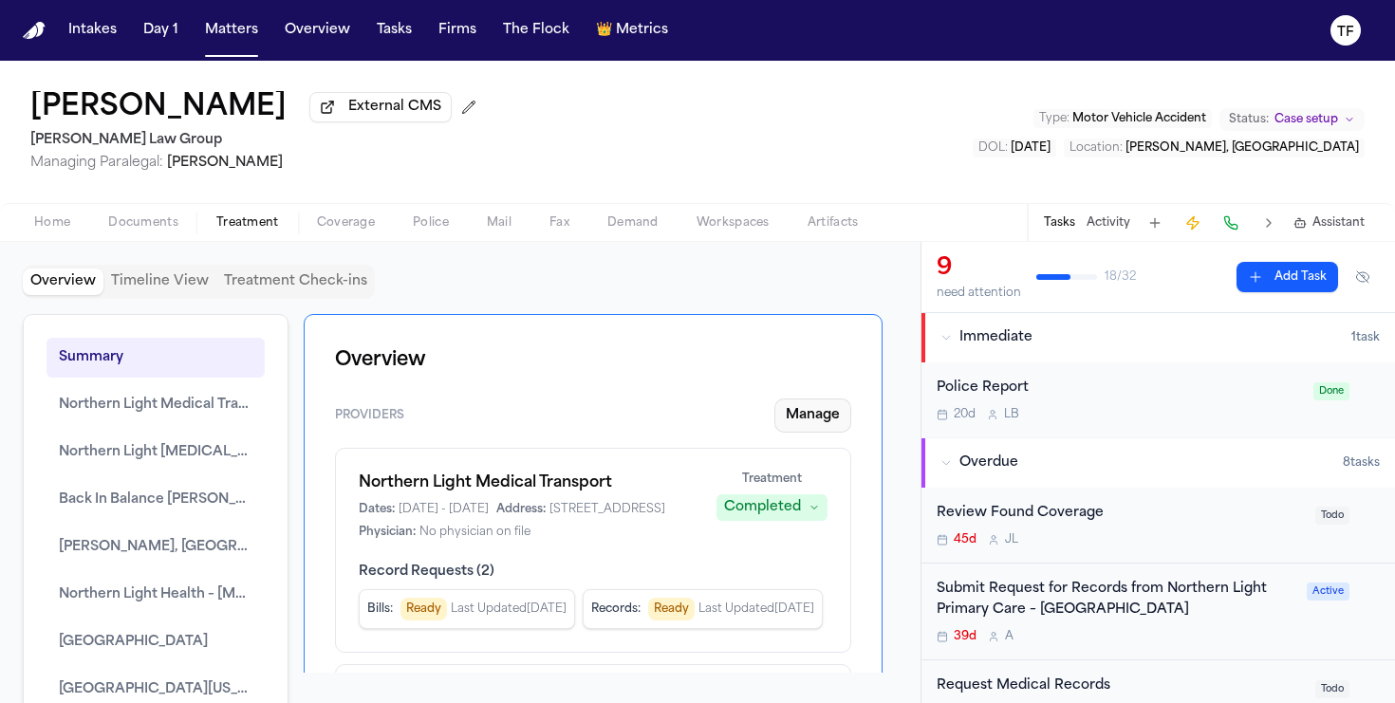
click at [798, 423] on button "Manage" at bounding box center [812, 415] width 77 height 34
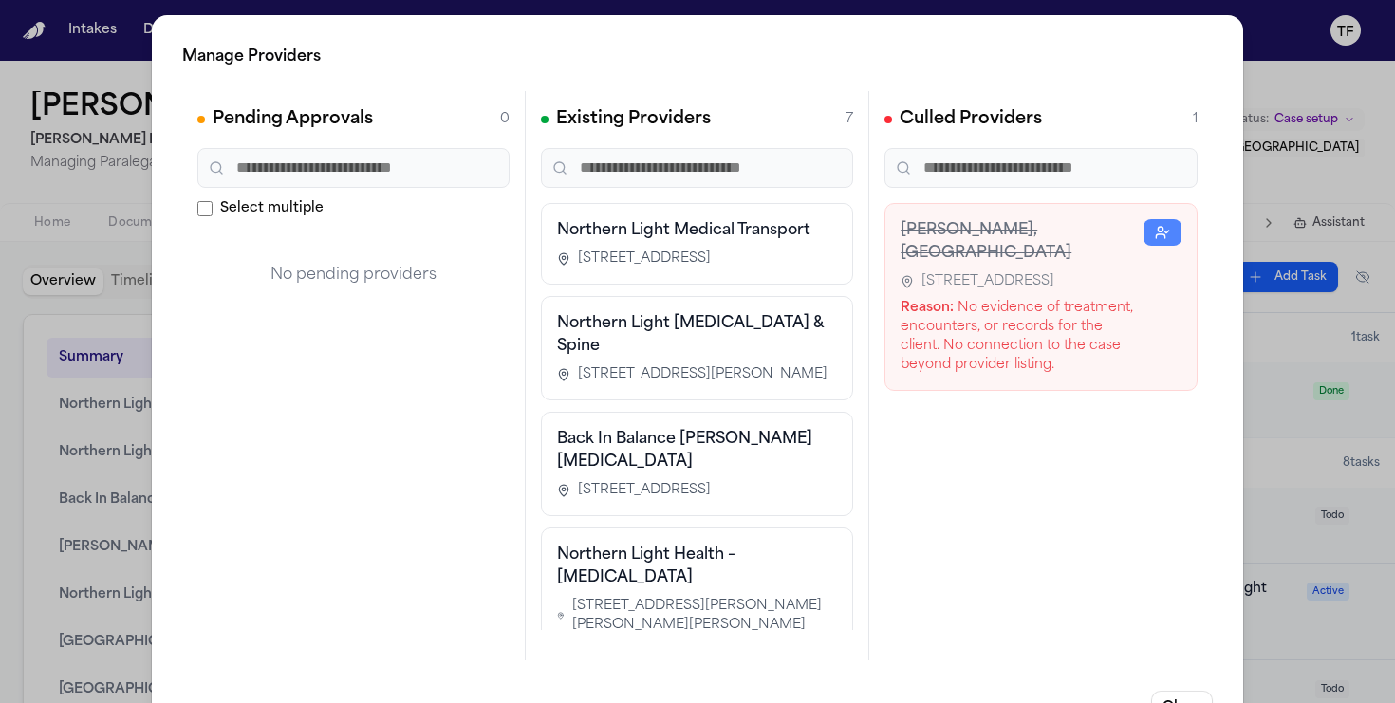
click at [1288, 460] on div "Manage Providers Pending Approvals 0 Select multiple No pending providers Exist…" at bounding box center [697, 385] width 1395 height 770
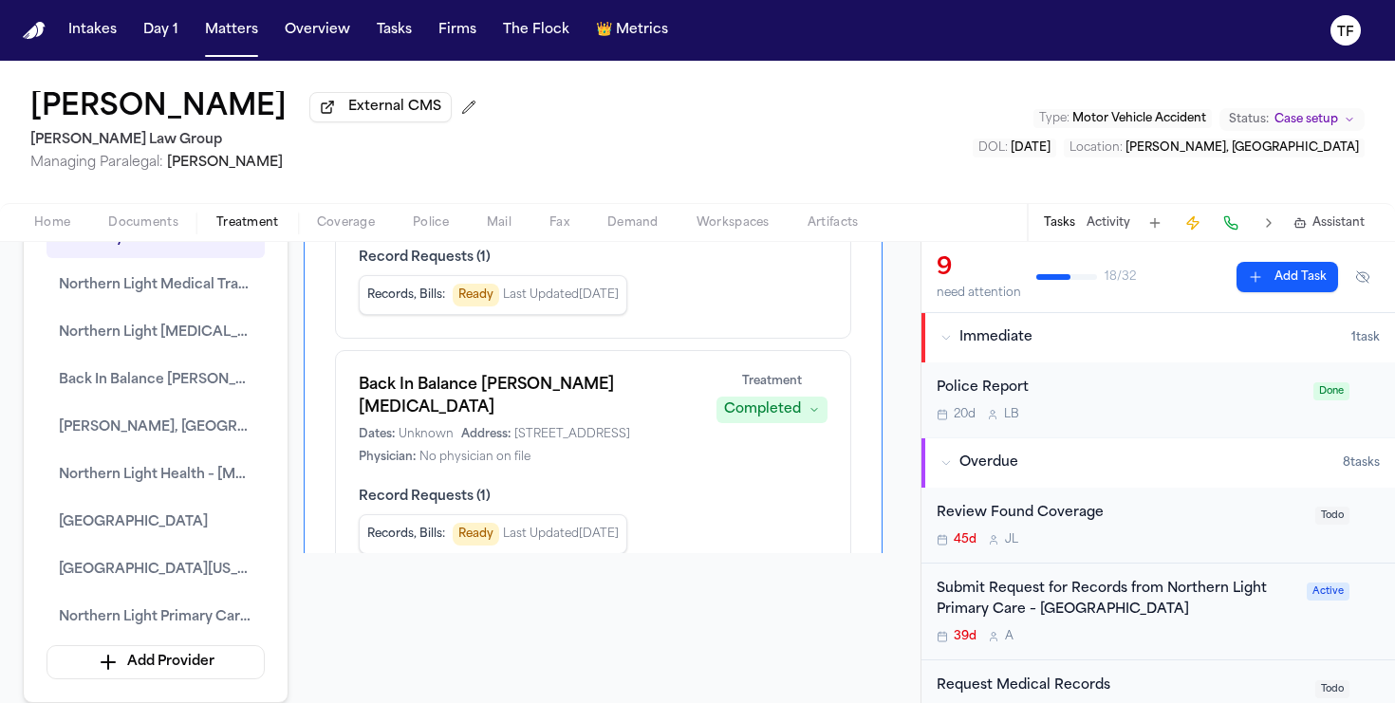
scroll to position [911, 0]
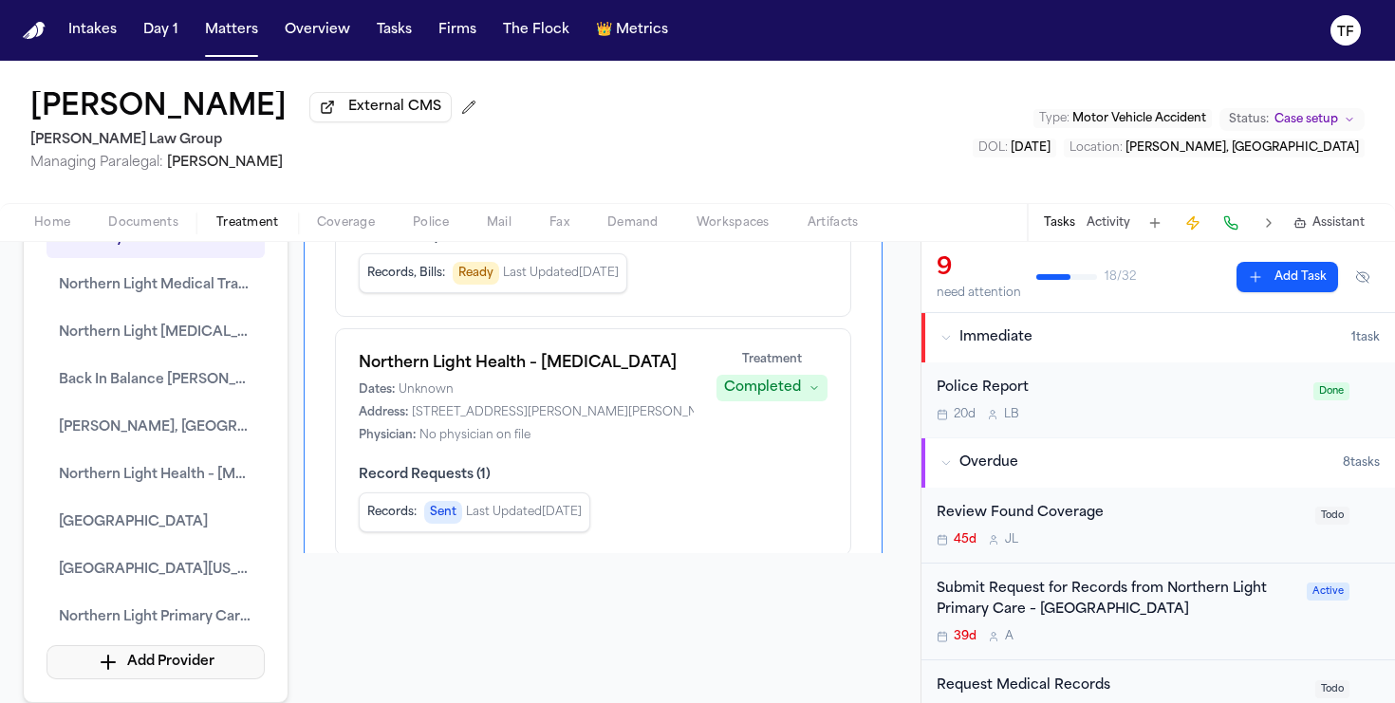
click at [224, 645] on button "Add Provider" at bounding box center [155, 662] width 218 height 34
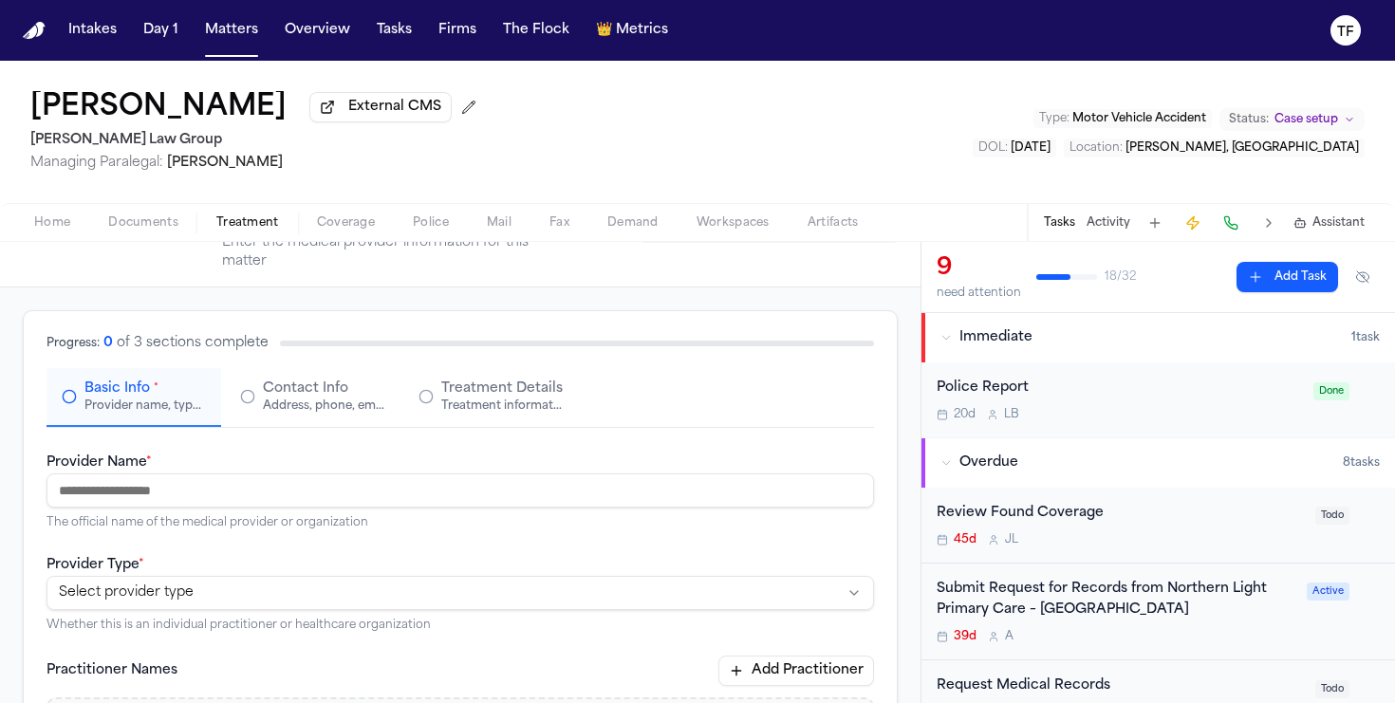
scroll to position [83, 0]
click at [251, 497] on input "Provider Name *" at bounding box center [459, 488] width 827 height 34
paste input "**********"
type input "**********"
click at [161, 602] on html "**********" at bounding box center [697, 351] width 1395 height 703
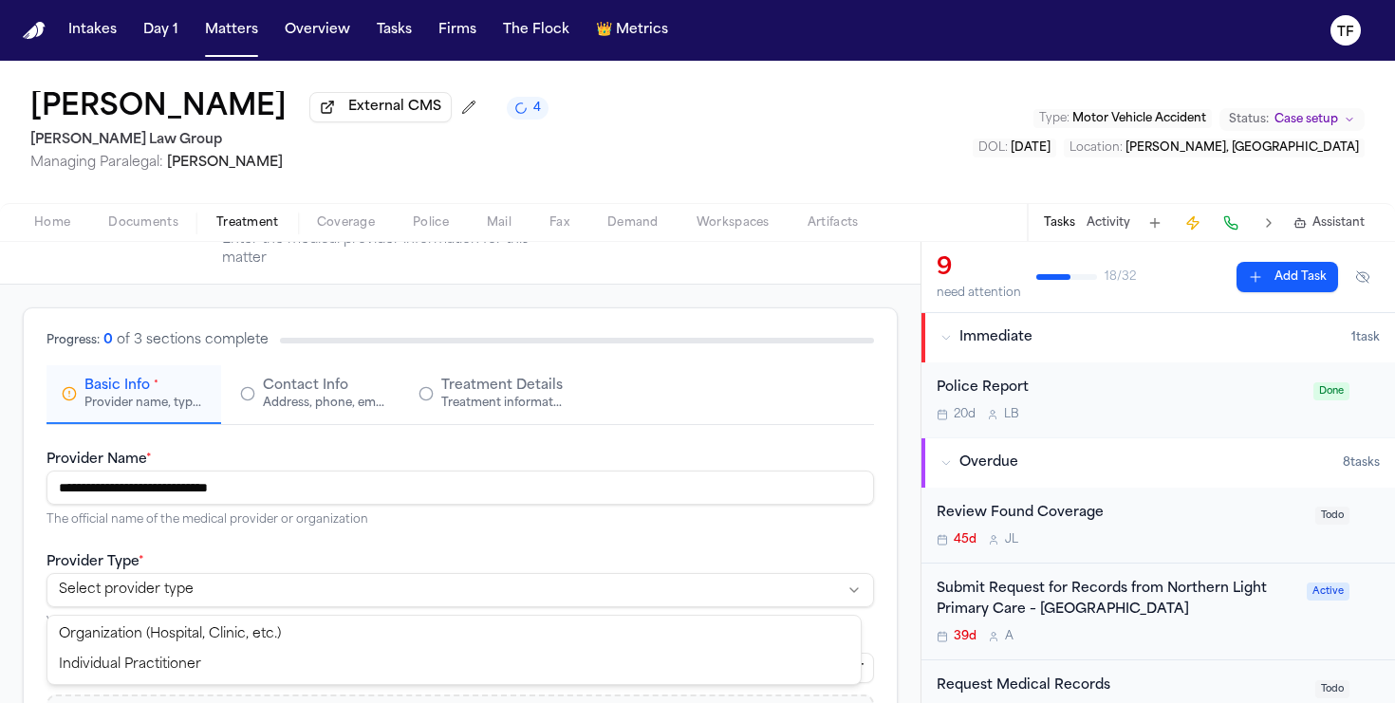
select select "**********"
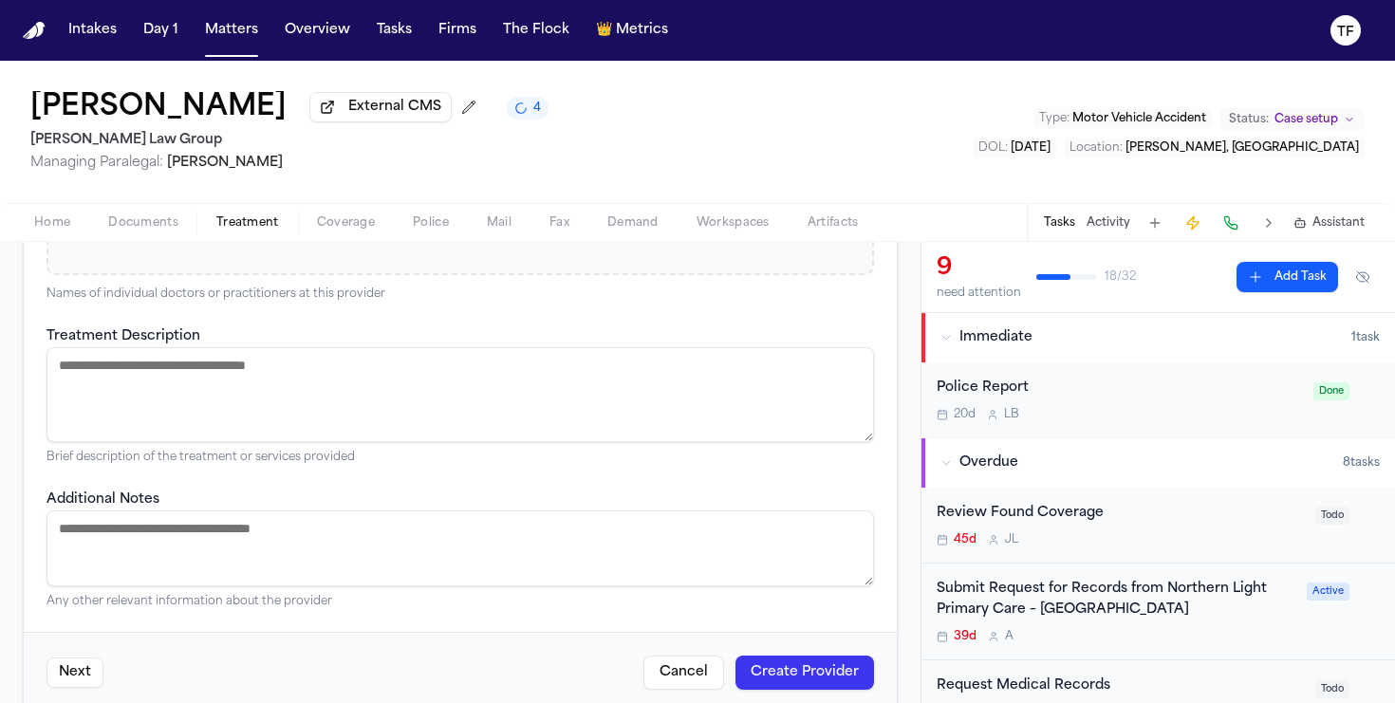
scroll to position [631, 0]
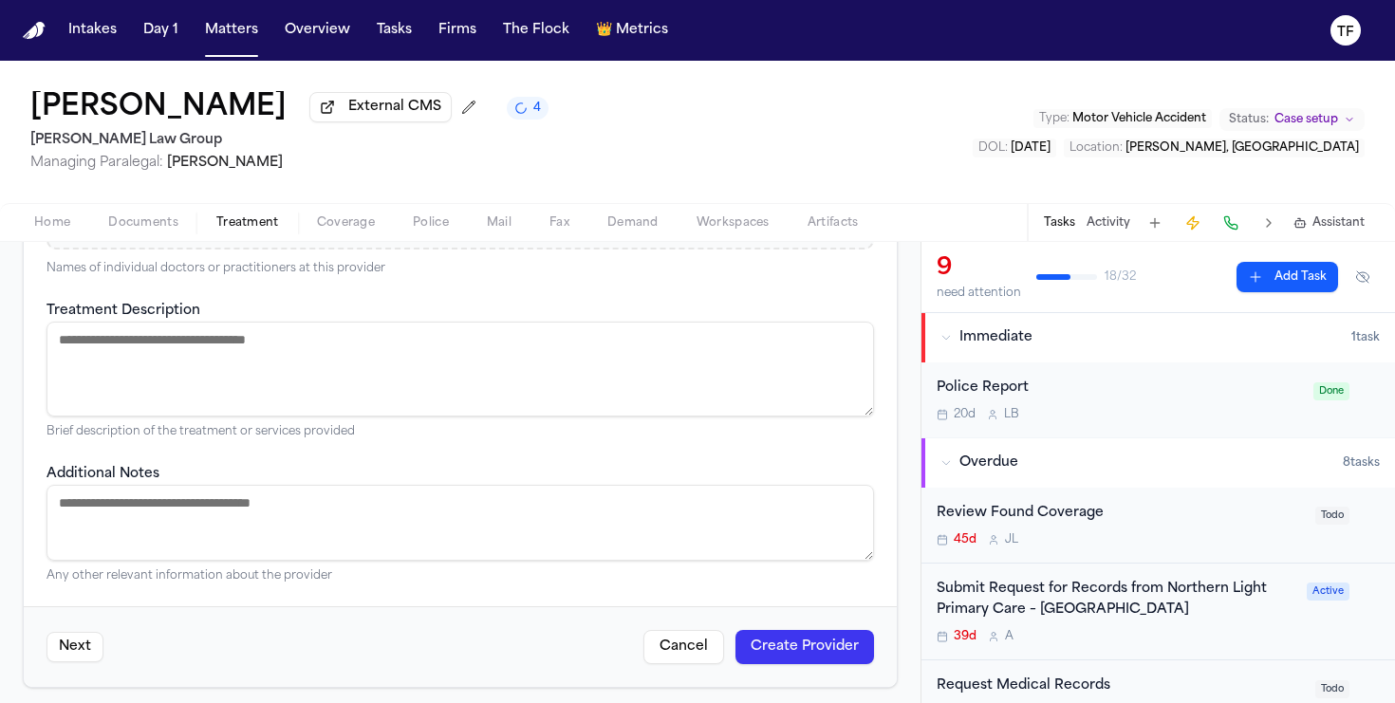
click at [293, 370] on textarea "Treatment Description" at bounding box center [459, 369] width 827 height 95
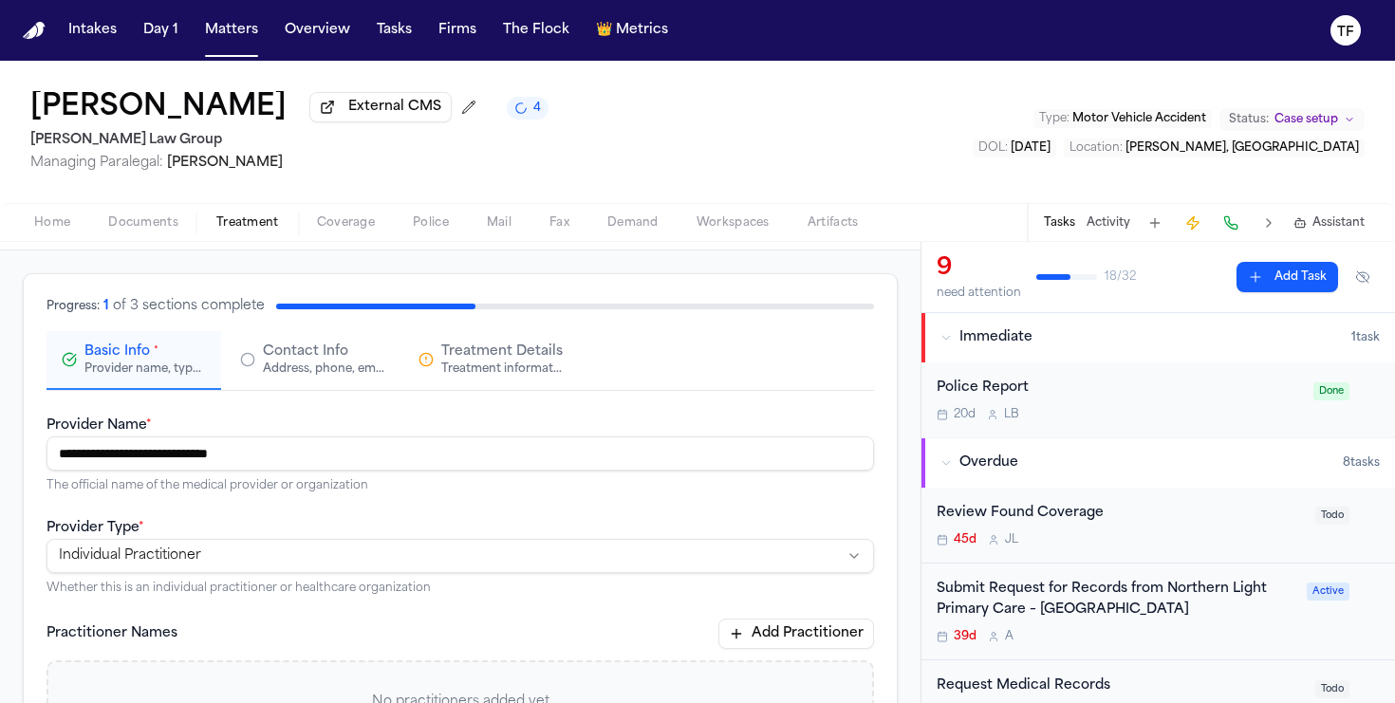
scroll to position [0, 0]
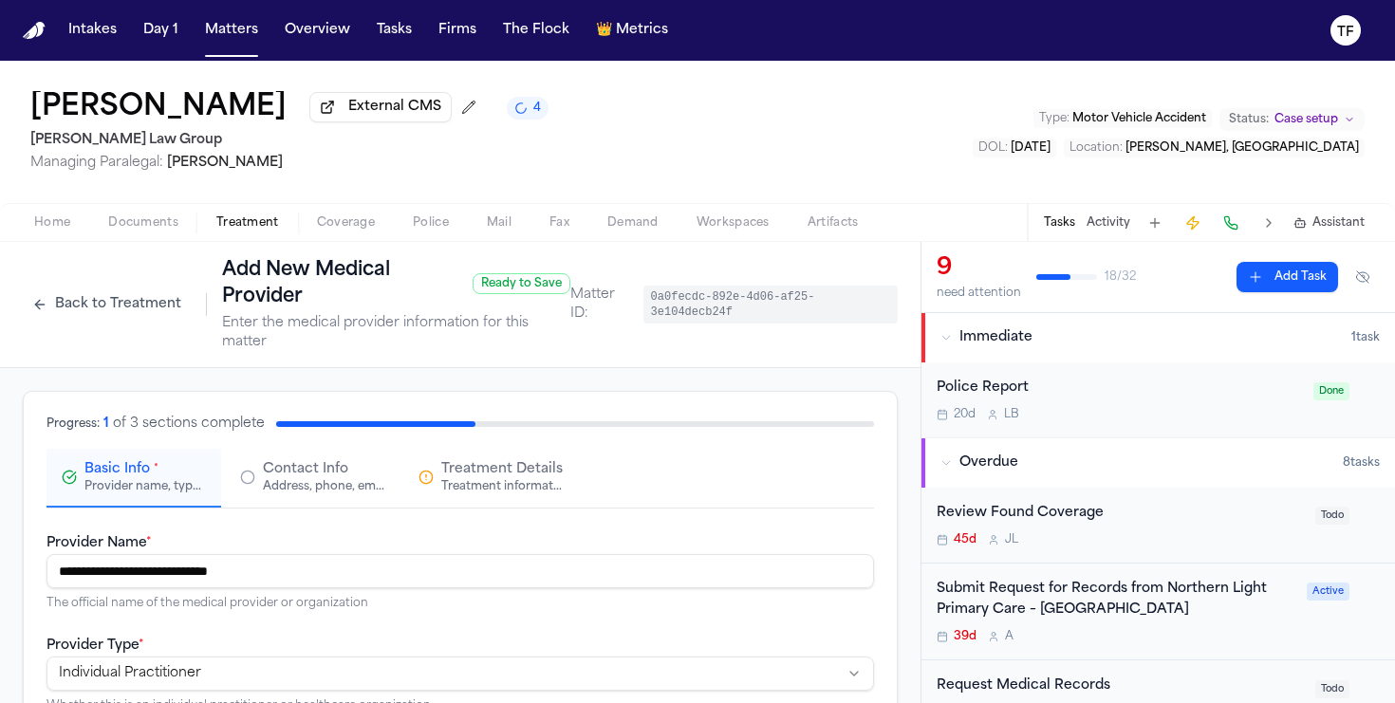
type textarea "*****"
click at [294, 493] on div "Address, phone, email, and other contact details" at bounding box center [323, 486] width 121 height 15
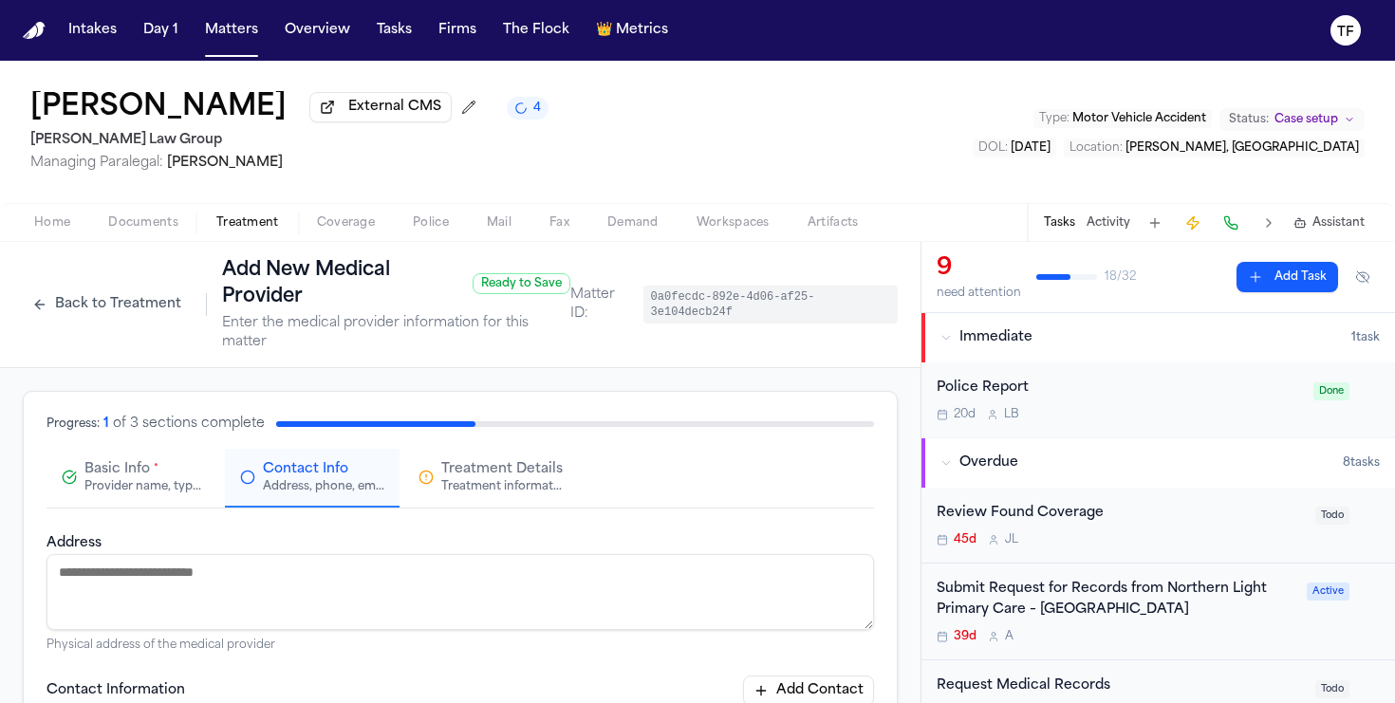
click at [429, 597] on textarea "Address" at bounding box center [459, 592] width 827 height 76
paste textarea "**********"
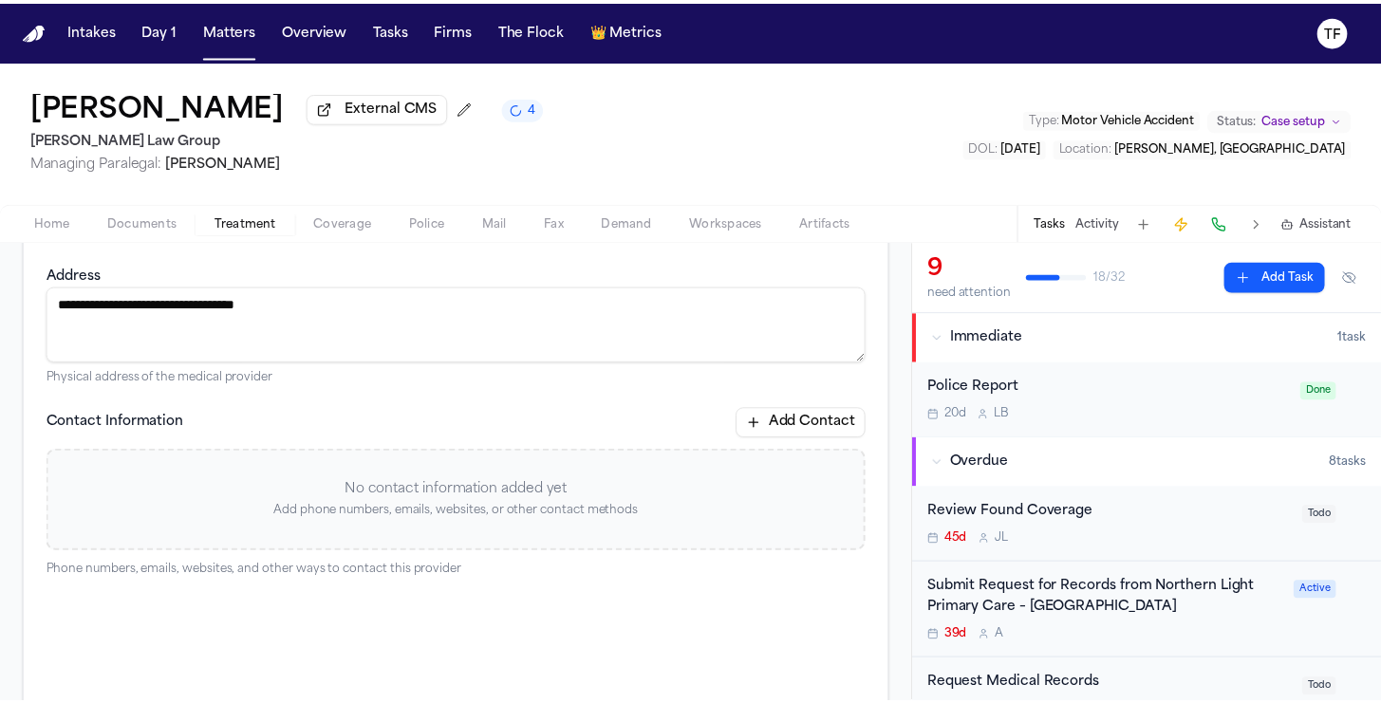
scroll to position [271, 0]
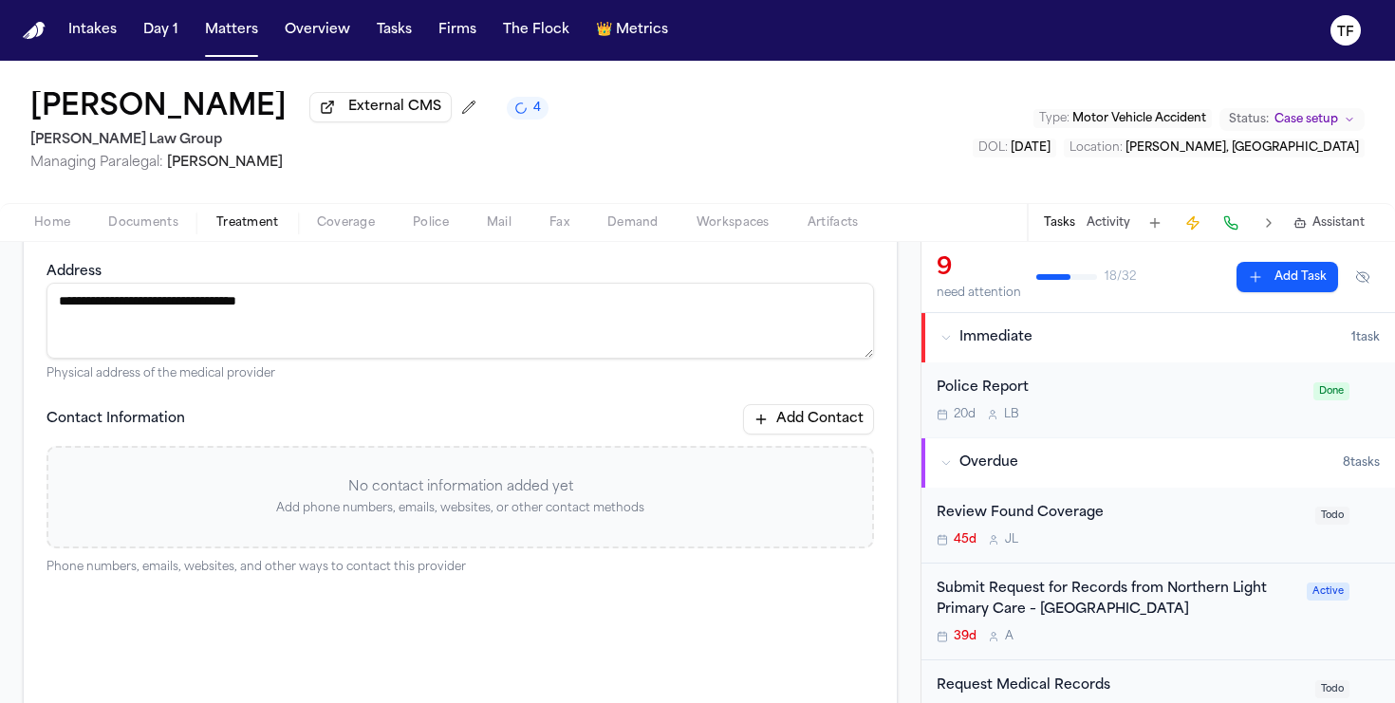
type textarea "**********"
click at [763, 411] on button "Add Contact" at bounding box center [808, 419] width 131 height 30
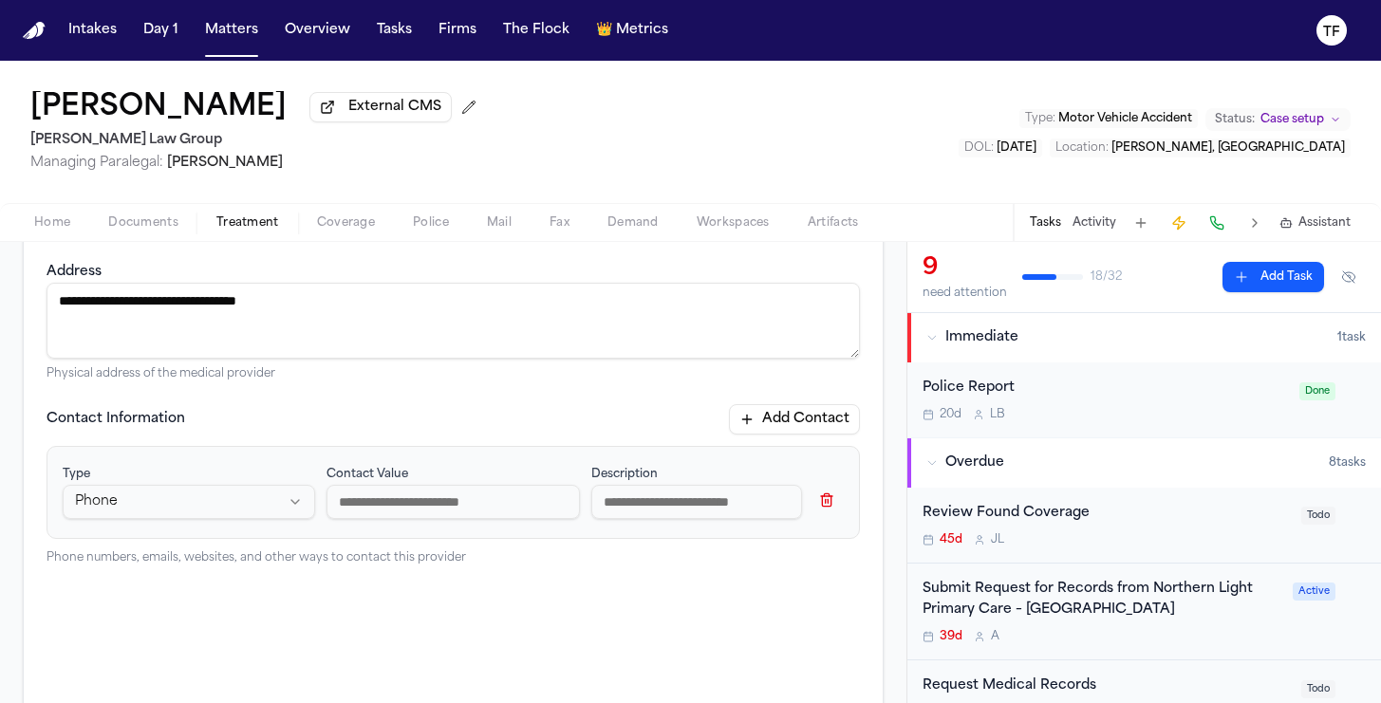
paste input "**********"
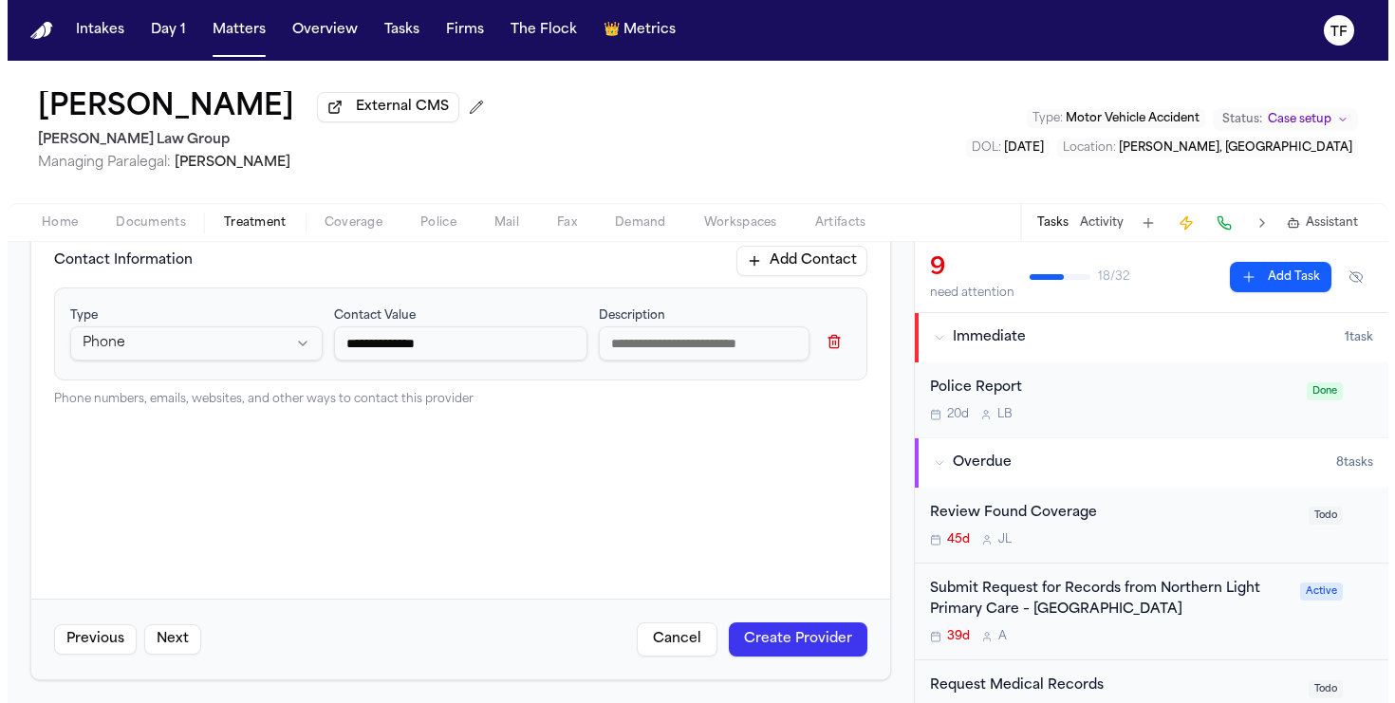
scroll to position [0, 0]
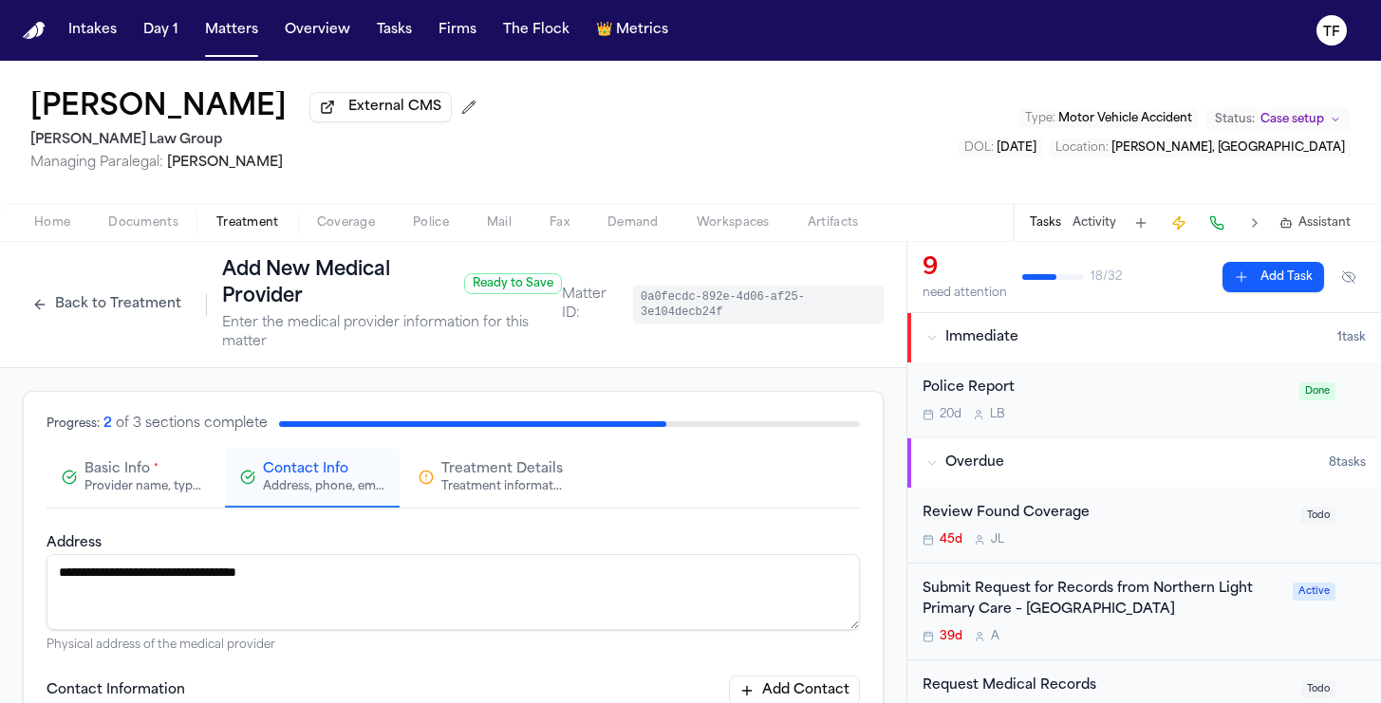
type input "**********"
click at [510, 508] on button "Treatment Details Treatment information, practitioners, and dates" at bounding box center [490, 478] width 175 height 59
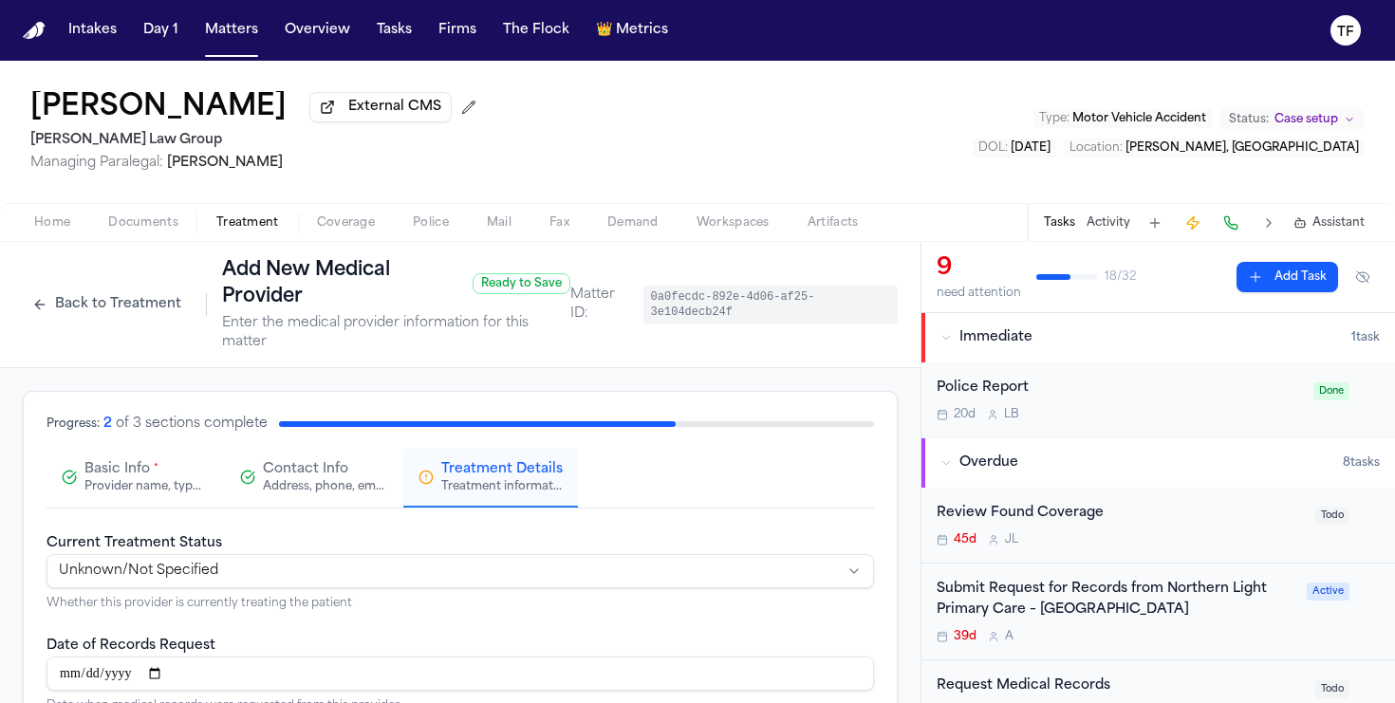
click at [505, 544] on div "**********" at bounding box center [459, 571] width 827 height 80
click at [509, 561] on html "**********" at bounding box center [697, 351] width 1395 height 703
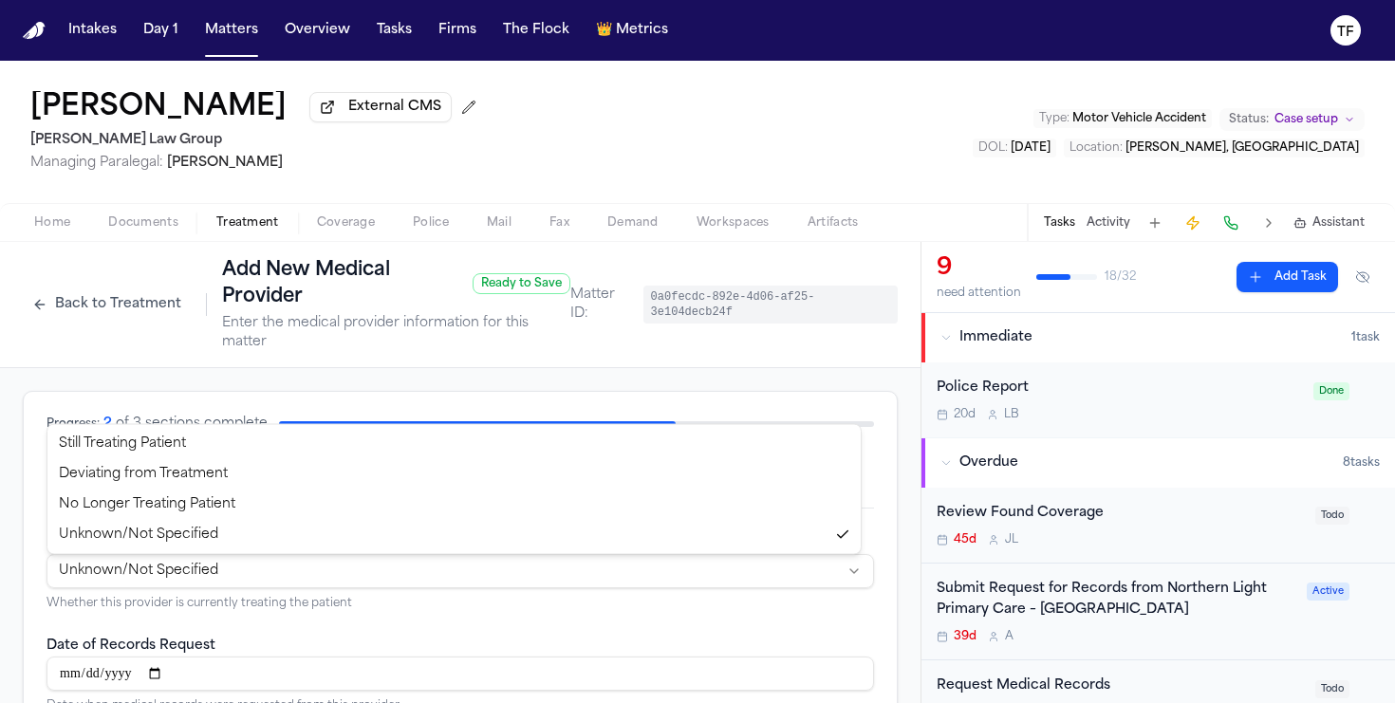
select select "*********"
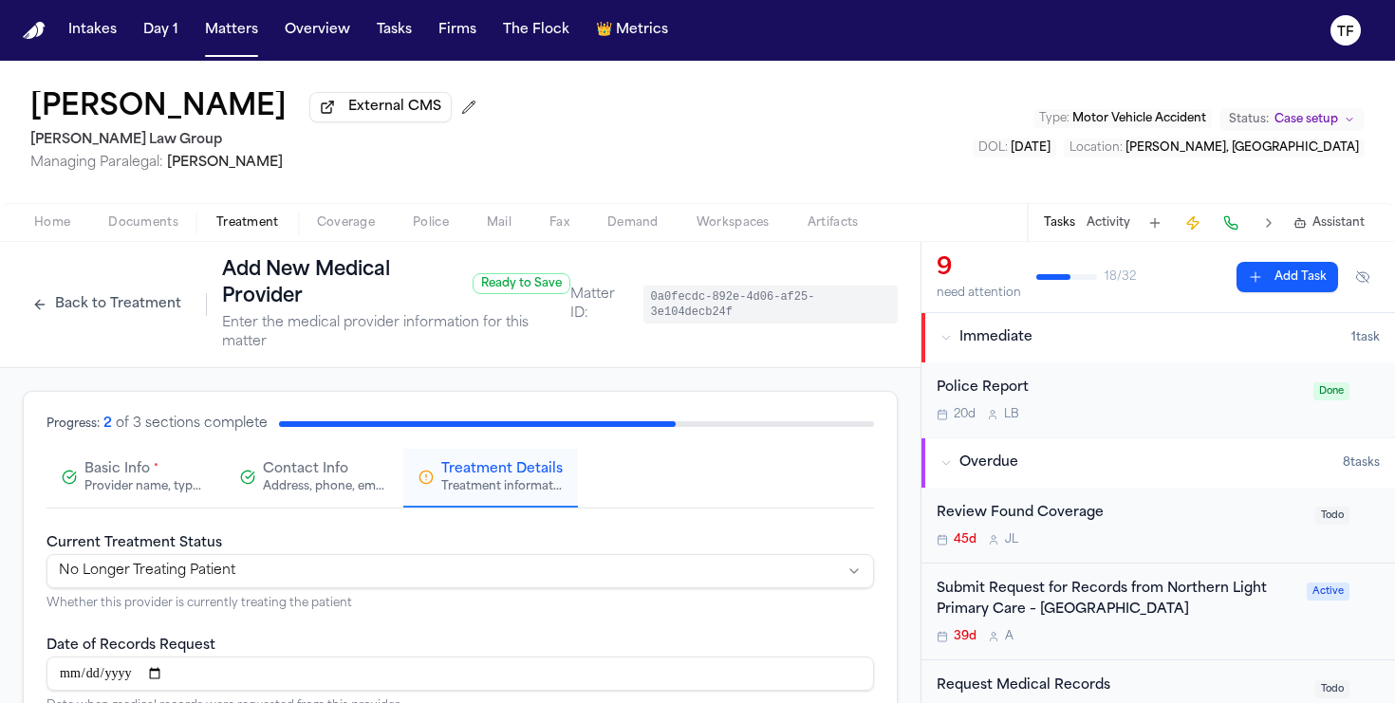
scroll to position [434, 0]
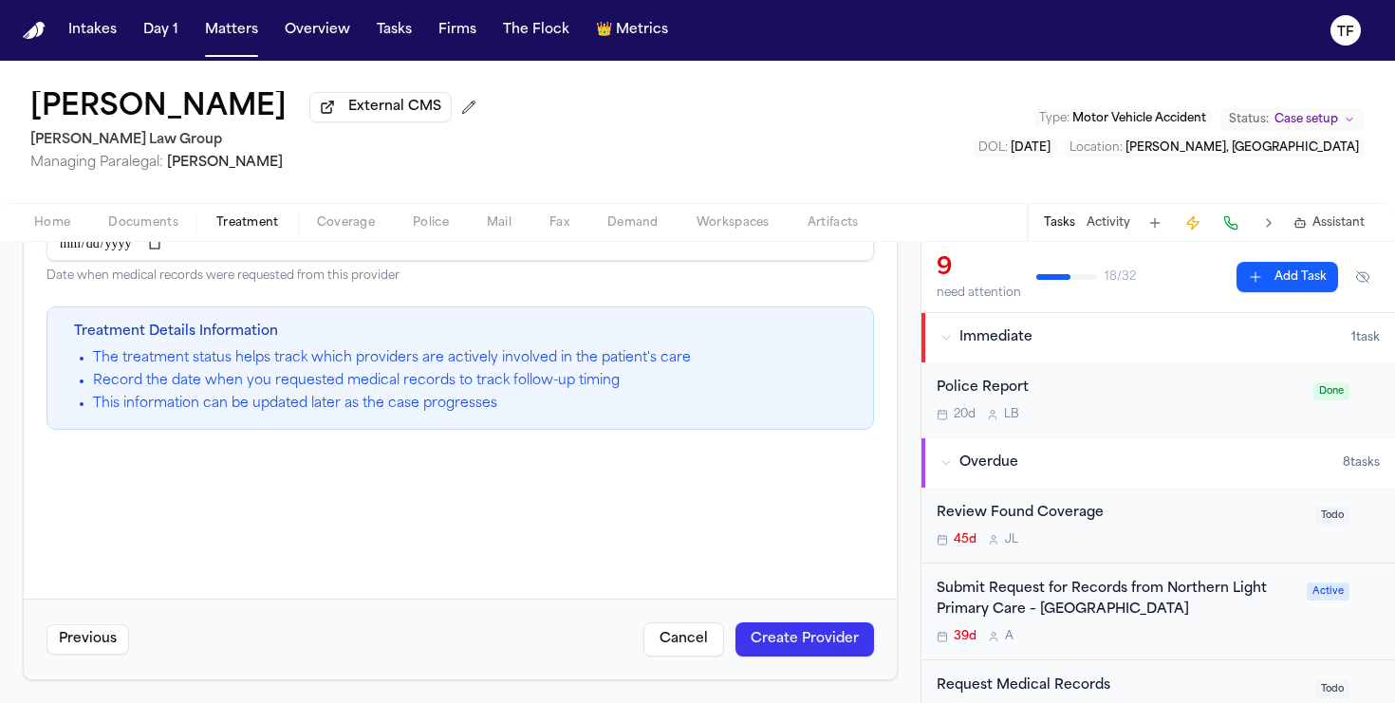
click at [825, 631] on button "Create Provider" at bounding box center [804, 639] width 139 height 34
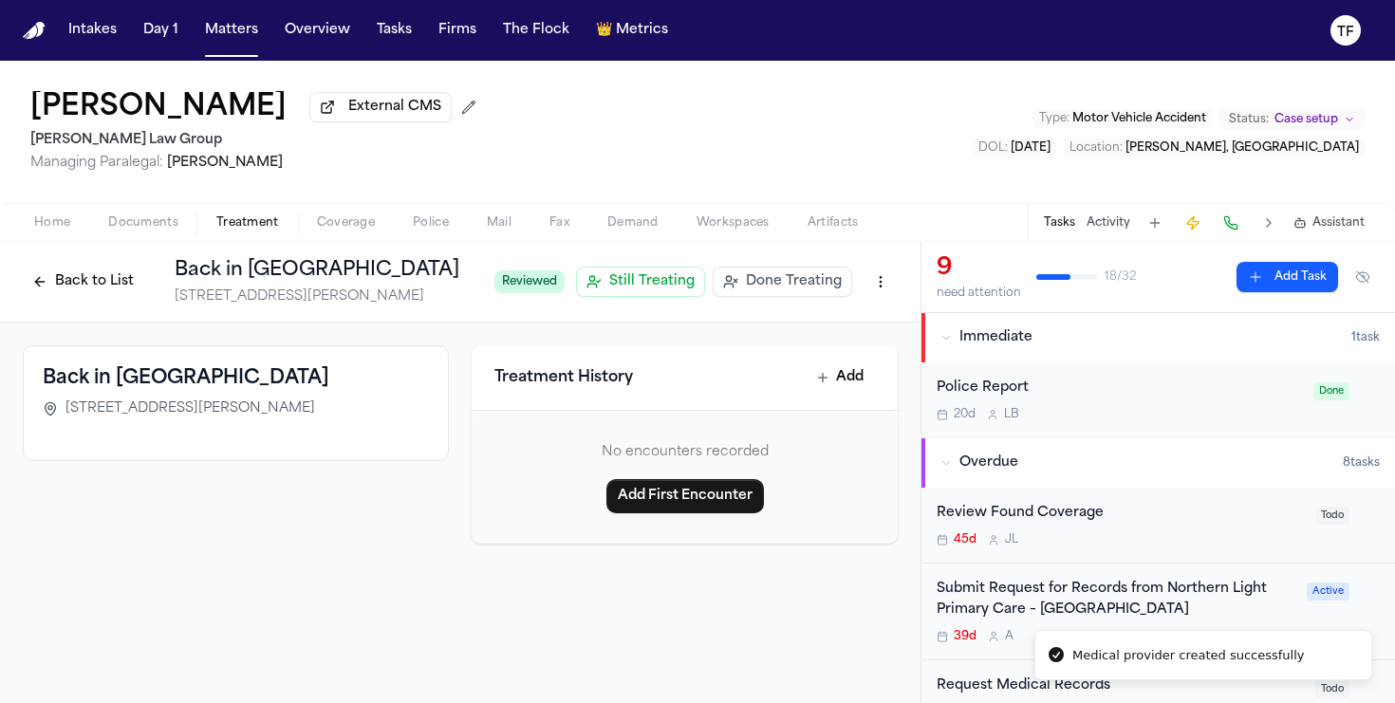
click at [767, 291] on span "Done Treating" at bounding box center [794, 281] width 96 height 19
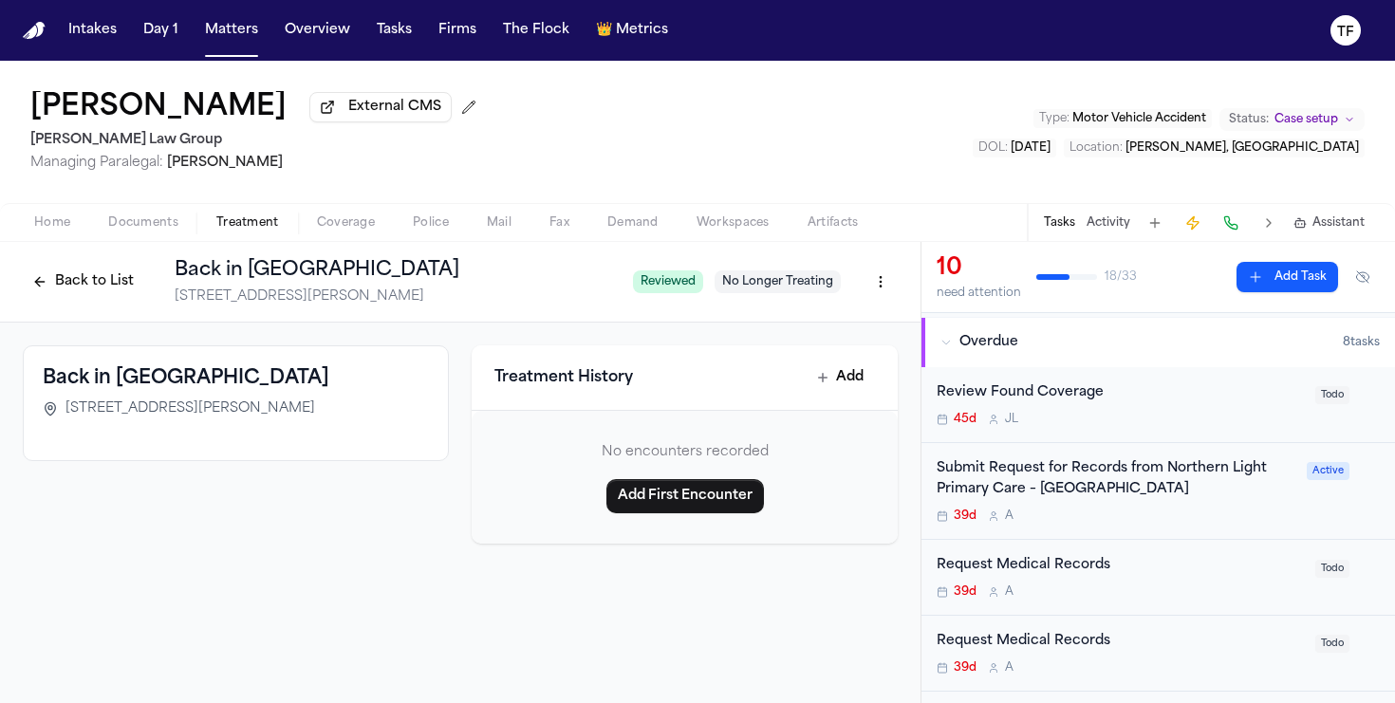
scroll to position [125, 0]
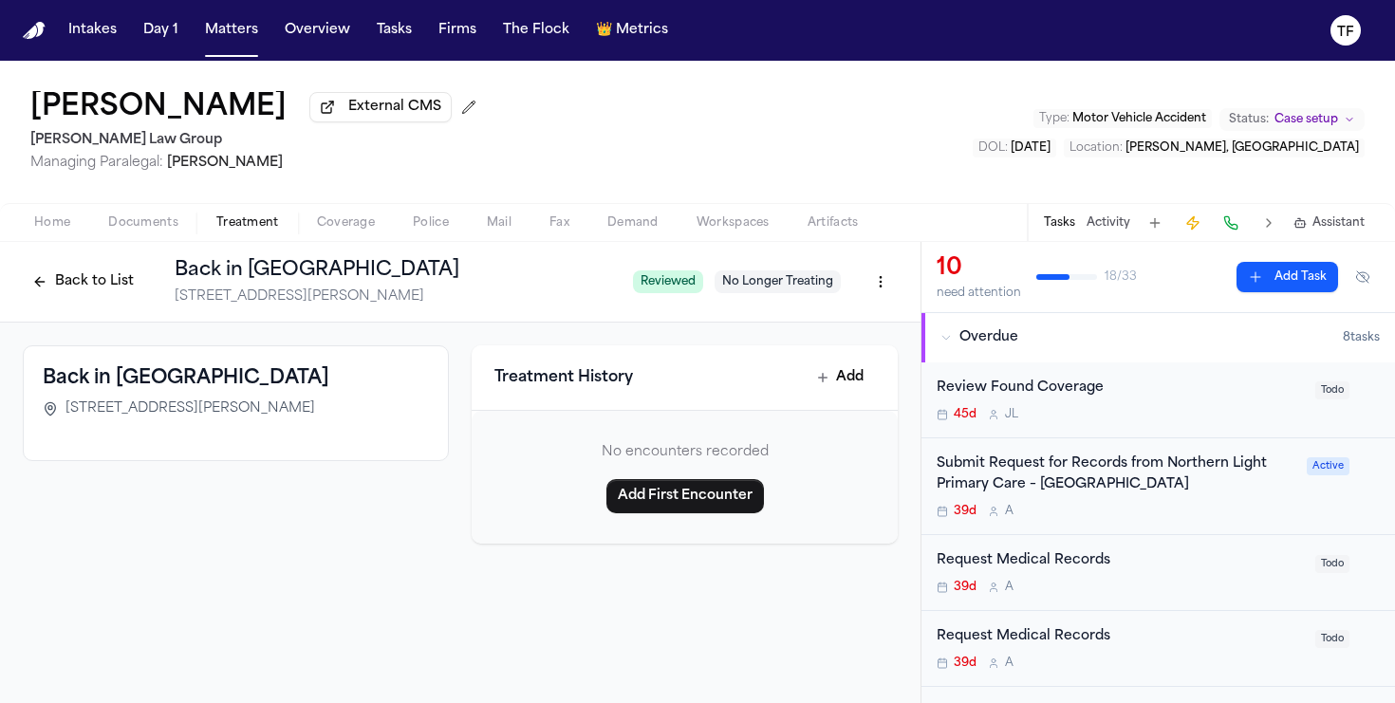
click at [1110, 227] on button "Activity" at bounding box center [1108, 222] width 44 height 15
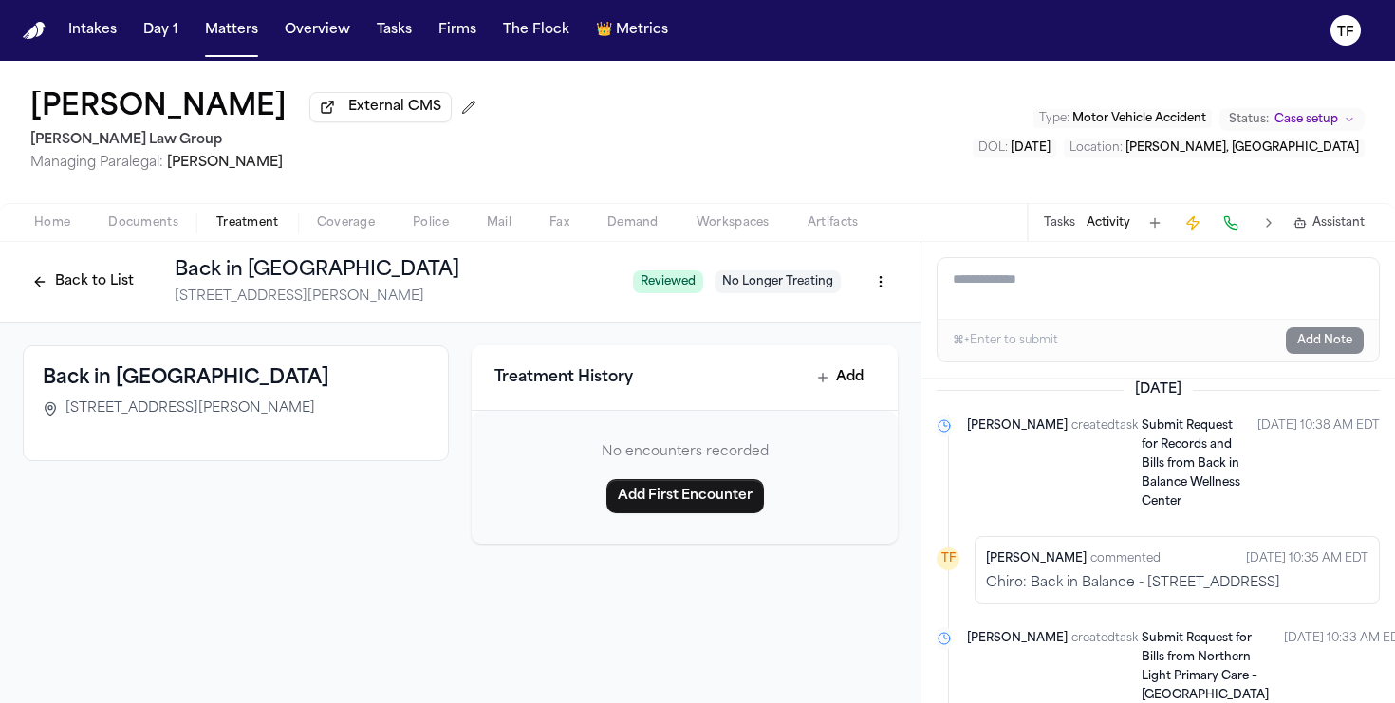
scroll to position [0, 0]
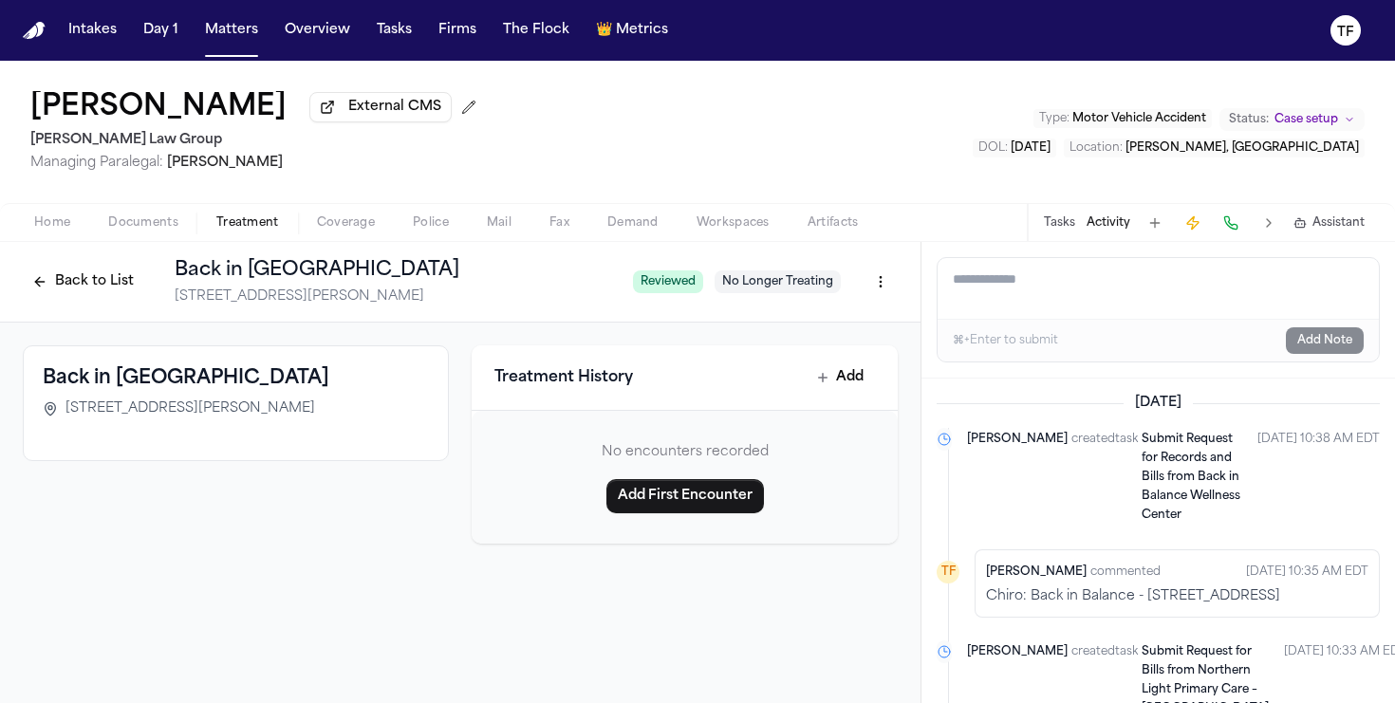
click at [1067, 230] on button "Tasks" at bounding box center [1059, 222] width 31 height 15
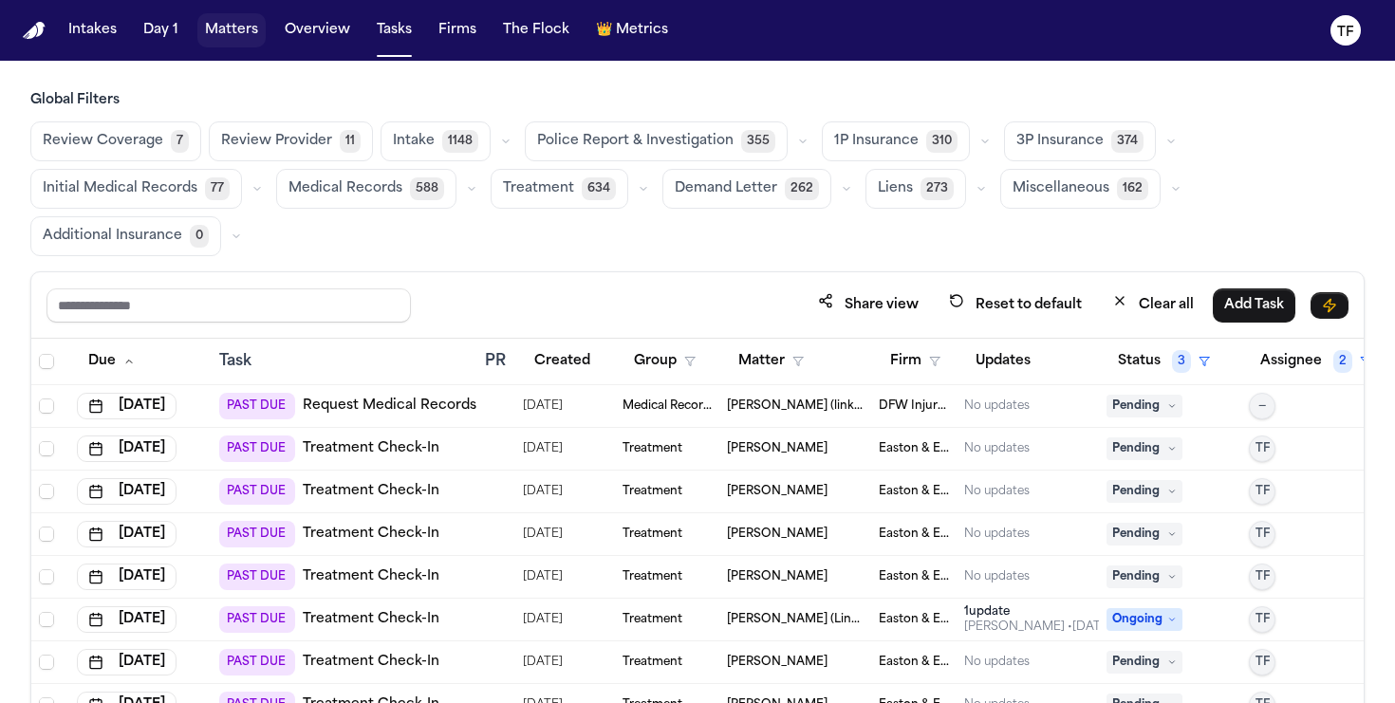
click at [226, 38] on button "Matters" at bounding box center [231, 30] width 68 height 34
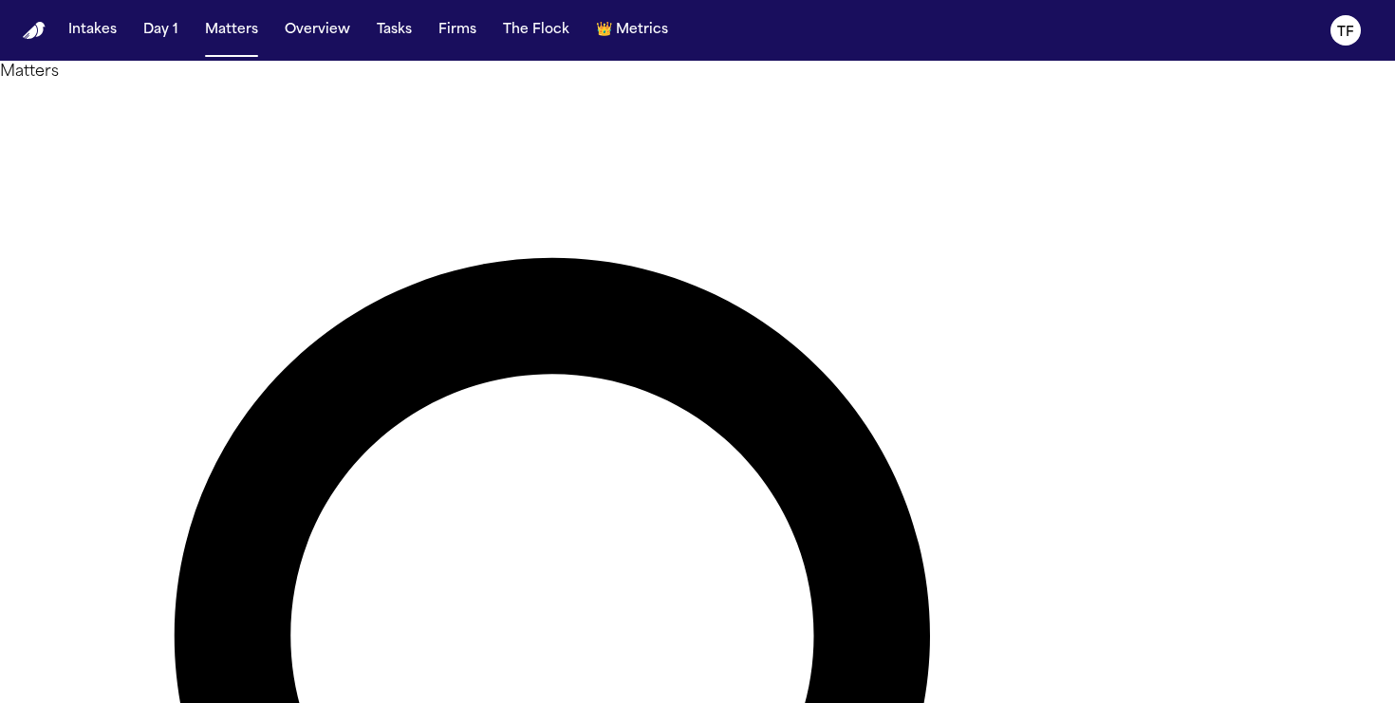
type input "****"
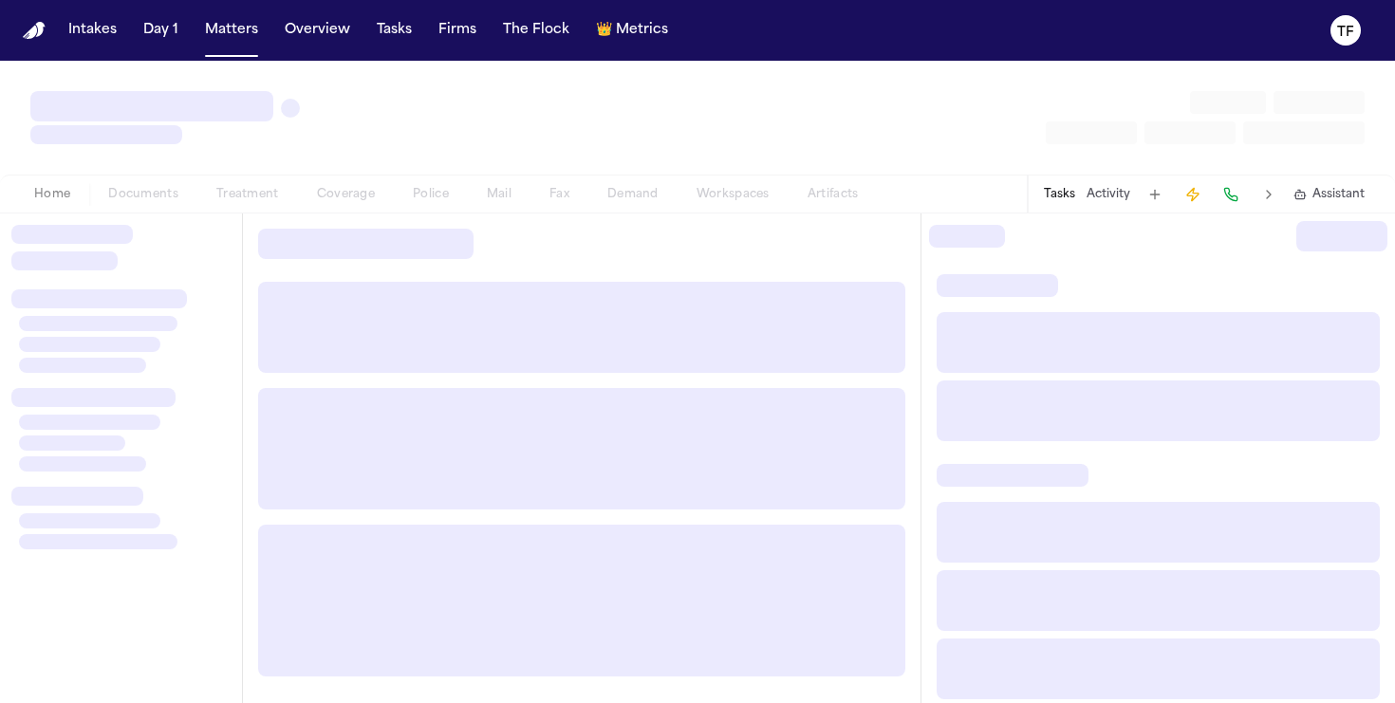
click at [141, 244] on div at bounding box center [120, 251] width 219 height 53
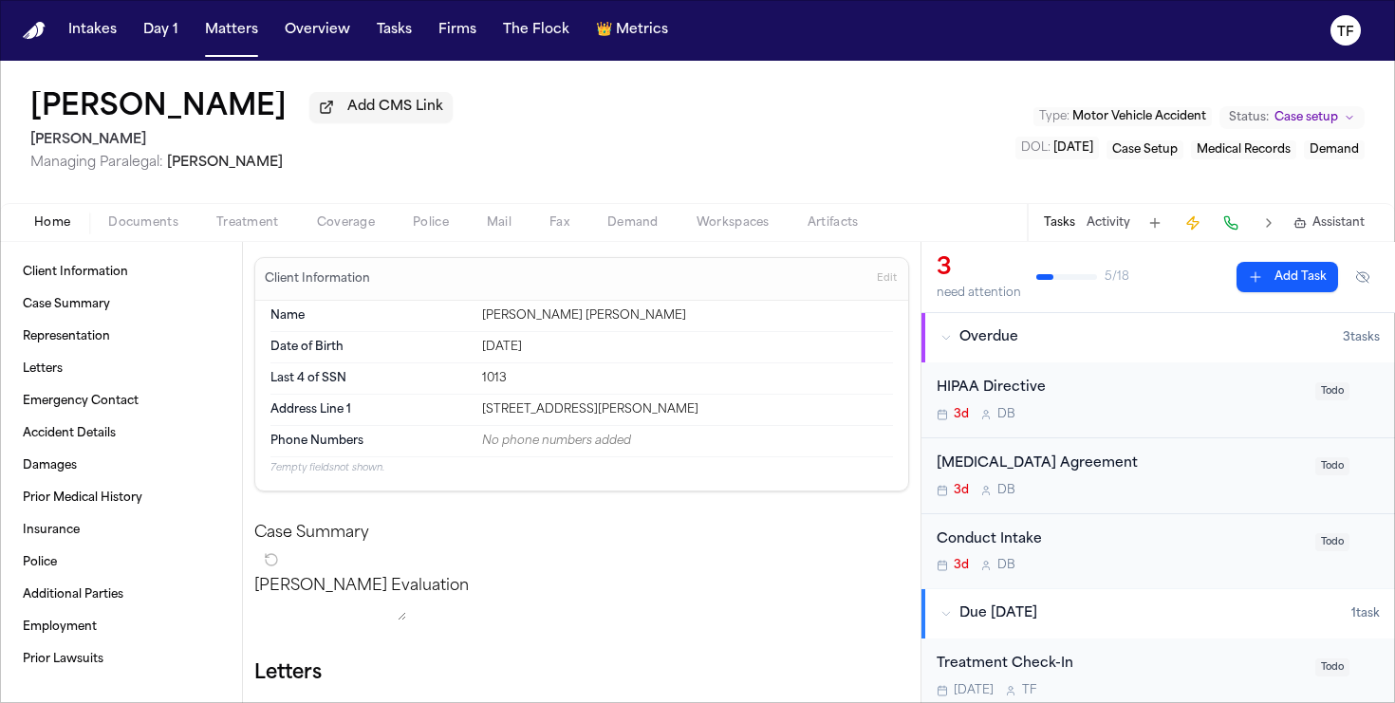
click at [360, 222] on span "Coverage" at bounding box center [346, 222] width 58 height 15
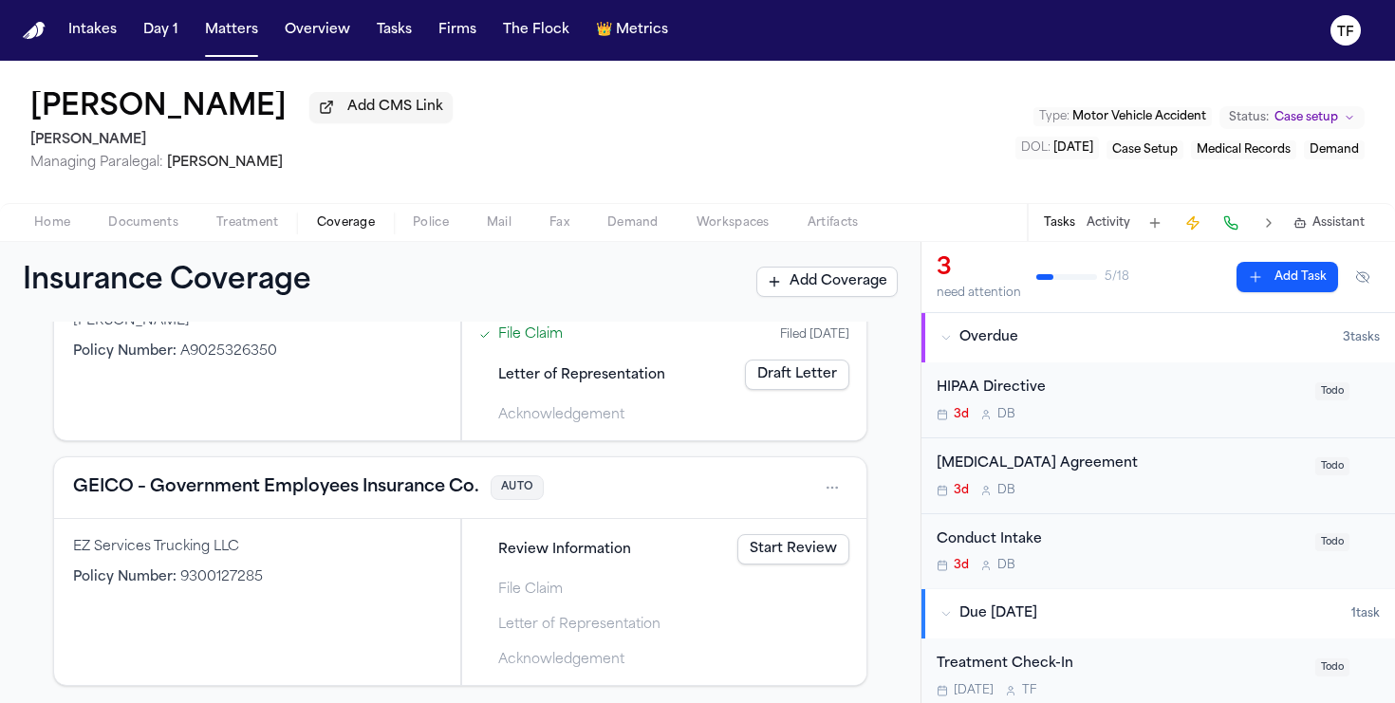
scroll to position [705, 0]
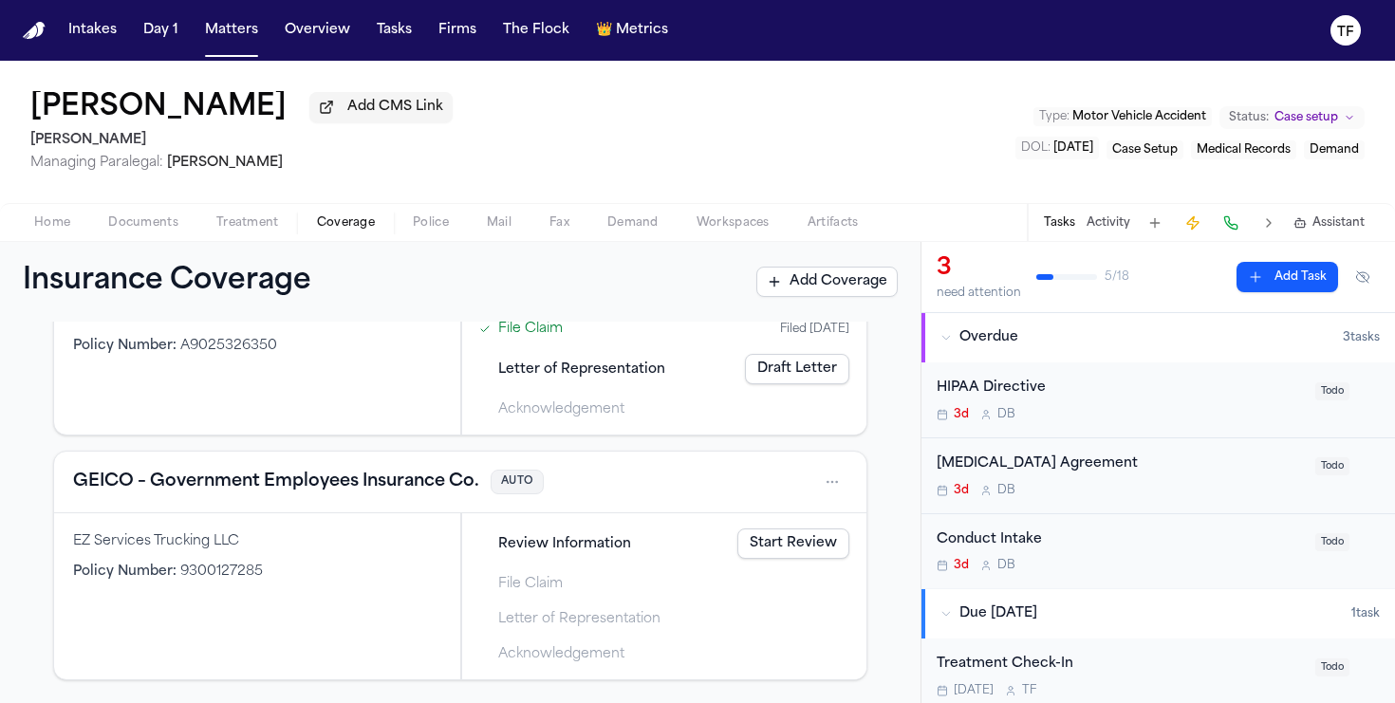
click at [138, 213] on div "Home Documents Treatment Coverage Police Mail Fax Demand Workspaces Artifacts T…" at bounding box center [697, 222] width 1395 height 38
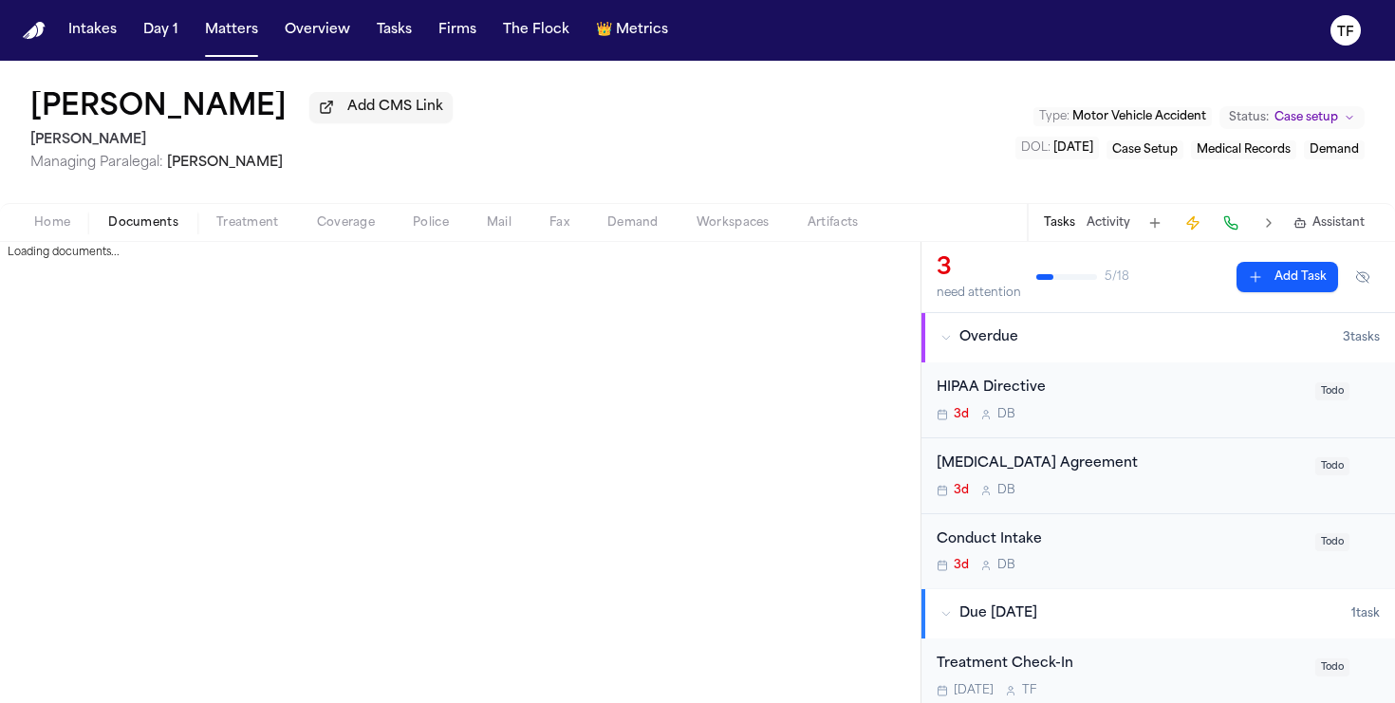
click at [139, 225] on span "Documents" at bounding box center [143, 222] width 70 height 15
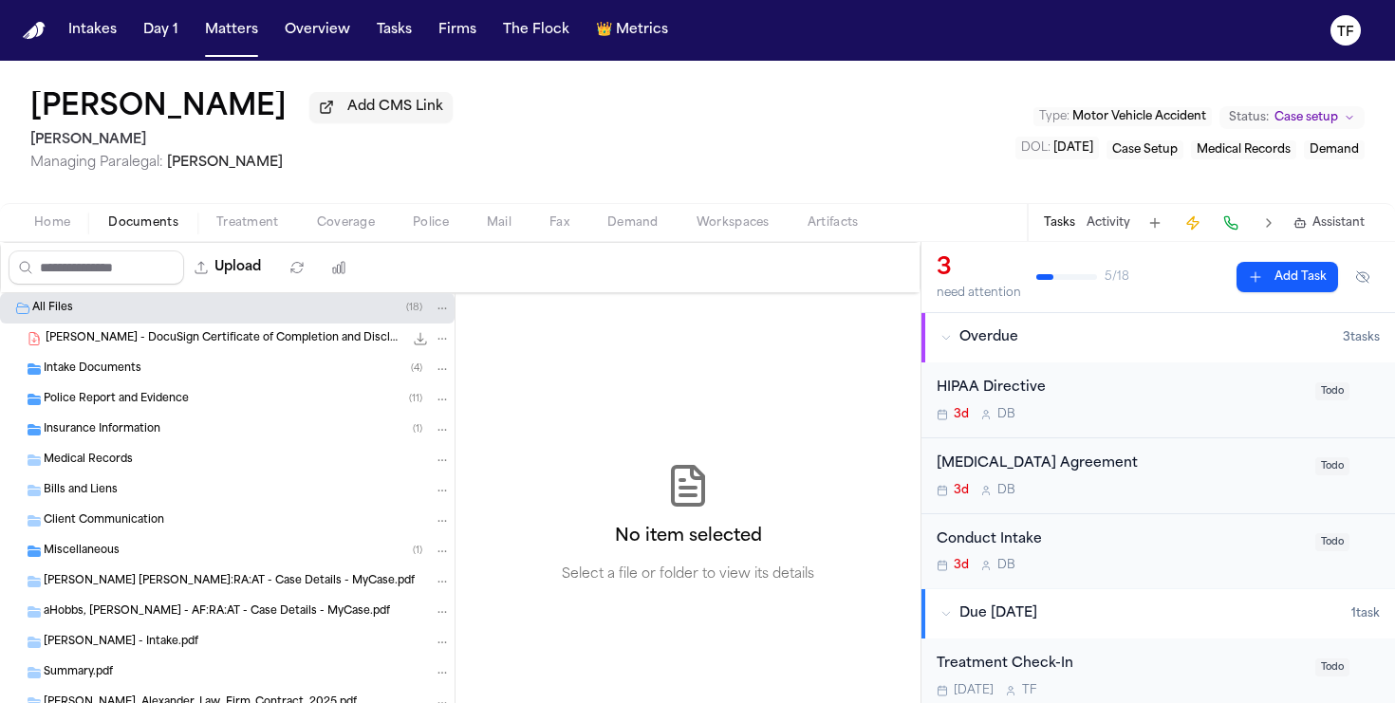
click at [112, 427] on span "Insurance Information" at bounding box center [102, 430] width 117 height 16
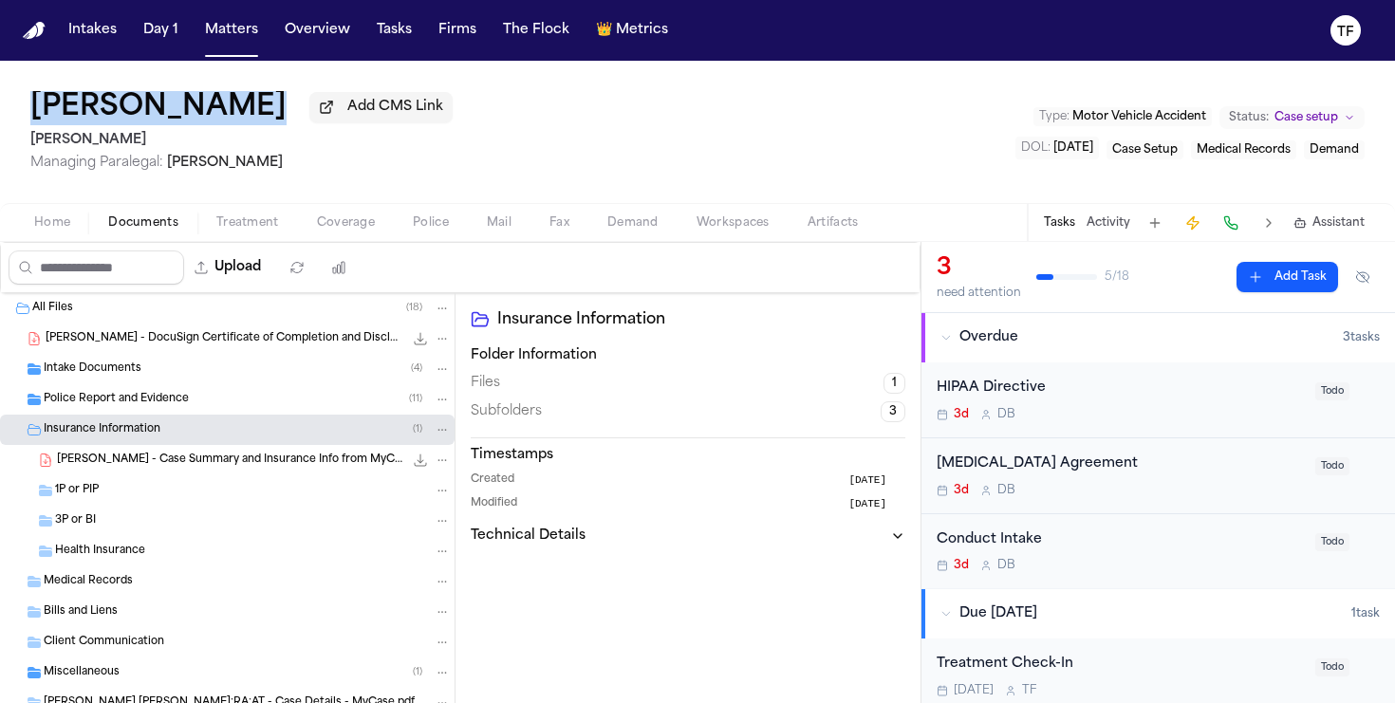
drag, startPoint x: 247, startPoint y: 104, endPoint x: 34, endPoint y: 98, distance: 212.6
click at [34, 98] on div "Tristan Hobbs Add CMS Link" at bounding box center [241, 108] width 422 height 34
copy div "[PERSON_NAME]"
click at [361, 226] on span "Coverage" at bounding box center [346, 222] width 58 height 15
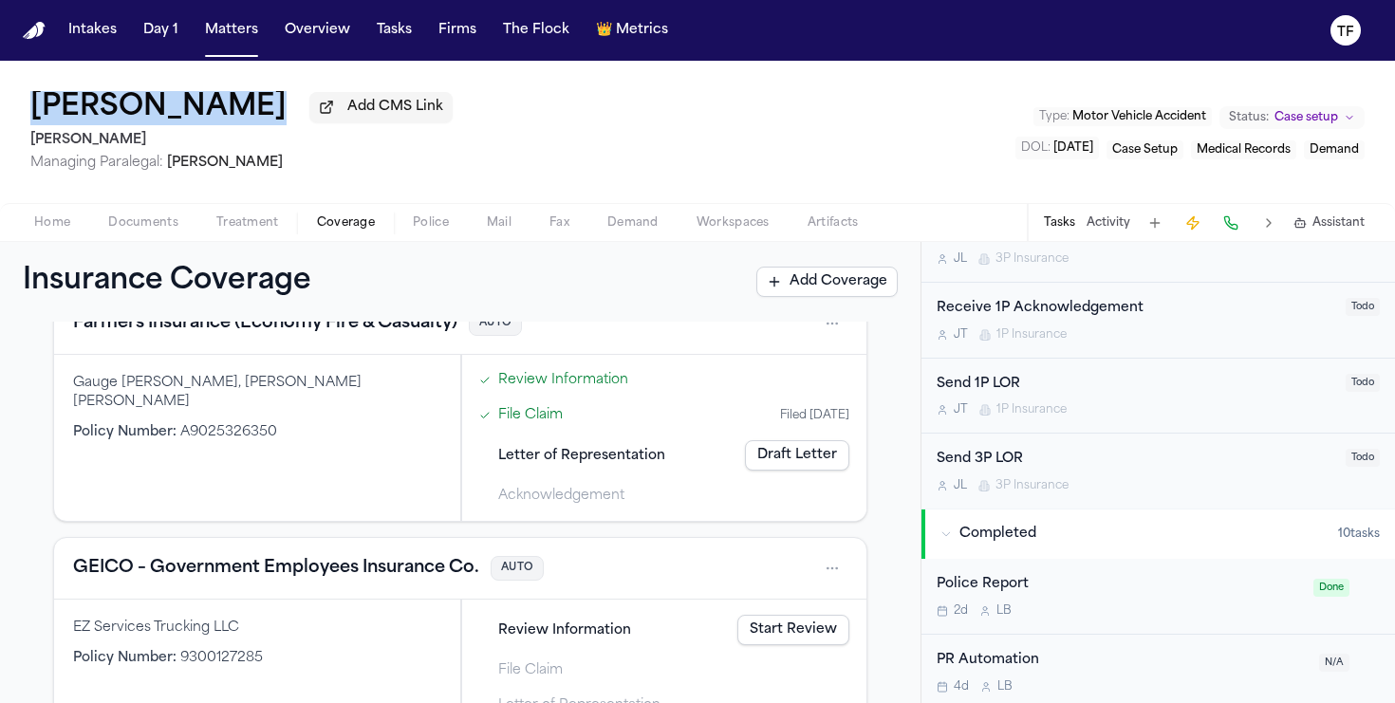
scroll to position [674, 0]
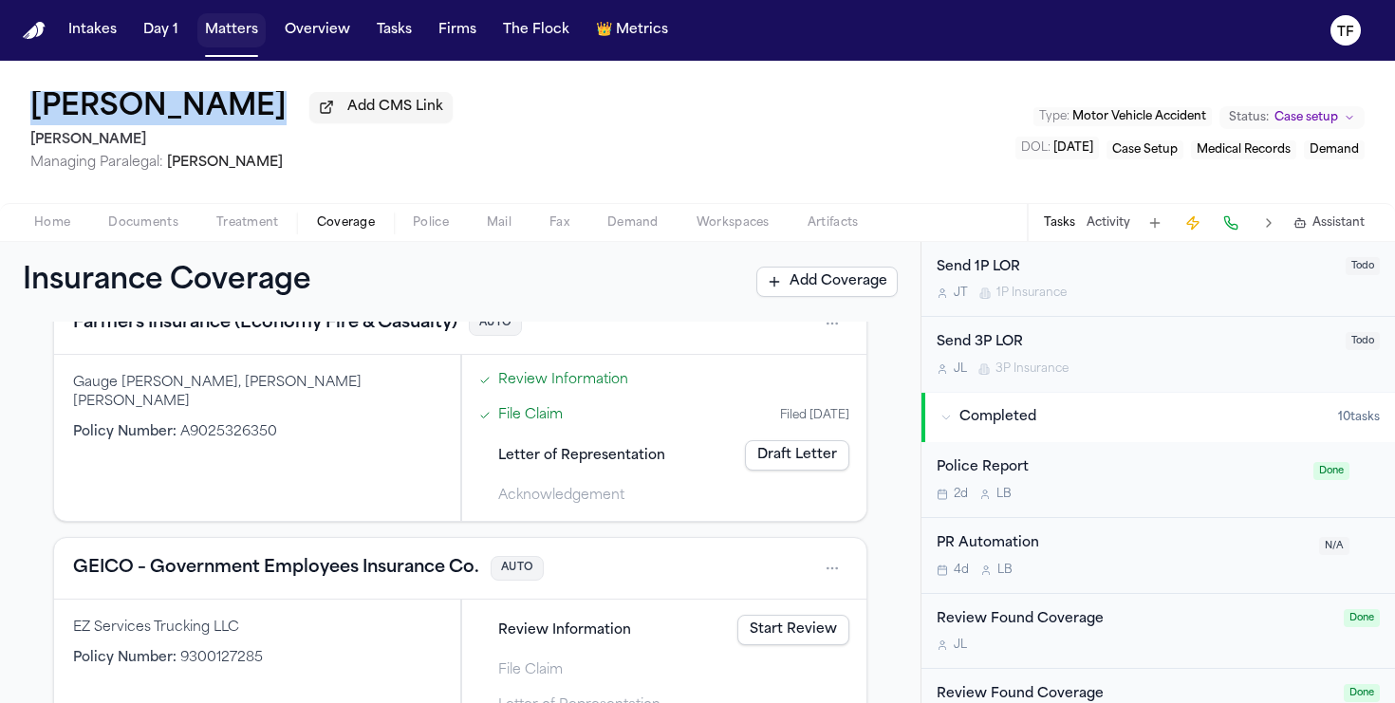
click at [205, 46] on button "Matters" at bounding box center [231, 30] width 68 height 34
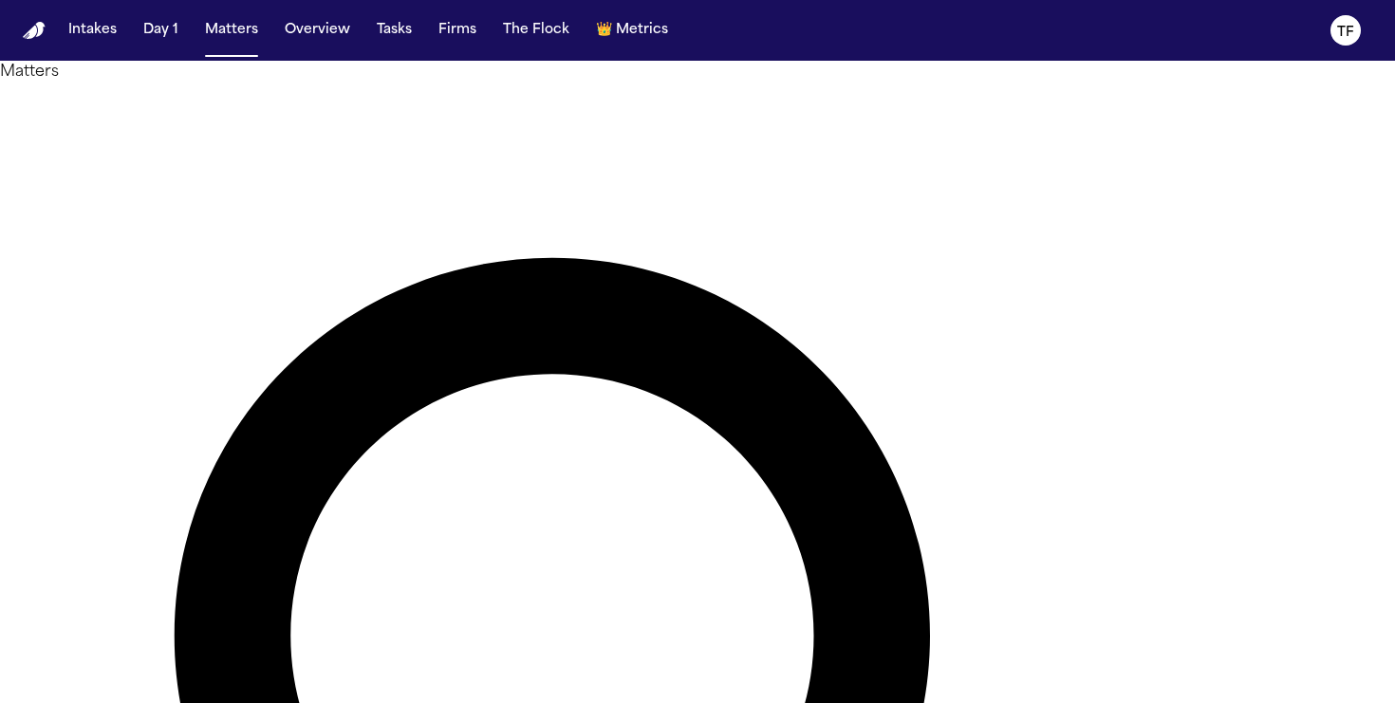
type input "**********"
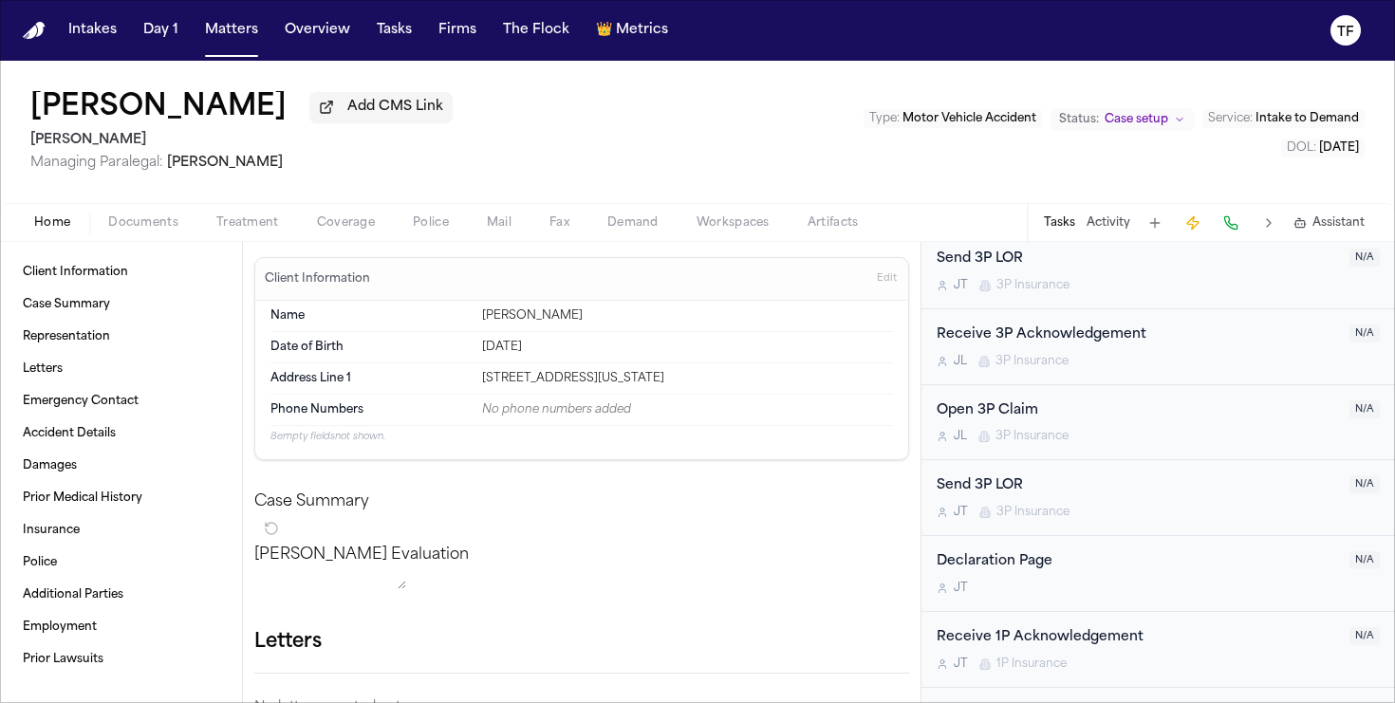
scroll to position [834, 0]
click at [261, 45] on span "Matters" at bounding box center [231, 30] width 68 height 34
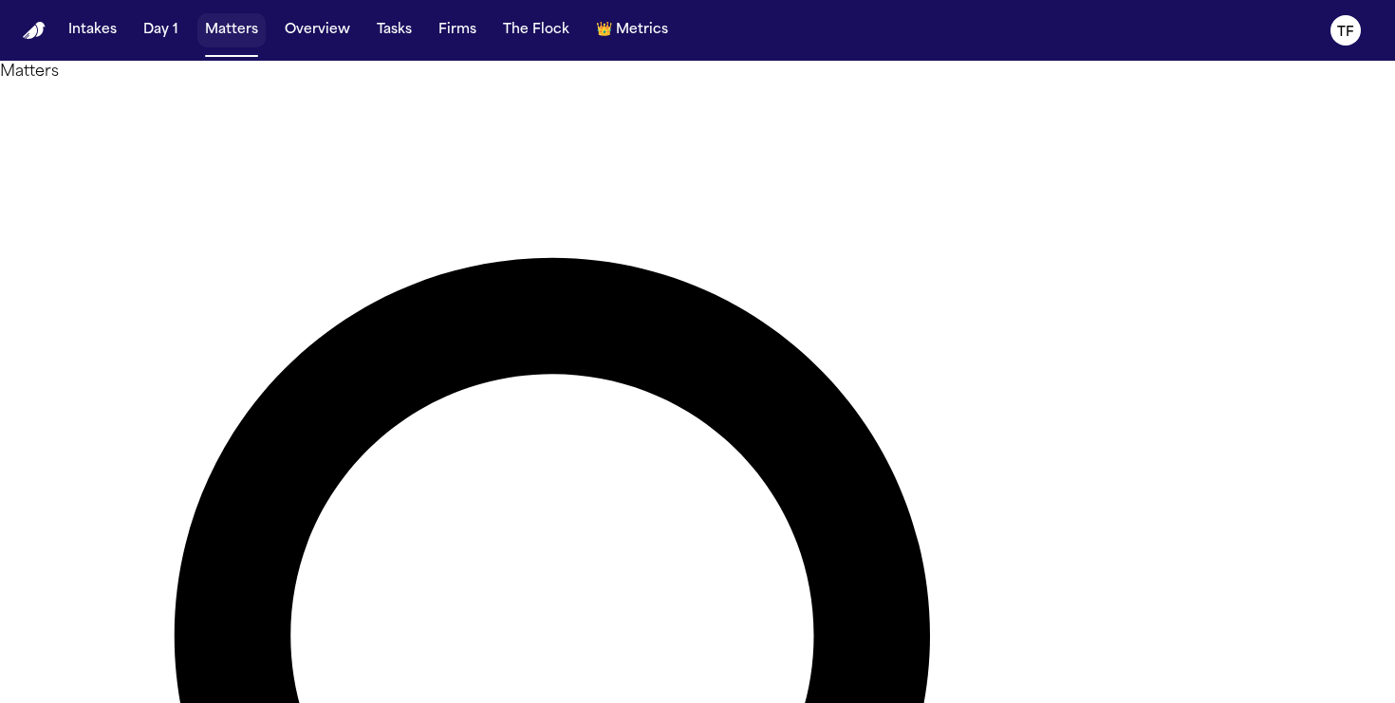
click at [229, 43] on button "Matters" at bounding box center [231, 30] width 68 height 34
type input "*******"
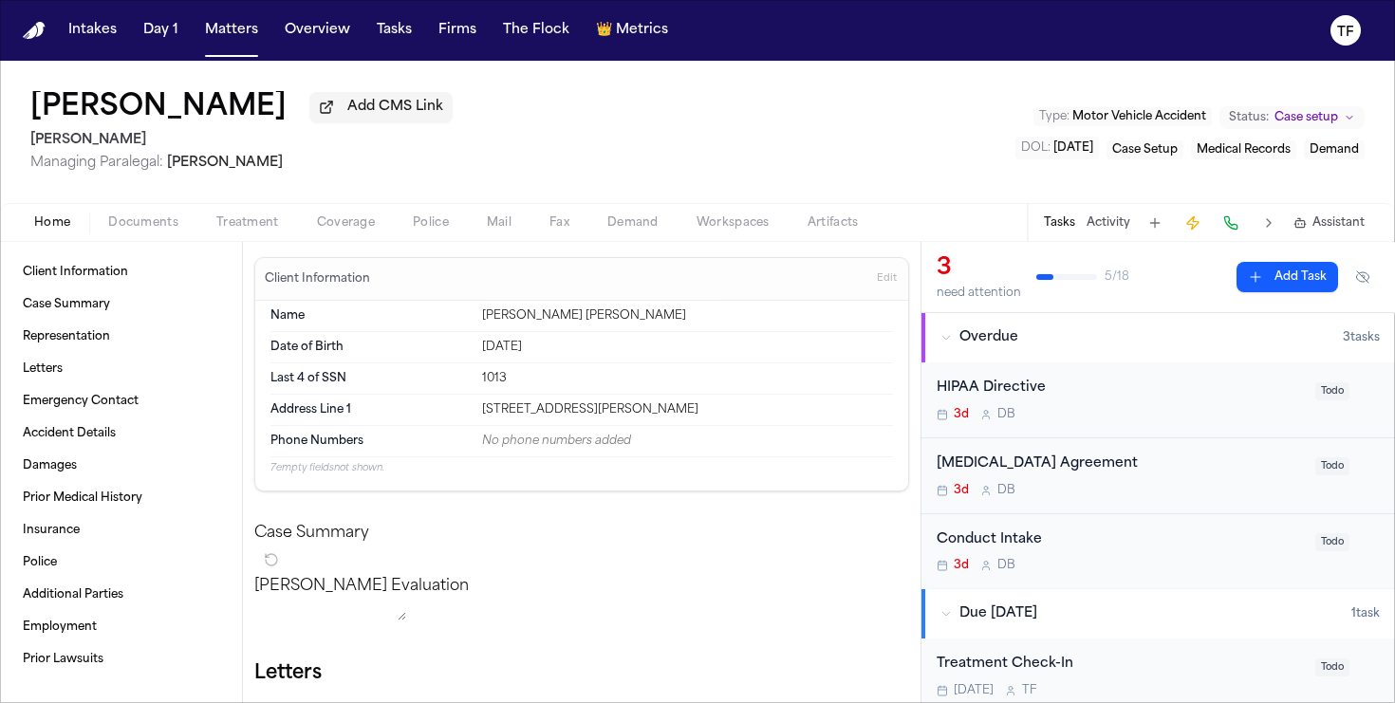
click at [274, 231] on span "Treatment" at bounding box center [247, 222] width 63 height 15
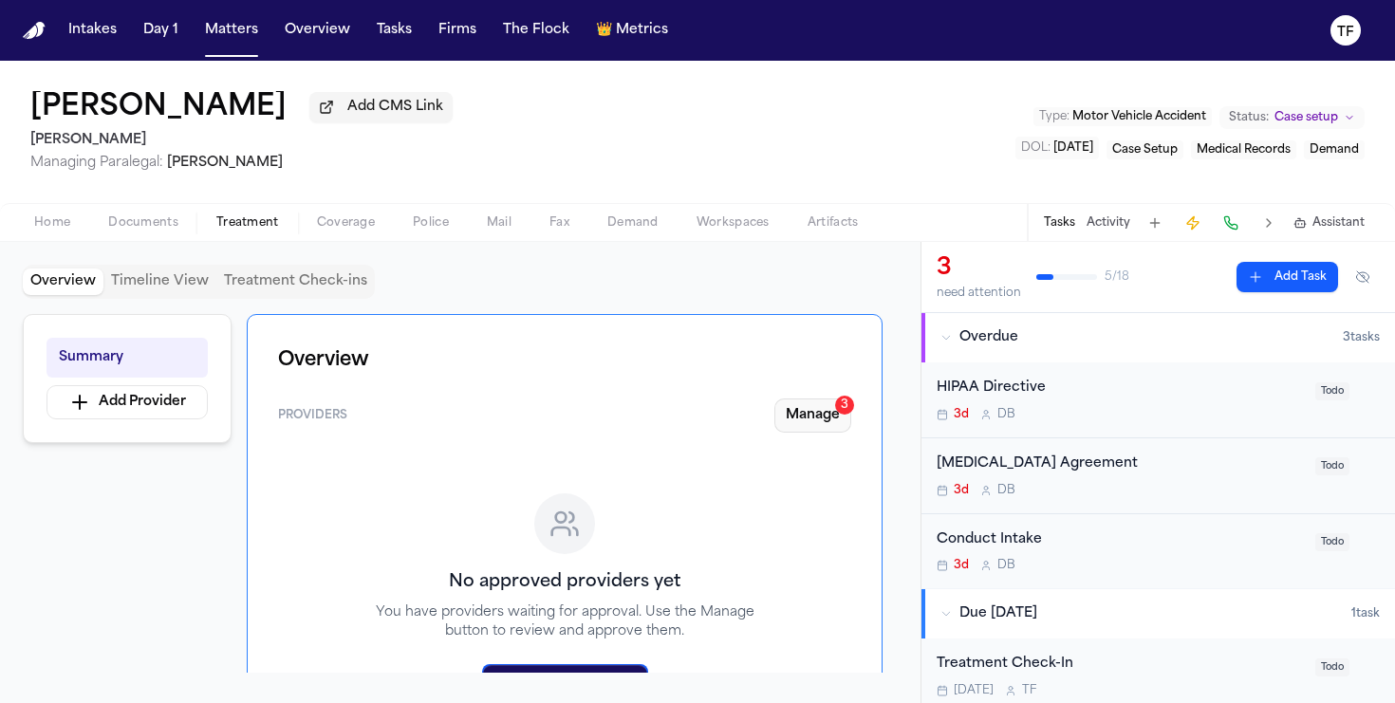
click at [832, 427] on button "Manage 3" at bounding box center [812, 415] width 77 height 34
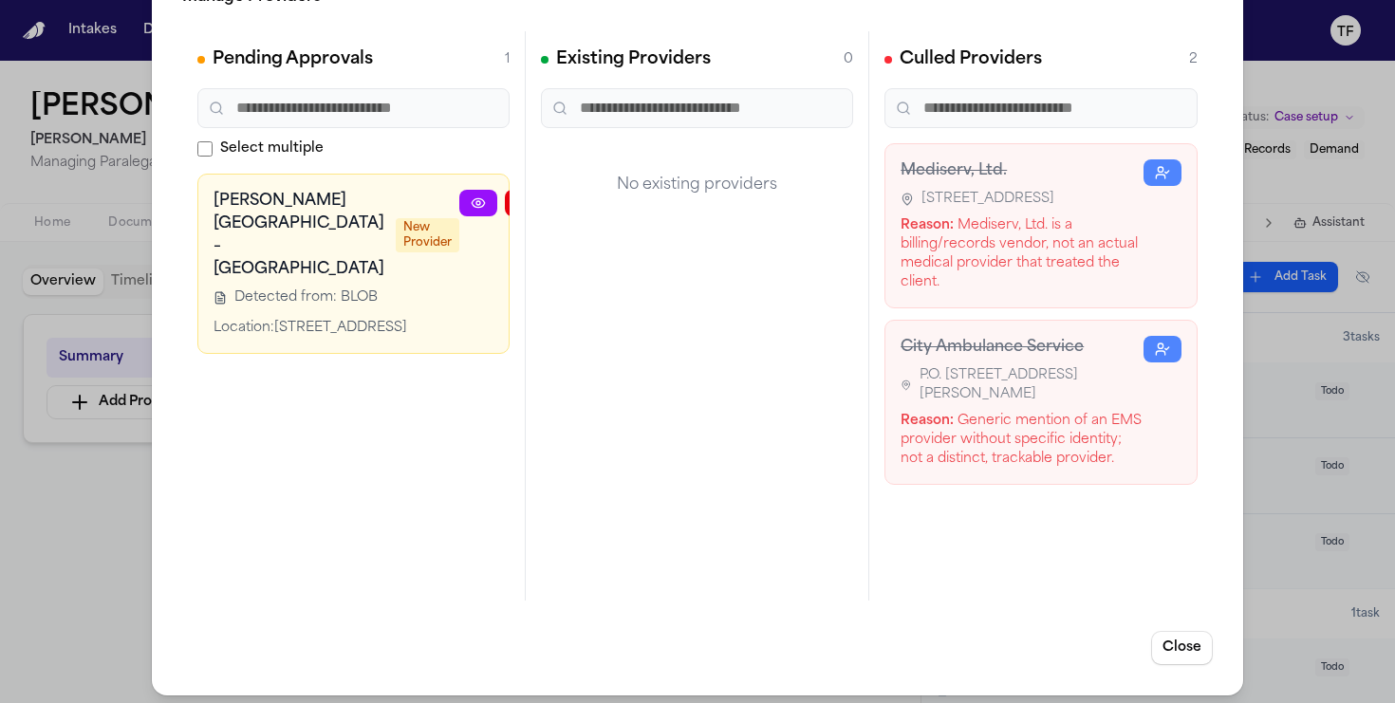
scroll to position [67, 0]
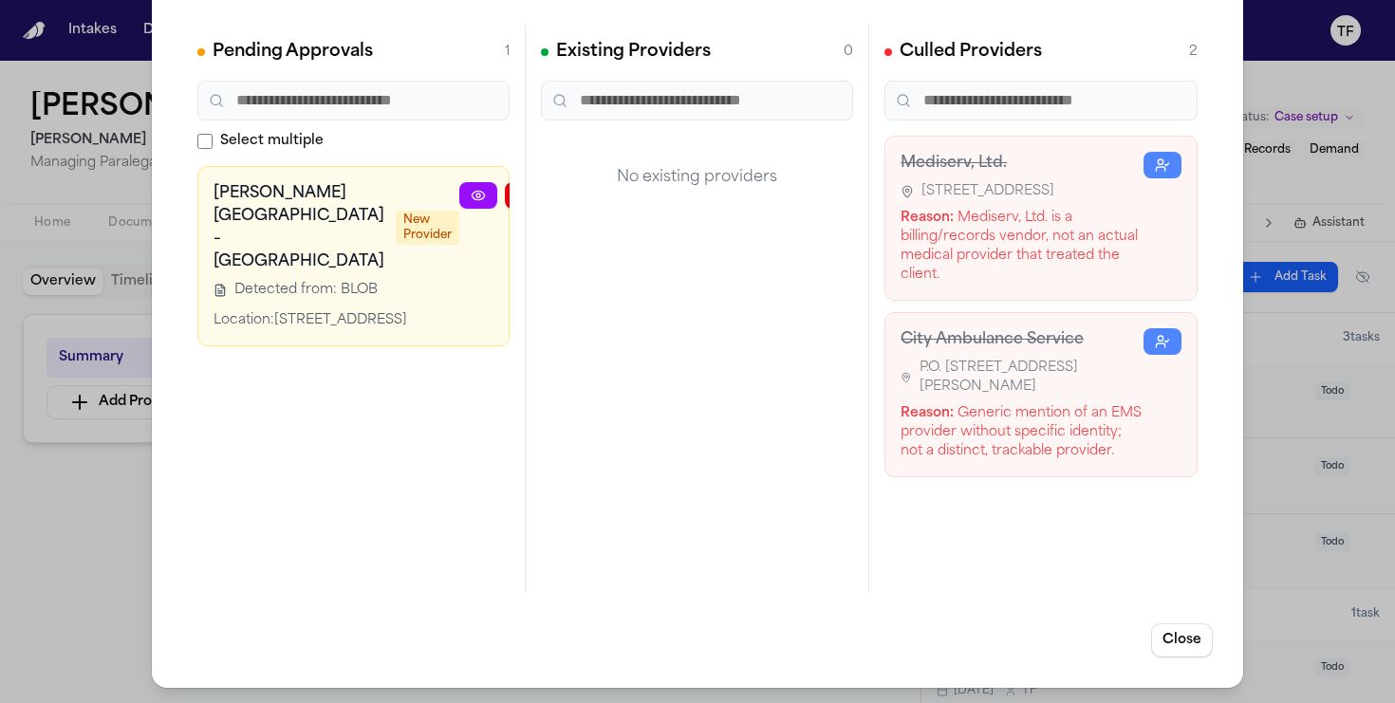
click at [459, 187] on link at bounding box center [478, 195] width 38 height 27
click at [596, 195] on button "button" at bounding box center [615, 195] width 38 height 27
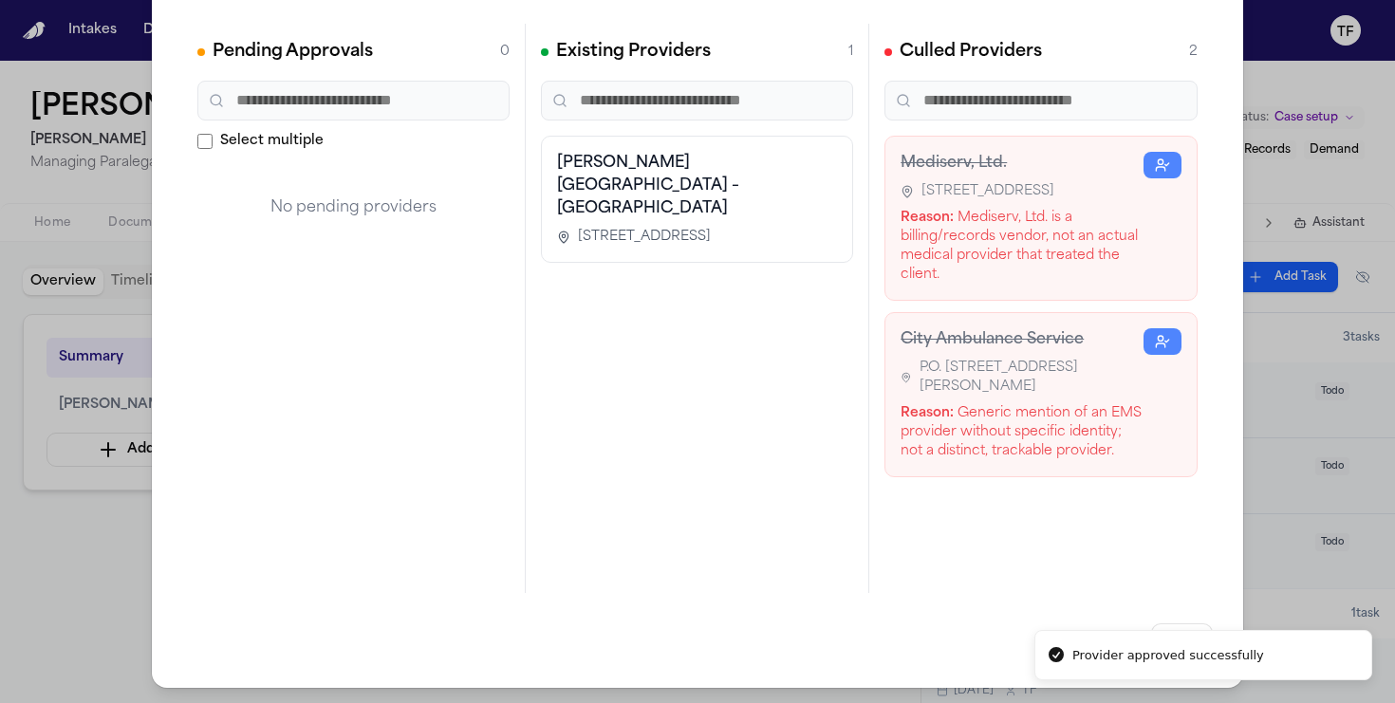
click at [1150, 591] on div "Culled Providers 2 Mediserv, Ltd. 6300 Ridglea Place, Suite 201, Fort Worth, TX…" at bounding box center [1040, 308] width 343 height 569
click at [1189, 653] on button "Close" at bounding box center [1182, 640] width 62 height 34
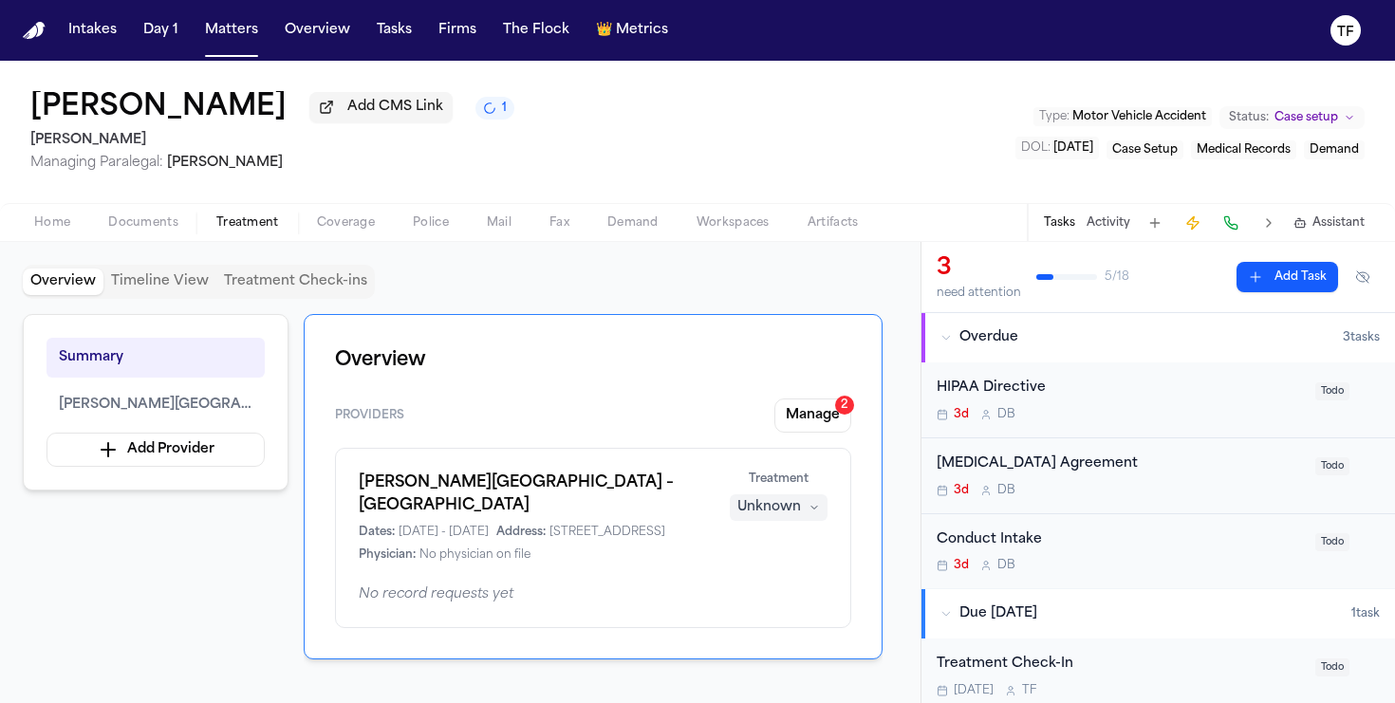
click at [825, 508] on button "Unknown" at bounding box center [779, 507] width 98 height 27
click at [777, 593] on span "Completed" at bounding box center [755, 584] width 75 height 19
click at [793, 413] on button "Manage 2" at bounding box center [812, 415] width 77 height 34
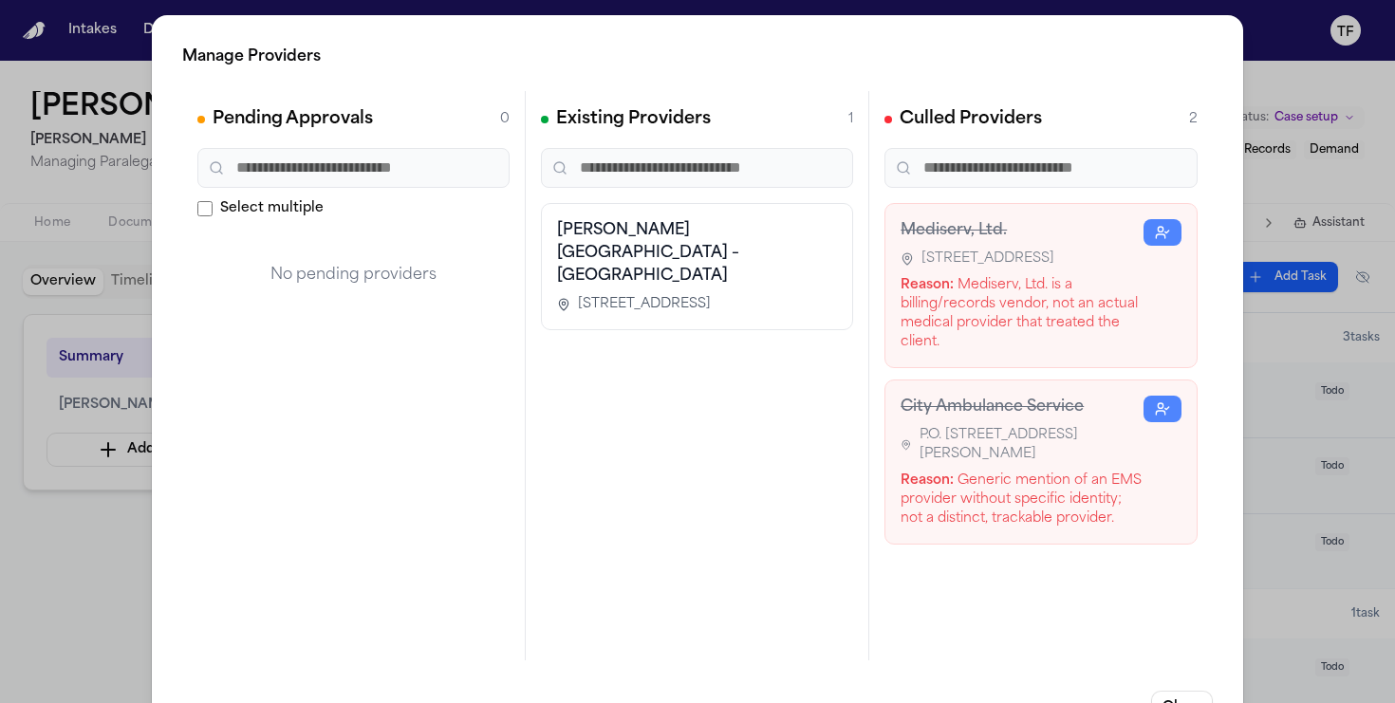
click at [1242, 434] on div "Manage Providers Pending Approvals 0 Select multiple No pending providers Exist…" at bounding box center [697, 385] width 1395 height 770
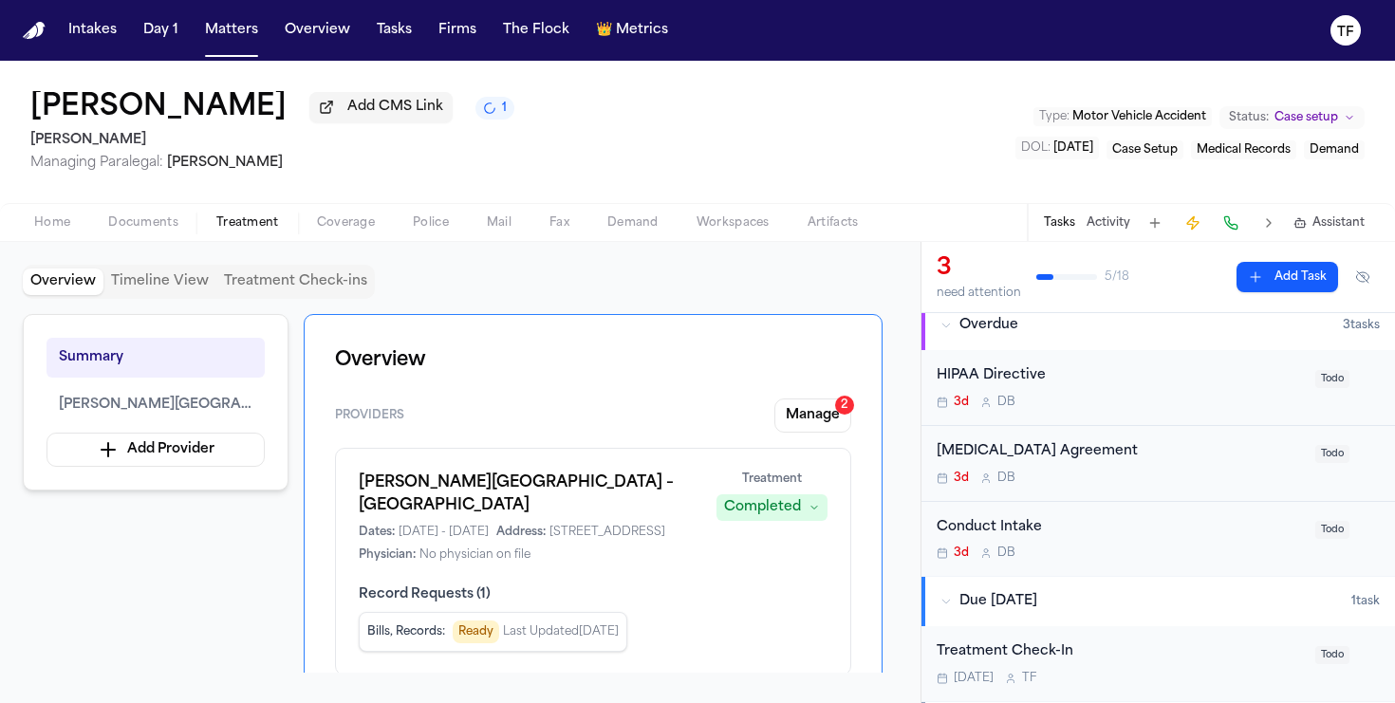
scroll to position [0, 0]
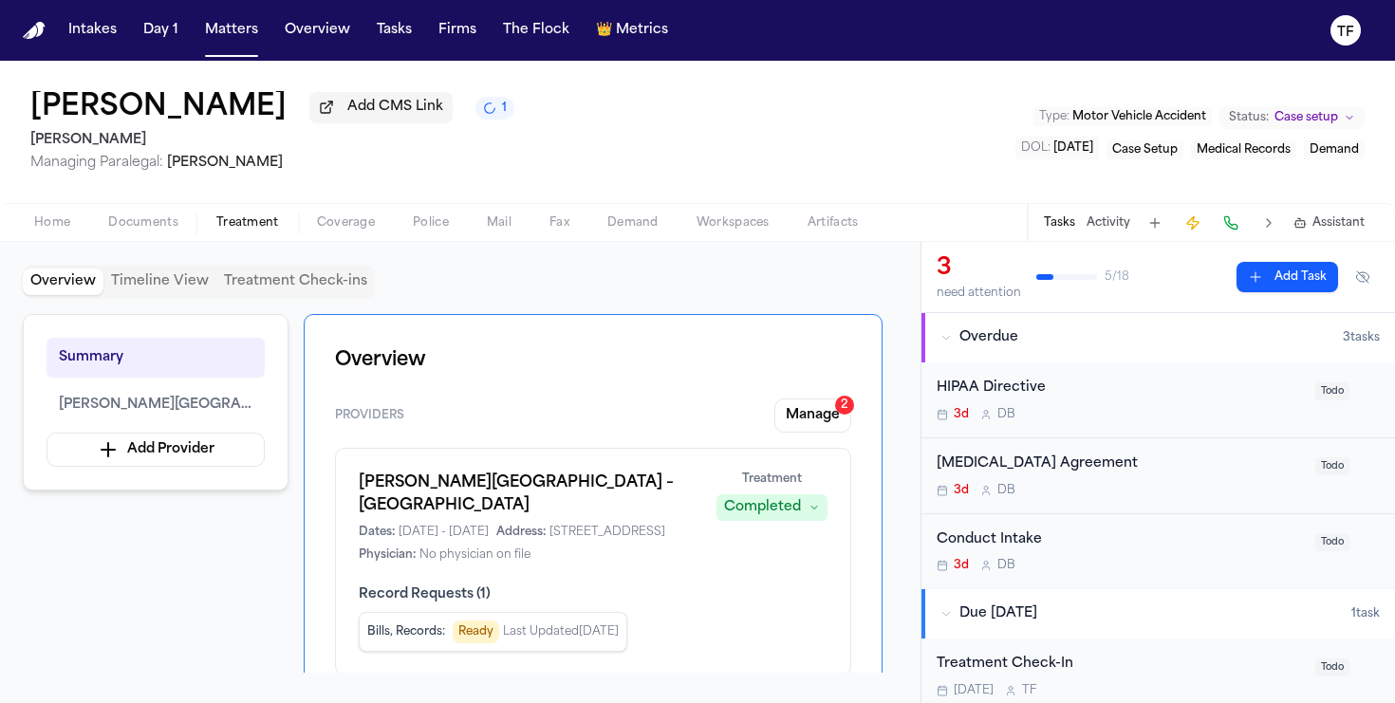
click at [1107, 228] on button "Activity" at bounding box center [1108, 222] width 44 height 15
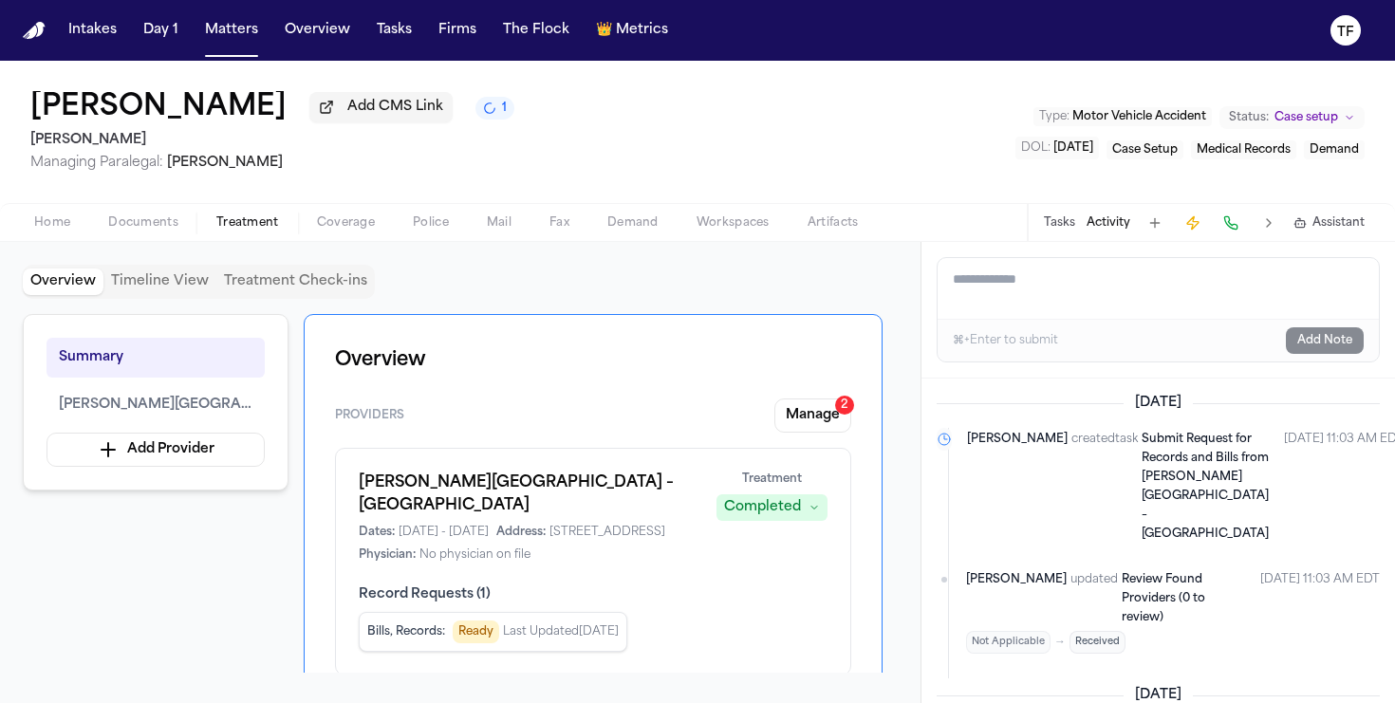
click at [1047, 228] on button "Tasks" at bounding box center [1059, 222] width 31 height 15
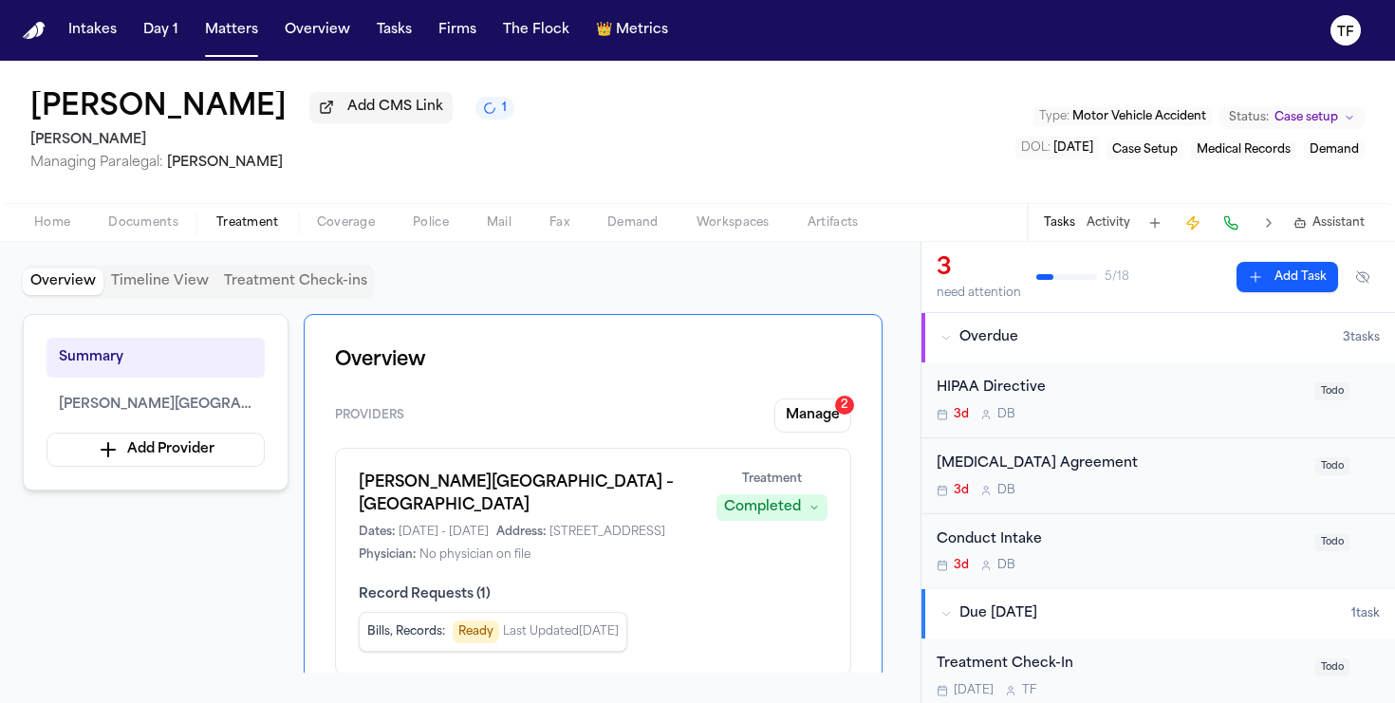
click at [1094, 240] on div "Tasks Activity Assistant" at bounding box center [1203, 222] width 353 height 37
click at [1104, 224] on button "Activity" at bounding box center [1108, 222] width 44 height 15
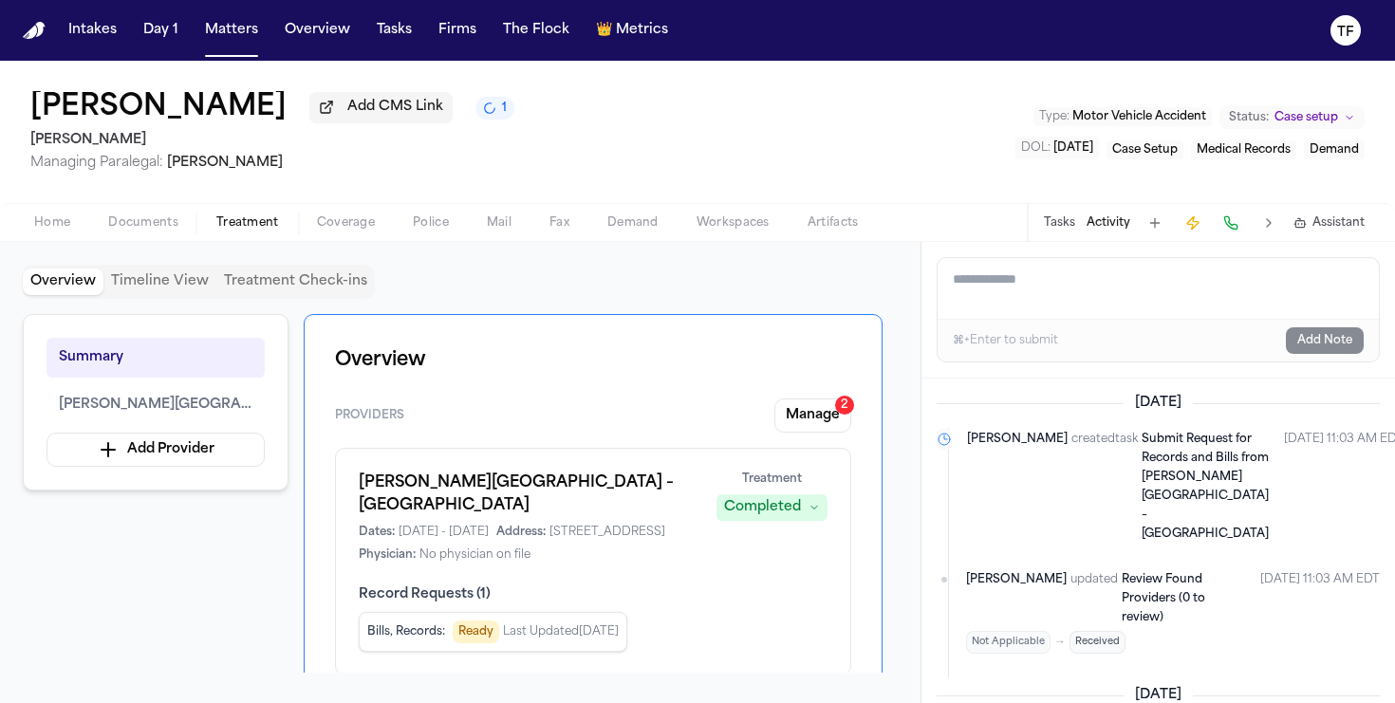
click at [1058, 231] on button "Tasks" at bounding box center [1059, 222] width 31 height 15
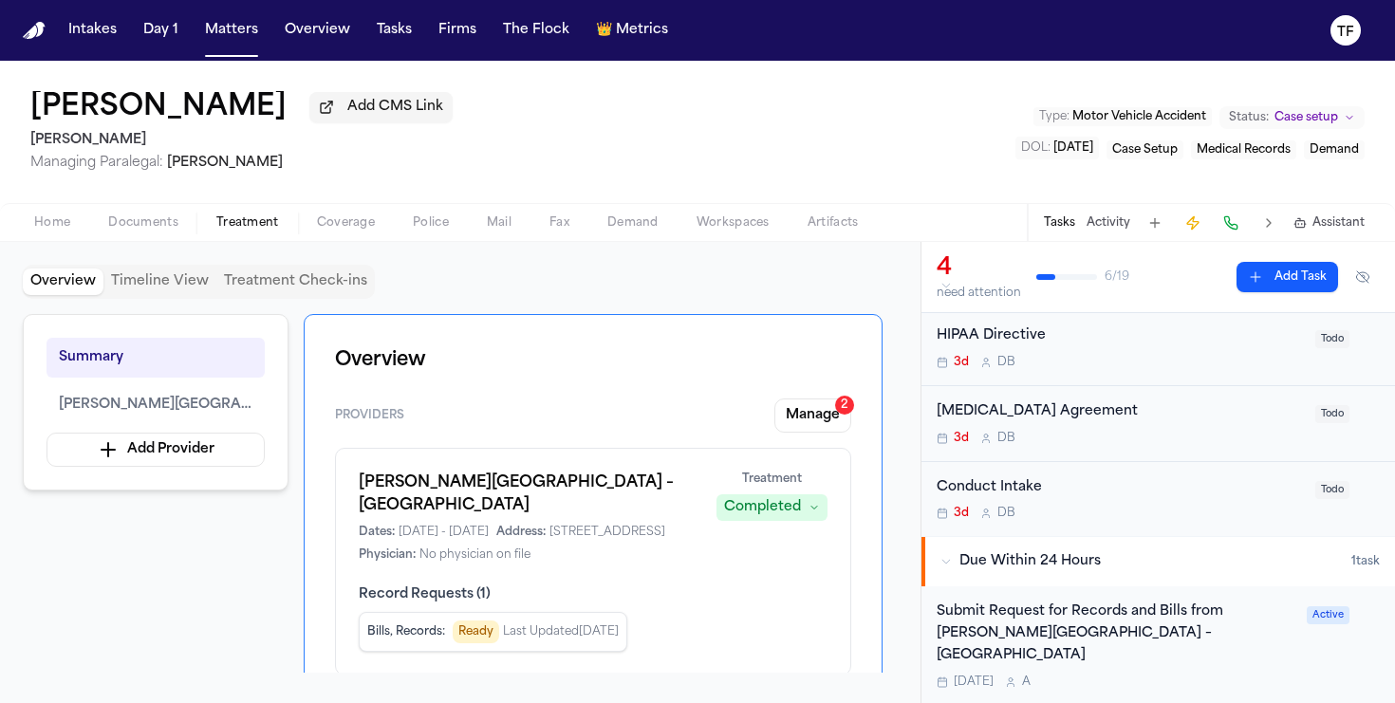
scroll to position [169, 0]
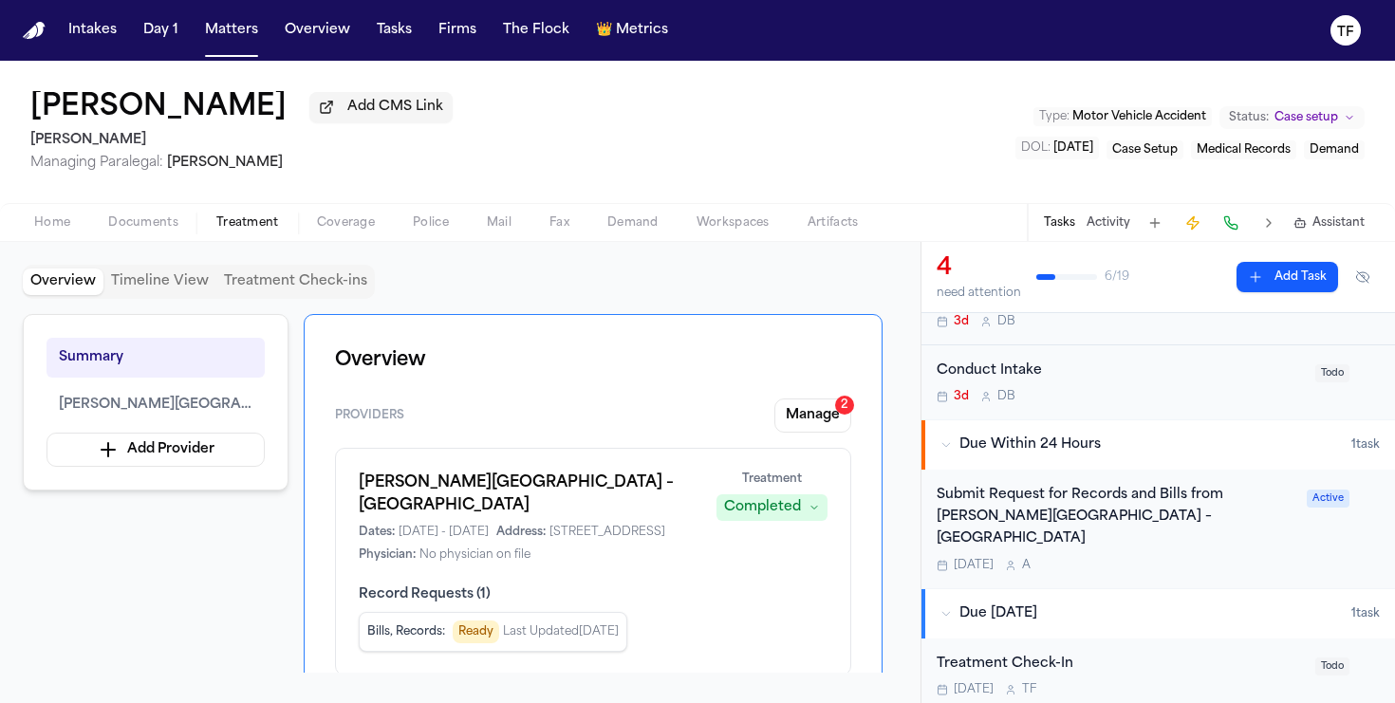
click at [1081, 530] on div "Submit Request for Records and Bills from [PERSON_NAME][GEOGRAPHIC_DATA] – [GEO…" at bounding box center [1115, 517] width 359 height 65
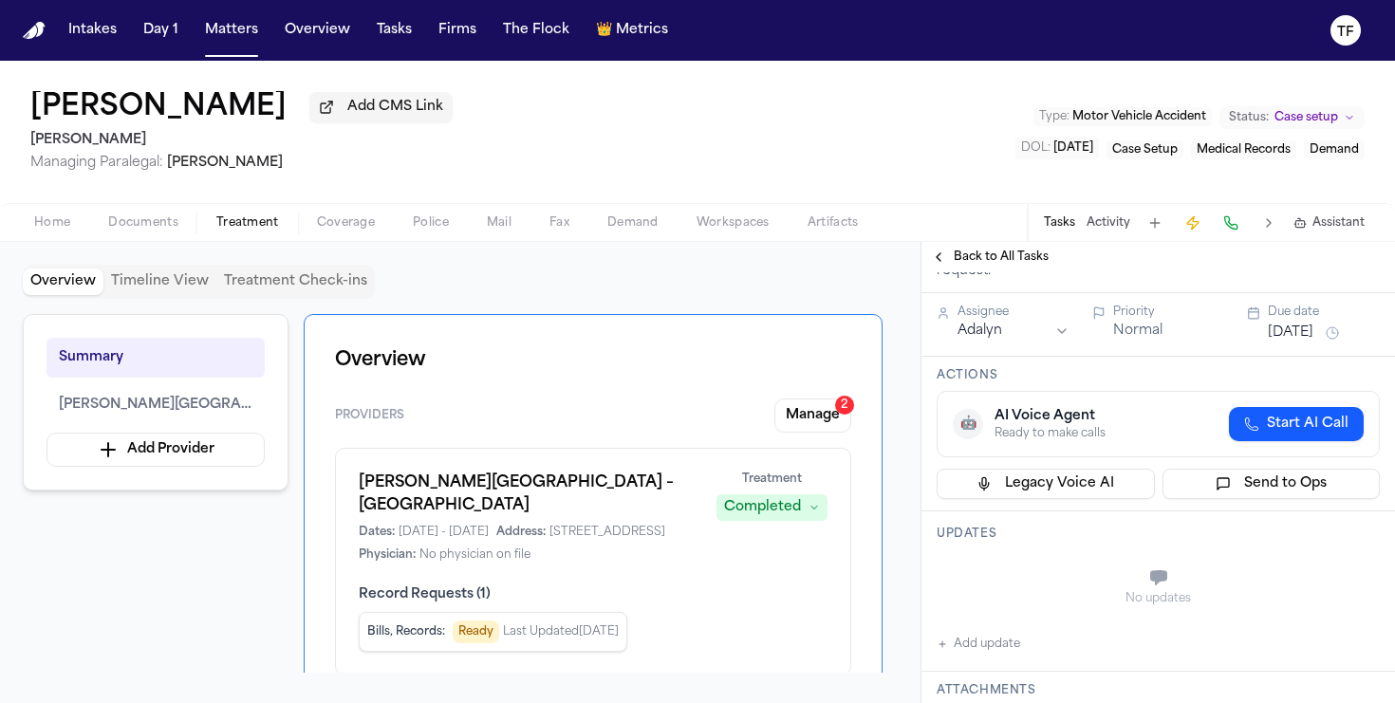
scroll to position [265, 0]
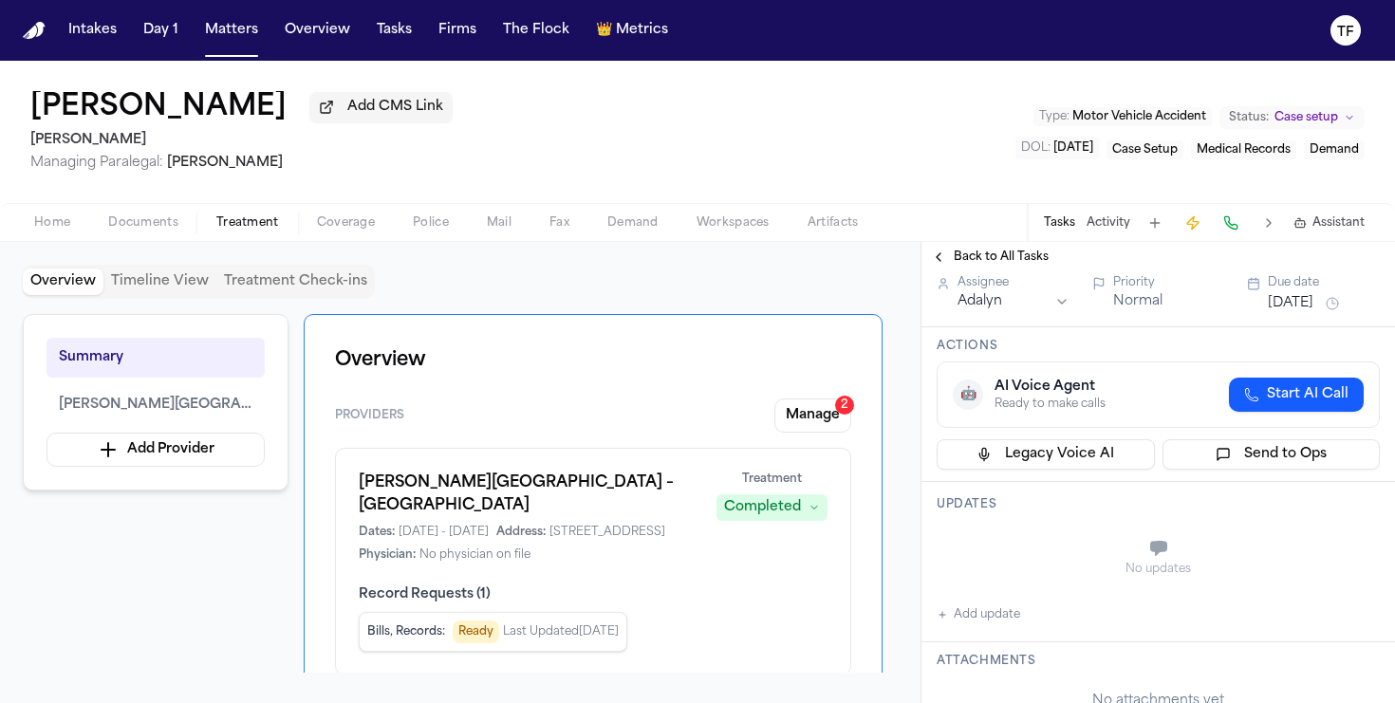
click at [930, 265] on button "Back to All Tasks" at bounding box center [989, 257] width 137 height 15
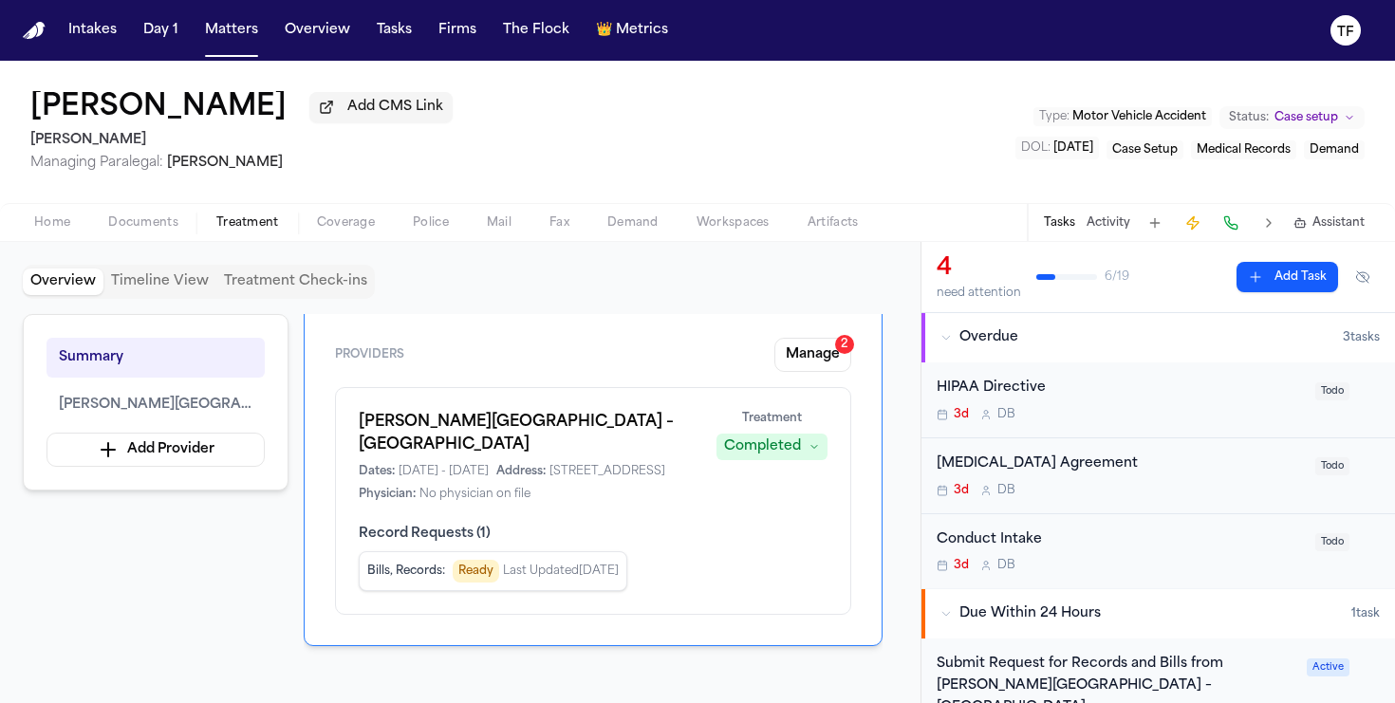
scroll to position [91, 0]
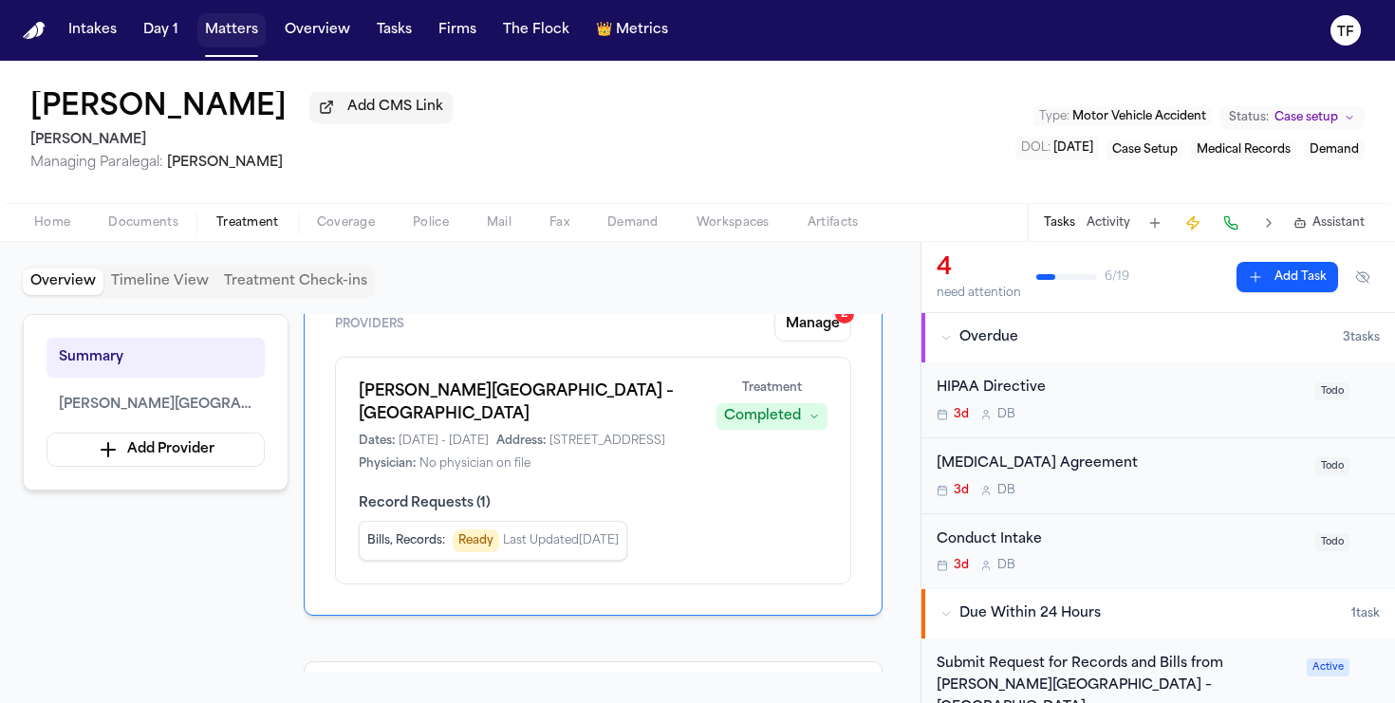
click at [216, 35] on button "Matters" at bounding box center [231, 30] width 68 height 34
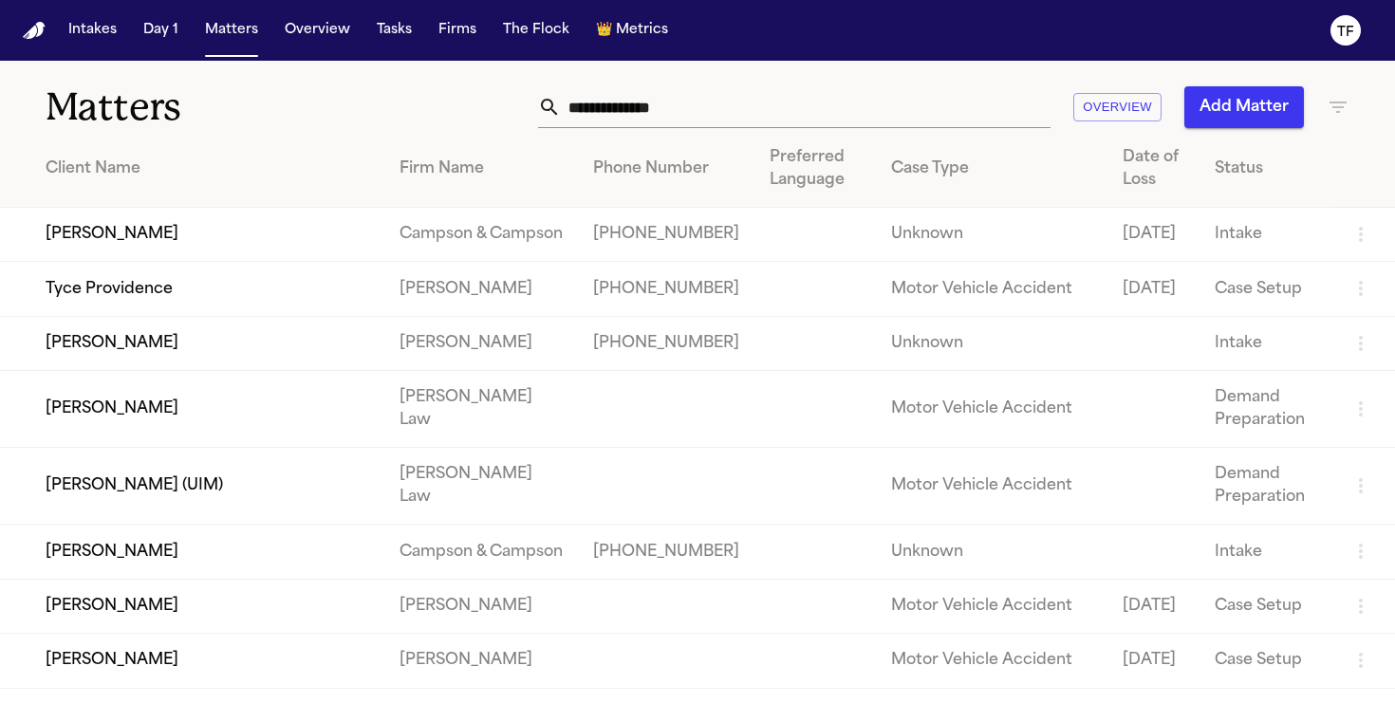
click at [584, 106] on input "text" at bounding box center [806, 107] width 490 height 42
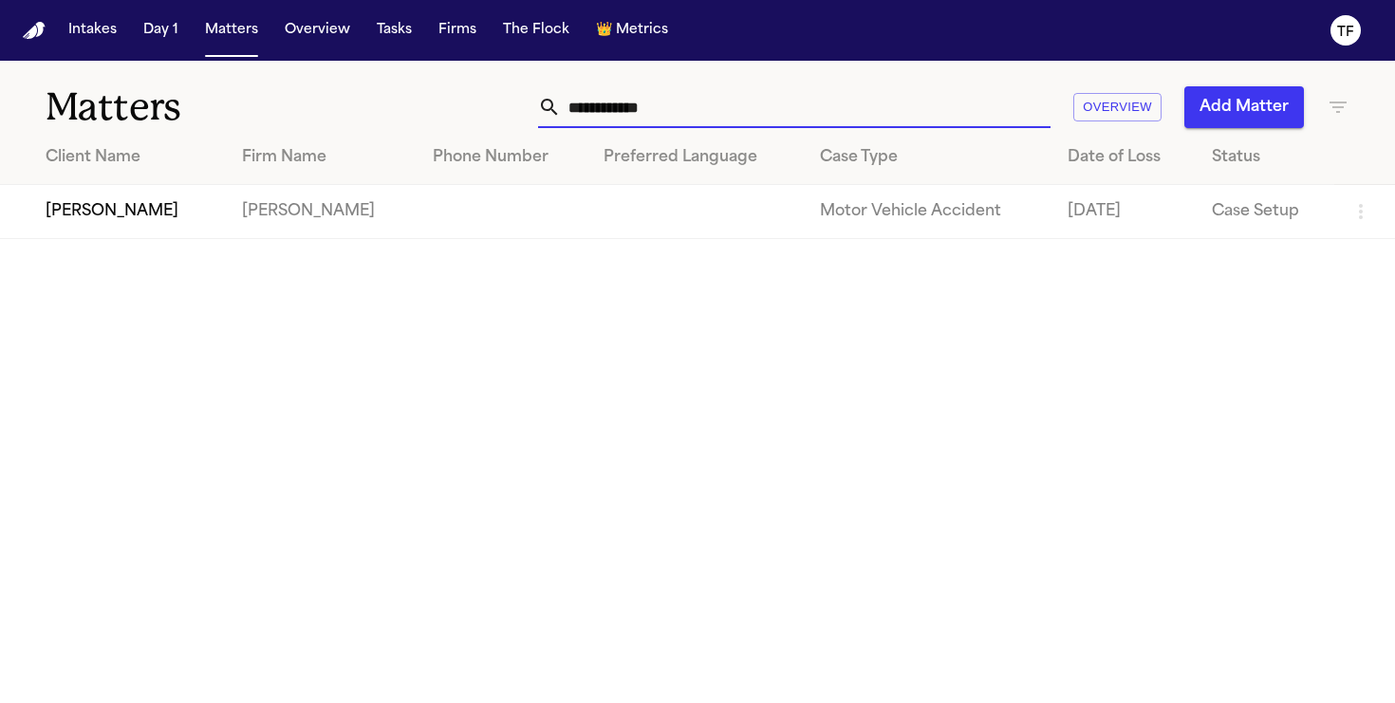
type input "**********"
click at [101, 203] on td "[PERSON_NAME]" at bounding box center [113, 212] width 227 height 54
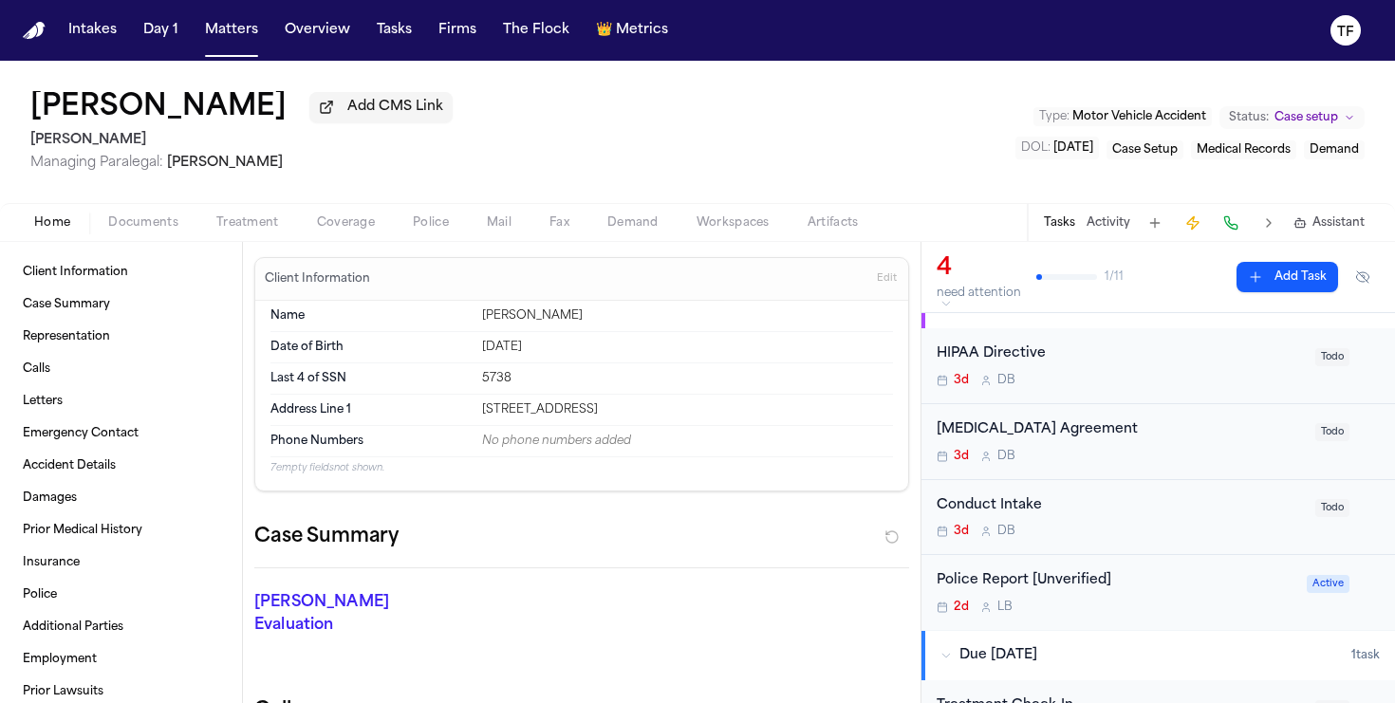
scroll to position [133, 0]
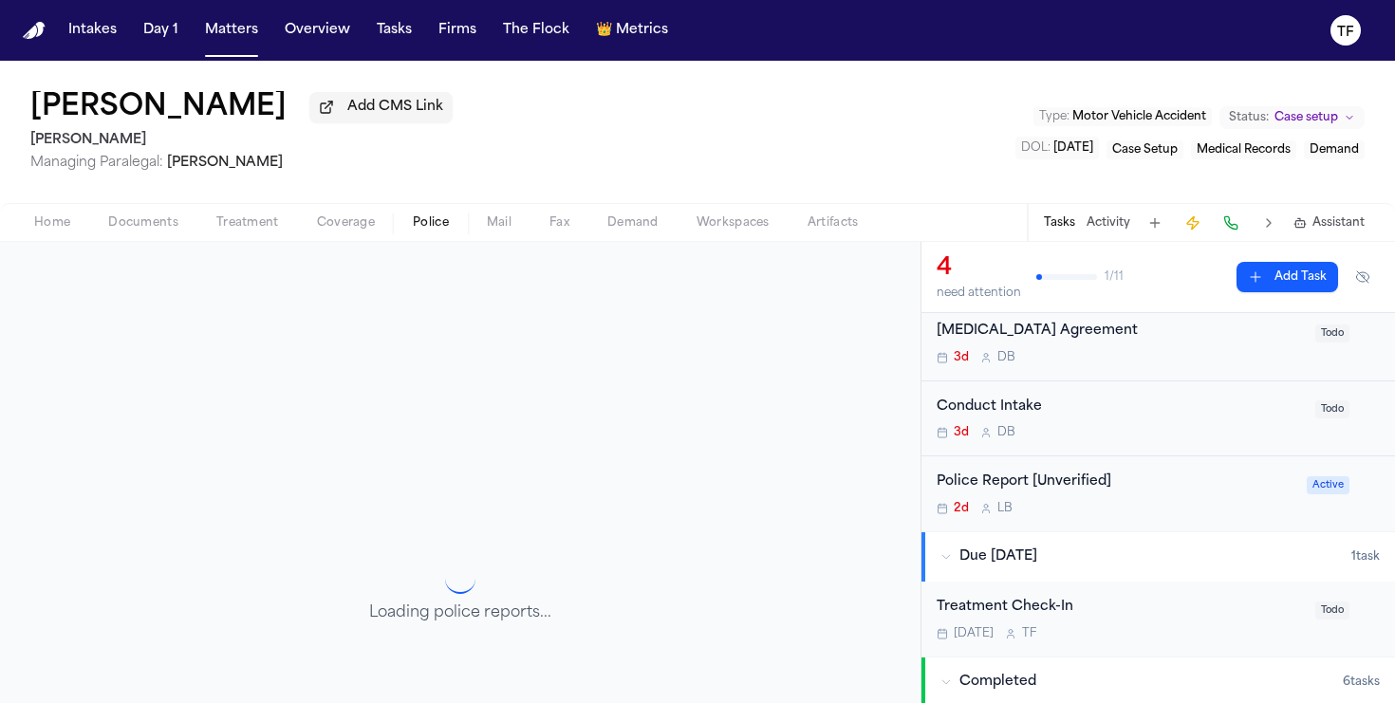
click at [441, 216] on button "Police" at bounding box center [431, 223] width 74 height 23
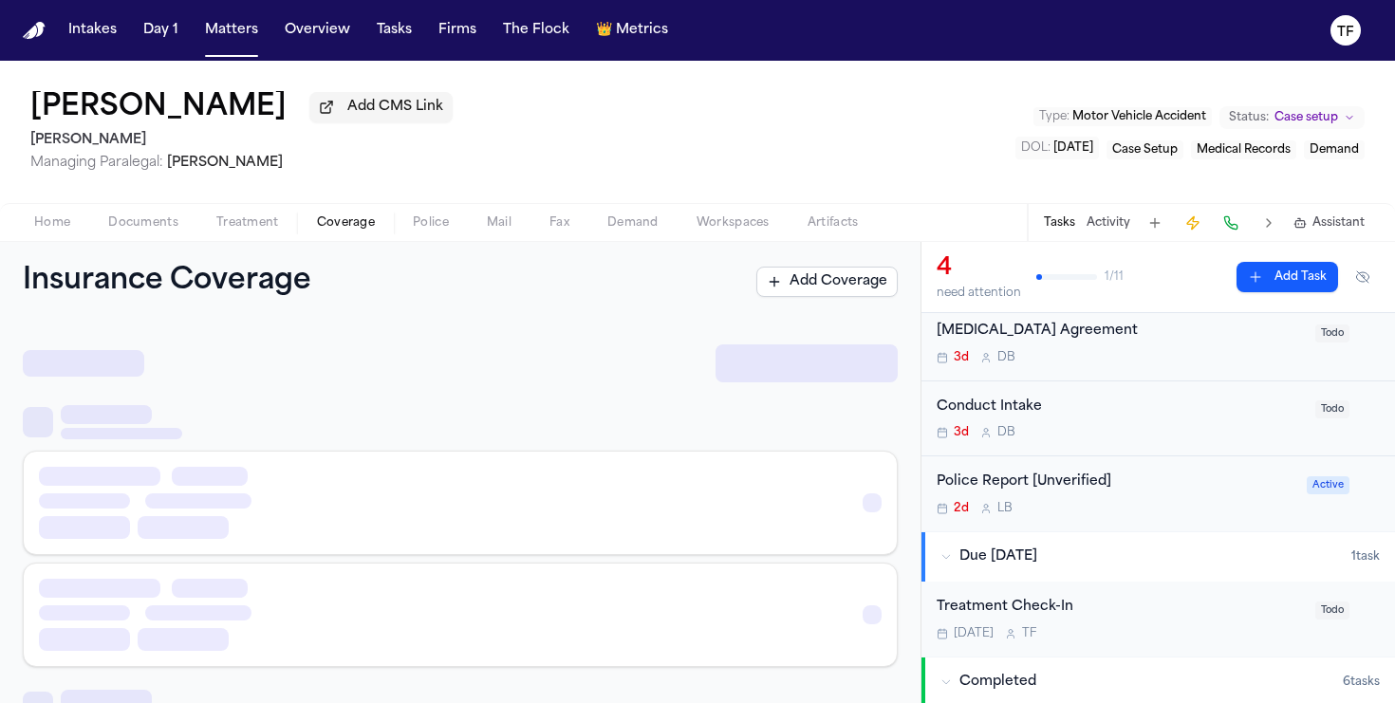
click at [356, 223] on span "Coverage" at bounding box center [346, 222] width 58 height 15
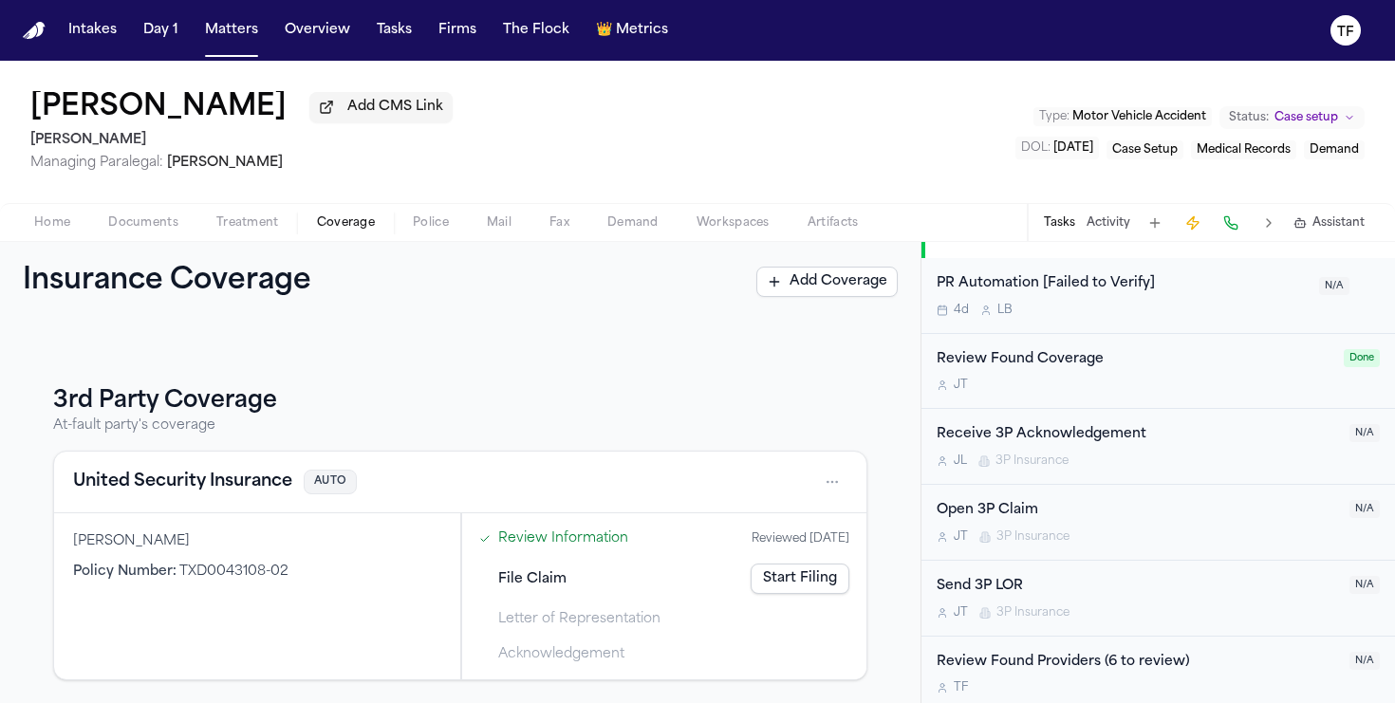
scroll to position [594, 0]
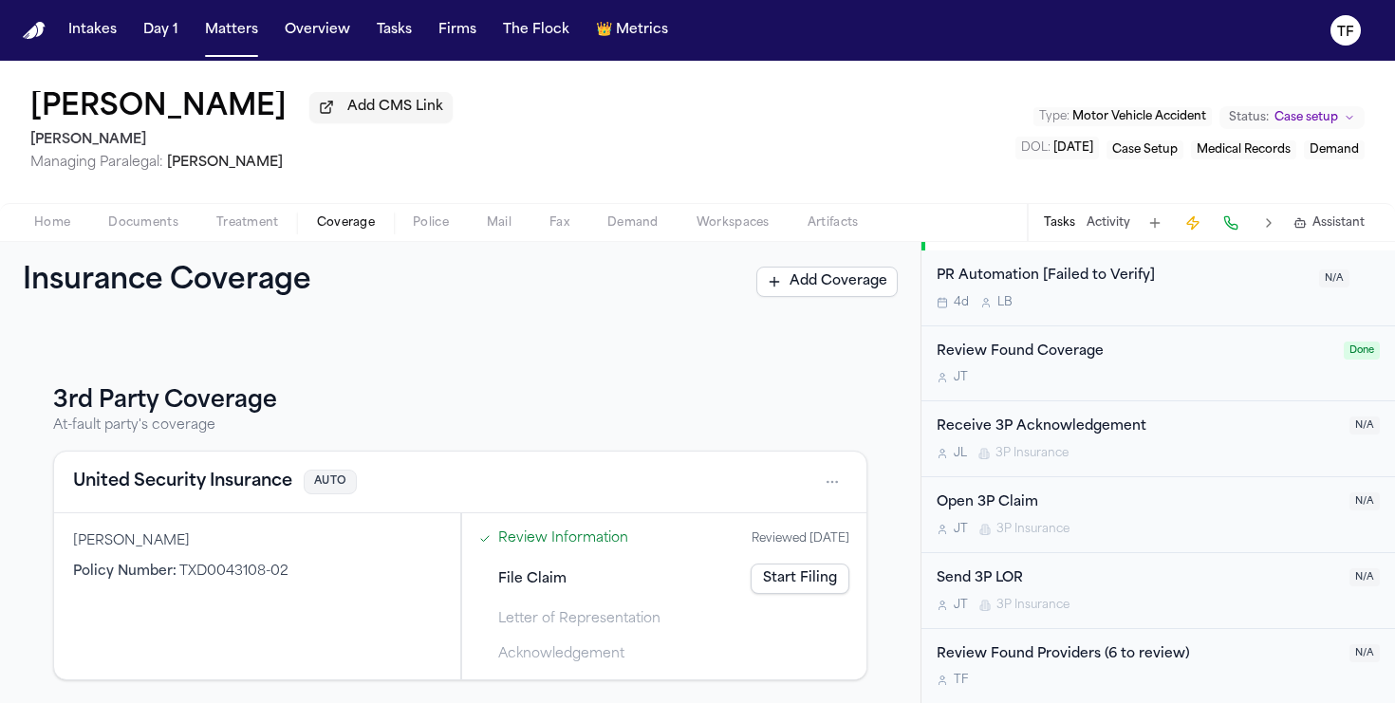
click at [989, 575] on div "Send 3P LOR" at bounding box center [1136, 579] width 401 height 22
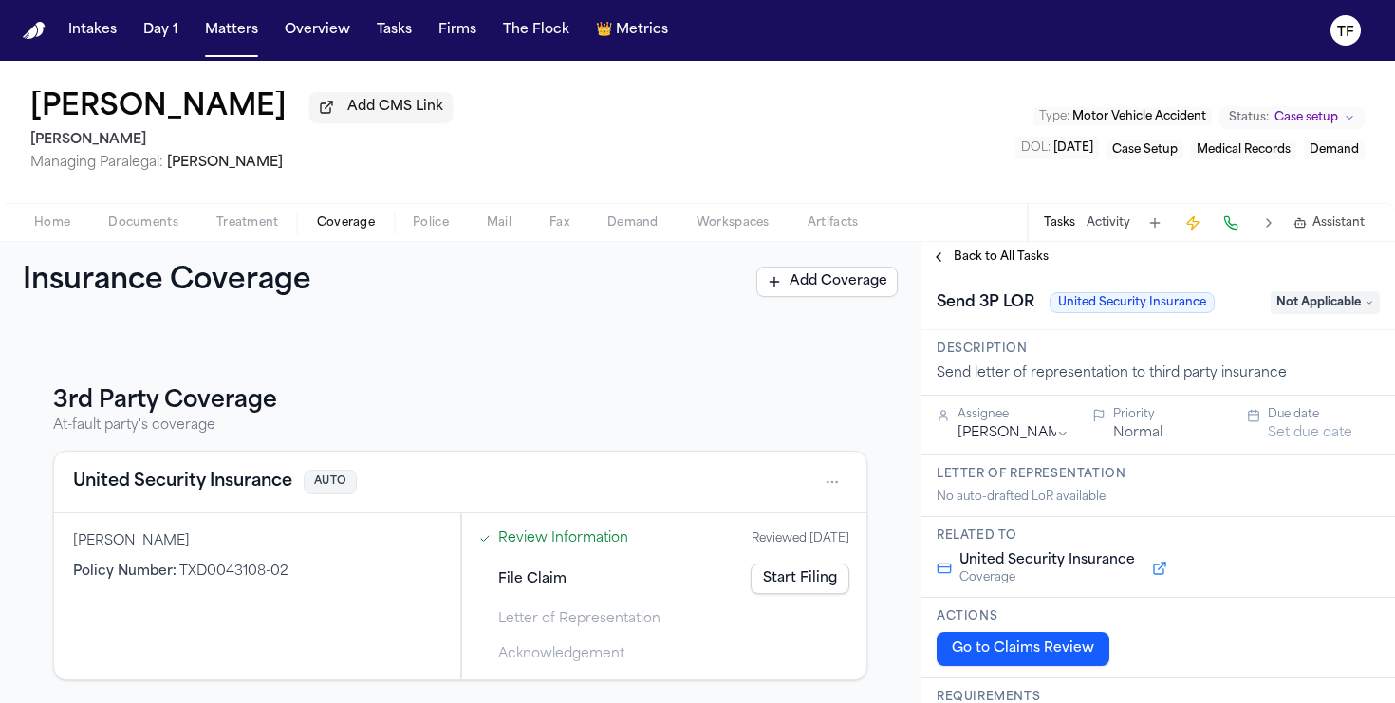
click at [962, 264] on span "Back to All Tasks" at bounding box center [1001, 257] width 95 height 15
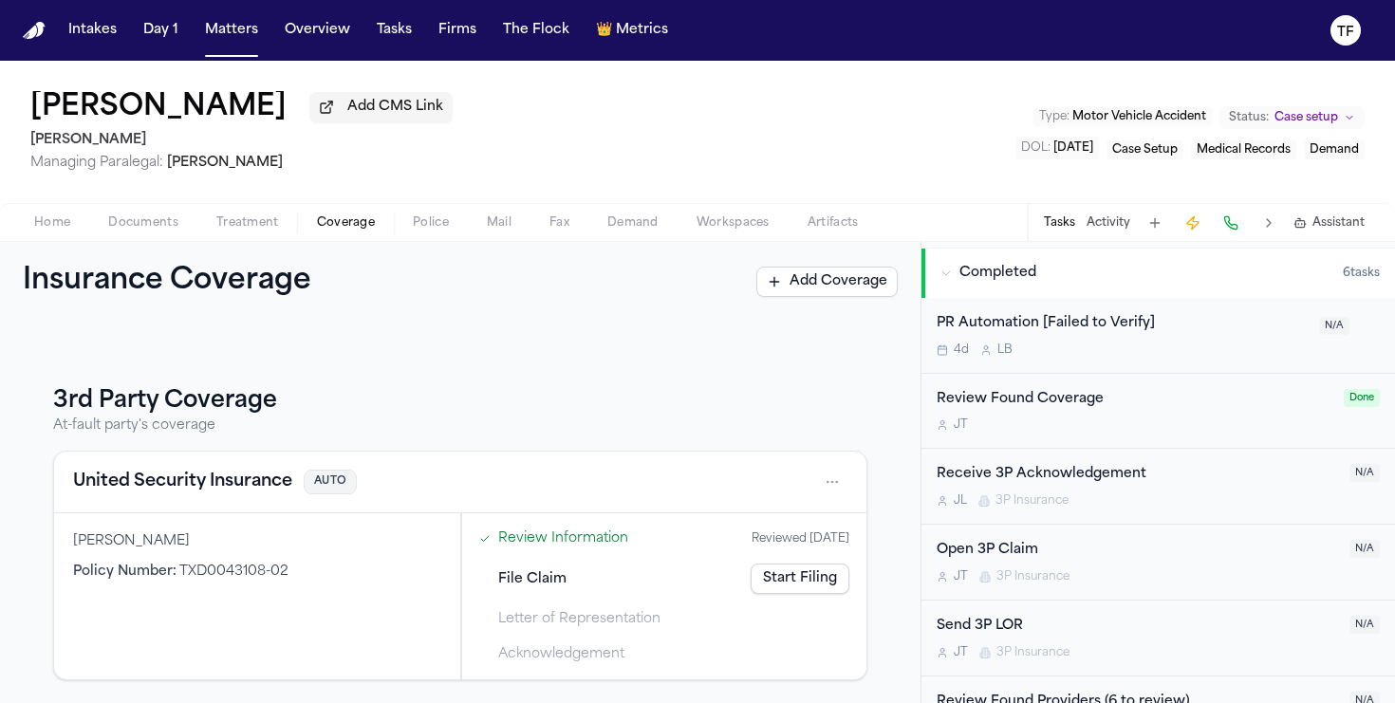
scroll to position [594, 0]
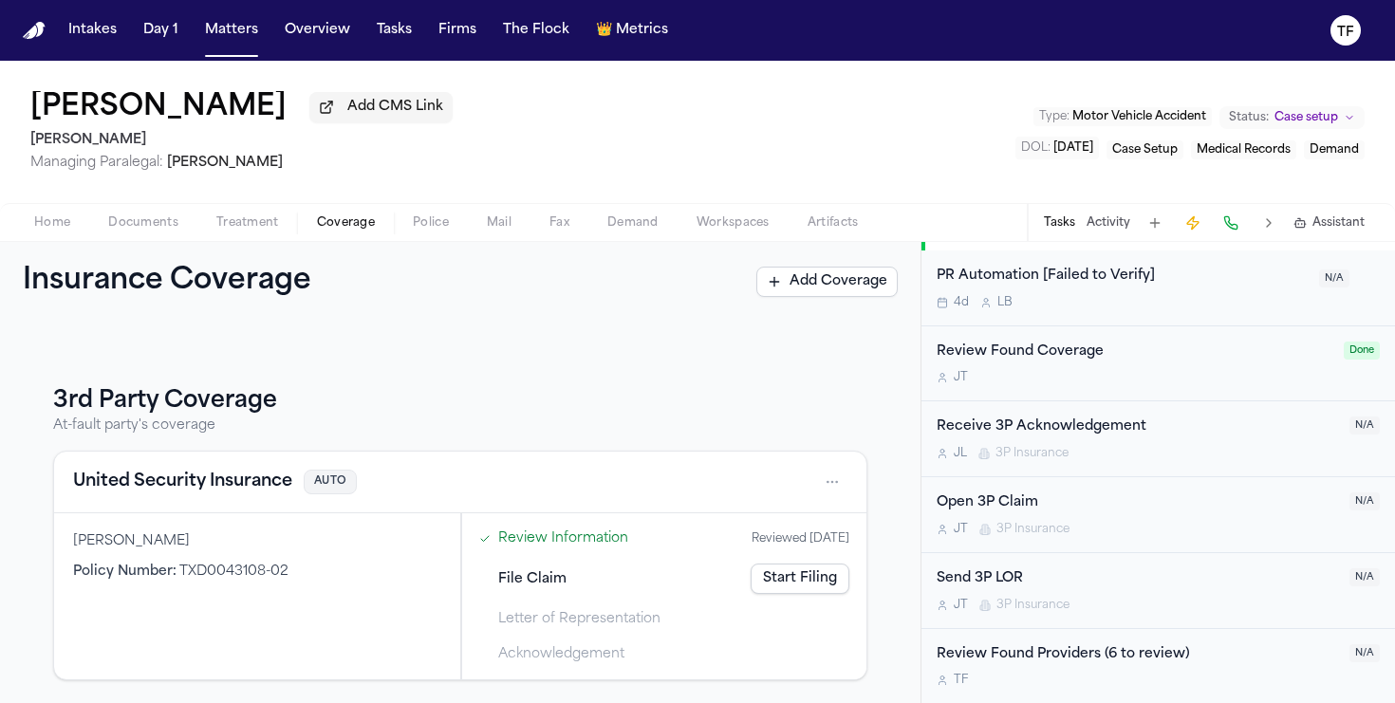
click at [255, 226] on span "Treatment" at bounding box center [247, 222] width 63 height 15
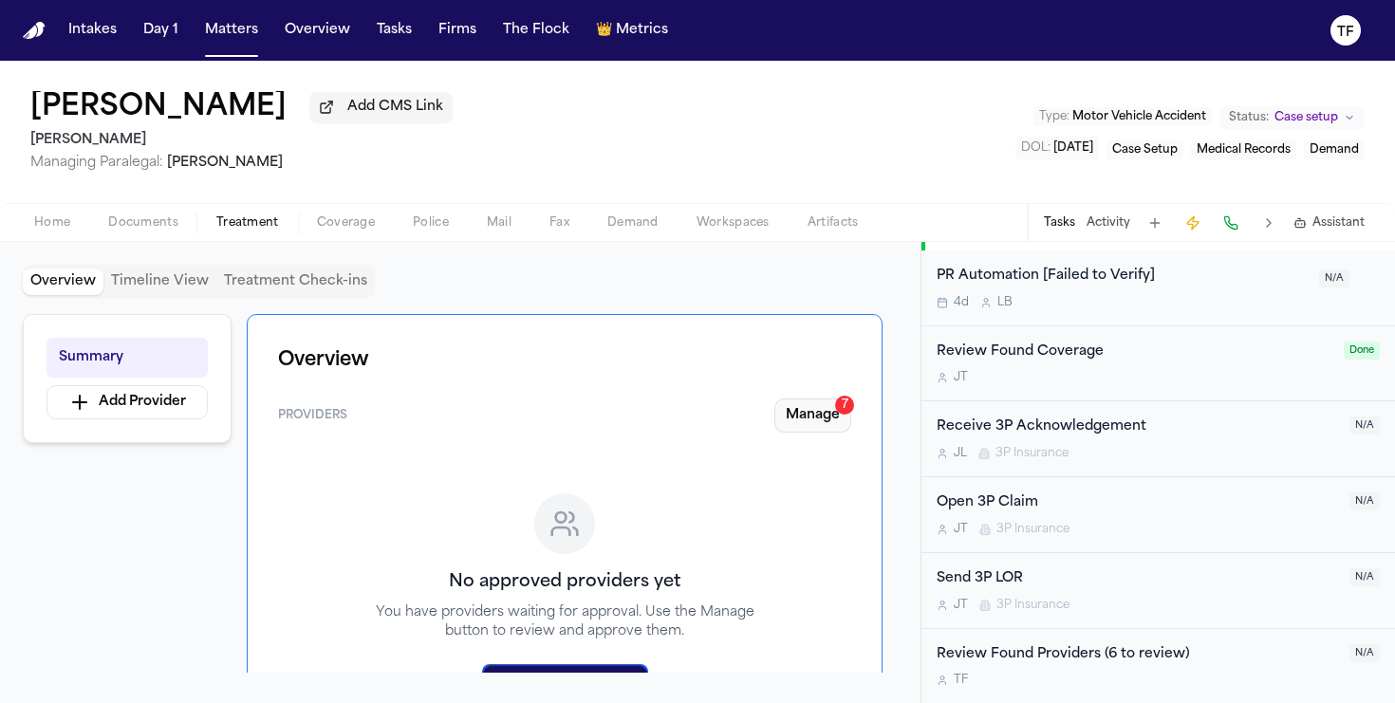
click at [831, 416] on button "Manage 7" at bounding box center [812, 415] width 77 height 34
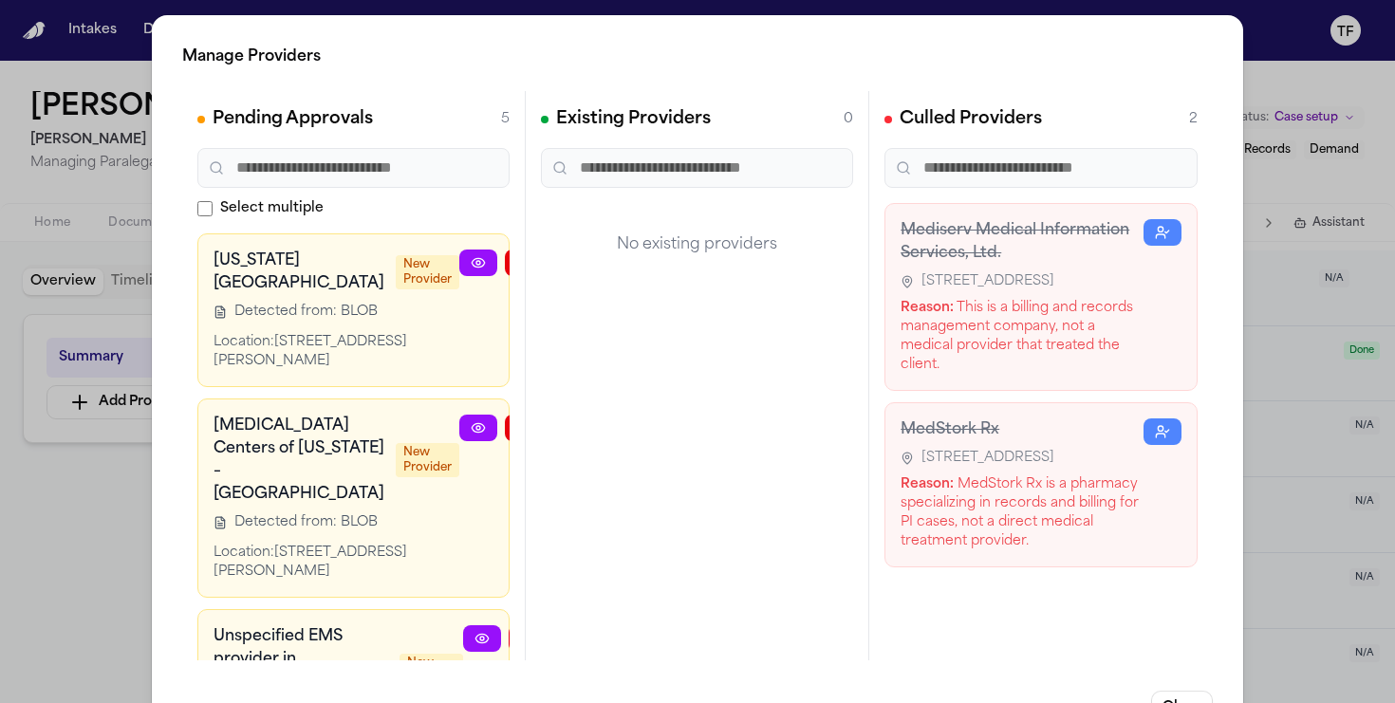
scroll to position [0, 62]
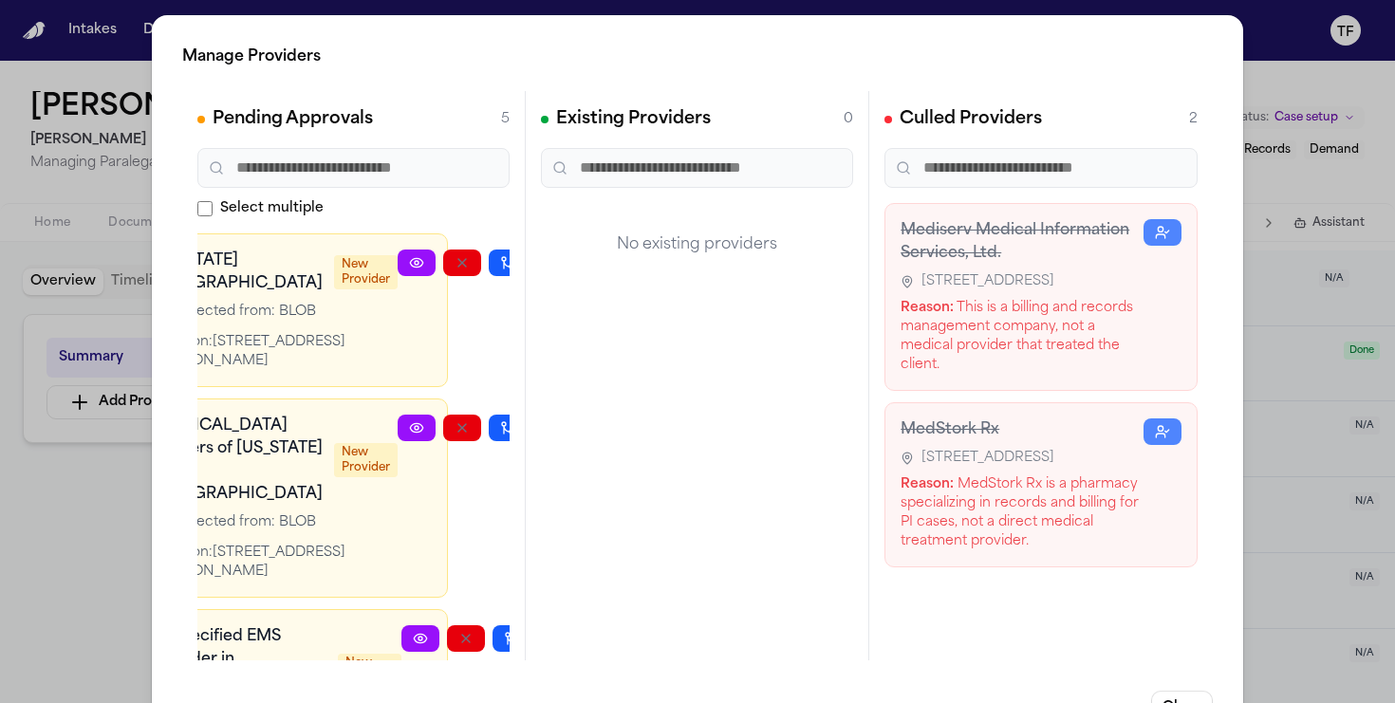
click at [546, 267] on icon "button" at bounding box center [553, 262] width 15 height 15
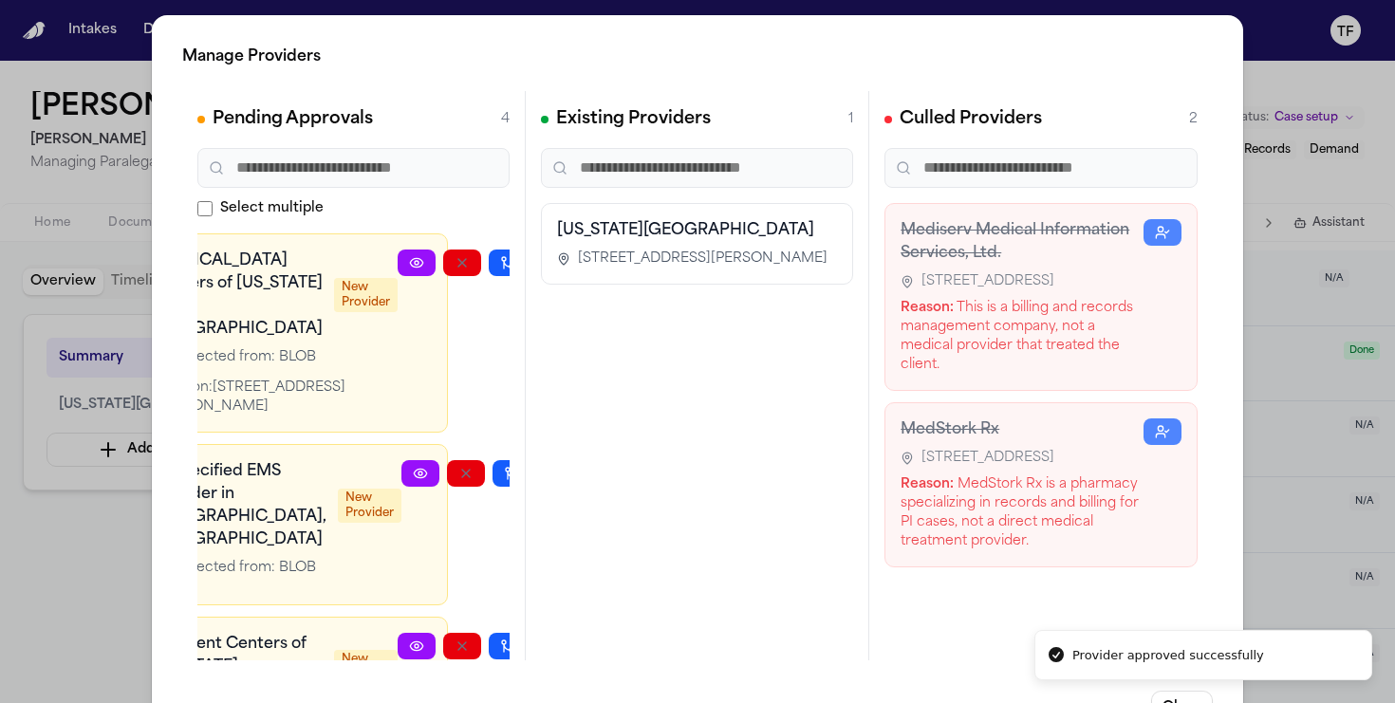
click at [1249, 341] on div "Manage Providers Pending Approvals 4 Select multiple MRI Centers of Texas – For…" at bounding box center [697, 385] width 1395 height 770
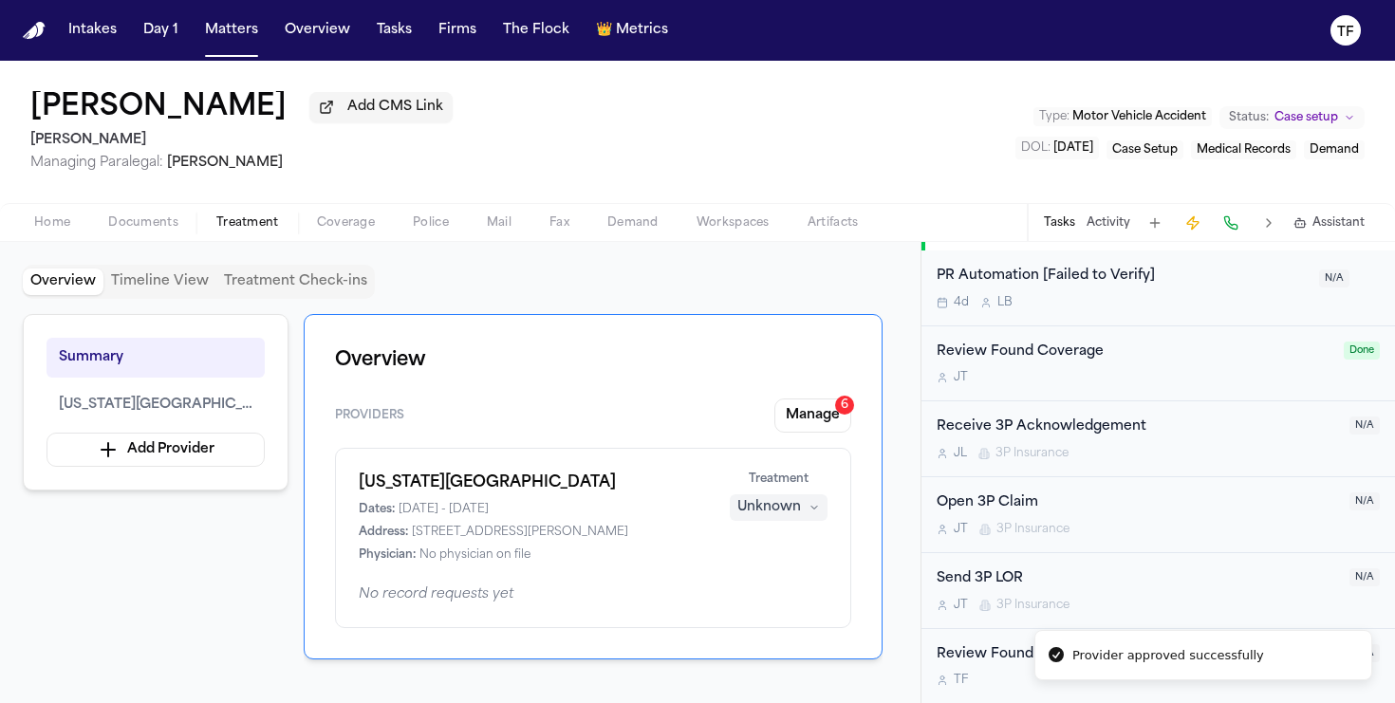
scroll to position [337, 0]
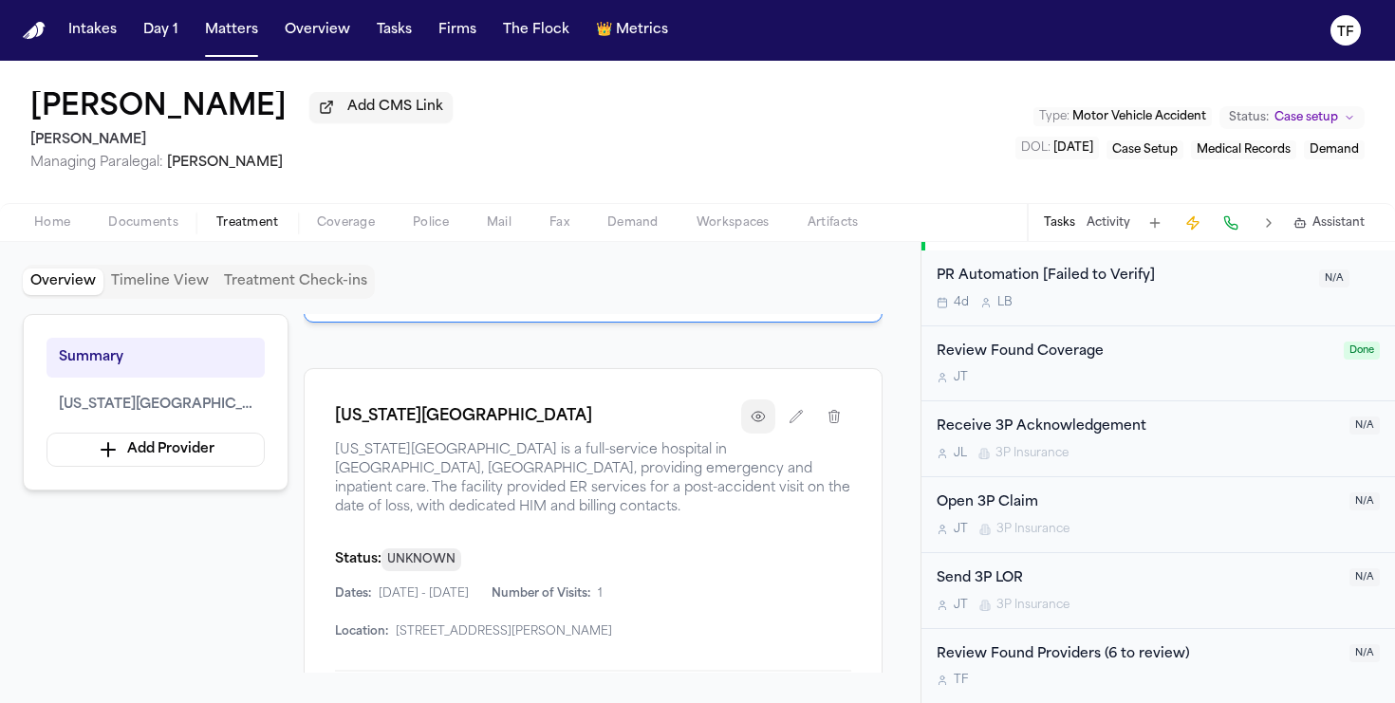
click at [755, 434] on button "button" at bounding box center [758, 416] width 34 height 34
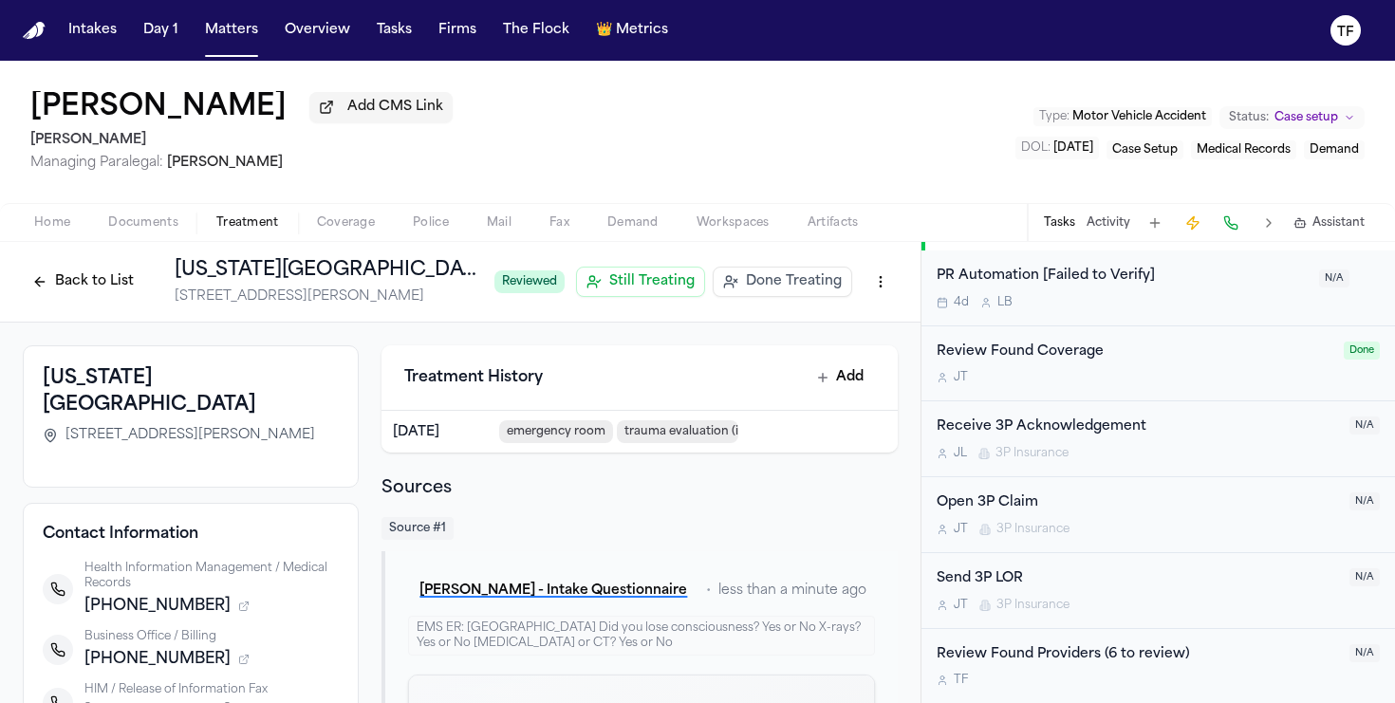
click at [760, 280] on span "Done Treating" at bounding box center [794, 281] width 96 height 19
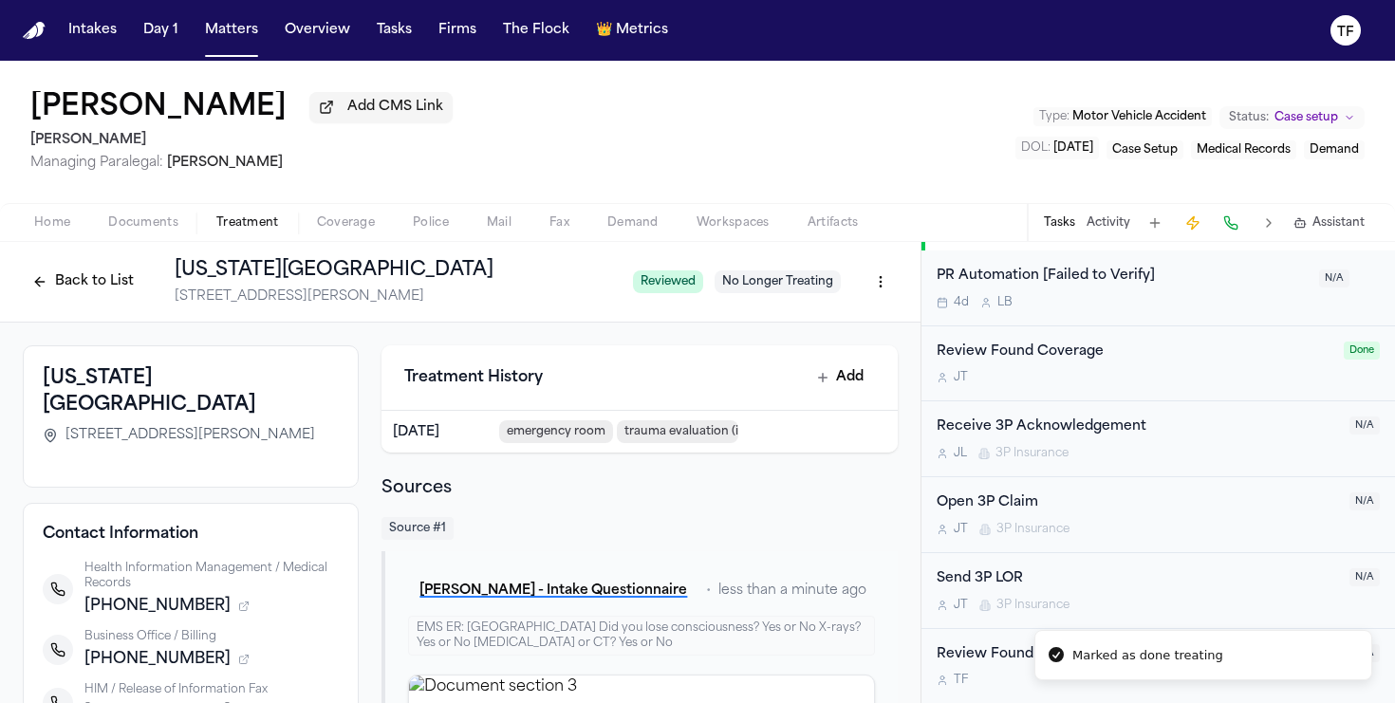
click at [1107, 230] on button "Activity" at bounding box center [1108, 222] width 44 height 15
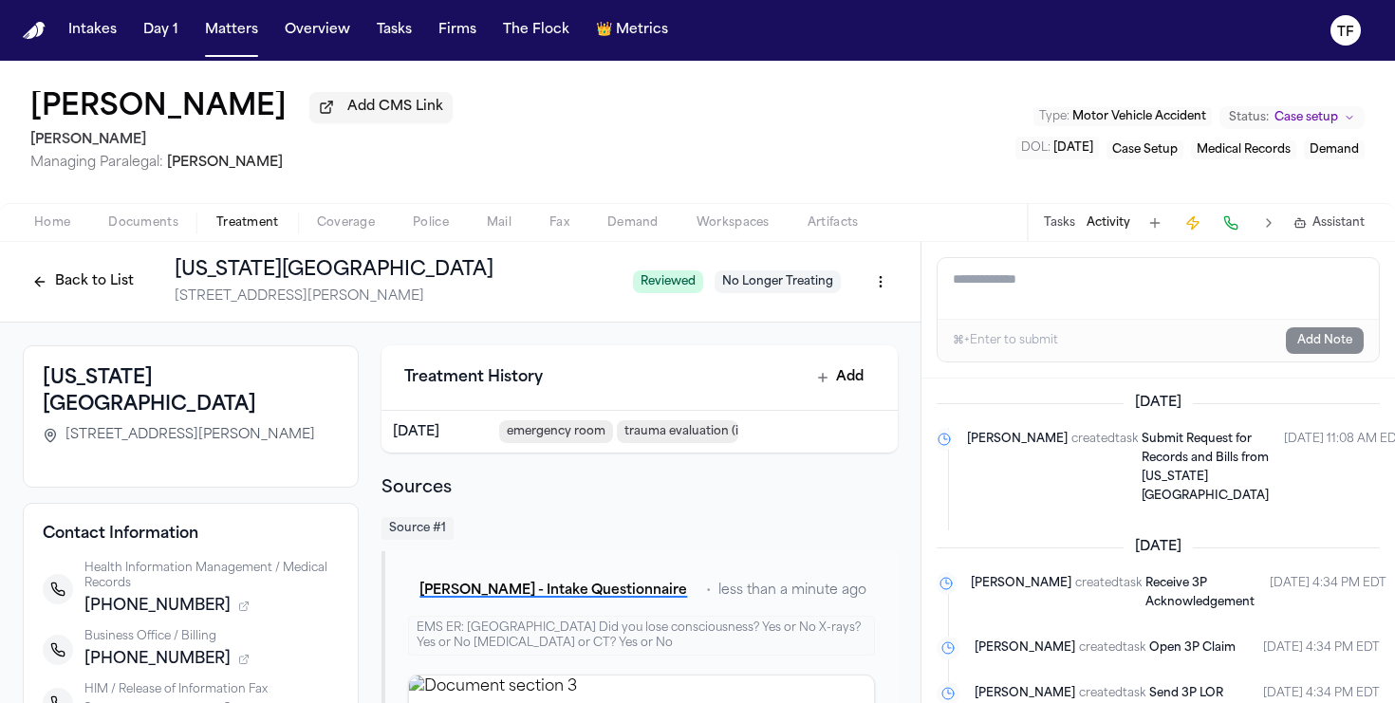
click at [180, 239] on div "Home Documents Treatment Coverage Police Mail Fax Demand Workspaces Artifacts T…" at bounding box center [697, 222] width 1395 height 38
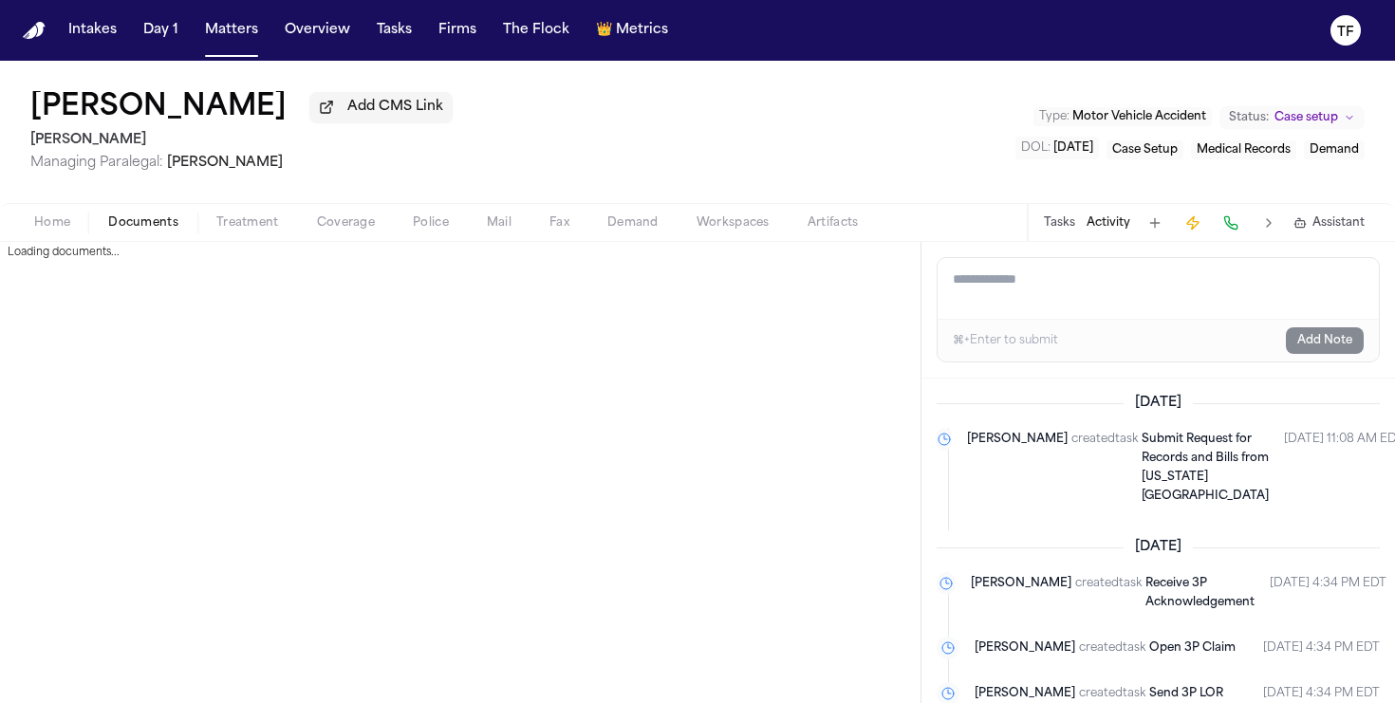
click at [105, 234] on button "Documents" at bounding box center [143, 223] width 108 height 23
click at [265, 229] on span "Treatment" at bounding box center [247, 222] width 63 height 15
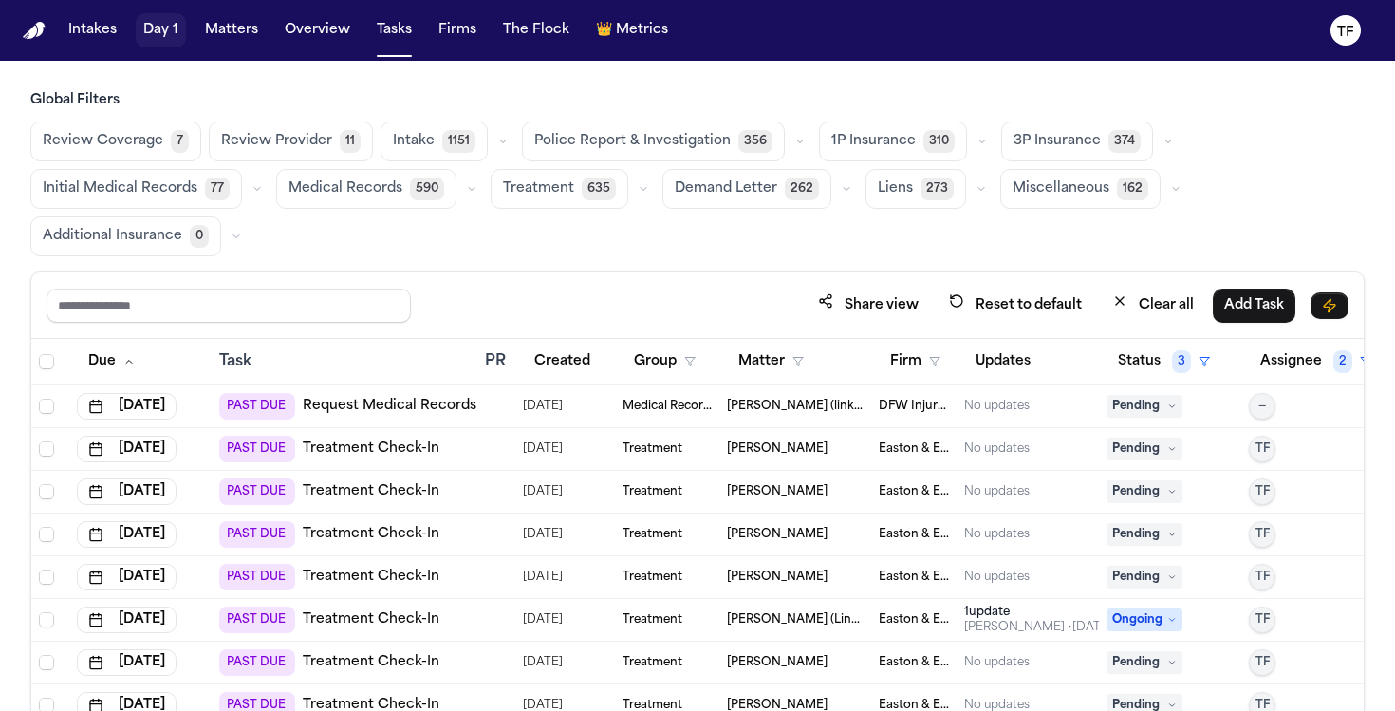
click at [212, 31] on button "Matters" at bounding box center [231, 30] width 68 height 34
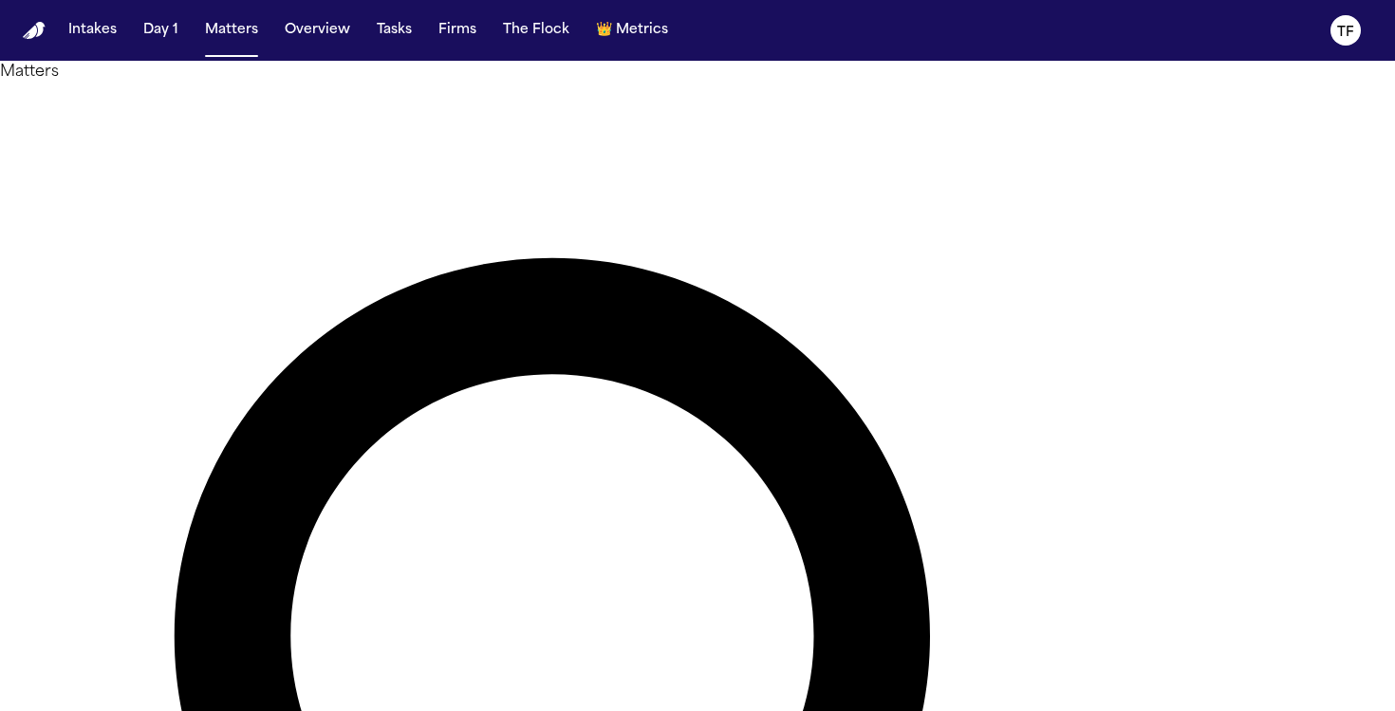
type input "**********"
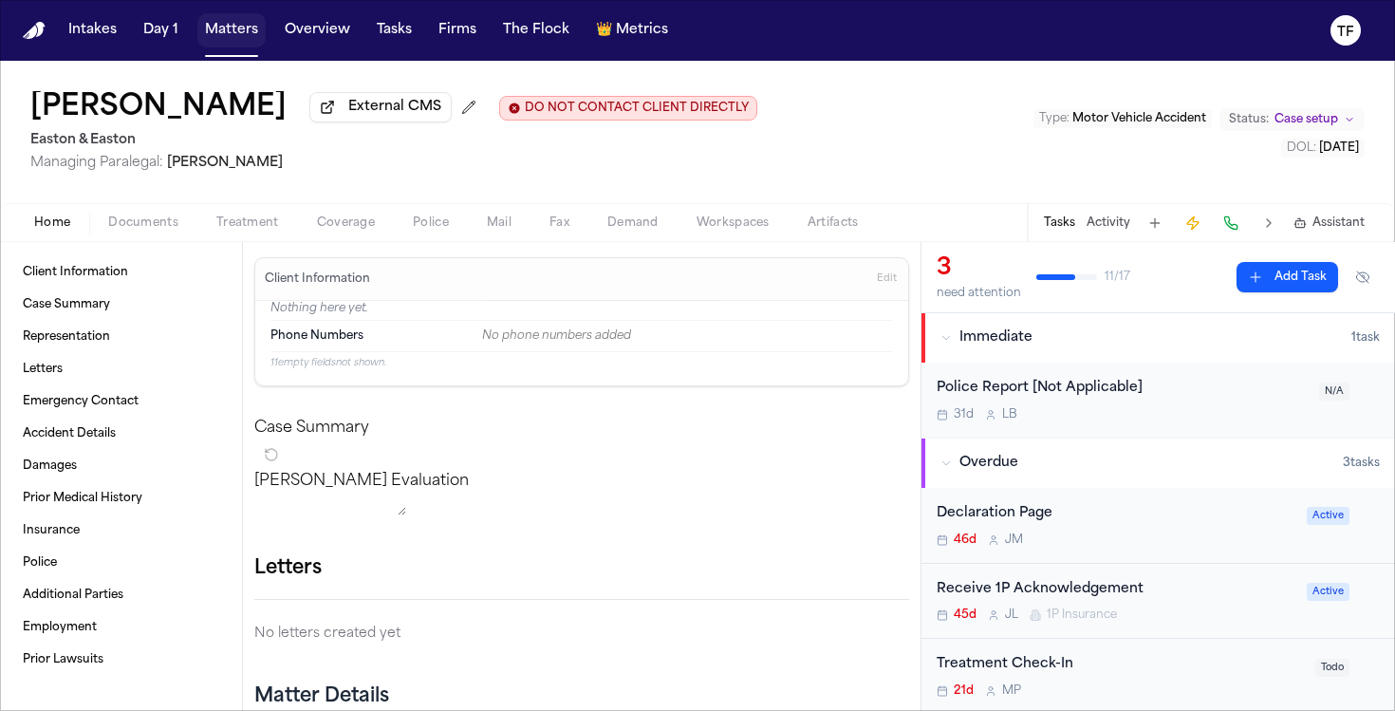
click at [224, 33] on button "Matters" at bounding box center [231, 30] width 68 height 34
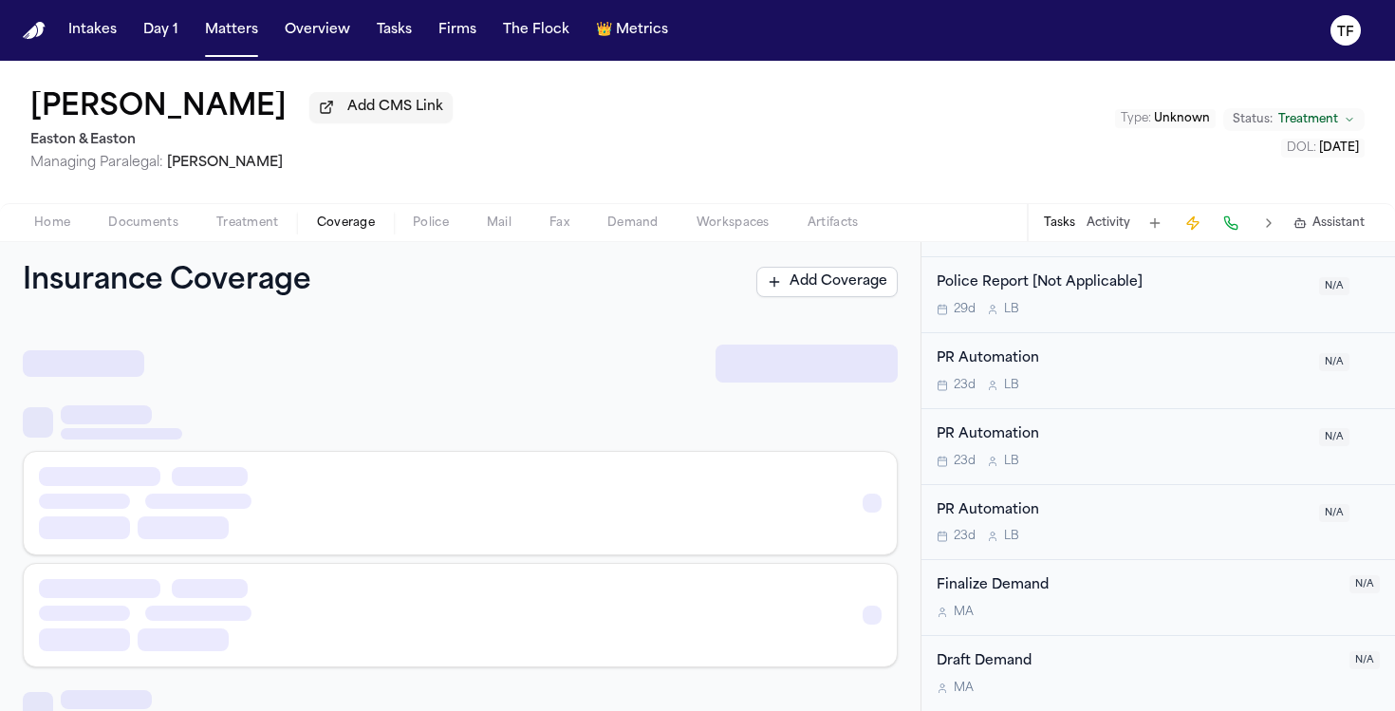
click at [298, 229] on button "Coverage" at bounding box center [346, 223] width 96 height 23
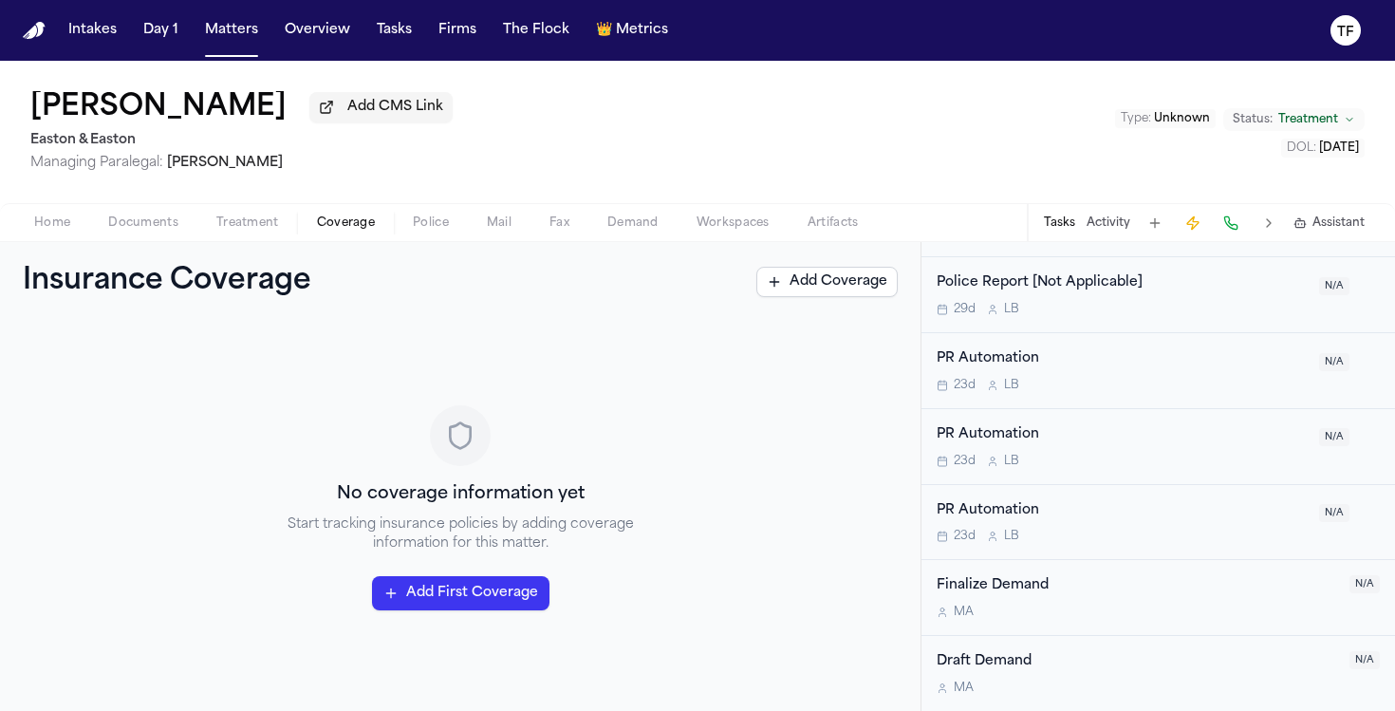
click at [282, 230] on button "Treatment" at bounding box center [247, 223] width 101 height 23
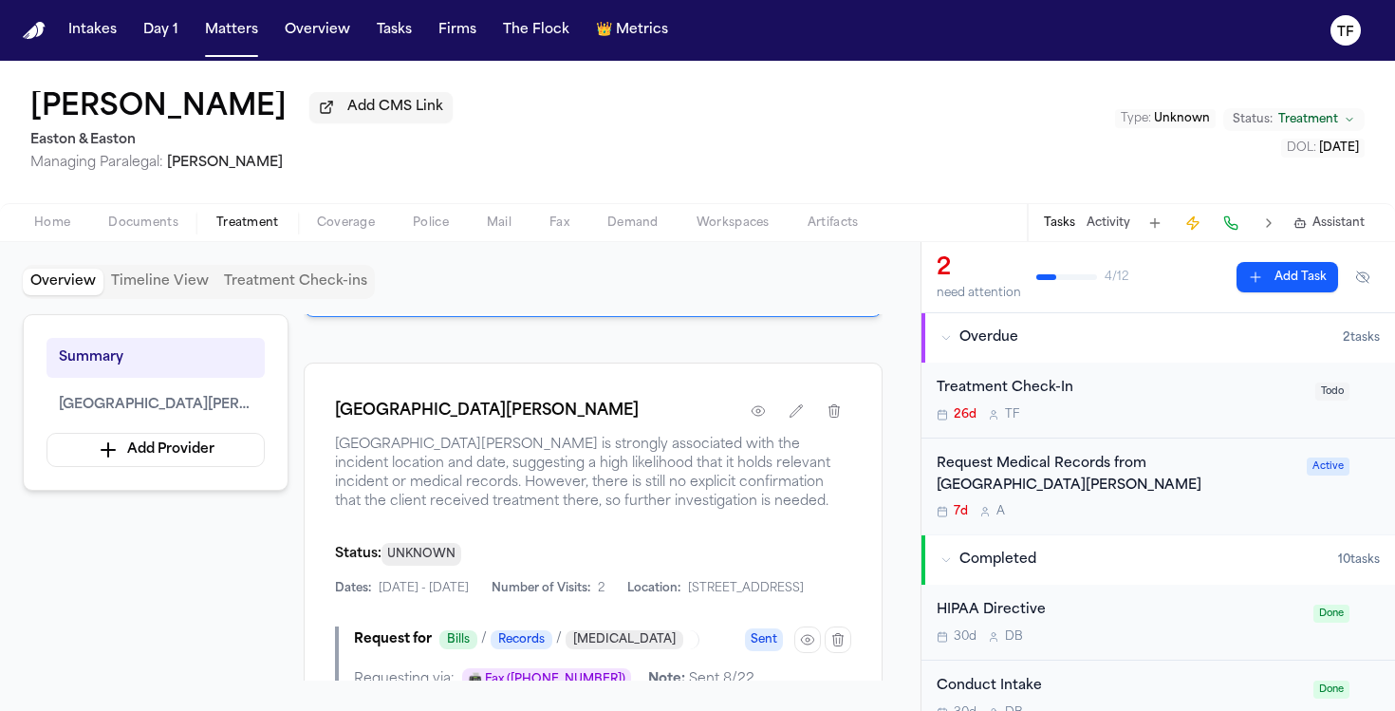
click at [1099, 222] on button "Activity" at bounding box center [1108, 222] width 44 height 15
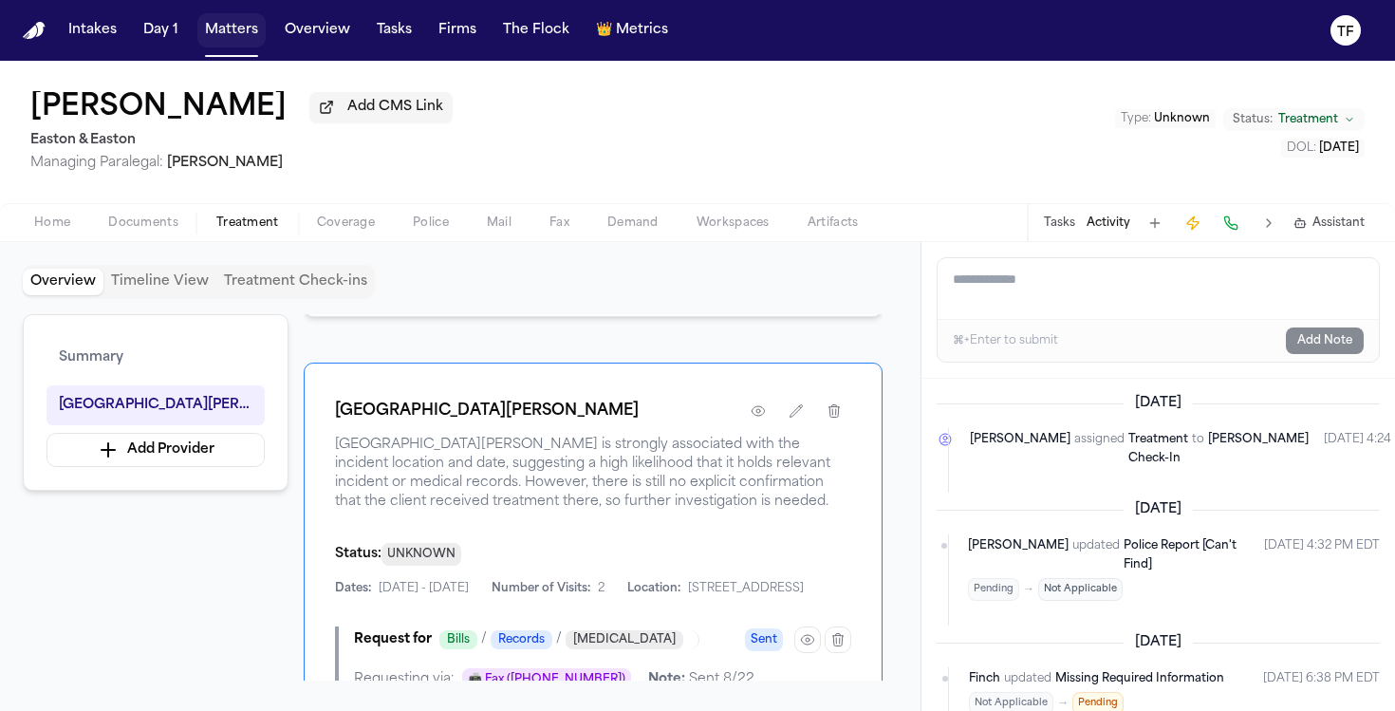
click at [238, 37] on button "Matters" at bounding box center [231, 30] width 68 height 34
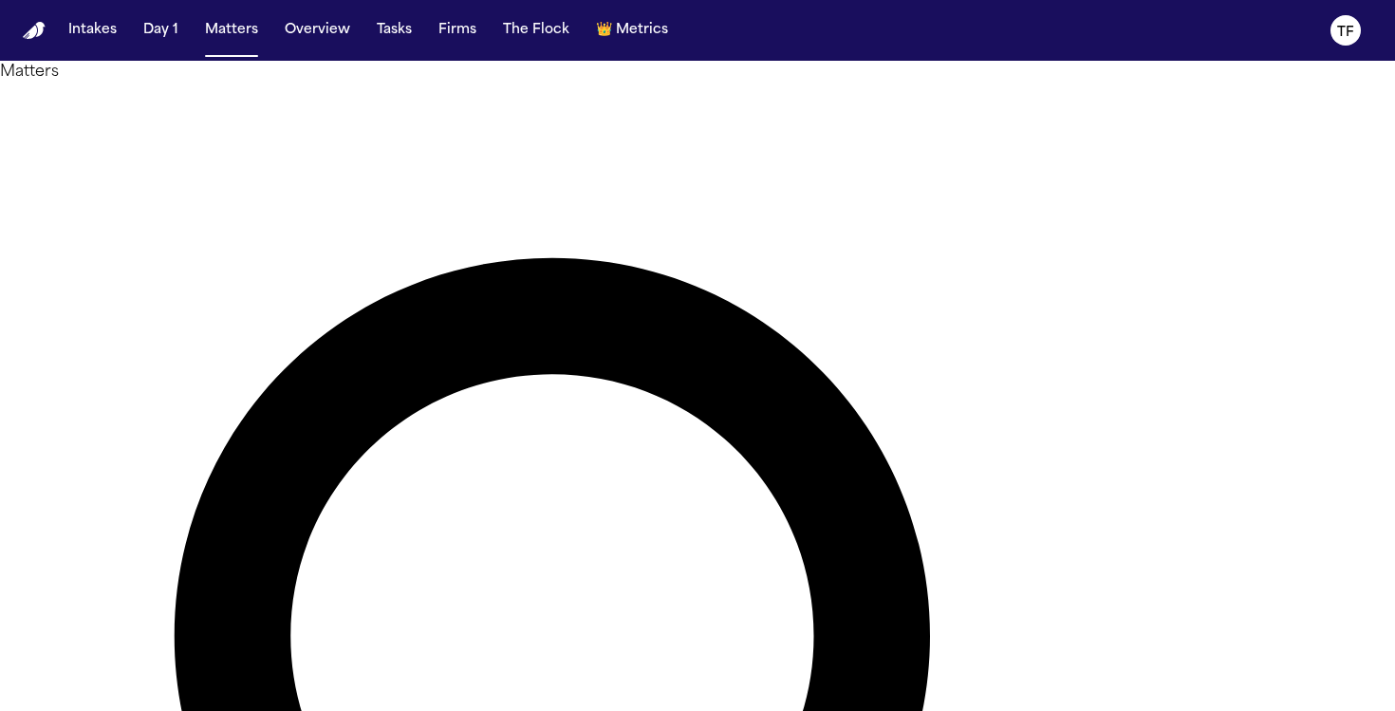
type input "********"
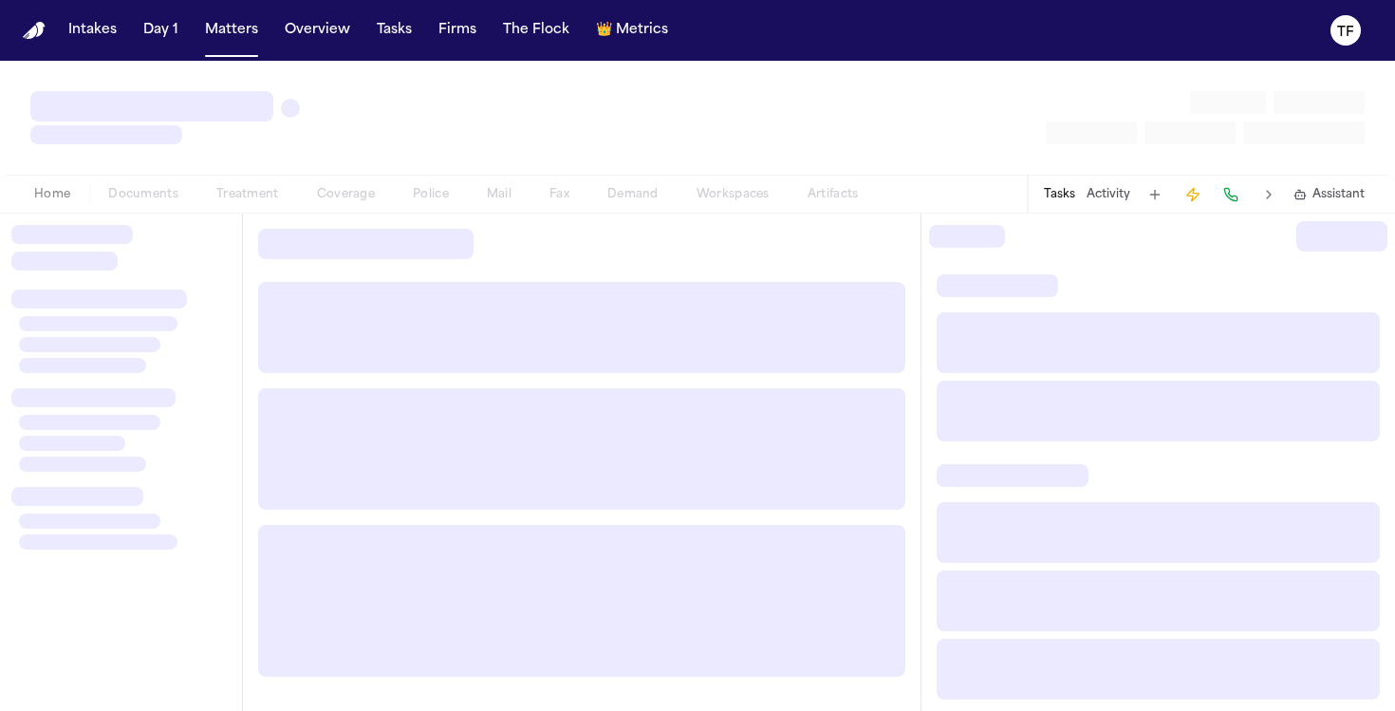
click at [143, 376] on div at bounding box center [120, 494] width 219 height 410
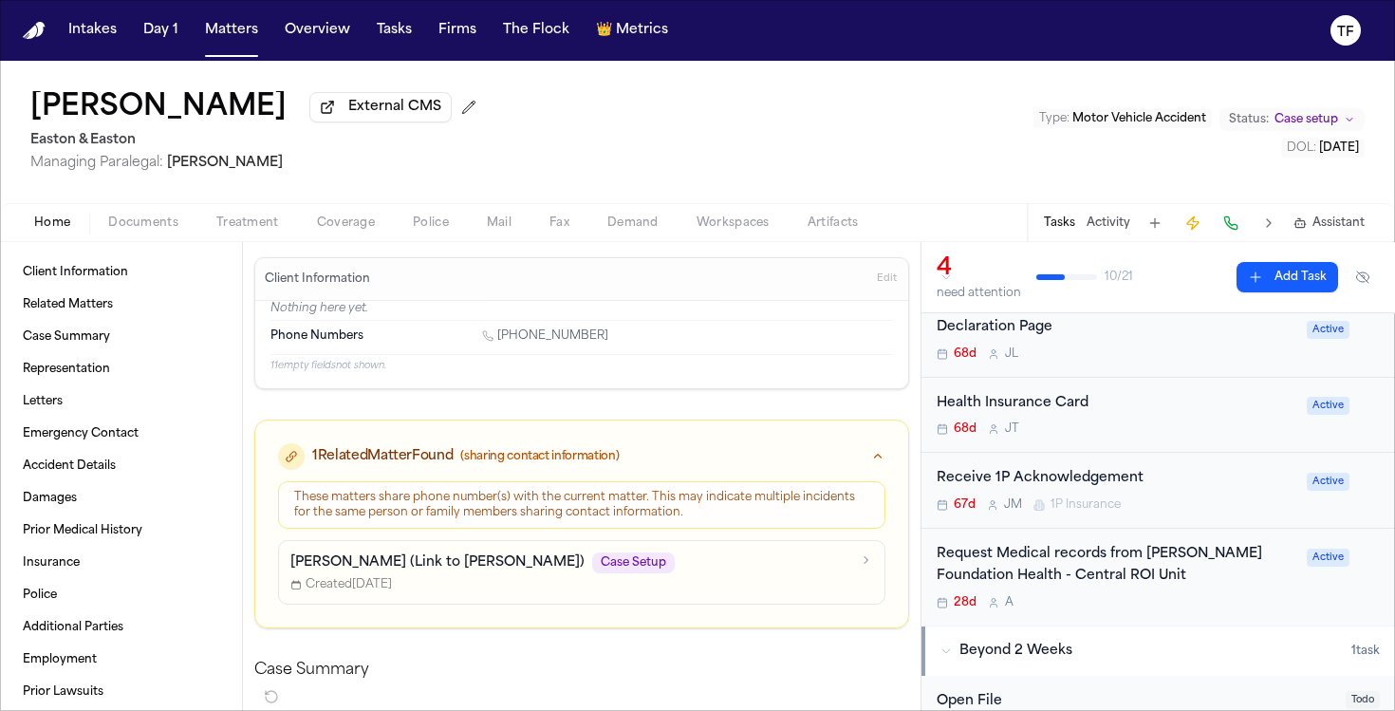
scroll to position [173, 0]
